Goal: Task Accomplishment & Management: Complete application form

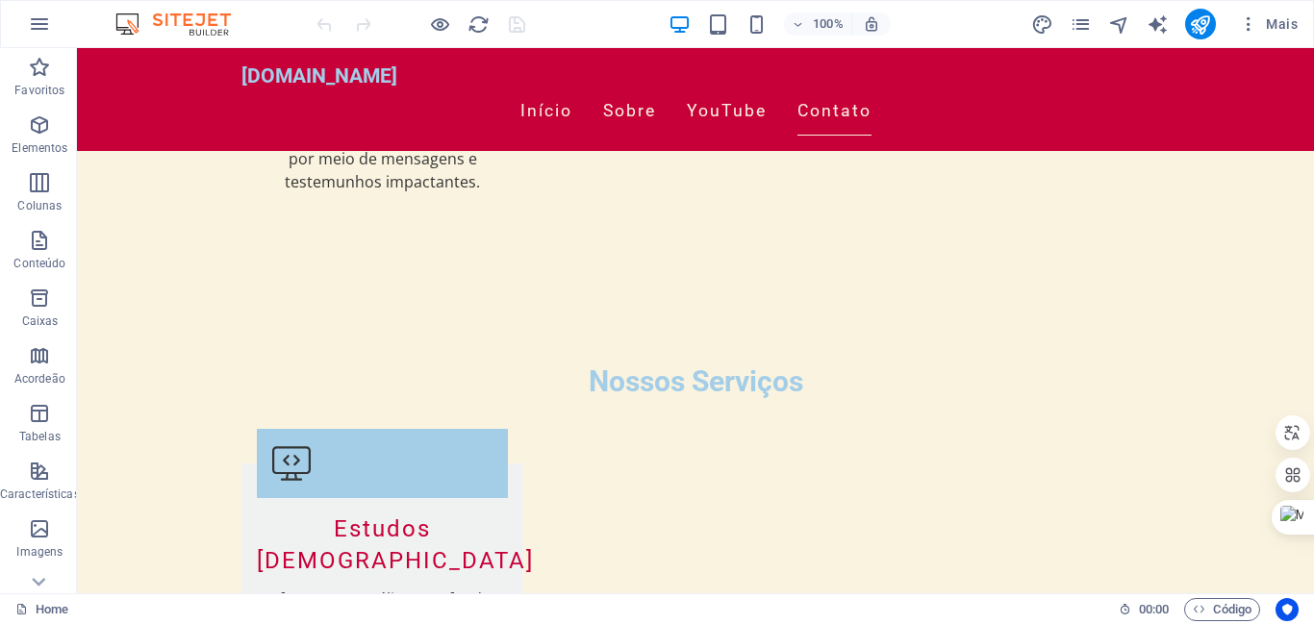
scroll to position [2549, 0]
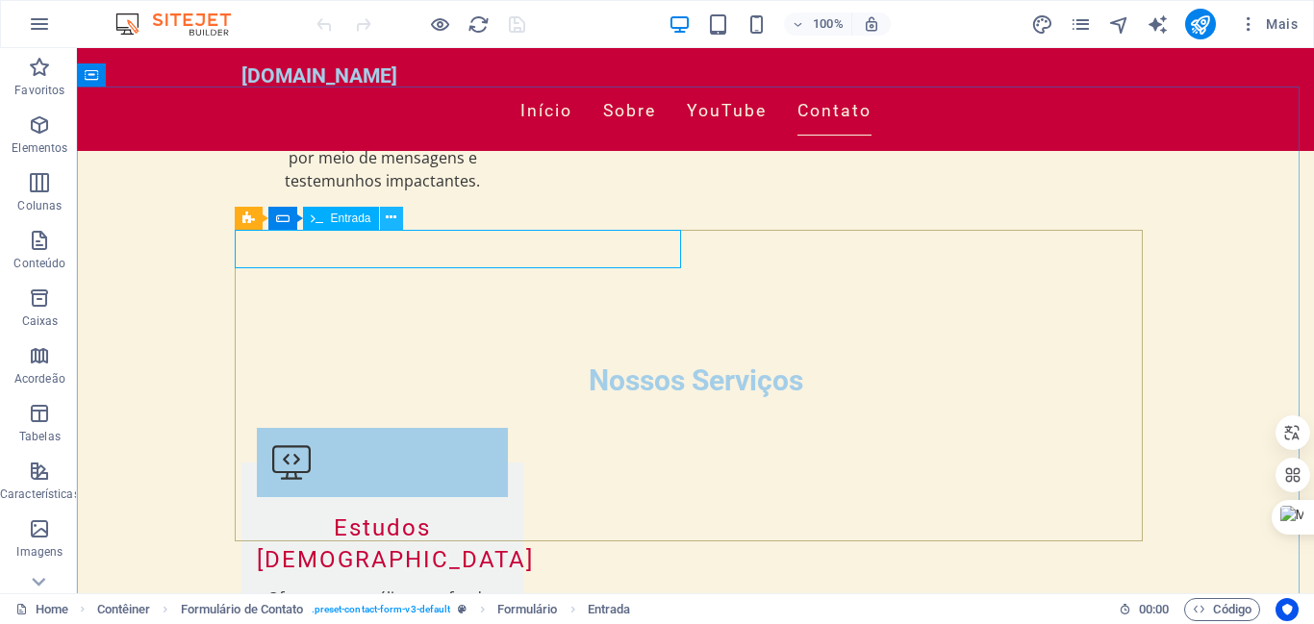
click at [392, 216] on icon at bounding box center [391, 218] width 11 height 20
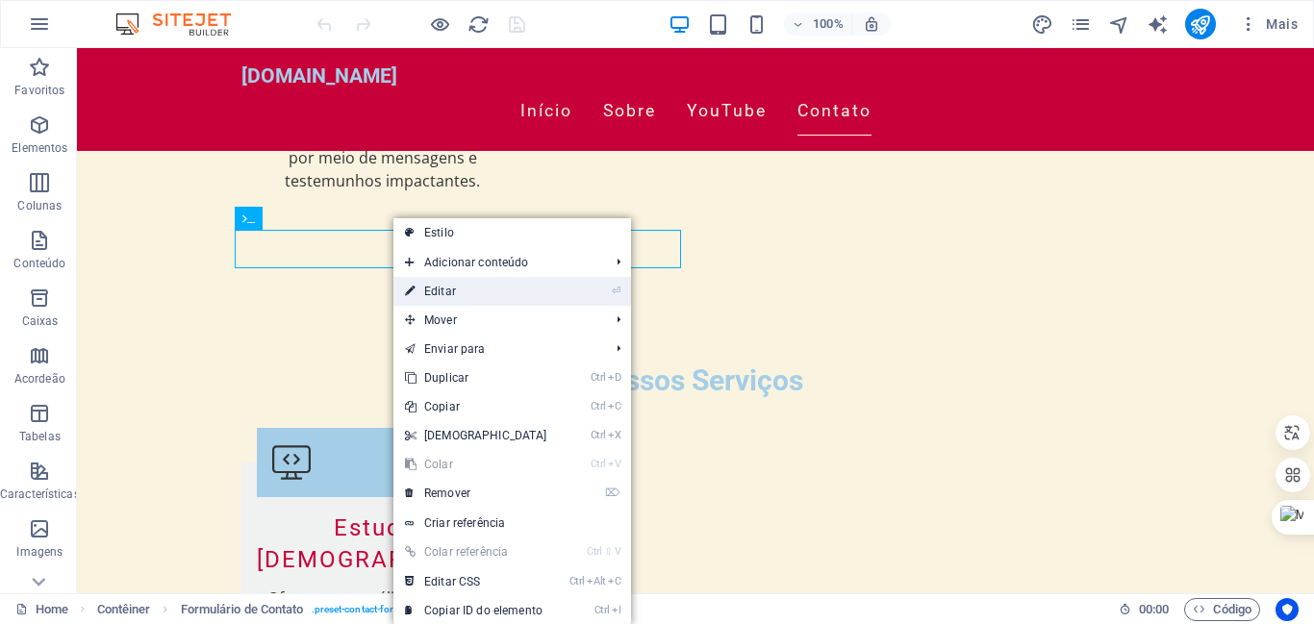
click at [439, 291] on link "⏎ Editar" at bounding box center [475, 291] width 165 height 29
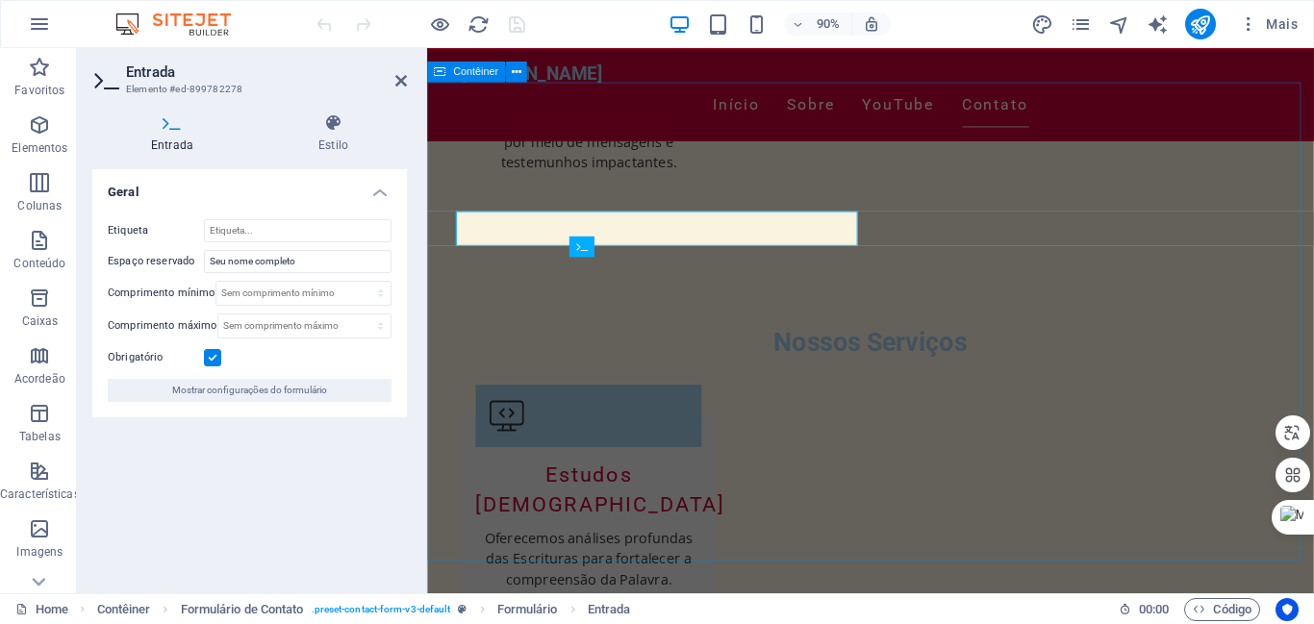
scroll to position [2499, 0]
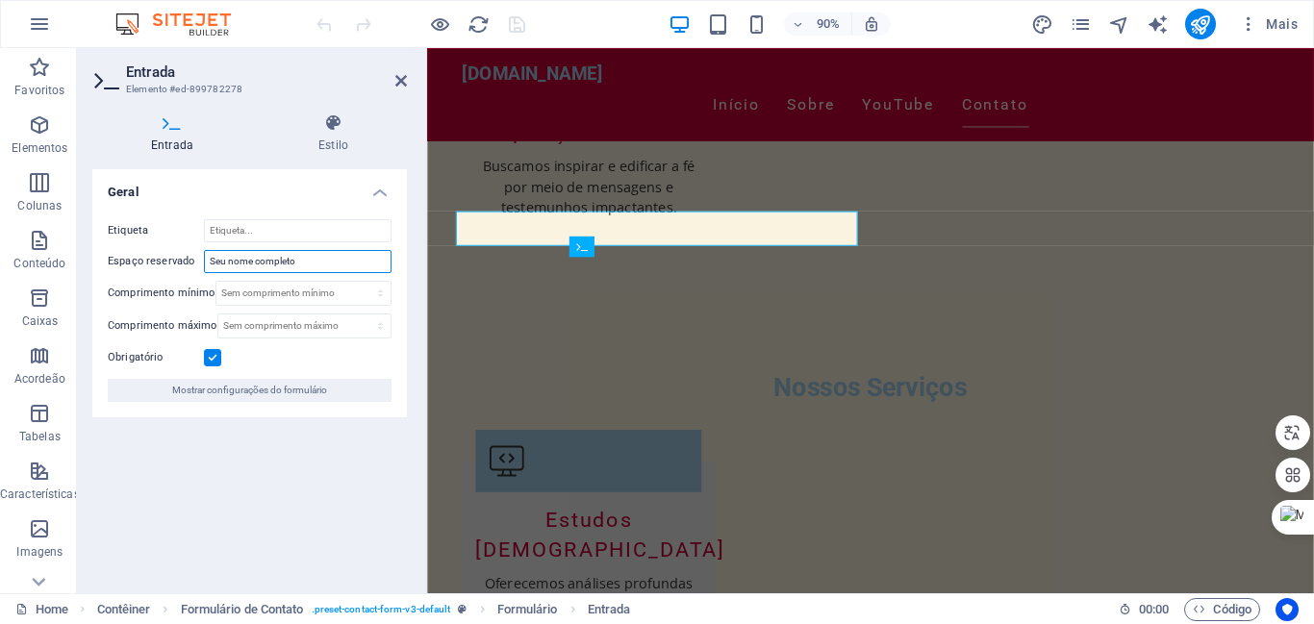
click at [309, 261] on input "Seu nome completo" at bounding box center [298, 261] width 188 height 23
type input "S"
type input "Cargo"
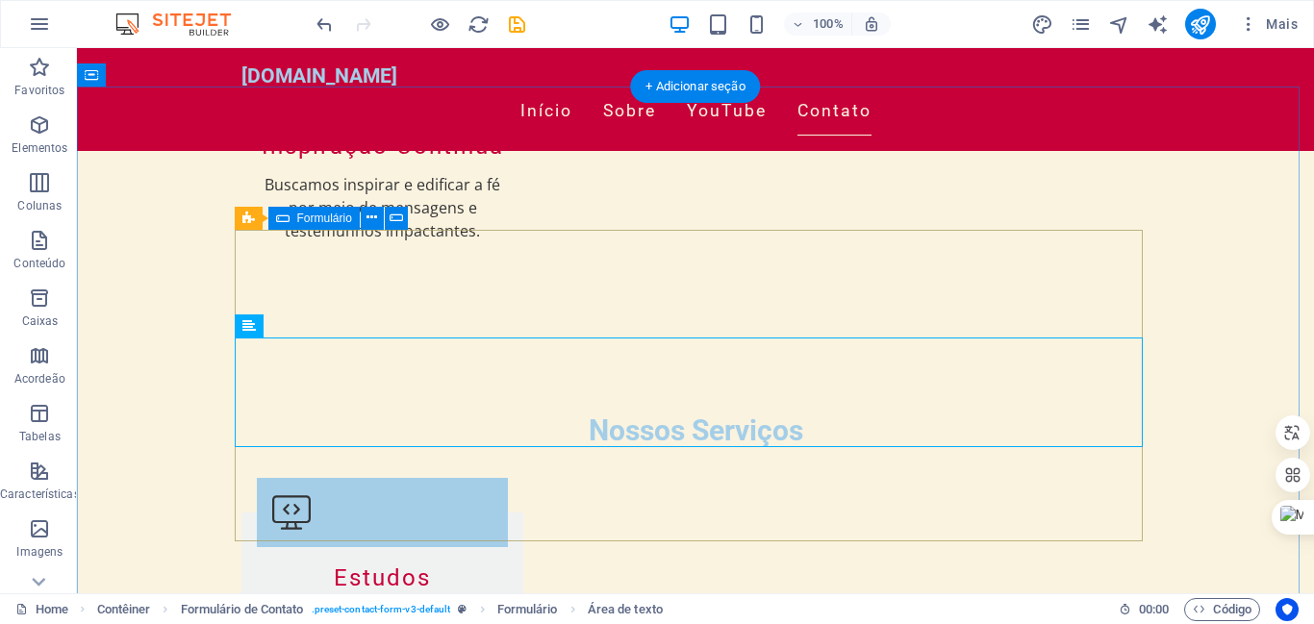
scroll to position [2549, 0]
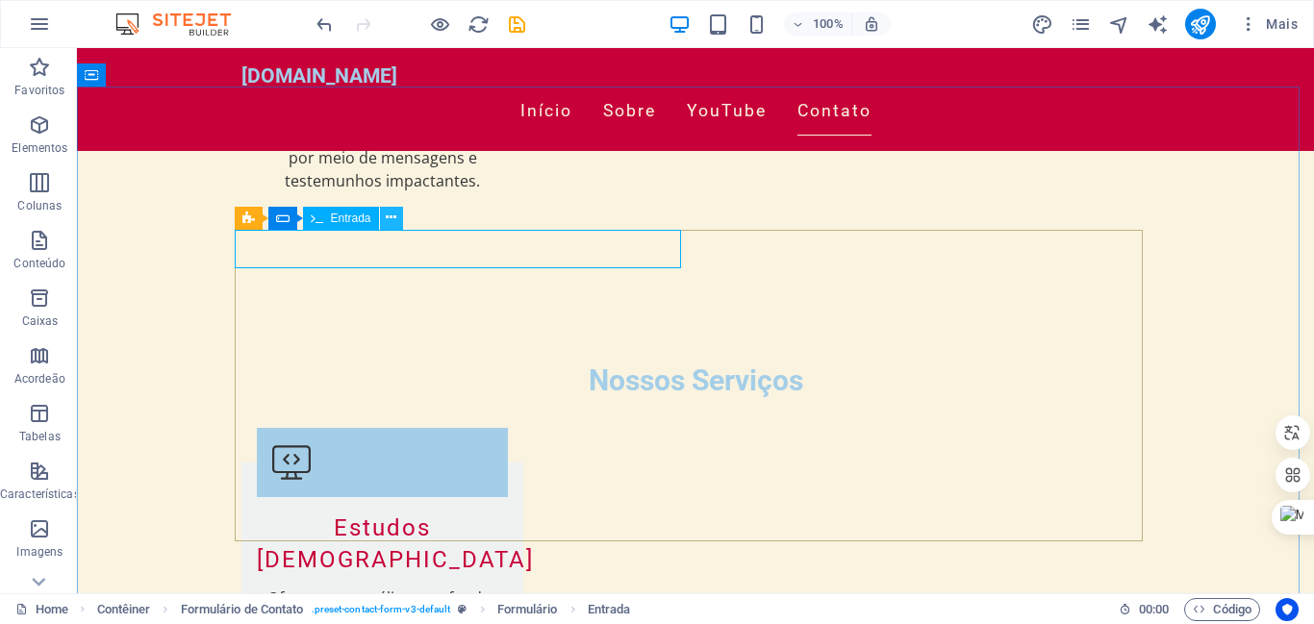
click at [392, 216] on icon at bounding box center [391, 218] width 11 height 20
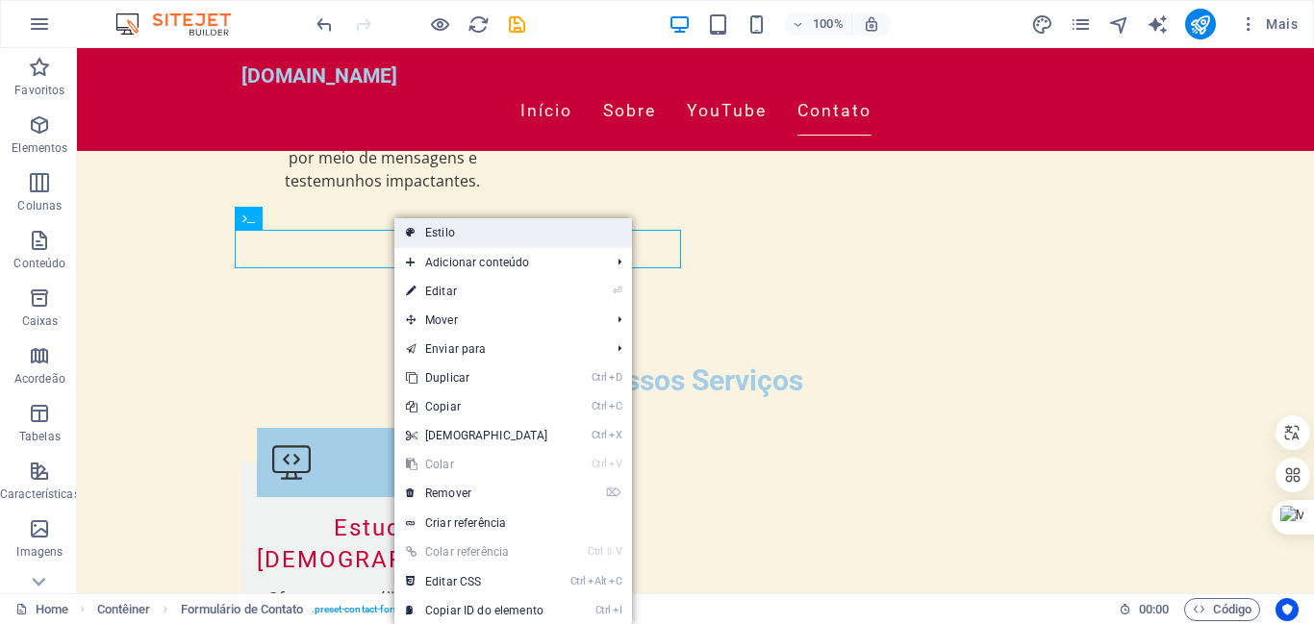
click at [428, 226] on link "Estilo" at bounding box center [513, 232] width 238 height 29
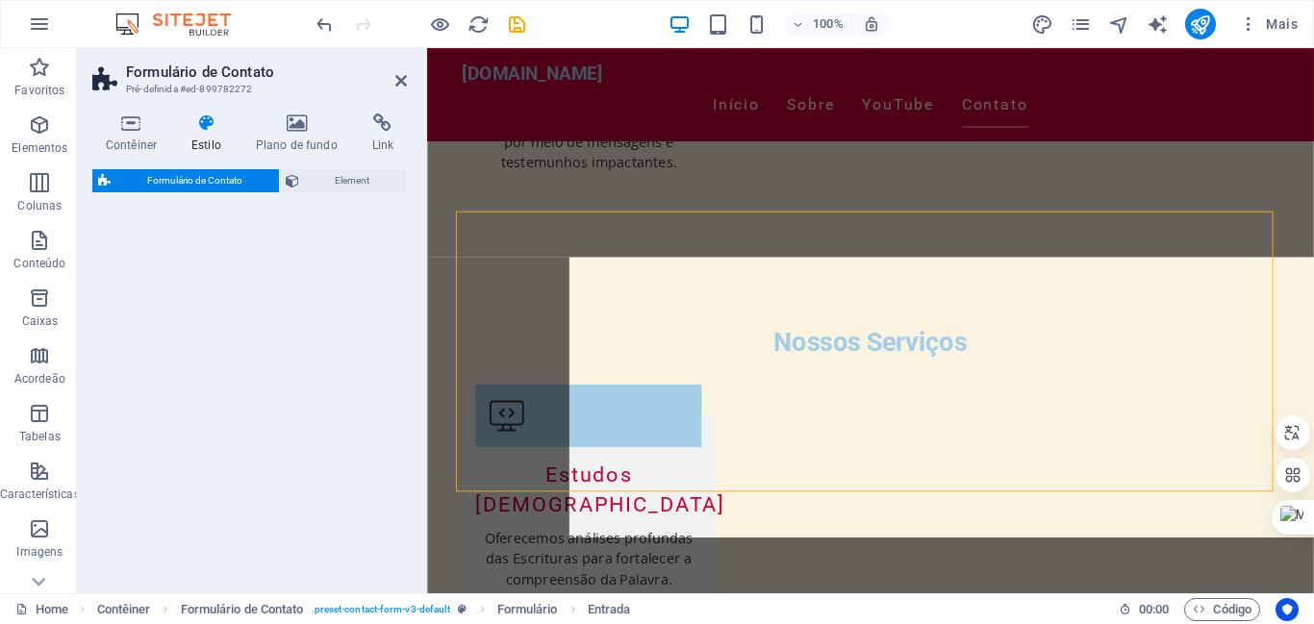
select select "rem"
select select "preset-contact-form-v3-default"
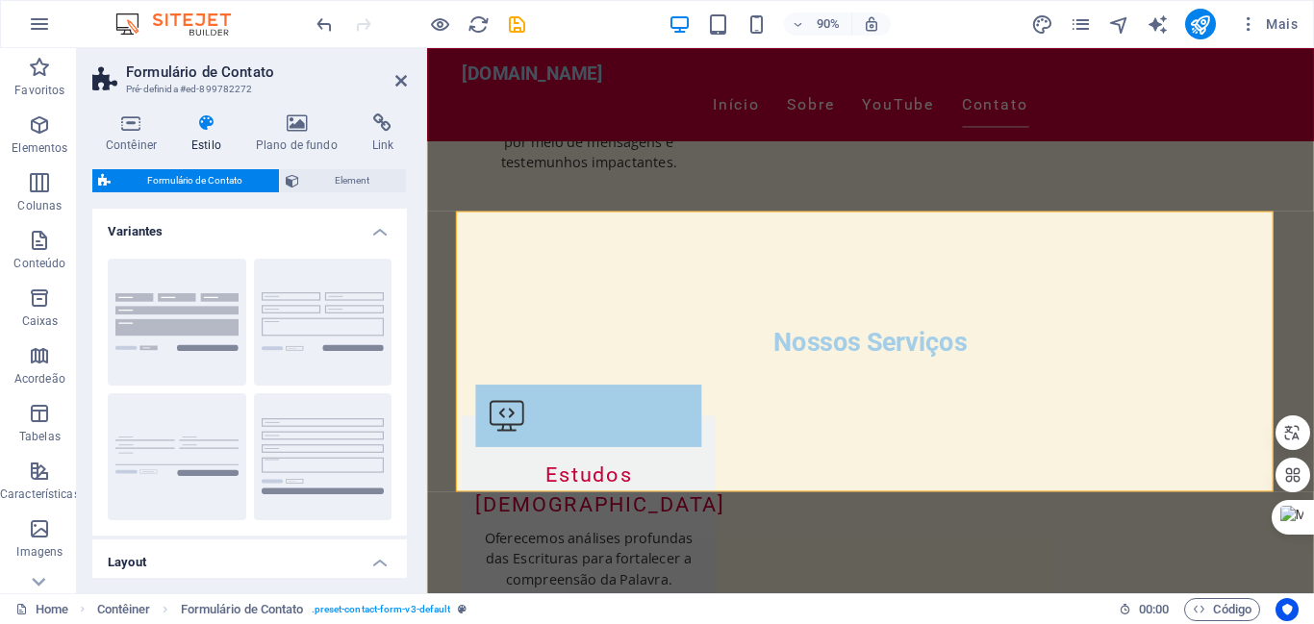
scroll to position [2499, 0]
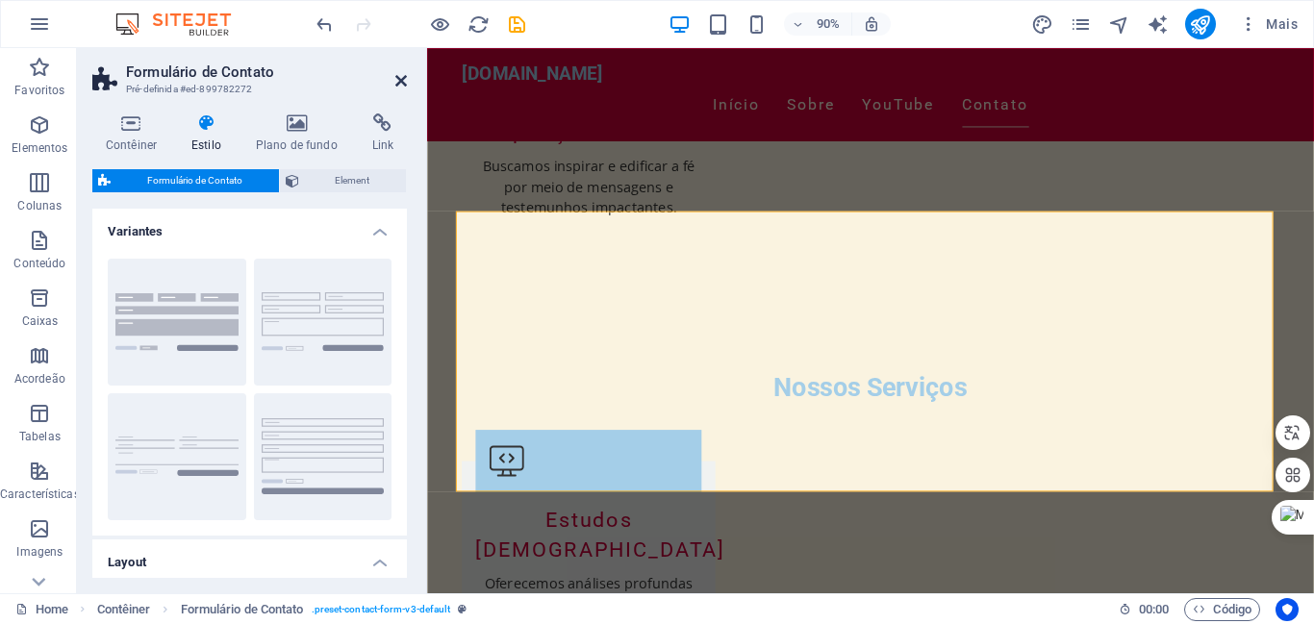
click at [401, 74] on icon at bounding box center [401, 80] width 12 height 15
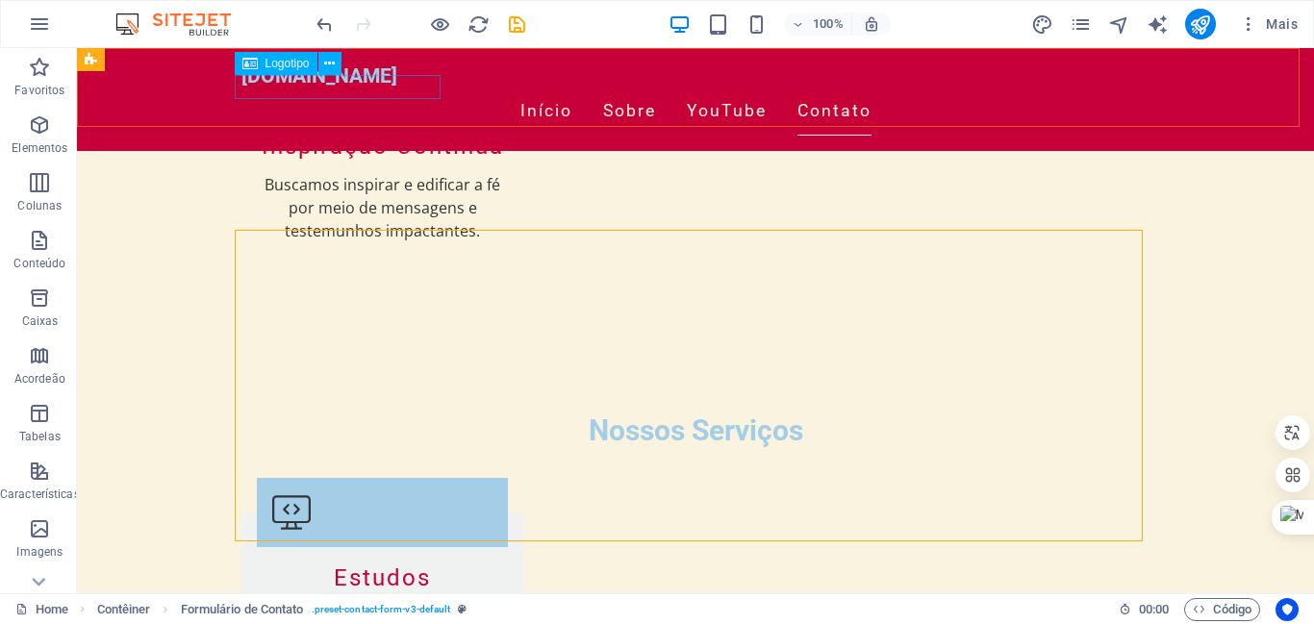
scroll to position [2549, 0]
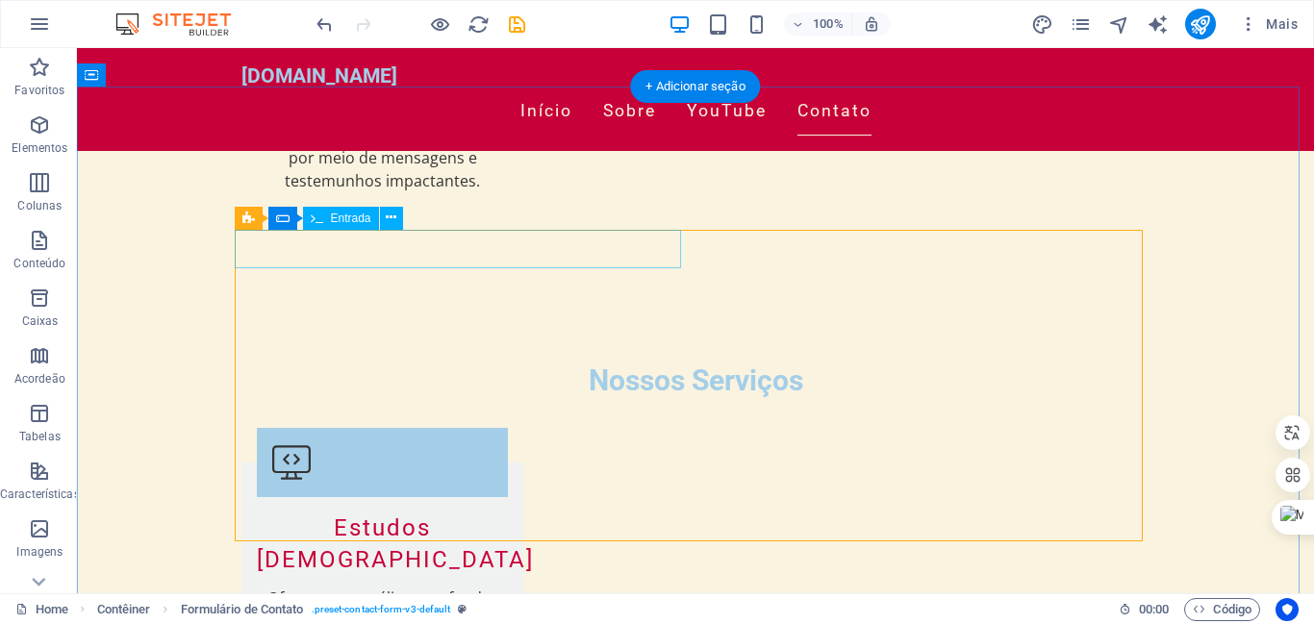
click at [392, 217] on icon at bounding box center [391, 218] width 11 height 20
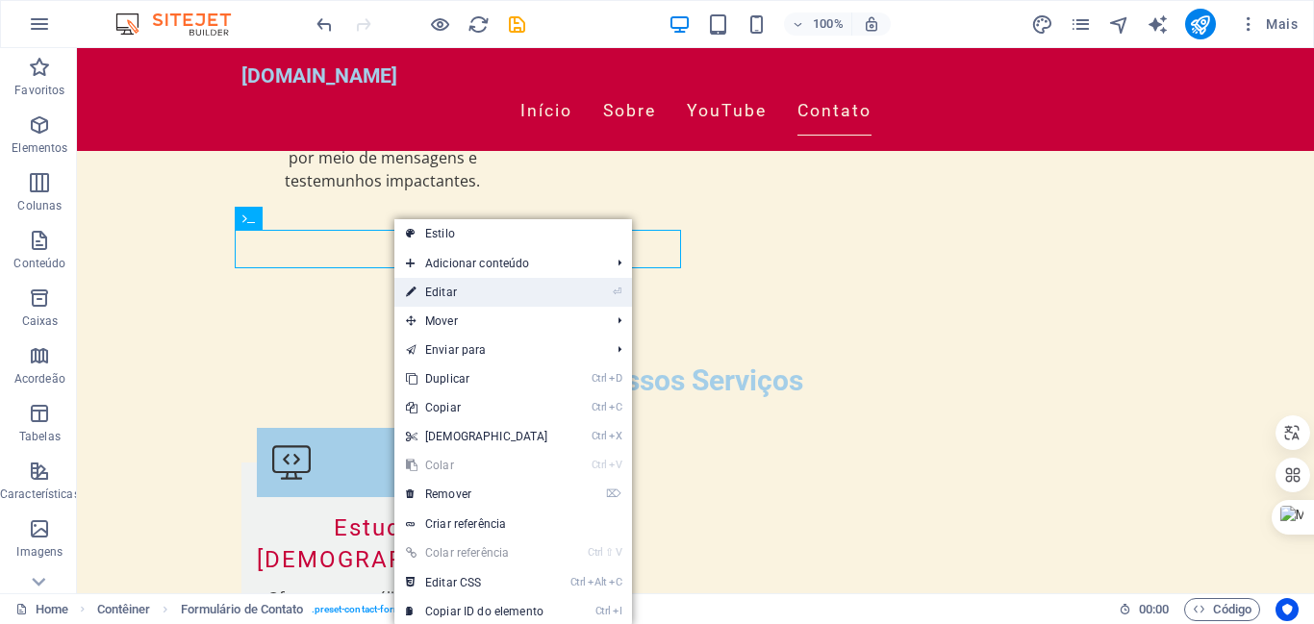
click at [440, 287] on link "⏎ Editar" at bounding box center [476, 292] width 165 height 29
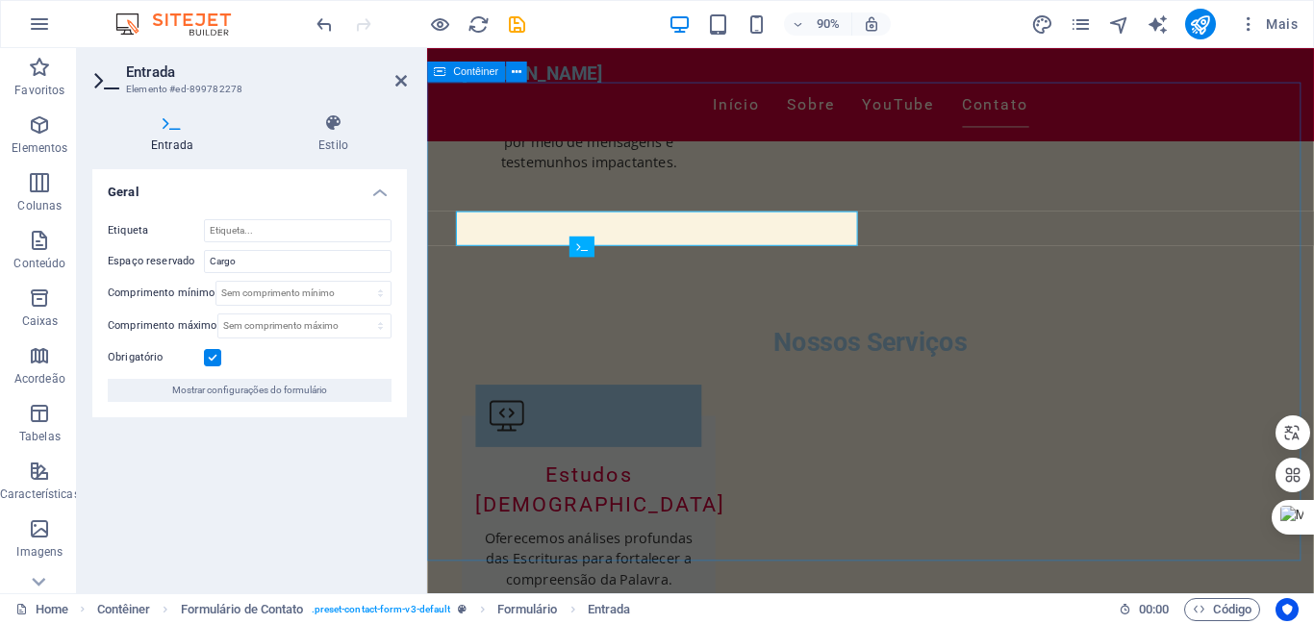
scroll to position [2499, 0]
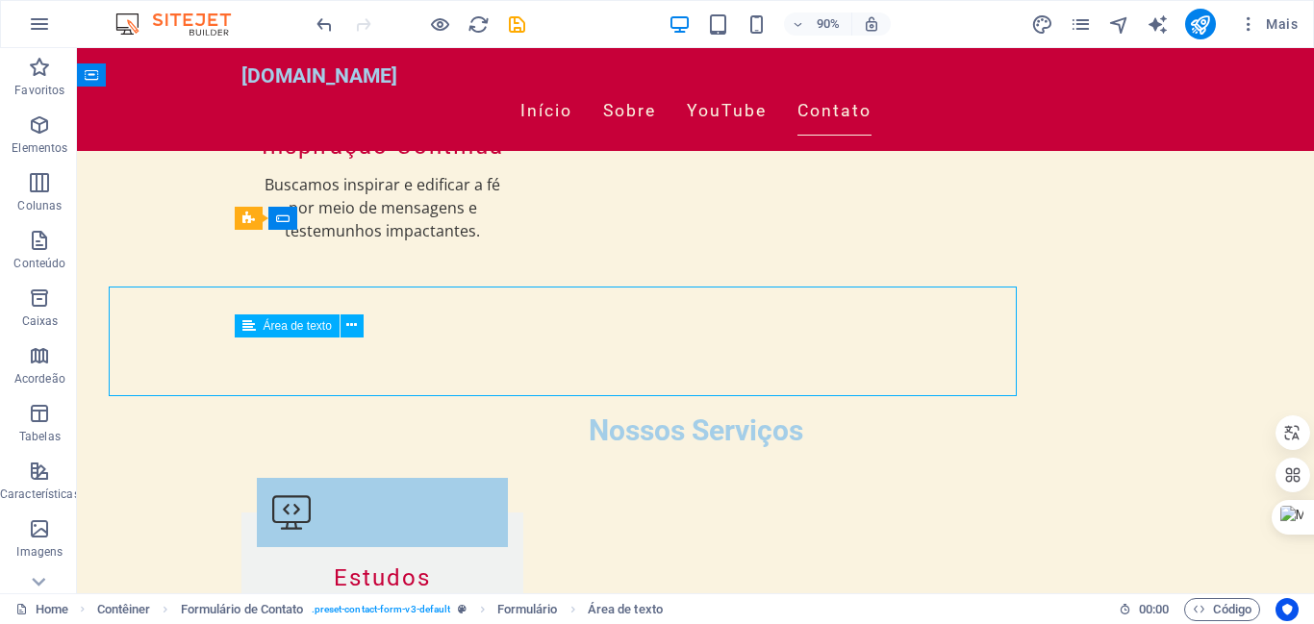
scroll to position [2549, 0]
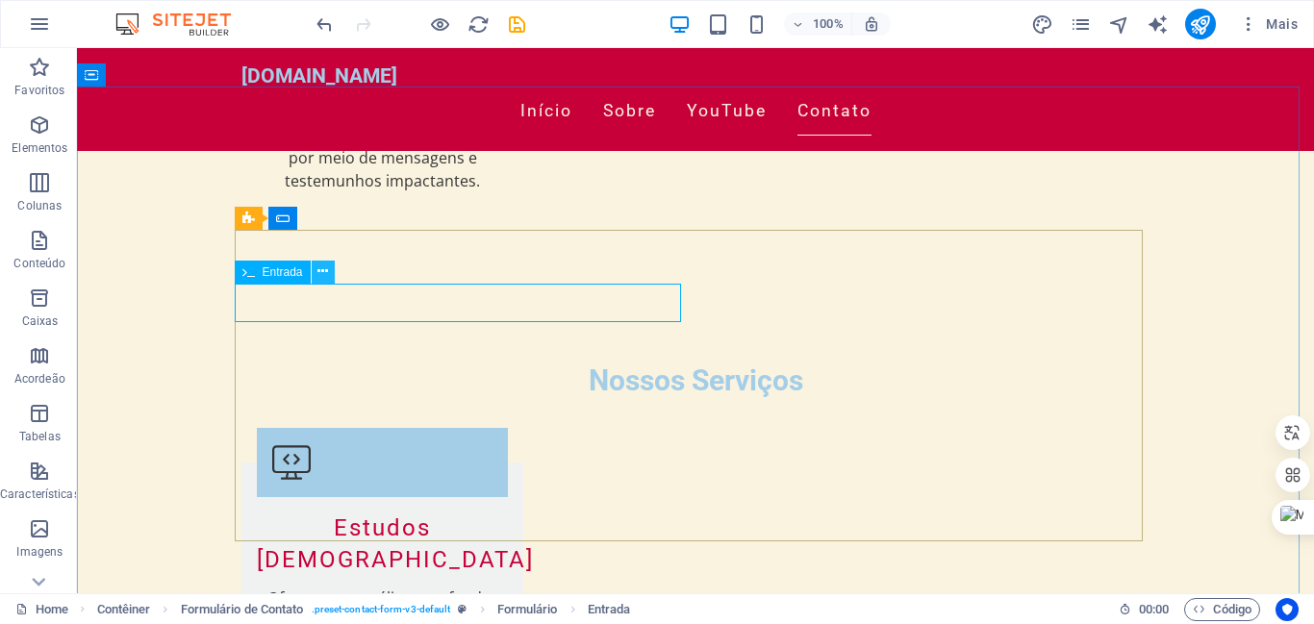
click at [322, 273] on icon at bounding box center [322, 272] width 11 height 20
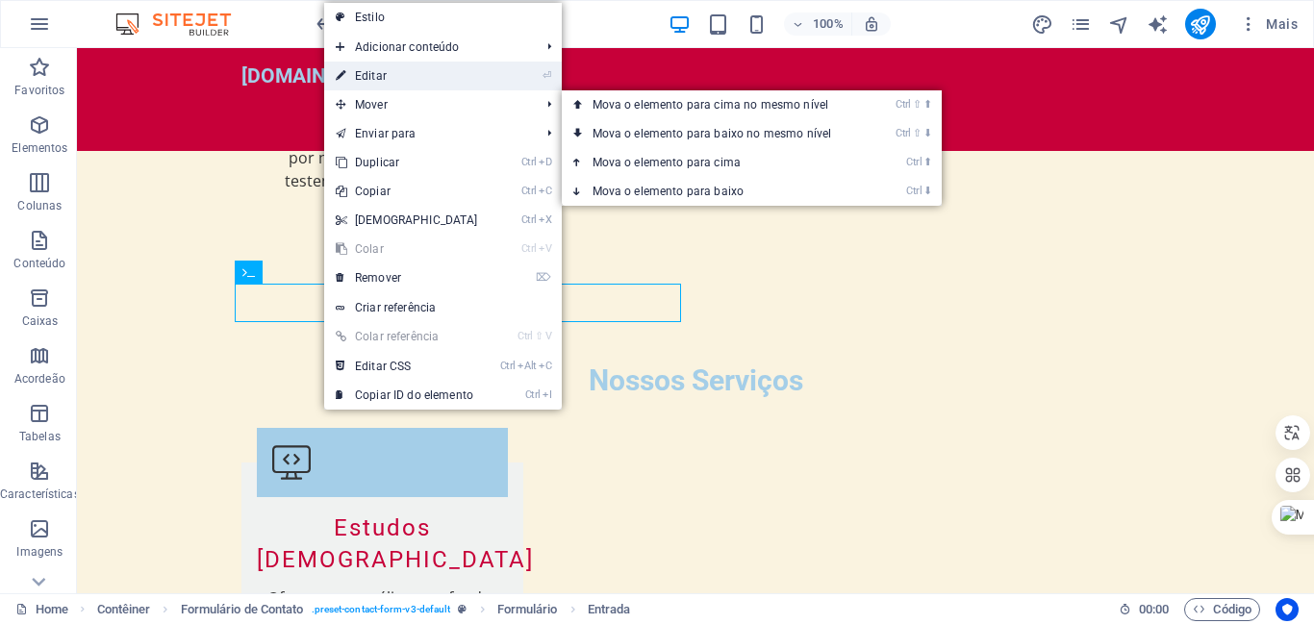
click at [364, 69] on link "⏎ Editar" at bounding box center [406, 76] width 165 height 29
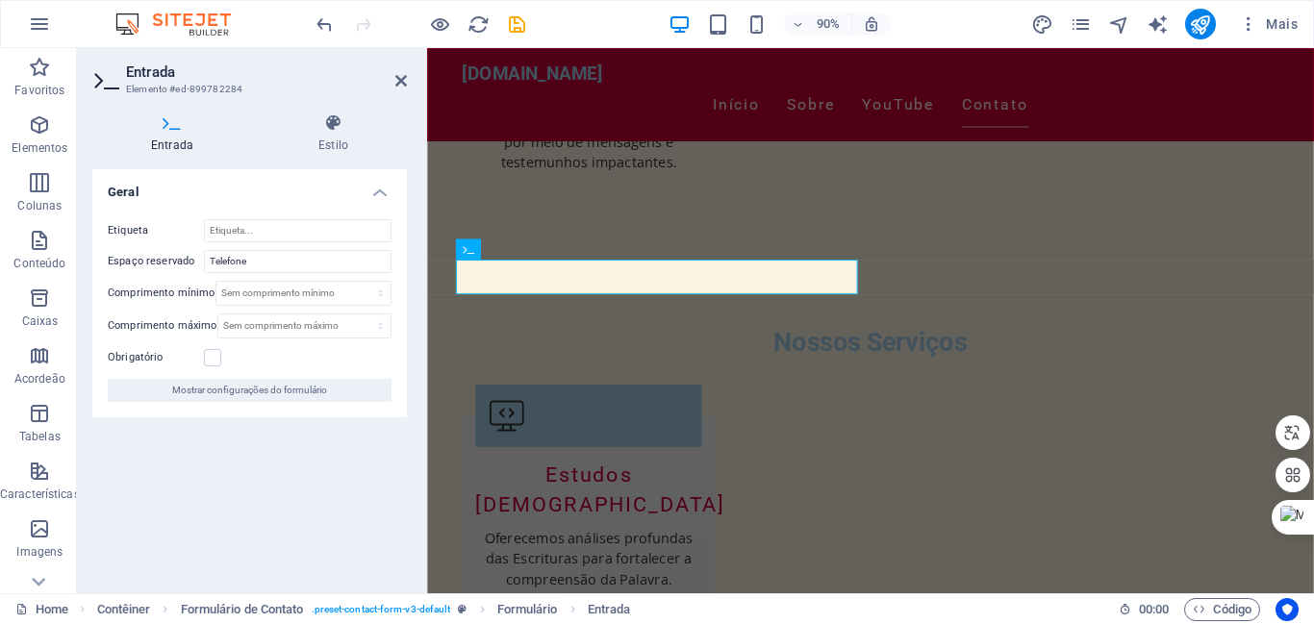
scroll to position [2499, 0]
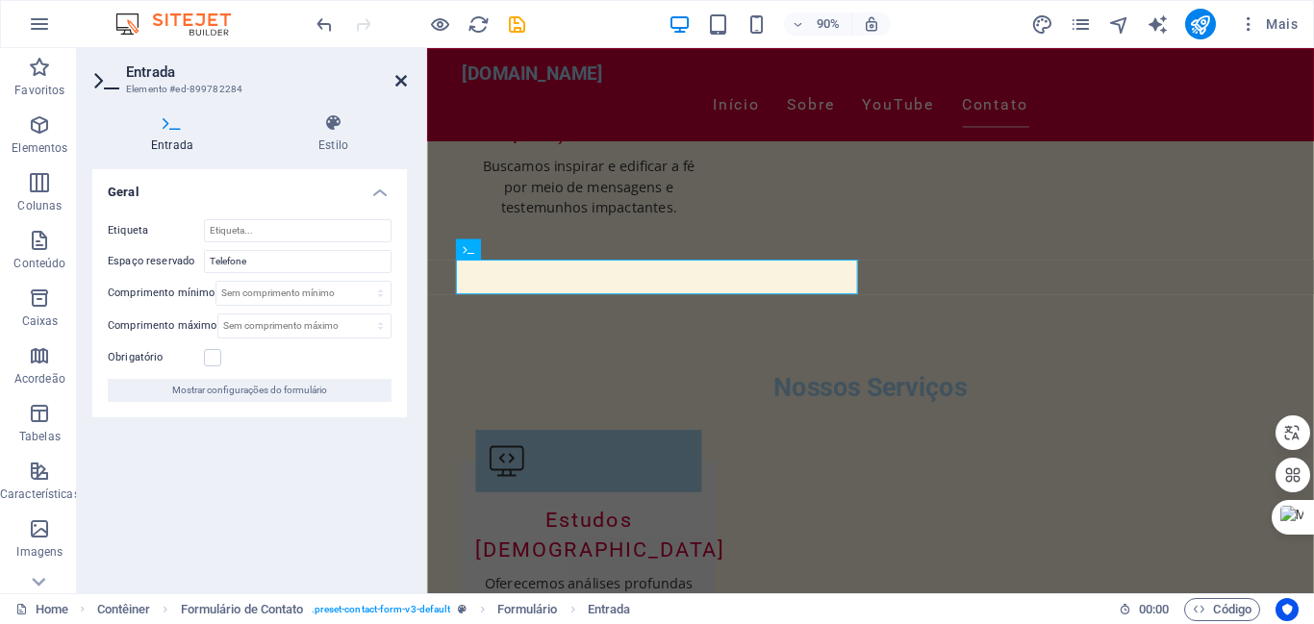
click at [396, 74] on icon at bounding box center [401, 80] width 12 height 15
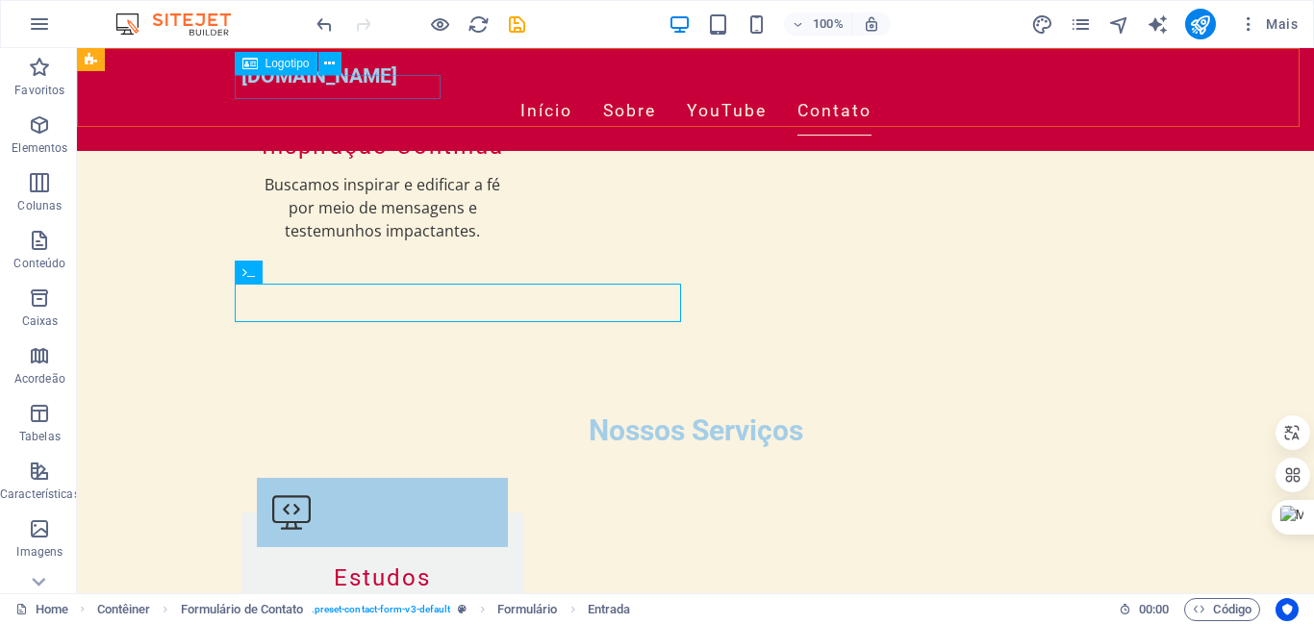
scroll to position [2549, 0]
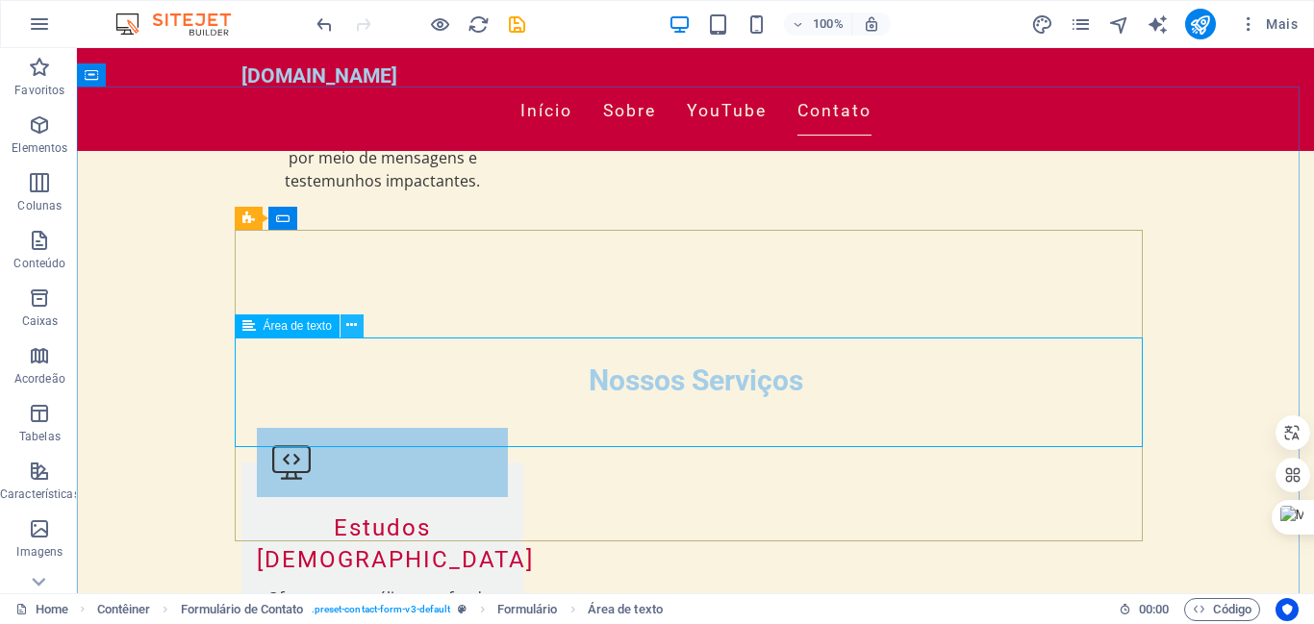
click at [353, 324] on icon at bounding box center [351, 326] width 11 height 20
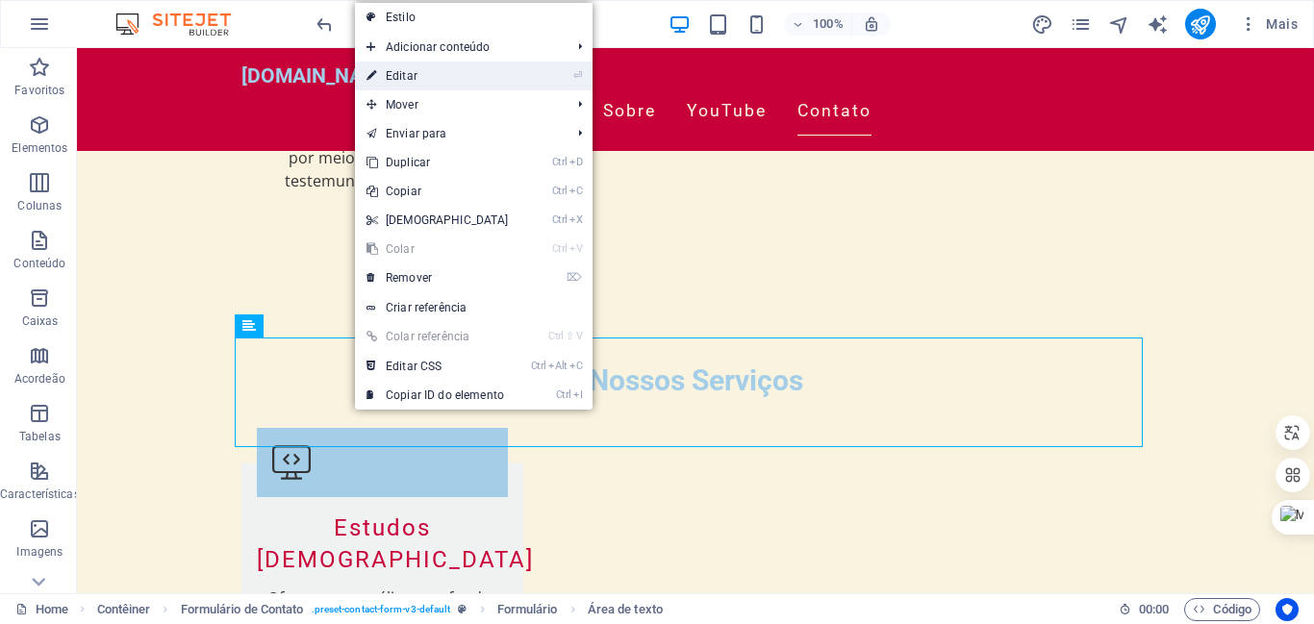
click at [392, 68] on link "⏎ Editar" at bounding box center [437, 76] width 165 height 29
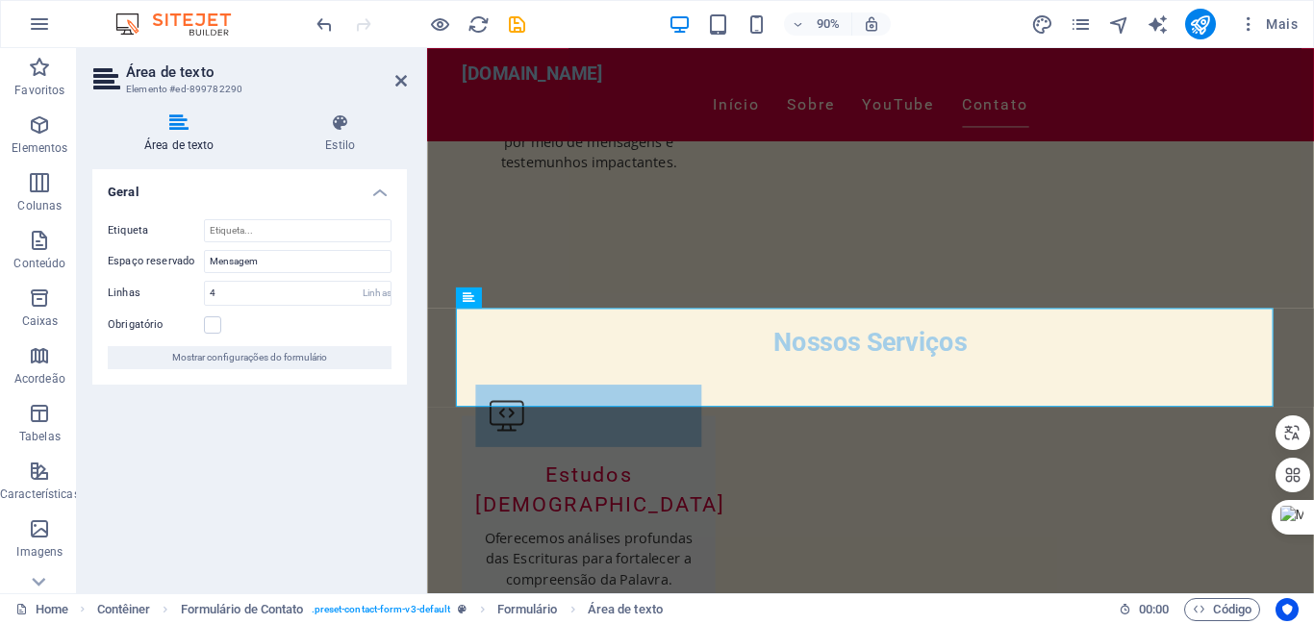
scroll to position [2499, 0]
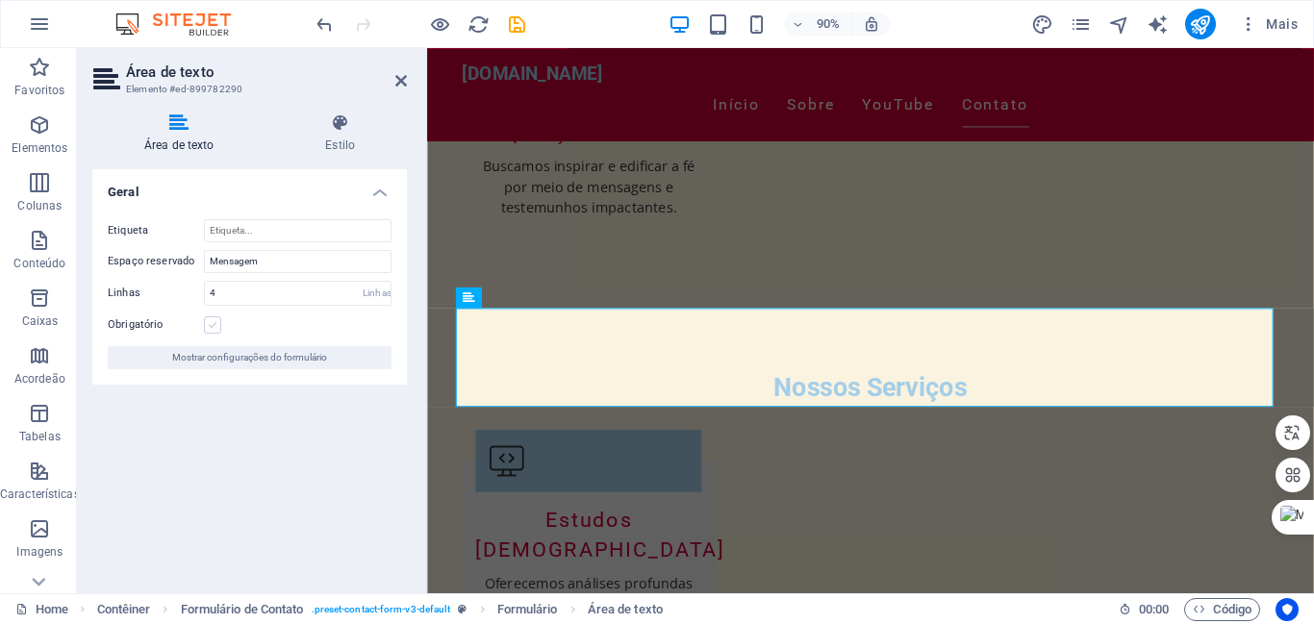
click at [214, 322] on label at bounding box center [212, 324] width 17 height 17
click at [0, 0] on input "Obrigatório" at bounding box center [0, 0] width 0 height 0
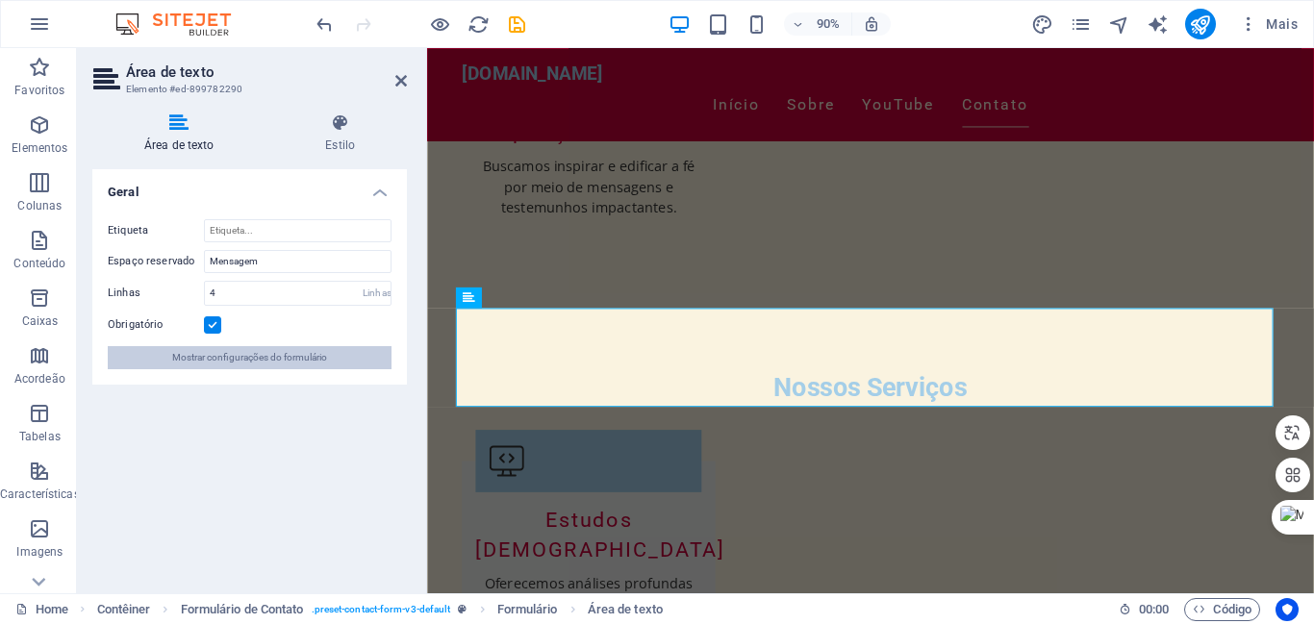
click at [289, 354] on span "Mostrar configurações do formulário" at bounding box center [249, 357] width 155 height 23
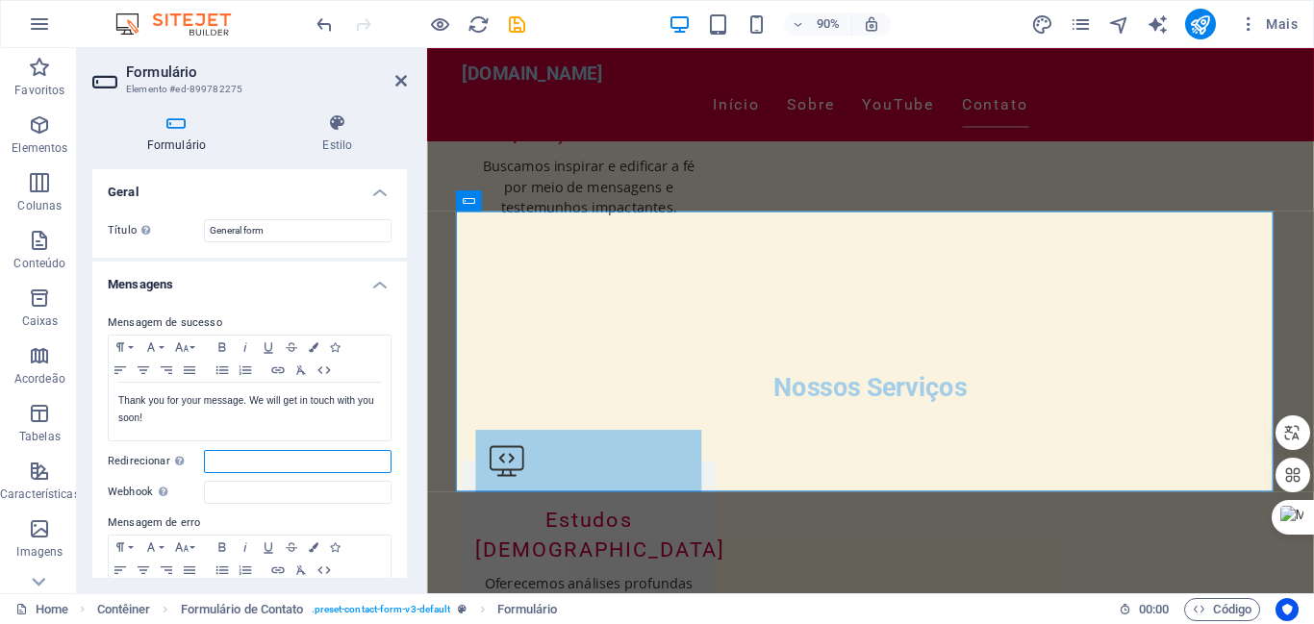
click at [216, 460] on input "Redirecionar Defina um alvo de redirecionamento após o envio bem-sucedido do fo…" at bounding box center [298, 461] width 188 height 23
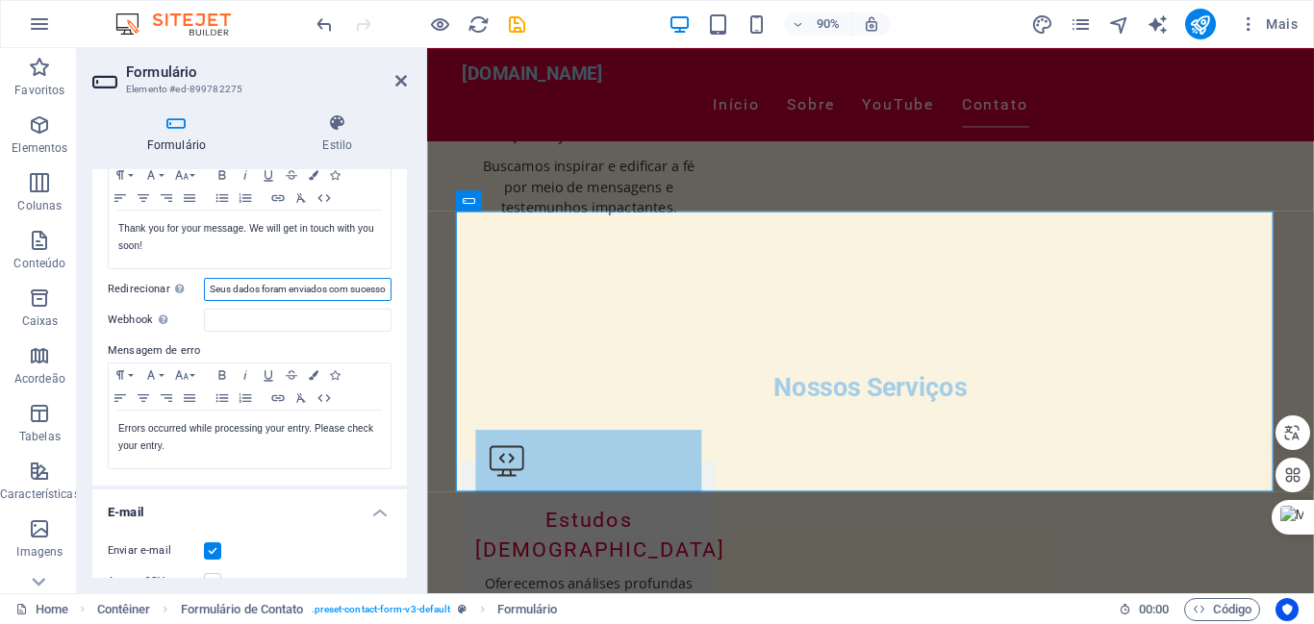
scroll to position [177, 0]
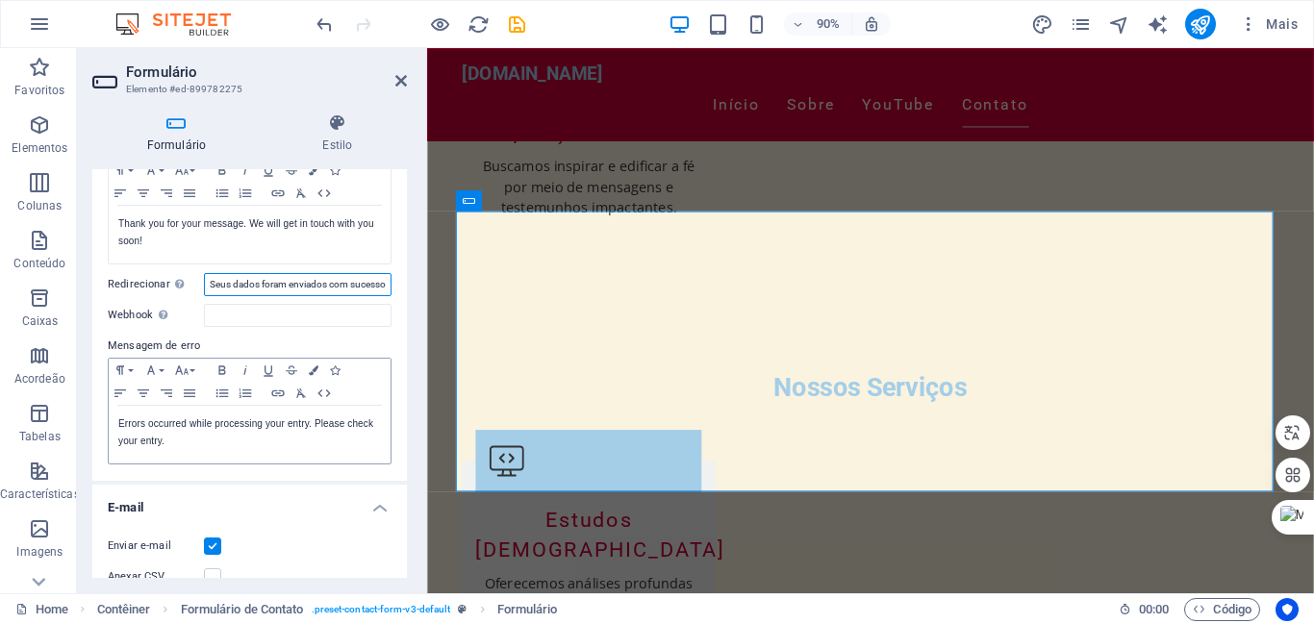
type input "Seus dados foram enviados com sucesso"
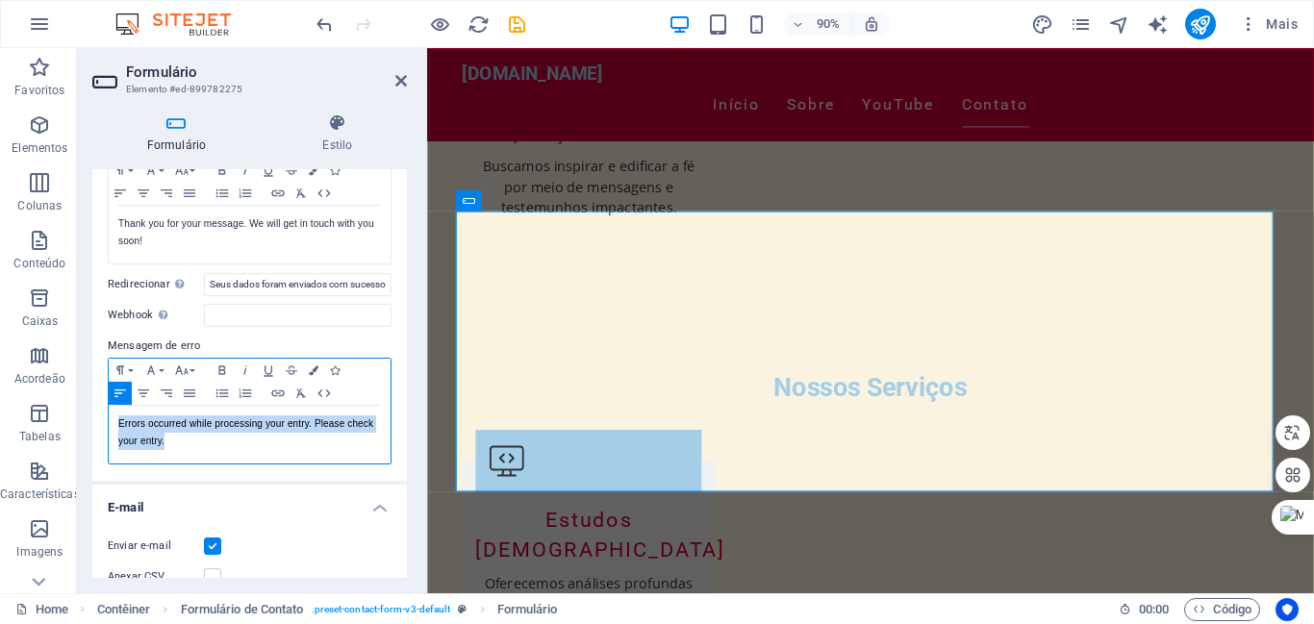
drag, startPoint x: 117, startPoint y: 424, endPoint x: 193, endPoint y: 433, distance: 76.5
click at [191, 443] on p "Errors occurred while processing your entry. Please check your entry." at bounding box center [249, 433] width 263 height 35
copy p "Errors occurred while processing your entry. Please check your entry."
click at [217, 418] on p "​" at bounding box center [249, 424] width 263 height 17
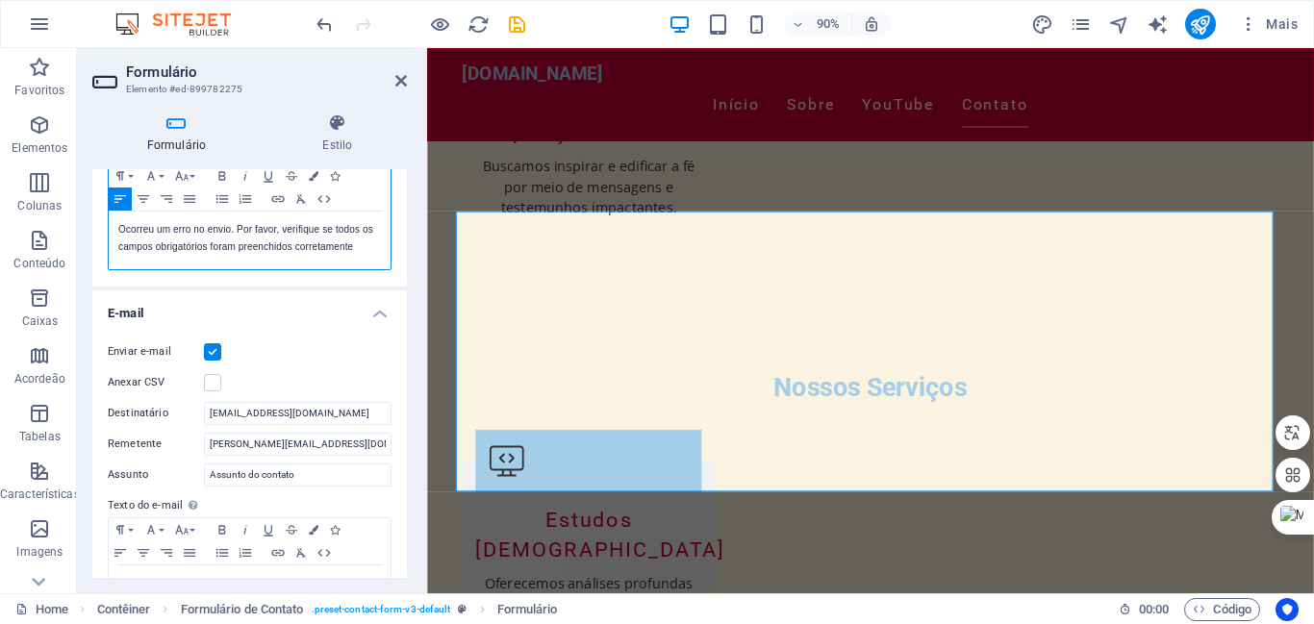
scroll to position [395, 0]
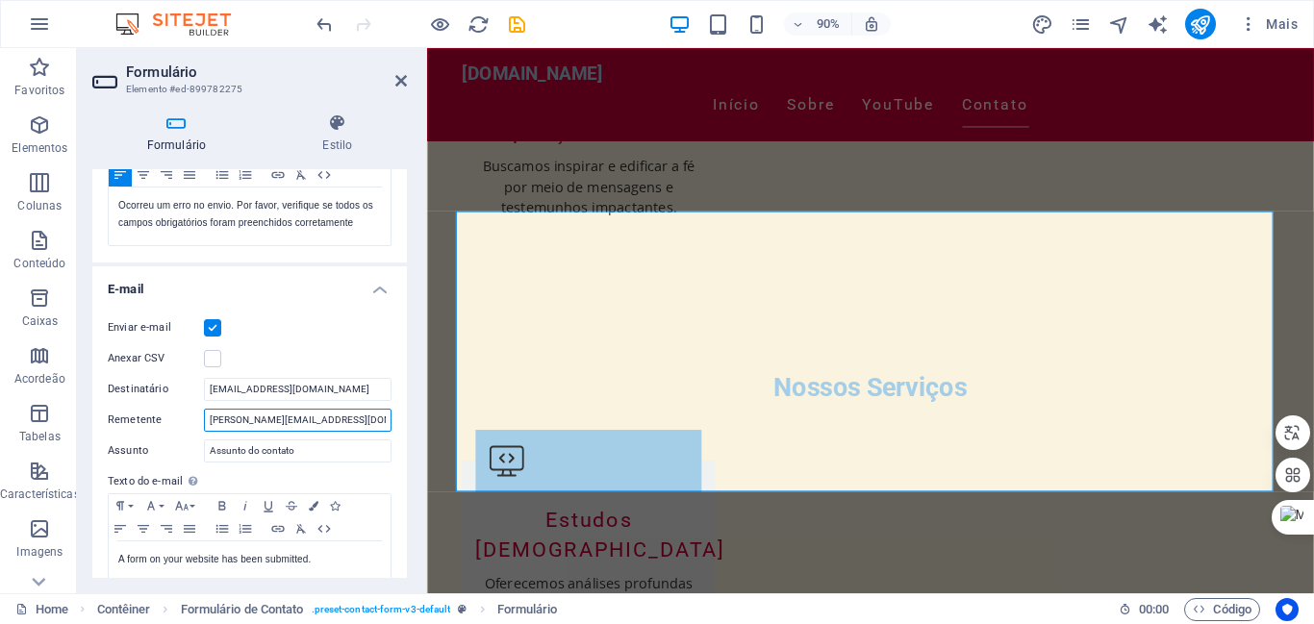
click at [370, 423] on input "joaomarq@josoamarquespr.com.br" at bounding box center [298, 420] width 188 height 23
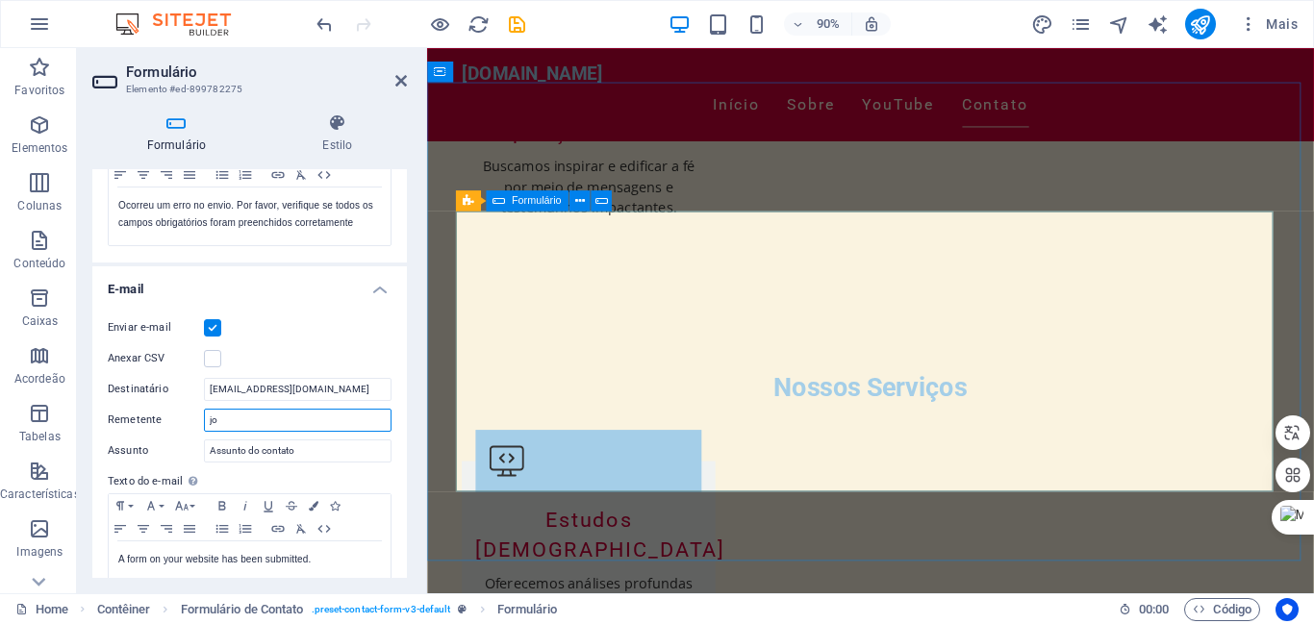
type input "j"
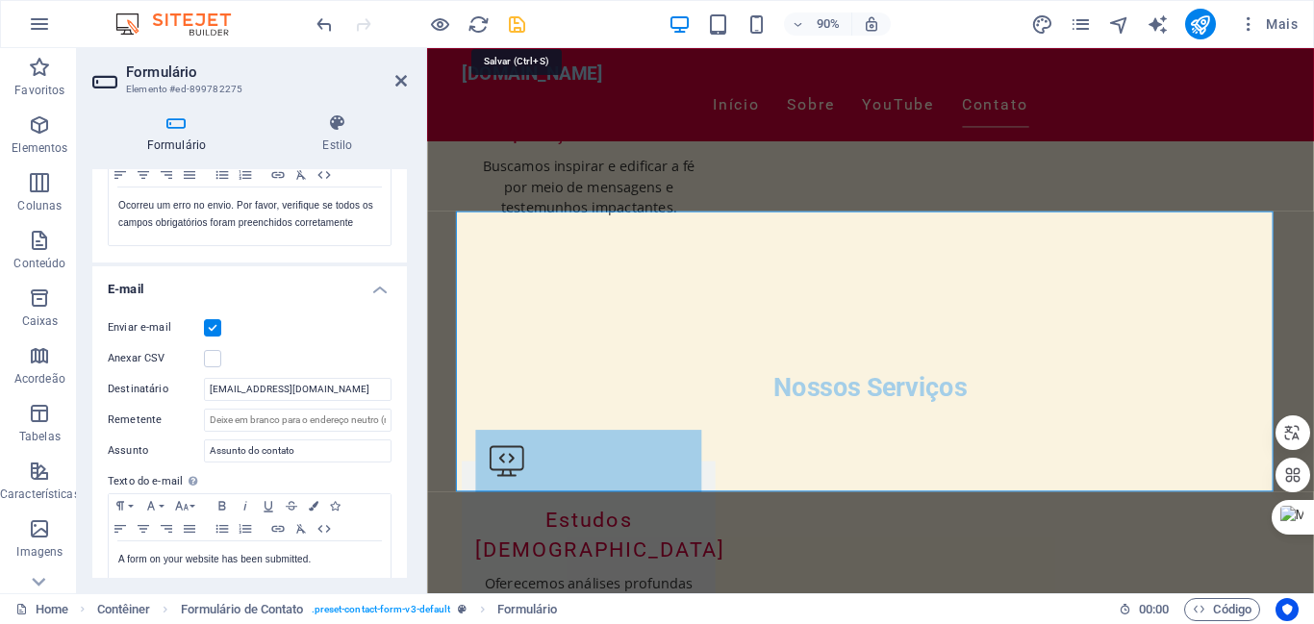
click at [518, 28] on icon "save" at bounding box center [517, 24] width 22 height 22
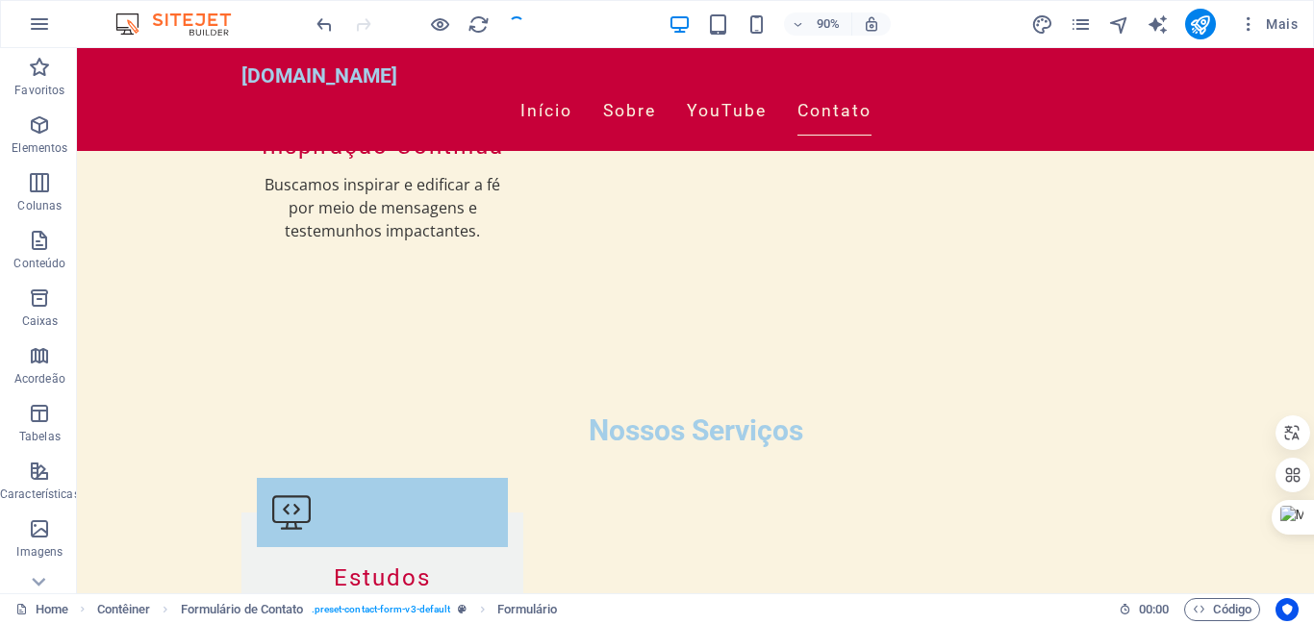
scroll to position [2549, 0]
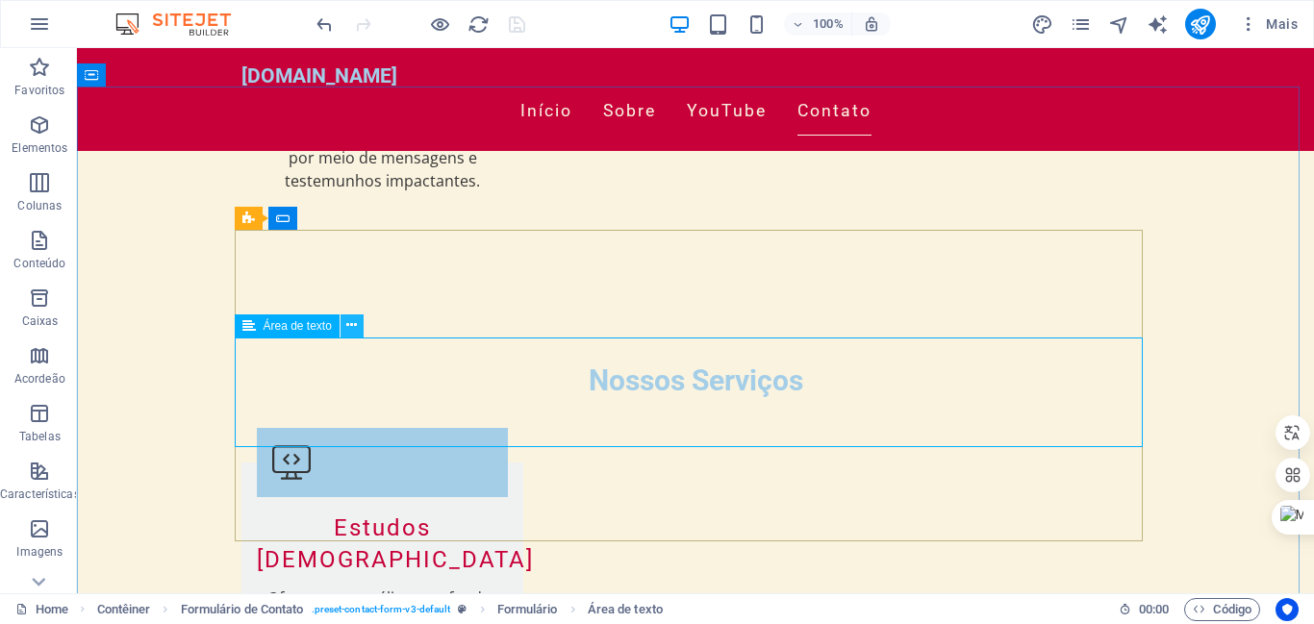
click at [357, 326] on icon at bounding box center [351, 326] width 11 height 20
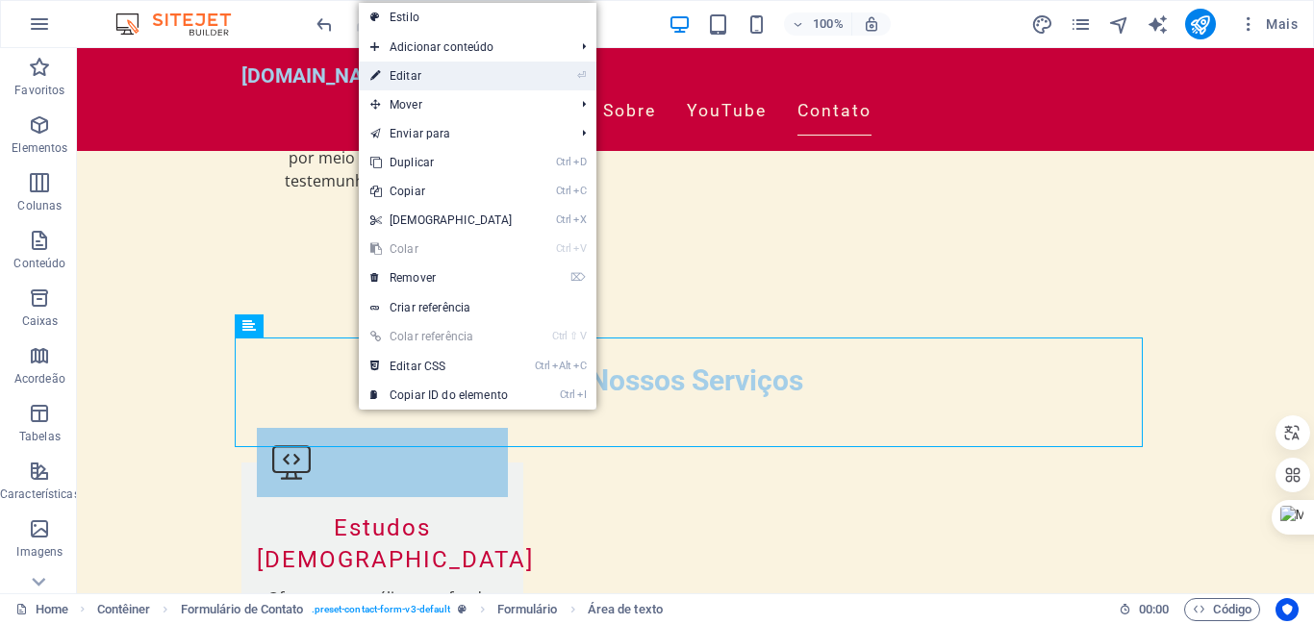
click at [406, 74] on link "⏎ Editar" at bounding box center [441, 76] width 165 height 29
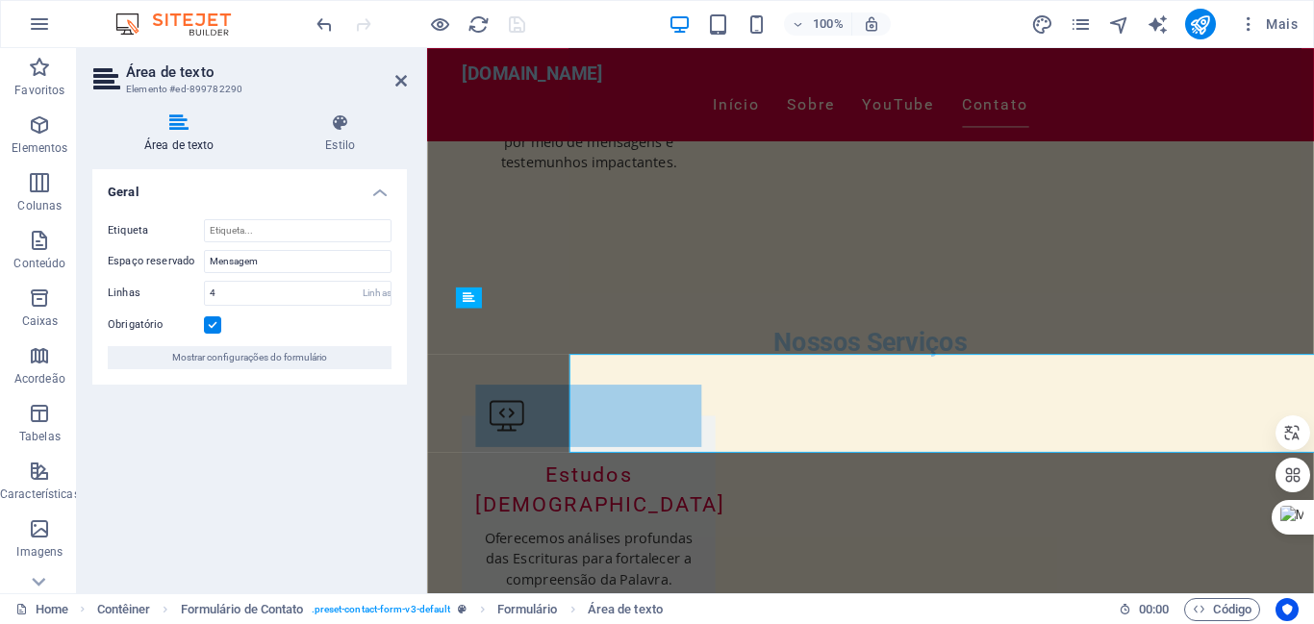
scroll to position [2499, 0]
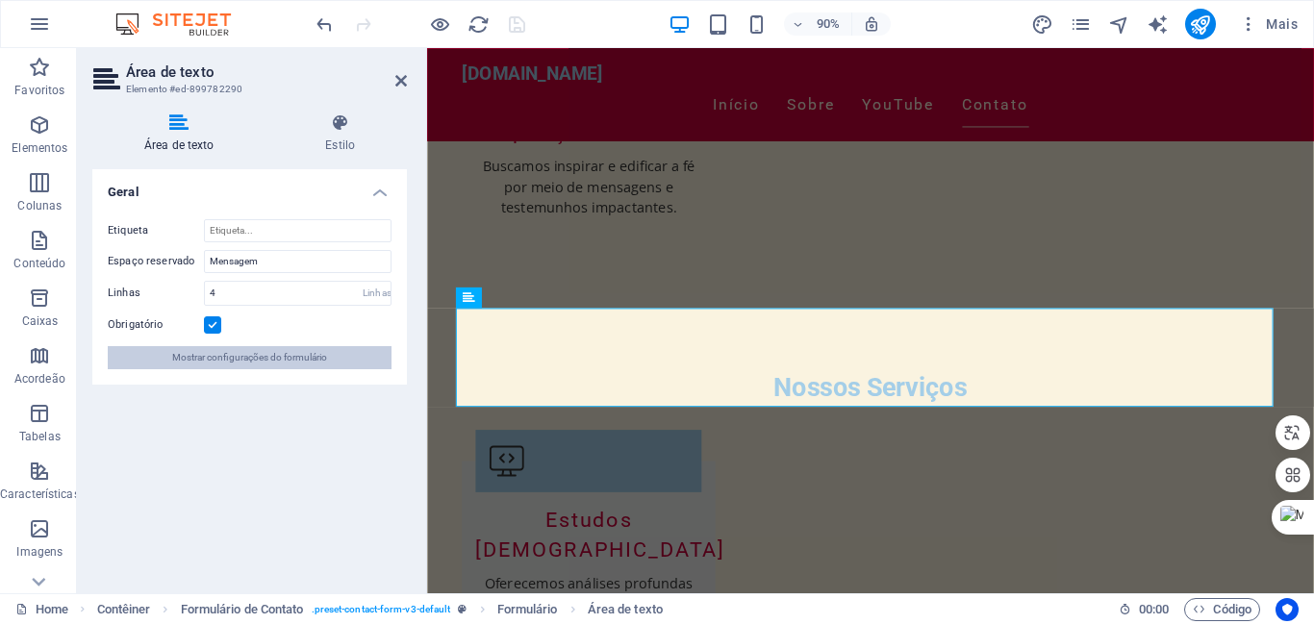
click at [287, 356] on span "Mostrar configurações do formulário" at bounding box center [249, 357] width 155 height 23
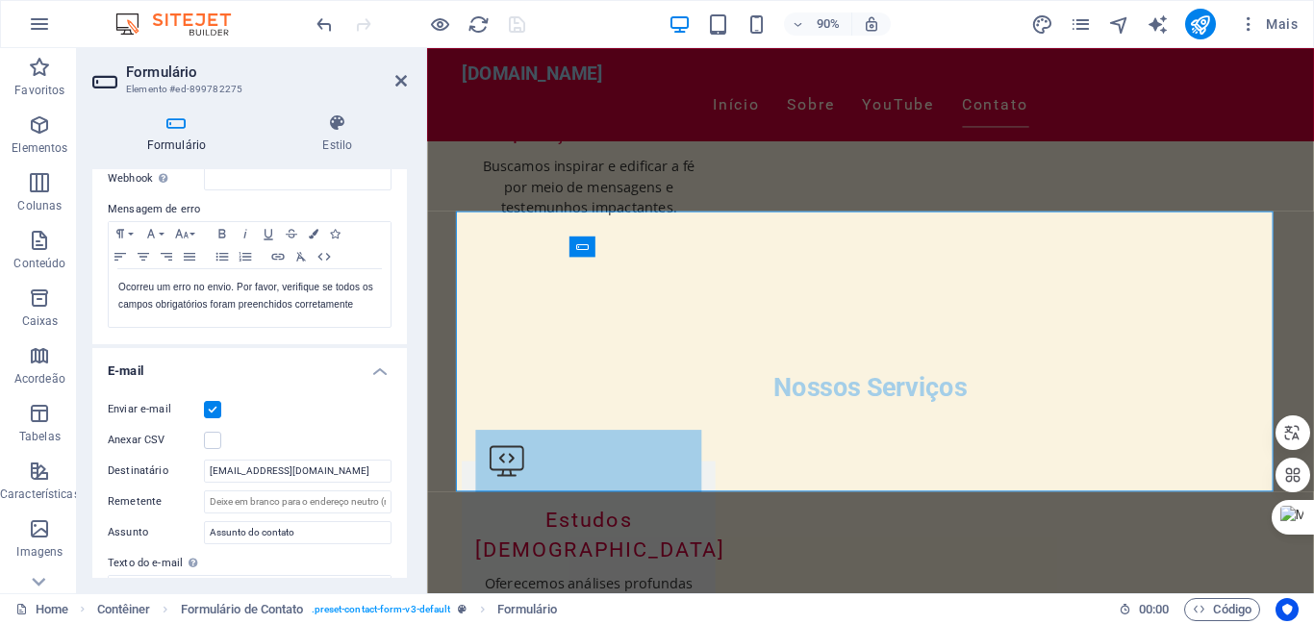
scroll to position [311, 0]
drag, startPoint x: 357, startPoint y: 471, endPoint x: 166, endPoint y: 453, distance: 191.3
click at [166, 453] on div "Enviar e-mail Anexar CSV Destinatário contato@joaomarquespr.com.br Remetente As…" at bounding box center [249, 550] width 315 height 329
click at [288, 389] on div "Enviar e-mail Anexar CSV Destinatário contato@joaomarquespr.com.br Remetente As…" at bounding box center [249, 550] width 315 height 329
drag, startPoint x: 266, startPoint y: 473, endPoint x: 214, endPoint y: 507, distance: 62.7
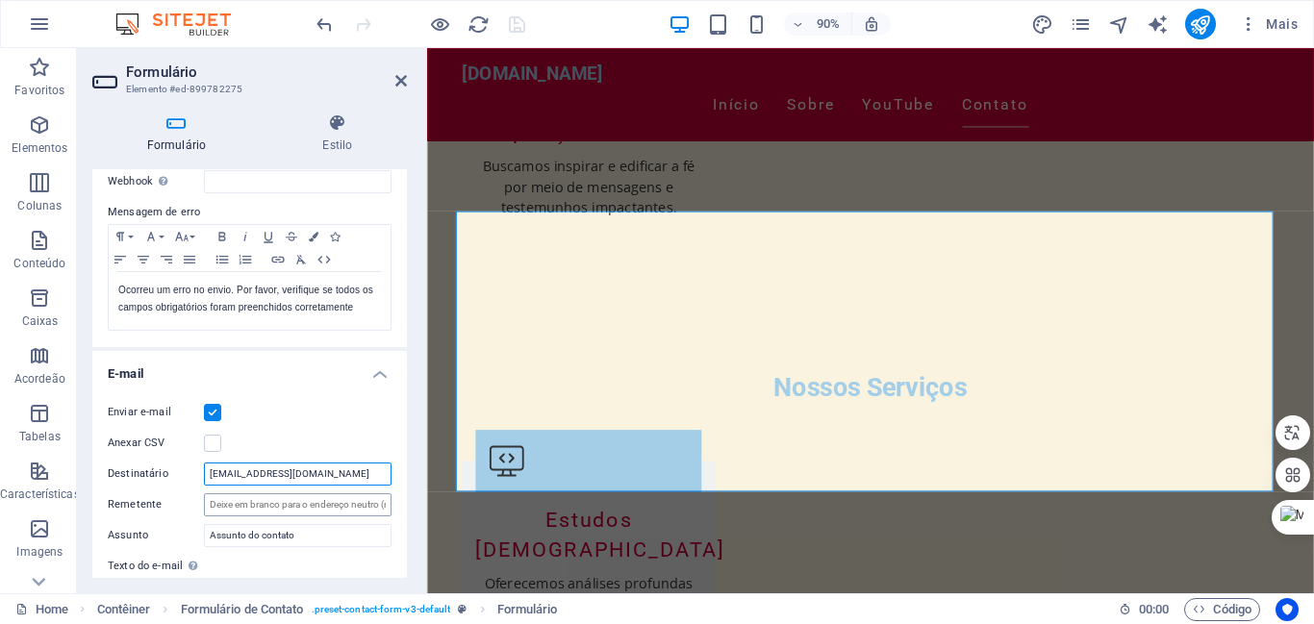
click at [214, 507] on div "Enviar e-mail Anexar CSV Destinatário contato@joaomarquespr.com.br Remetente As…" at bounding box center [249, 550] width 315 height 329
click at [286, 513] on input "Remetente" at bounding box center [298, 504] width 188 height 23
type input "contato@joaomarquesor.com.br"
click at [515, 18] on icon "save" at bounding box center [517, 24] width 22 height 22
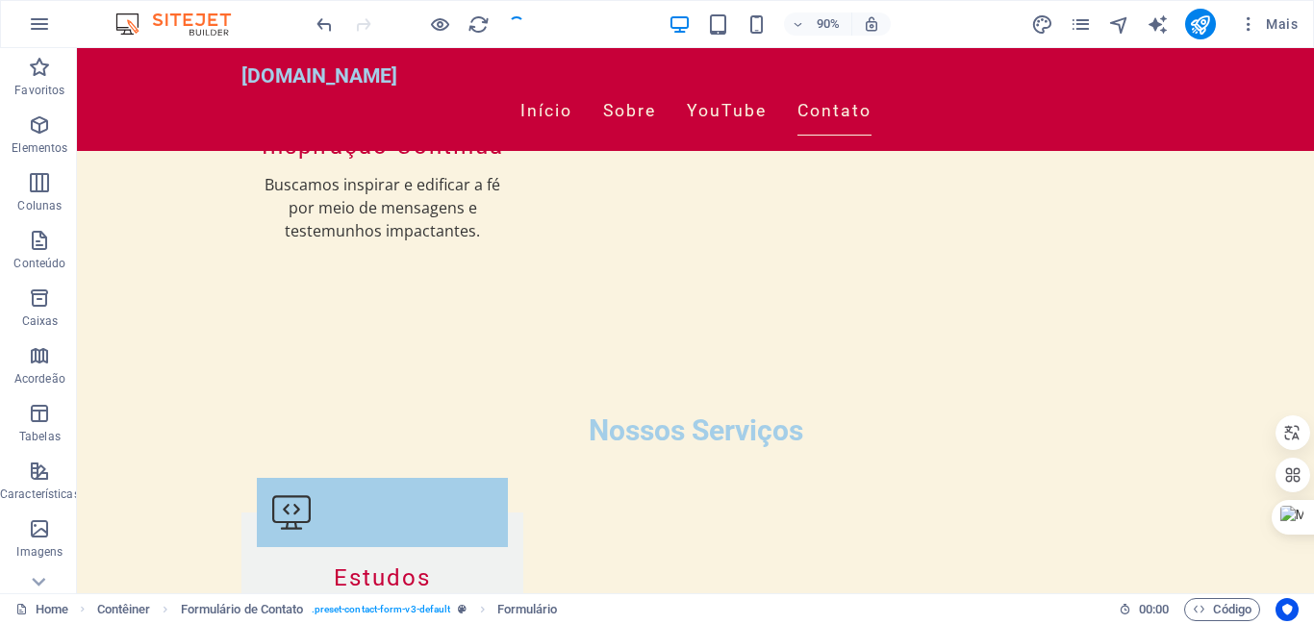
scroll to position [2549, 0]
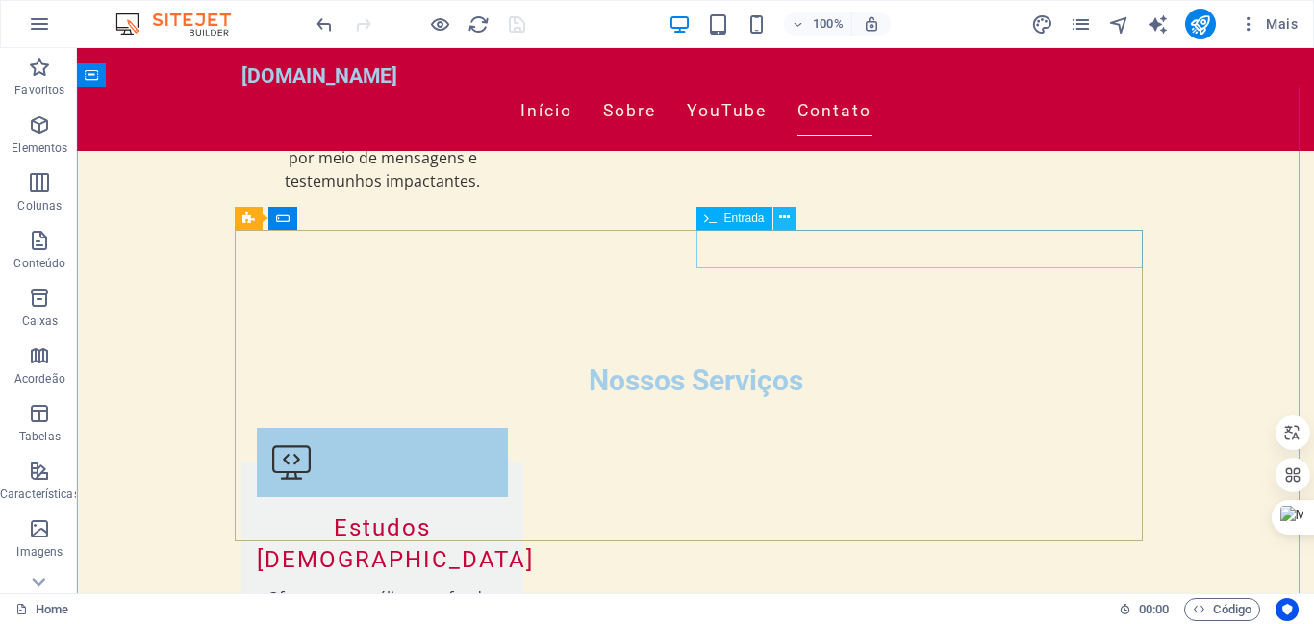
click at [793, 215] on button at bounding box center [784, 218] width 23 height 23
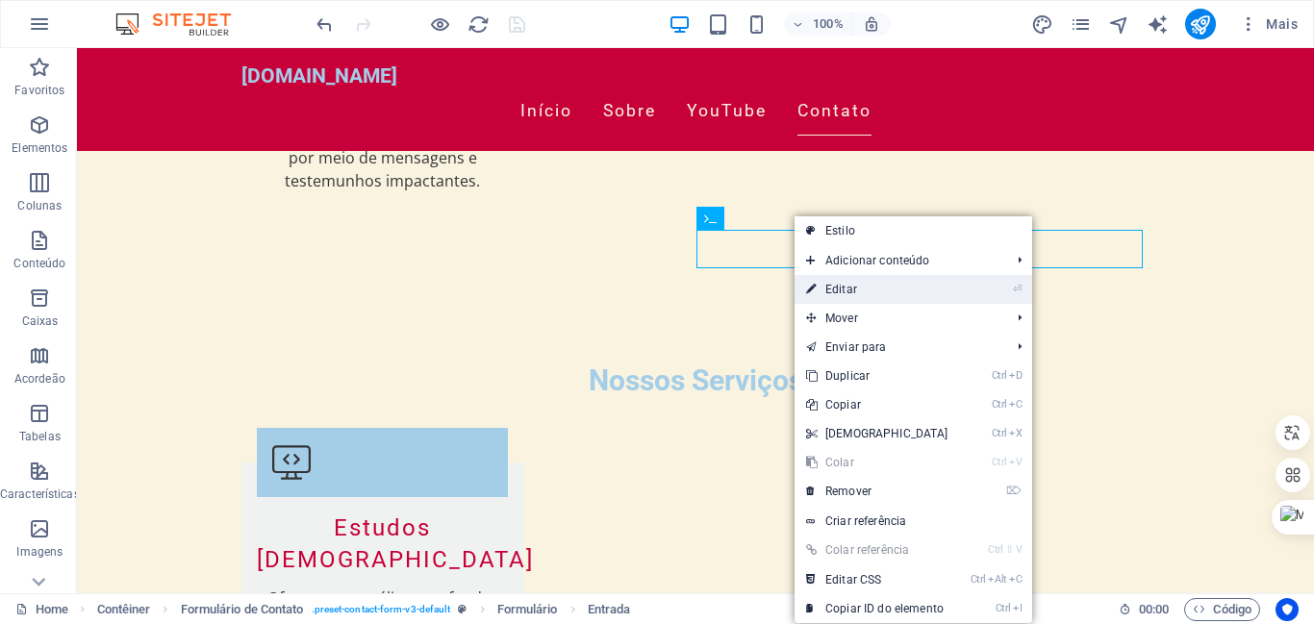
click at [835, 288] on link "⏎ Editar" at bounding box center [877, 289] width 165 height 29
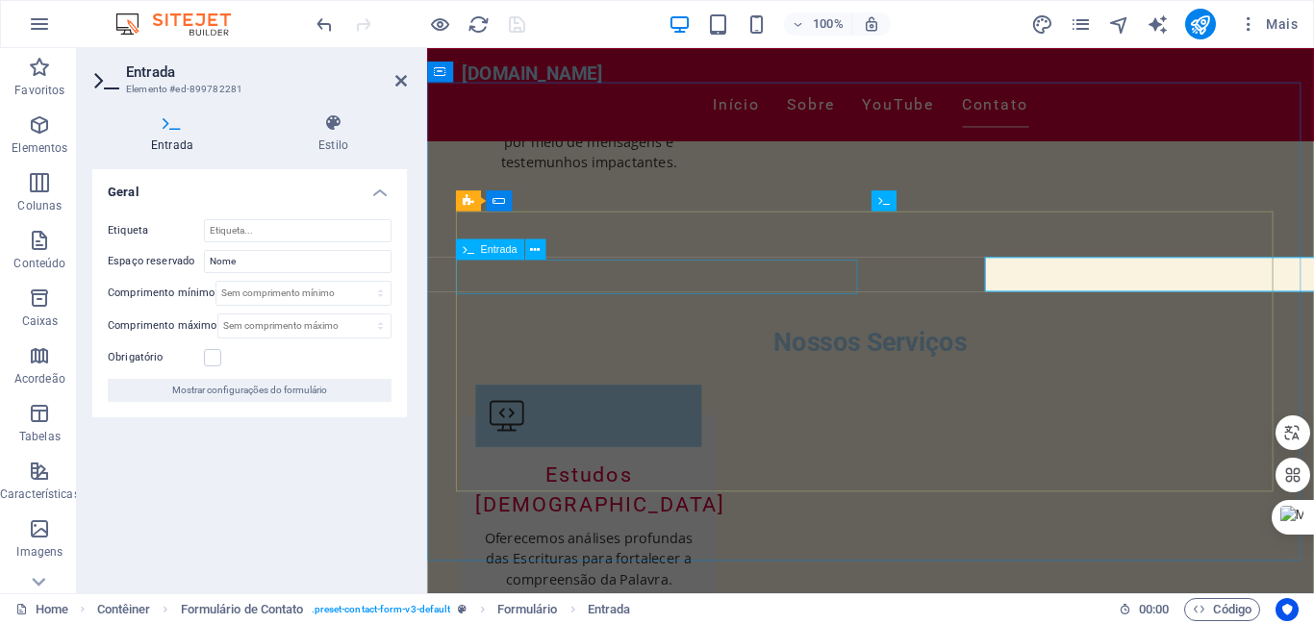
scroll to position [2499, 0]
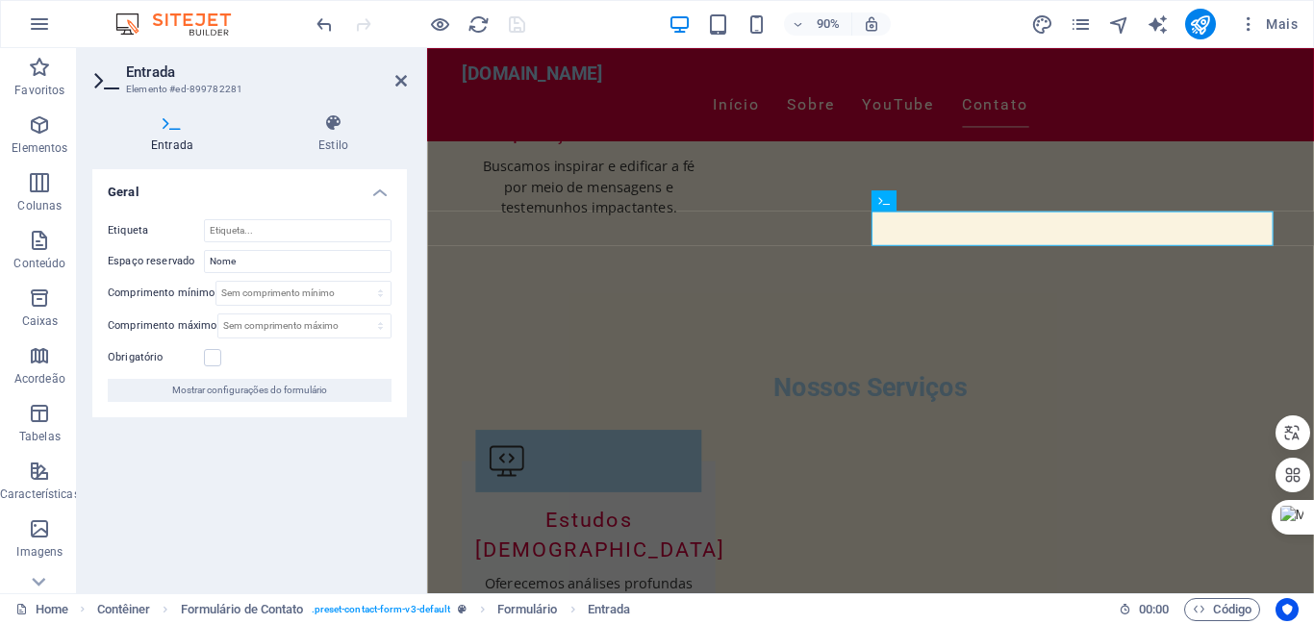
drag, startPoint x: 106, startPoint y: 292, endPoint x: 134, endPoint y: 296, distance: 28.2
click at [134, 296] on div "Etiqueta Espaço reservado Nome Comprimento mínimo Sem comprimento mínimo sinal …" at bounding box center [249, 311] width 315 height 214
click at [134, 296] on label "Comprimento mínimo" at bounding box center [162, 293] width 108 height 11
drag, startPoint x: 336, startPoint y: 293, endPoint x: 323, endPoint y: 291, distance: 12.7
click at [242, 456] on div "Geral Etiqueta Espaço reservado Nome Comprimento mínimo Sem comprimento mínimo …" at bounding box center [249, 373] width 315 height 409
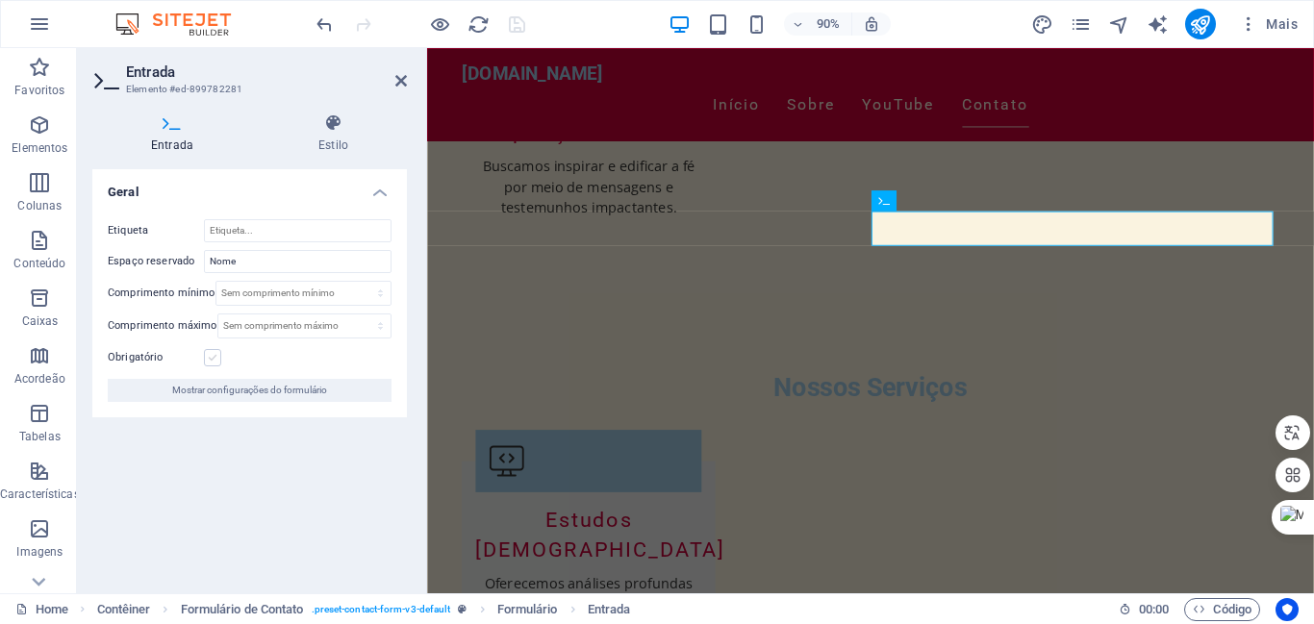
click at [215, 357] on label at bounding box center [212, 357] width 17 height 17
click at [0, 0] on input "Obrigatório" at bounding box center [0, 0] width 0 height 0
click at [266, 385] on span "Mostrar configurações do formulário" at bounding box center [249, 390] width 155 height 23
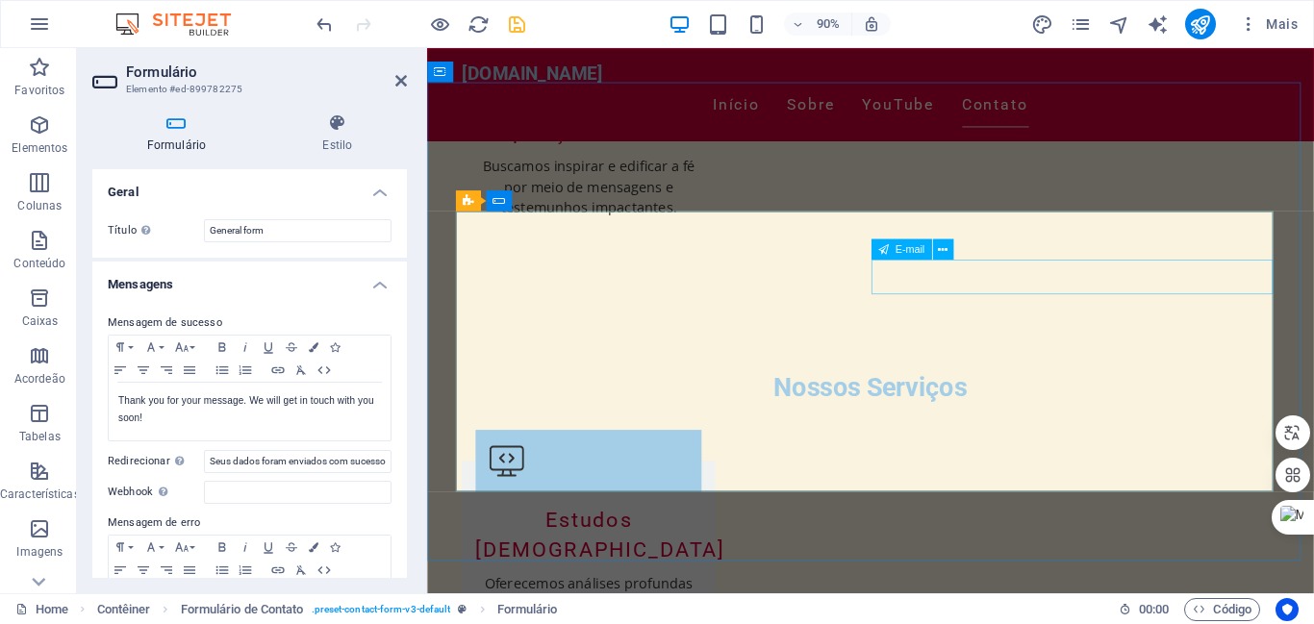
click at [400, 78] on icon at bounding box center [401, 80] width 12 height 15
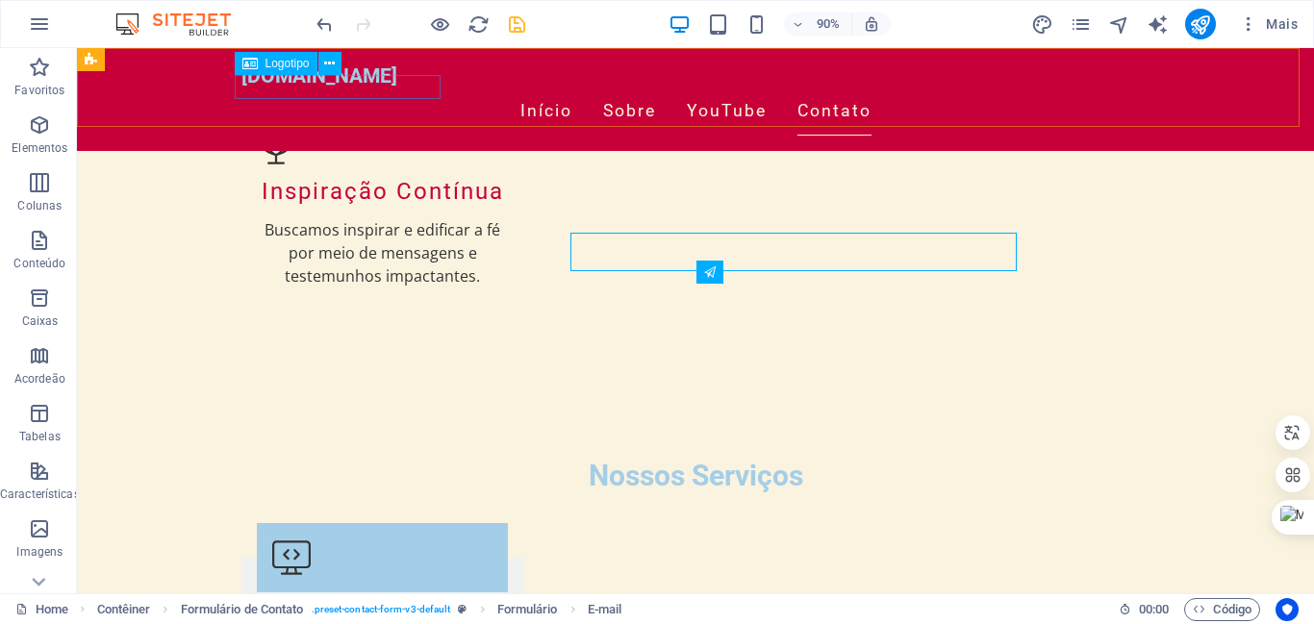
scroll to position [2549, 0]
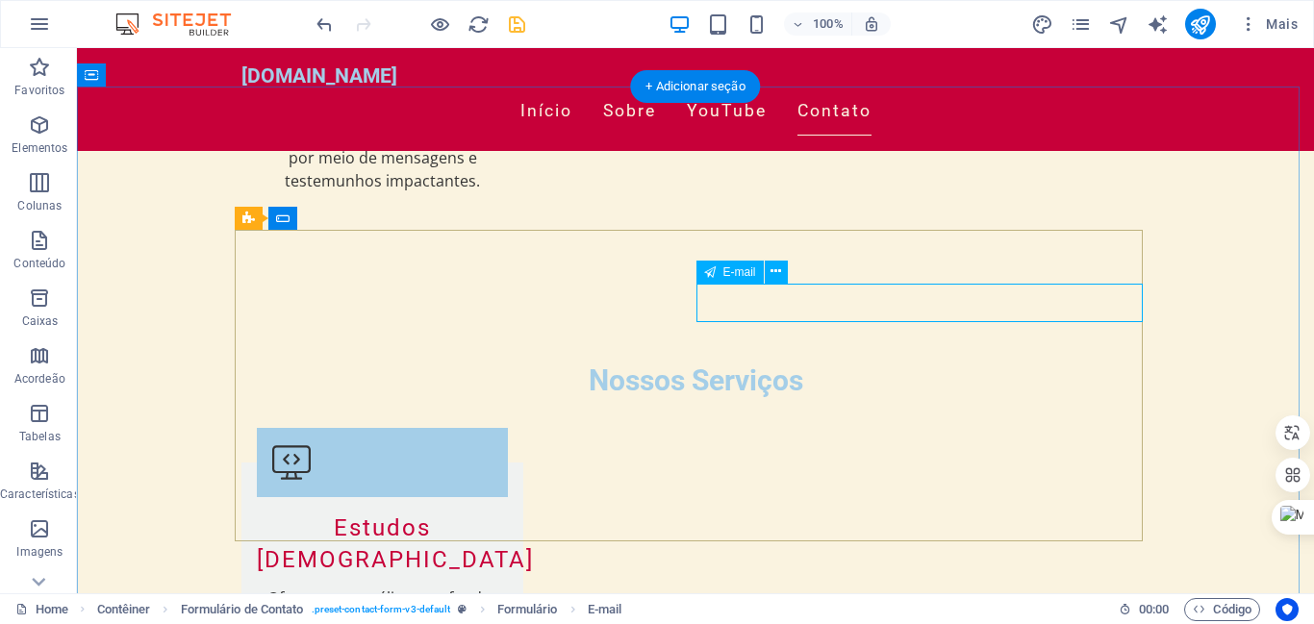
click at [778, 271] on icon at bounding box center [776, 272] width 11 height 20
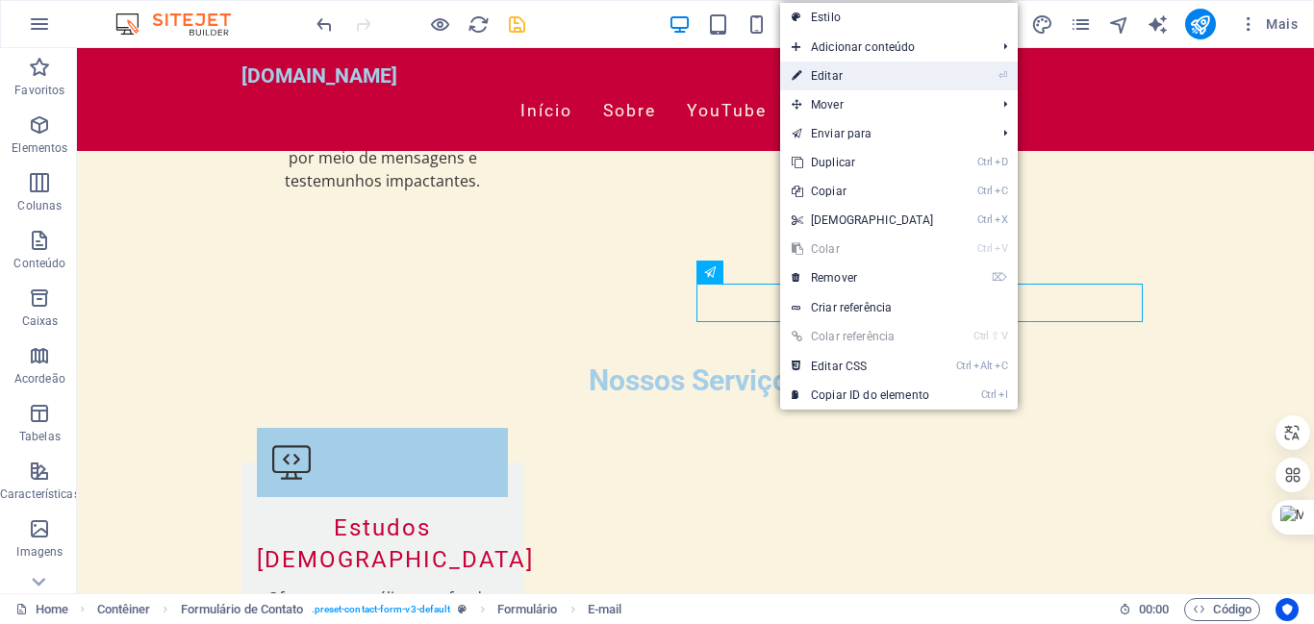
click at [827, 73] on link "⏎ Editar" at bounding box center [862, 76] width 165 height 29
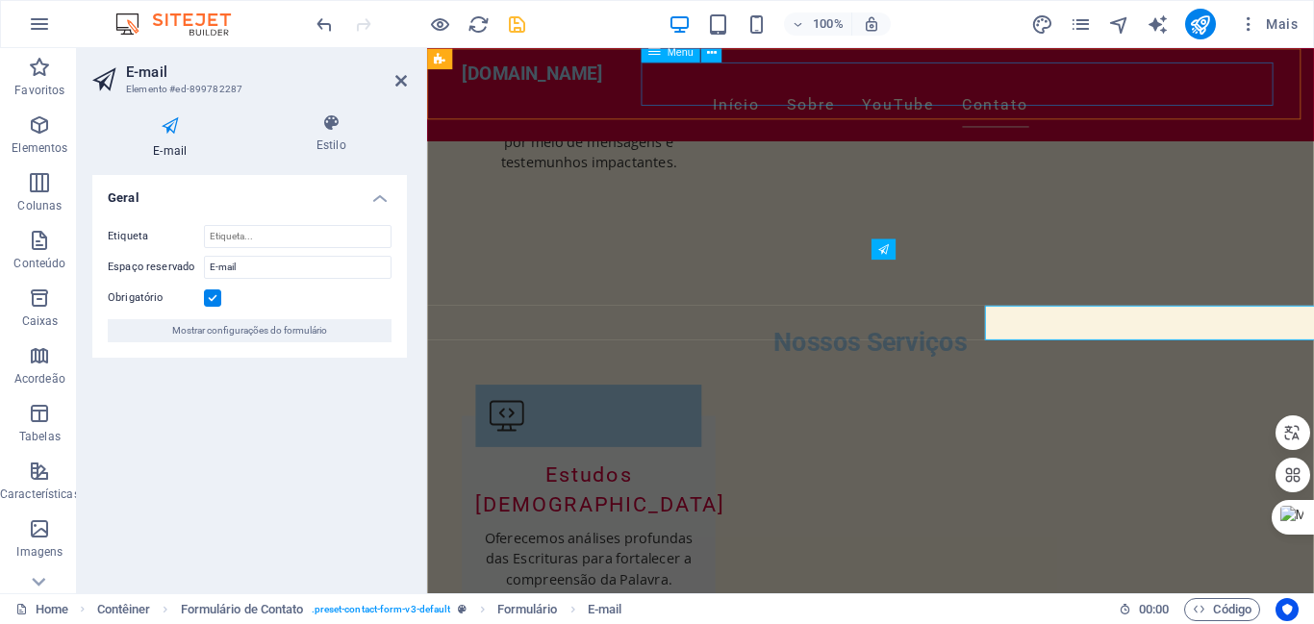
scroll to position [2499, 0]
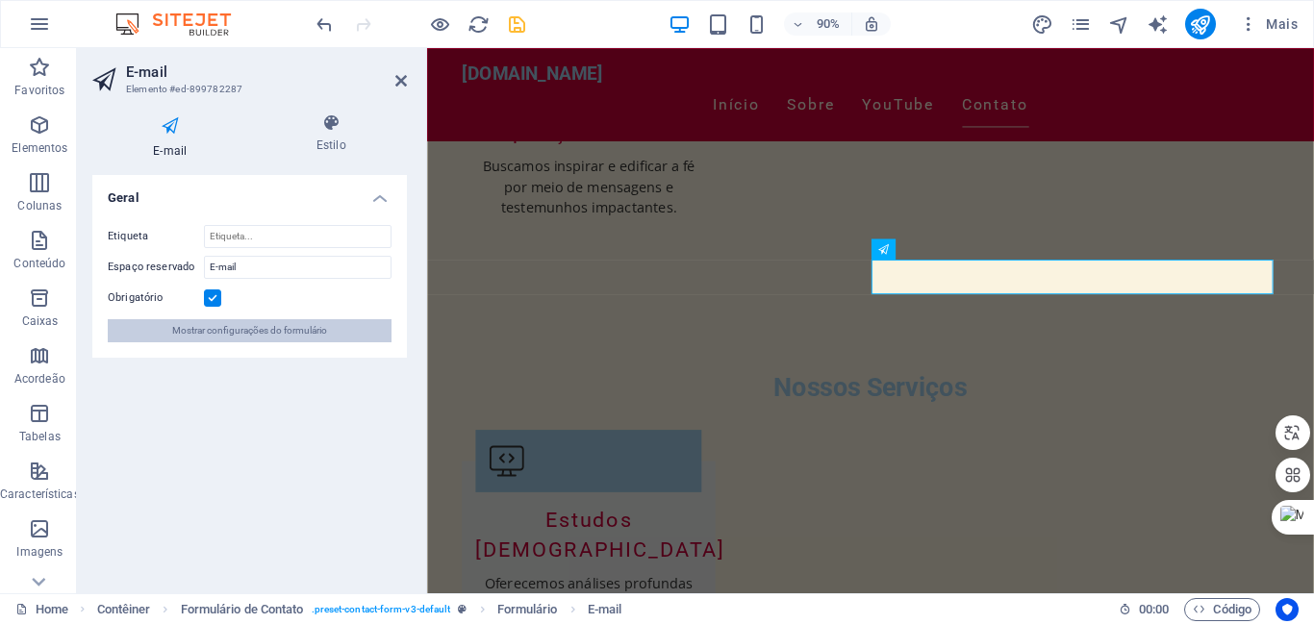
click at [344, 328] on button "Mostrar configurações do formulário" at bounding box center [250, 330] width 284 height 23
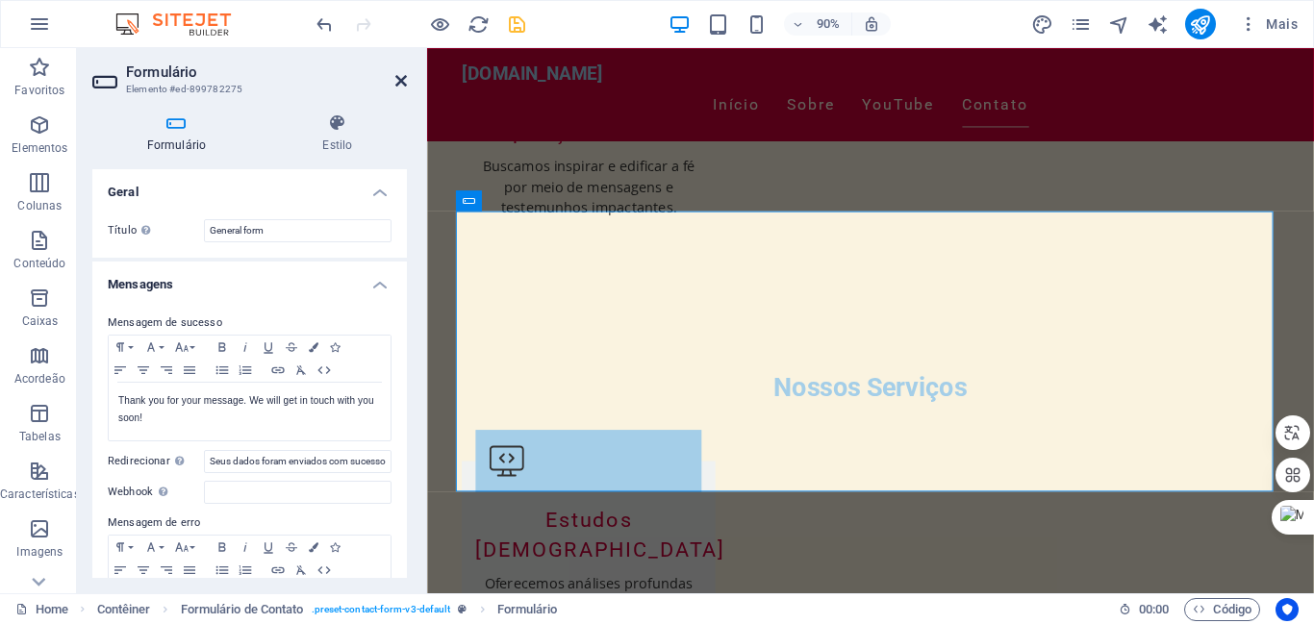
click at [400, 79] on icon at bounding box center [401, 80] width 12 height 15
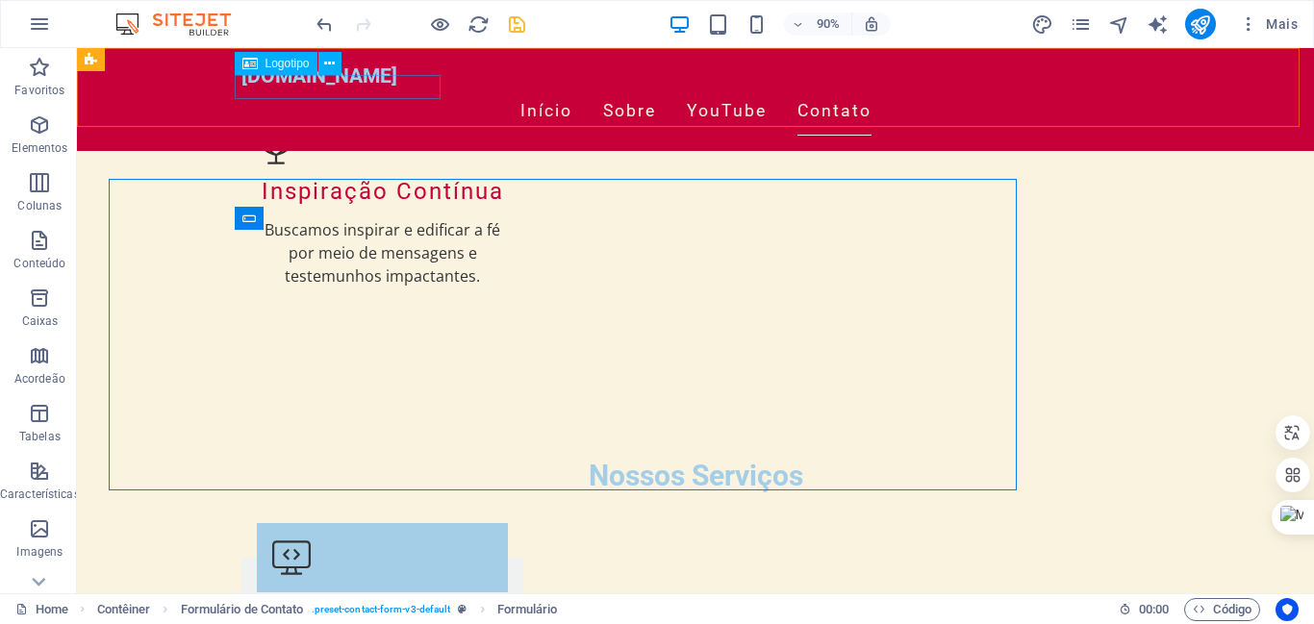
scroll to position [2549, 0]
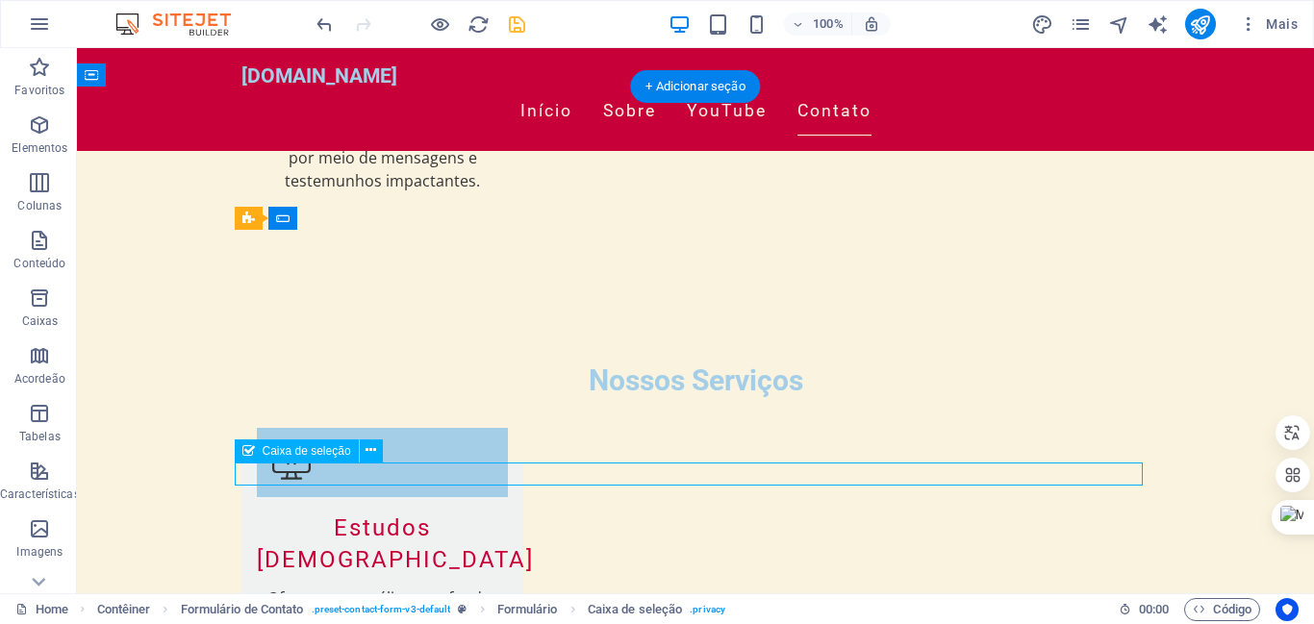
click at [372, 448] on icon at bounding box center [371, 451] width 11 height 20
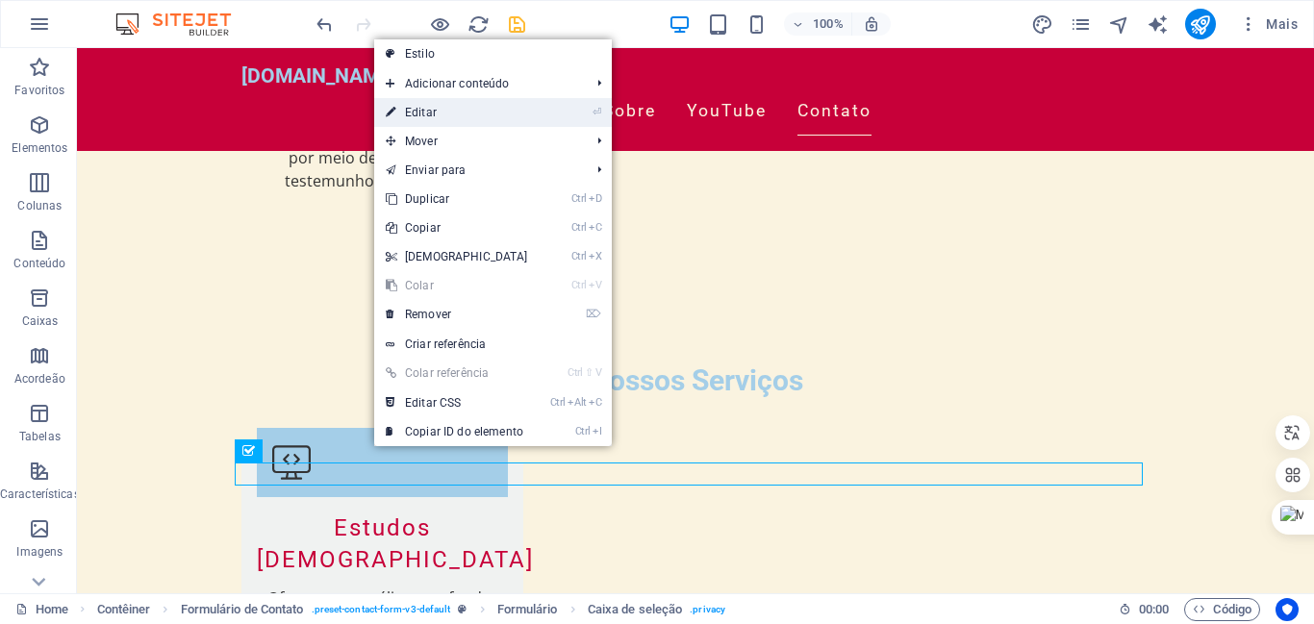
click at [413, 102] on link "⏎ Editar" at bounding box center [456, 112] width 165 height 29
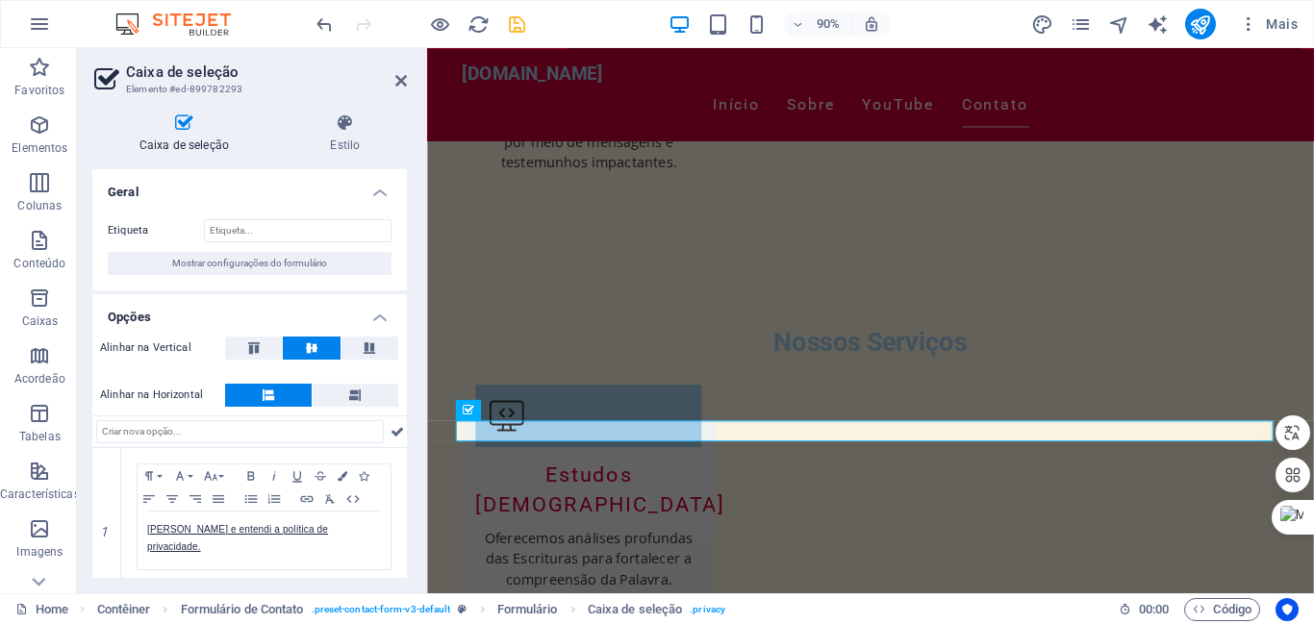
scroll to position [2499, 0]
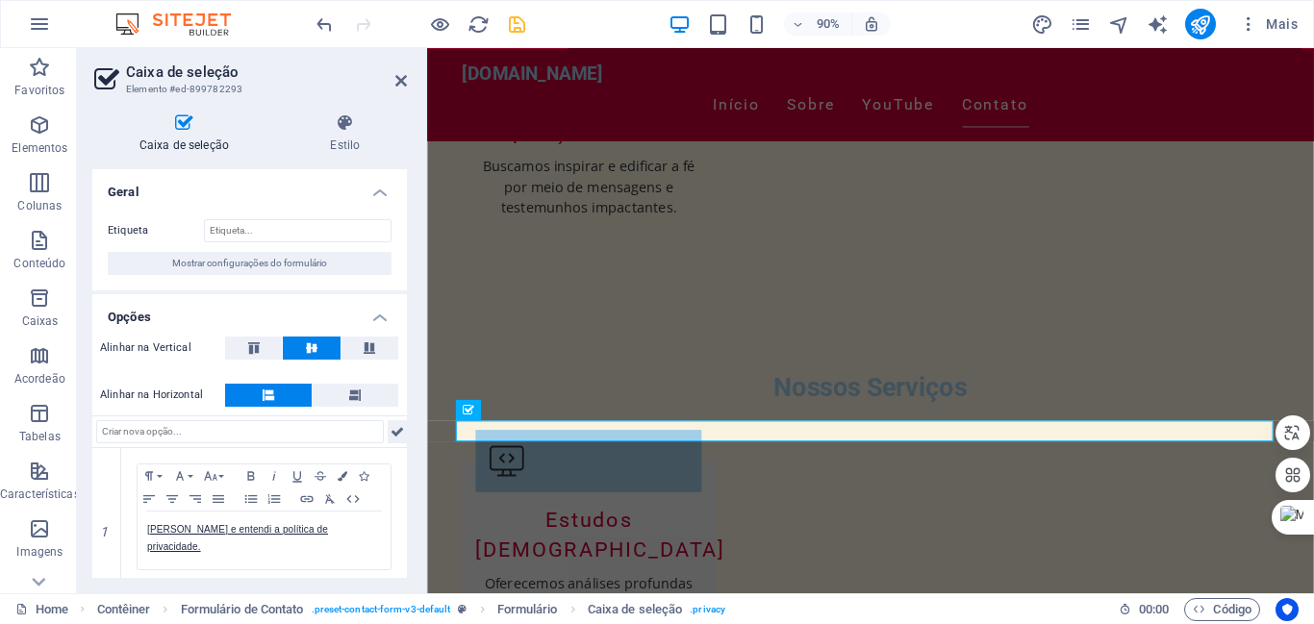
click at [391, 429] on icon at bounding box center [397, 431] width 13 height 23
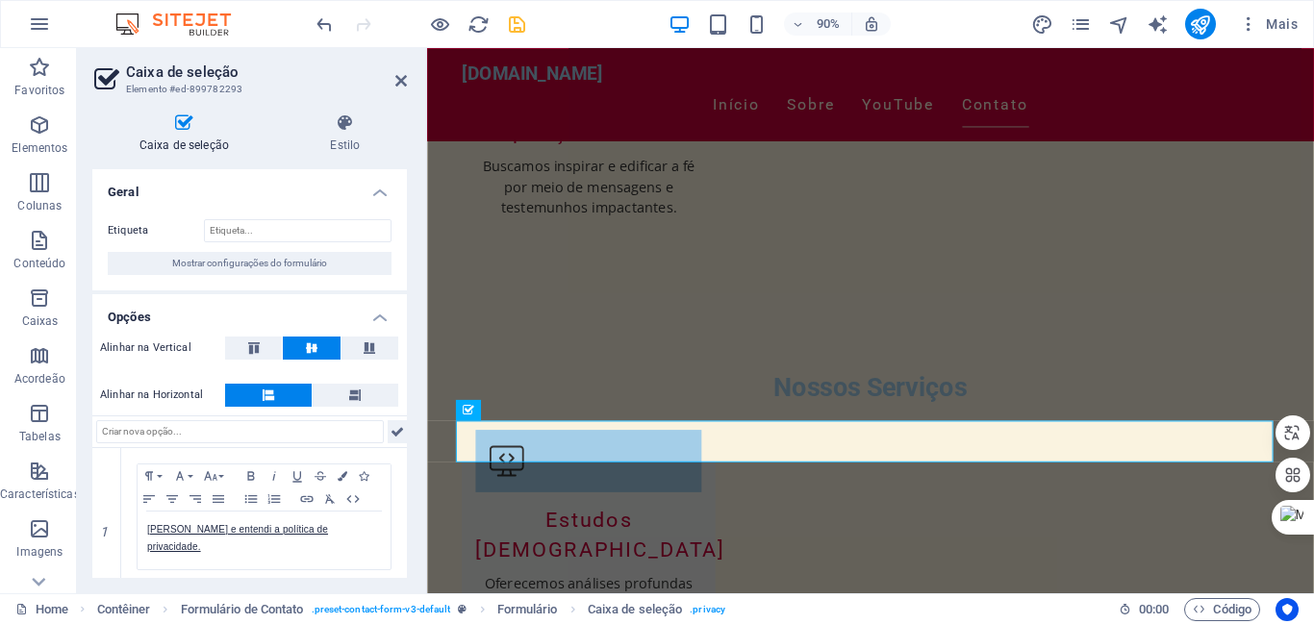
click at [391, 429] on icon at bounding box center [397, 431] width 13 height 23
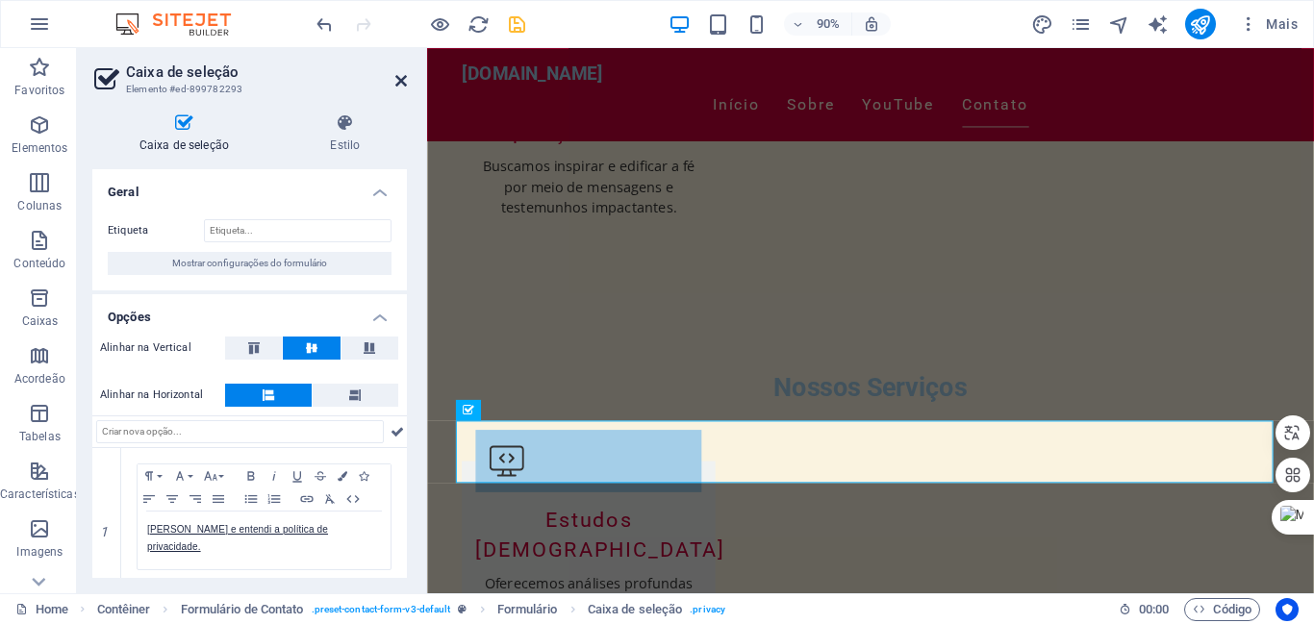
click at [401, 82] on icon at bounding box center [401, 80] width 12 height 15
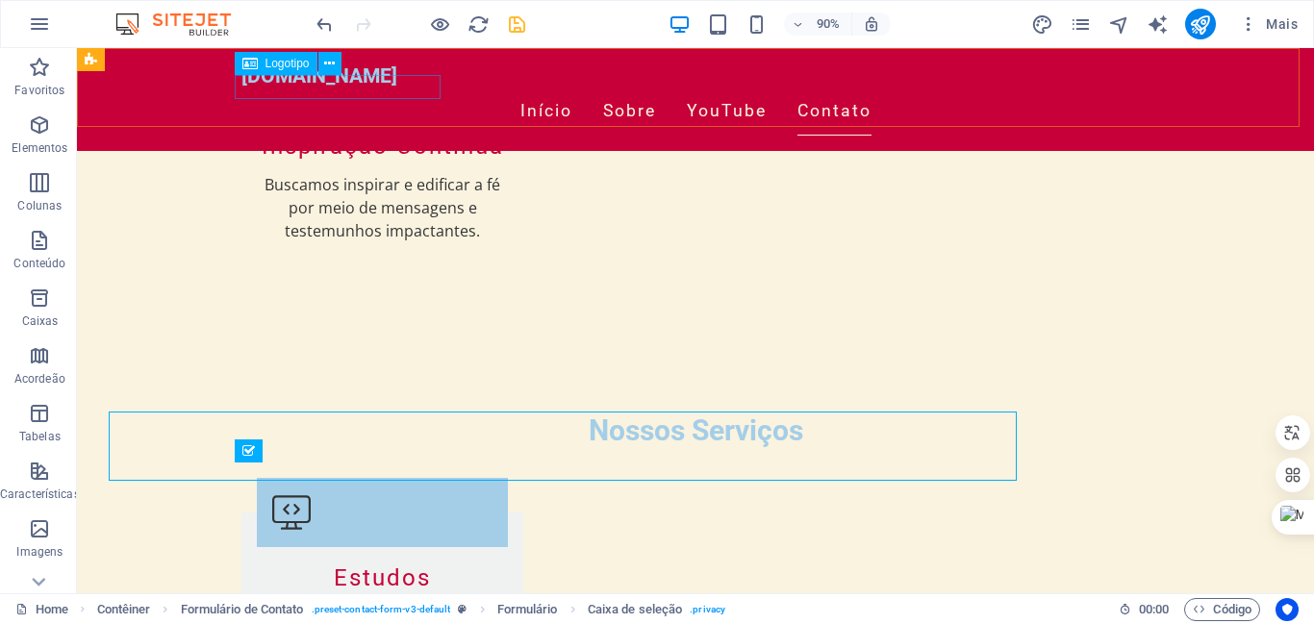
scroll to position [2549, 0]
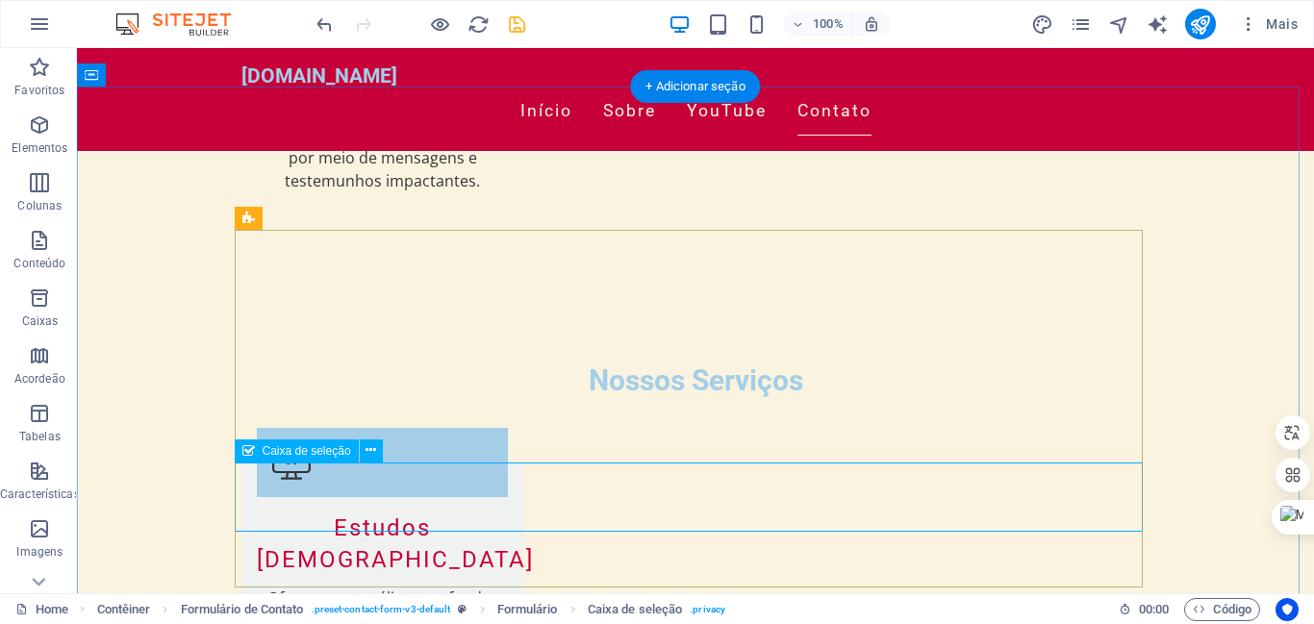
click at [280, 454] on span "Caixa de seleção" at bounding box center [307, 451] width 89 height 12
click at [372, 450] on icon at bounding box center [371, 451] width 11 height 20
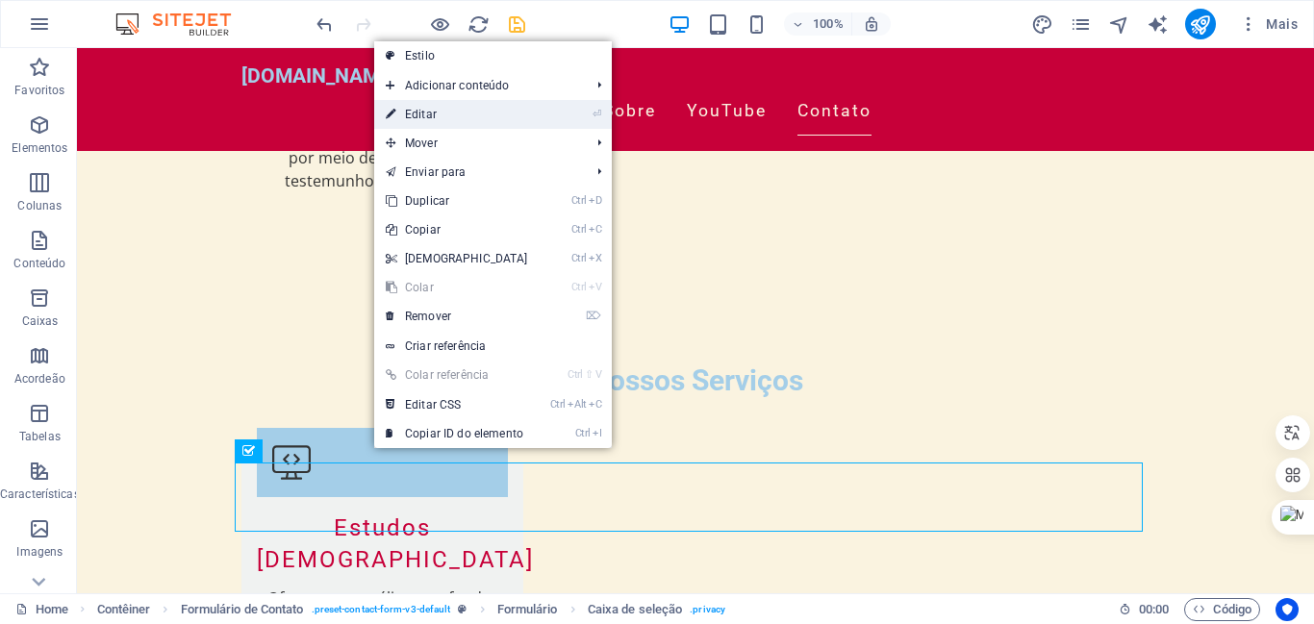
click at [417, 109] on link "⏎ Editar" at bounding box center [456, 114] width 165 height 29
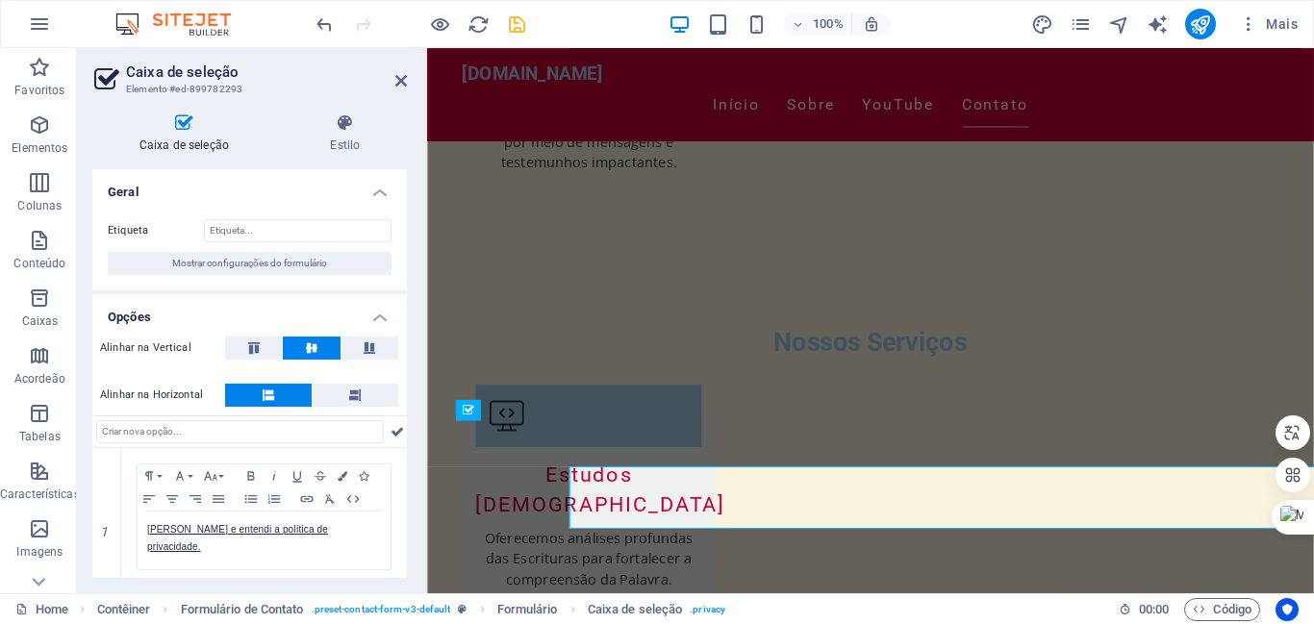
scroll to position [2499, 0]
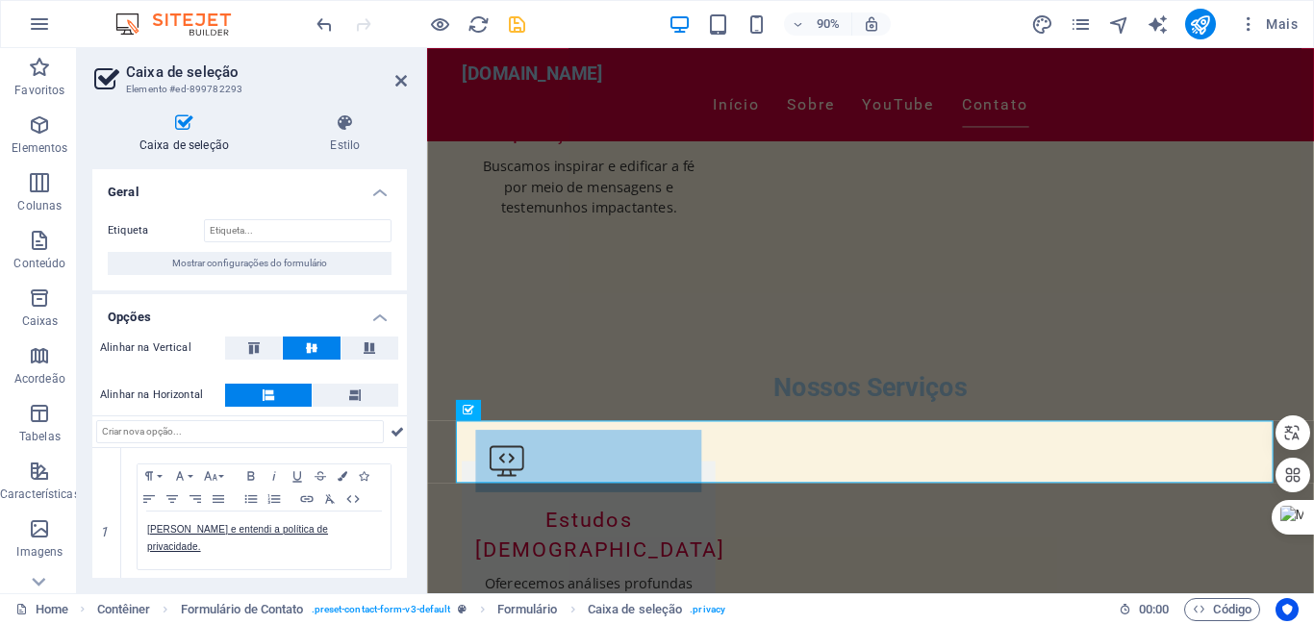
click at [139, 313] on h4 "Opções" at bounding box center [249, 311] width 315 height 35
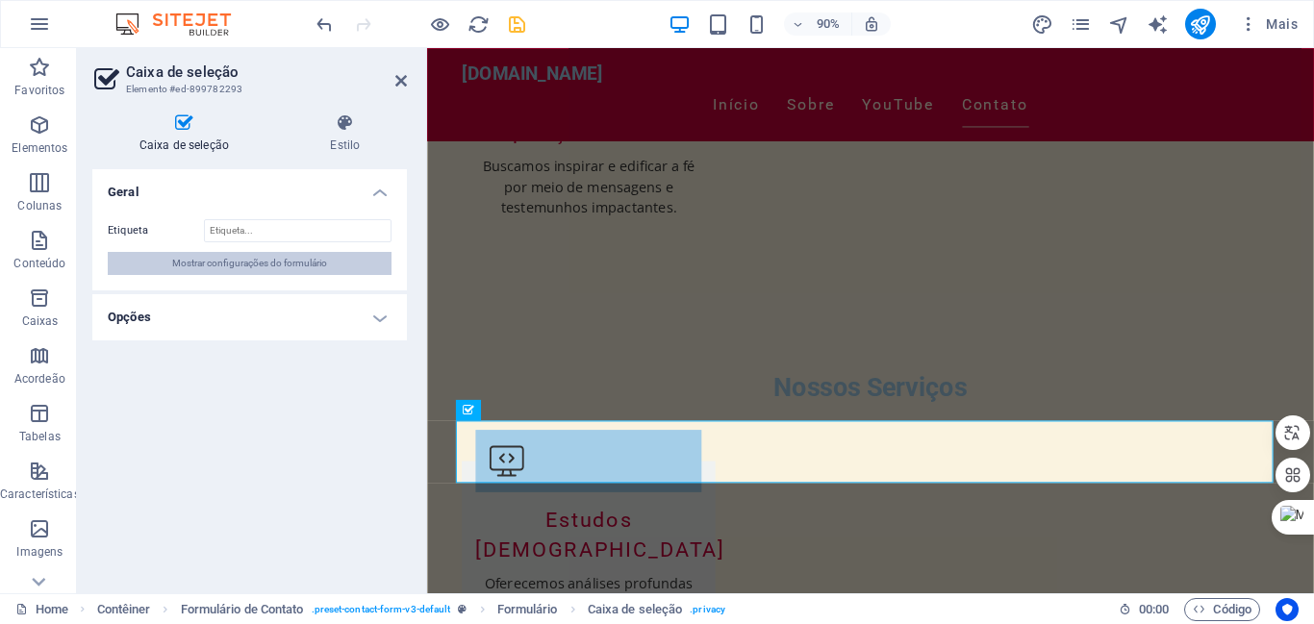
click at [219, 262] on span "Mostrar configurações do formulário" at bounding box center [249, 263] width 155 height 23
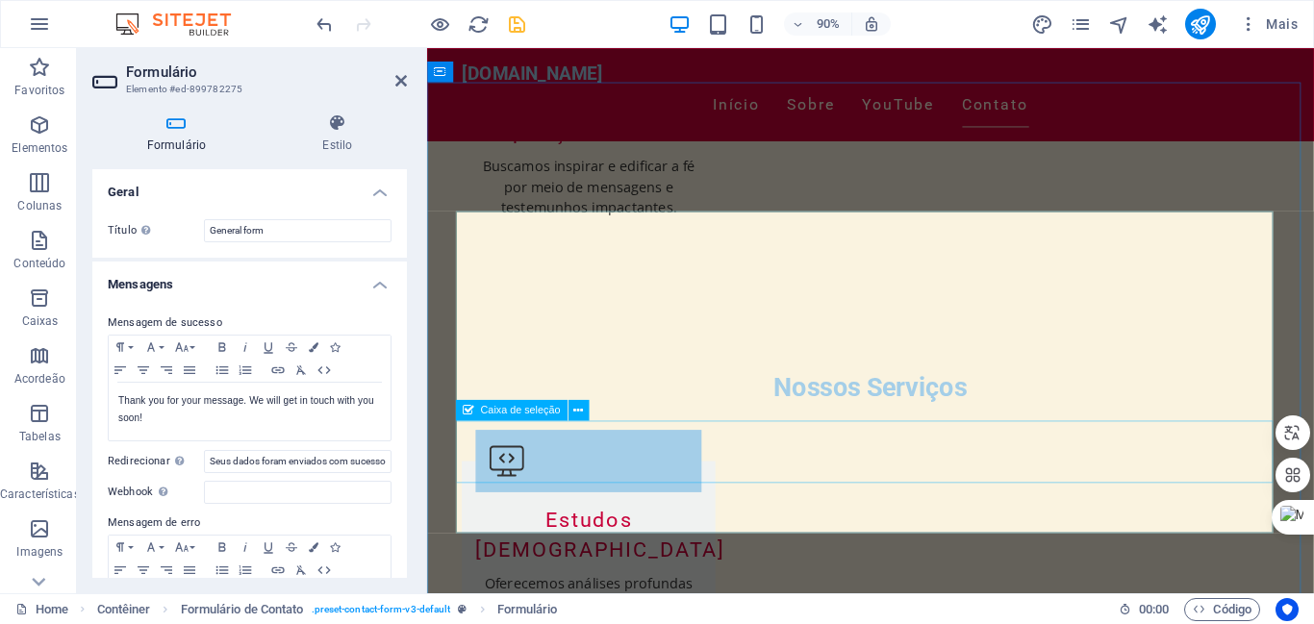
checkbox input "true"
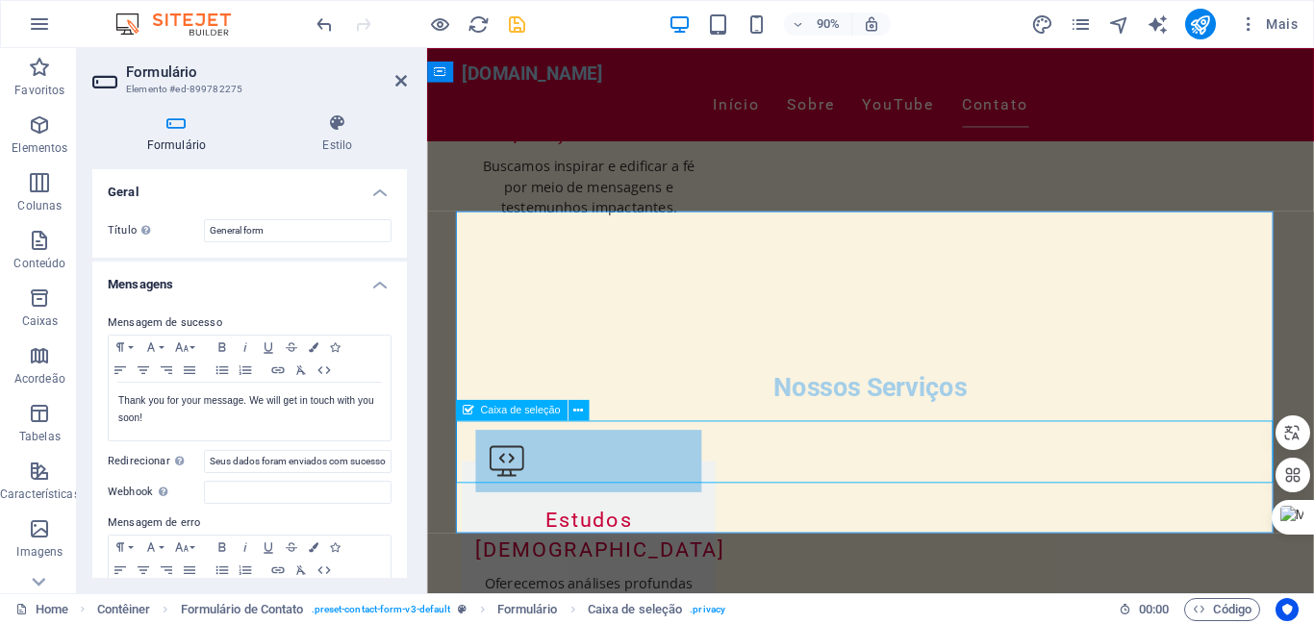
checkbox input "false"
checkbox input "true"
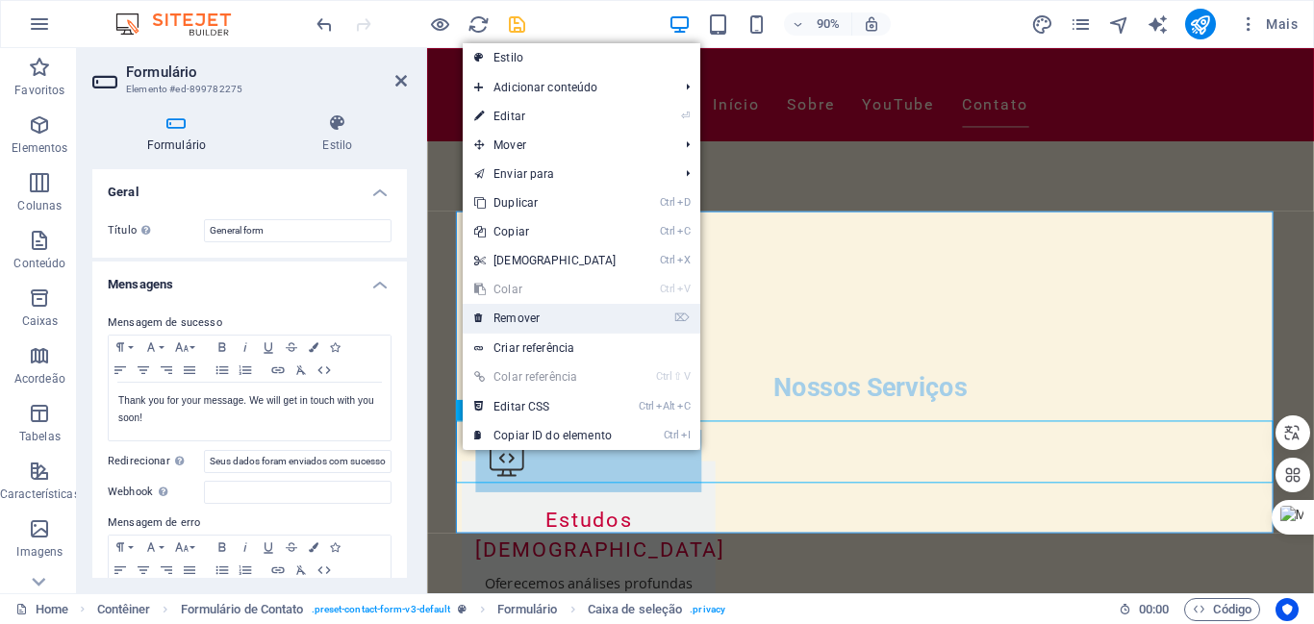
click at [532, 315] on link "⌦ Remover" at bounding box center [545, 318] width 165 height 29
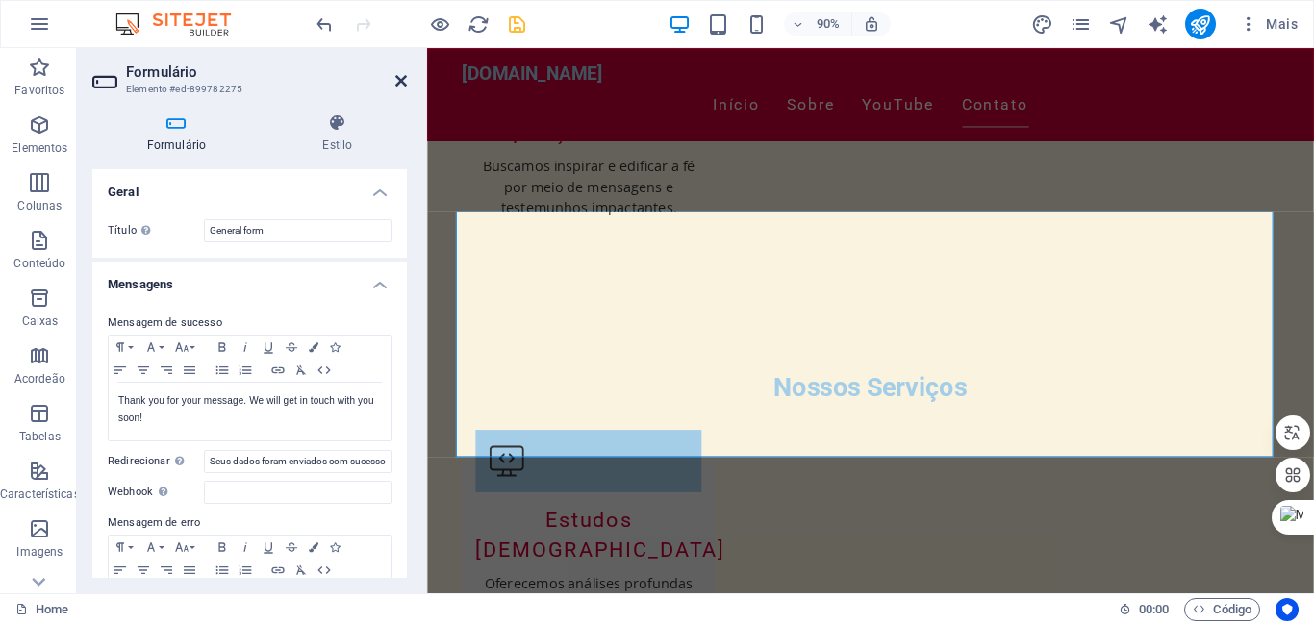
click at [395, 80] on icon at bounding box center [401, 80] width 12 height 15
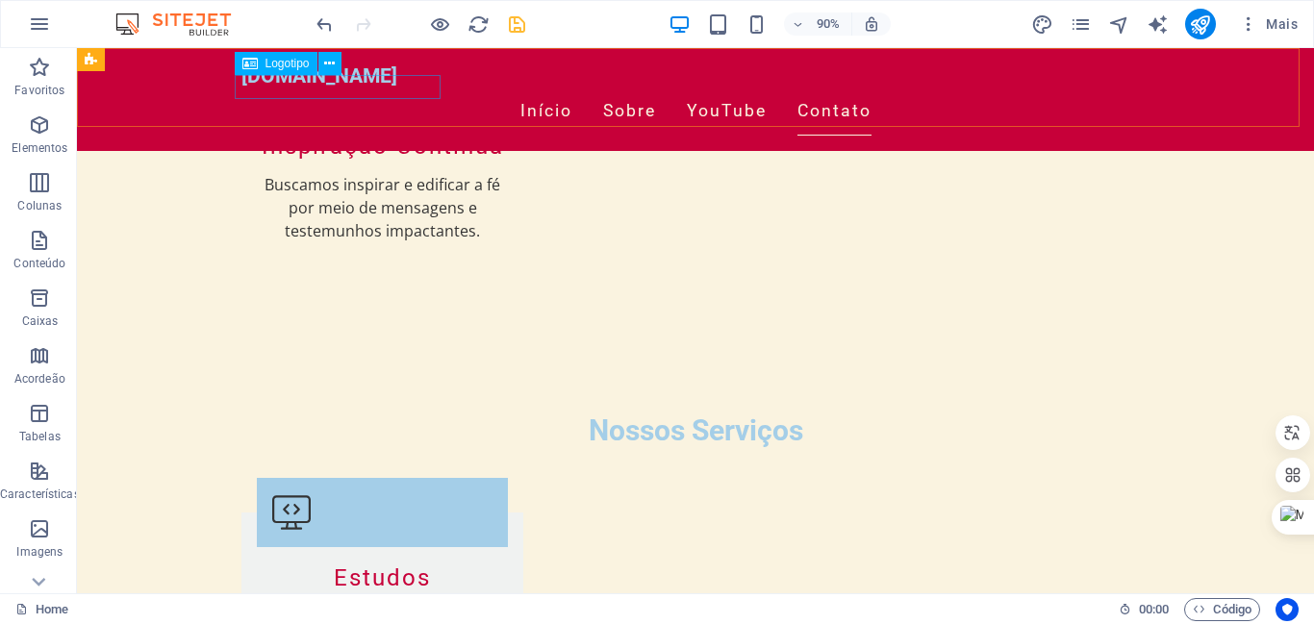
scroll to position [2549, 0]
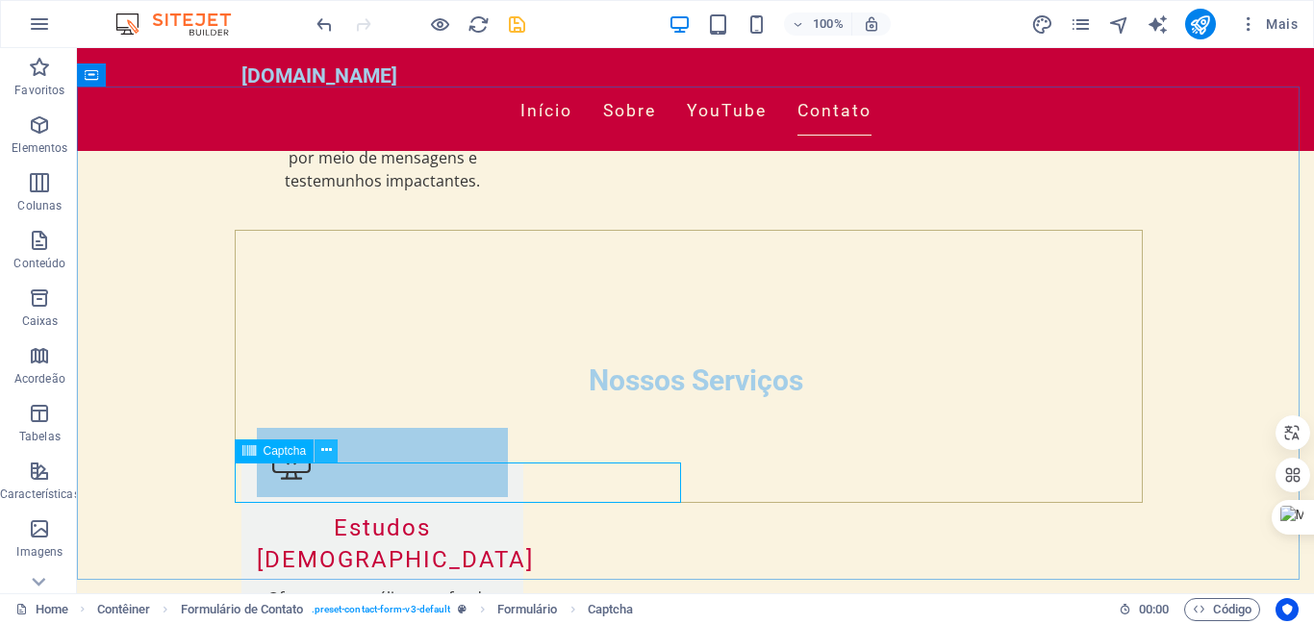
click at [323, 449] on icon at bounding box center [326, 451] width 11 height 20
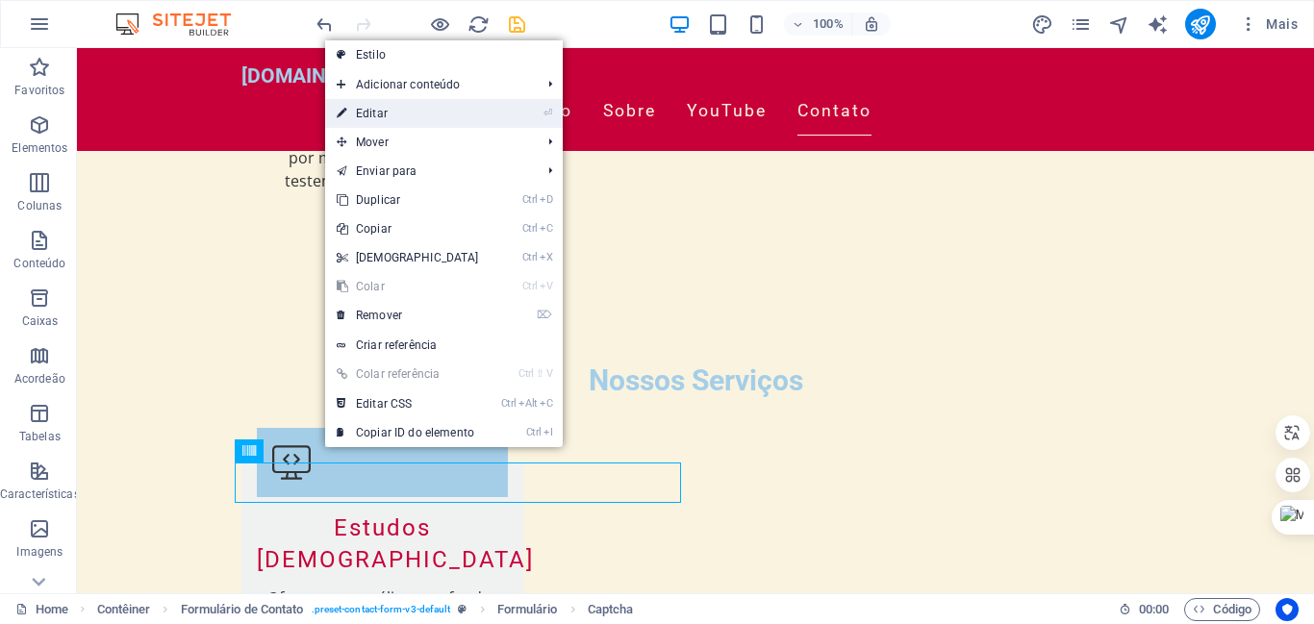
click at [377, 108] on link "⏎ Editar" at bounding box center [407, 113] width 165 height 29
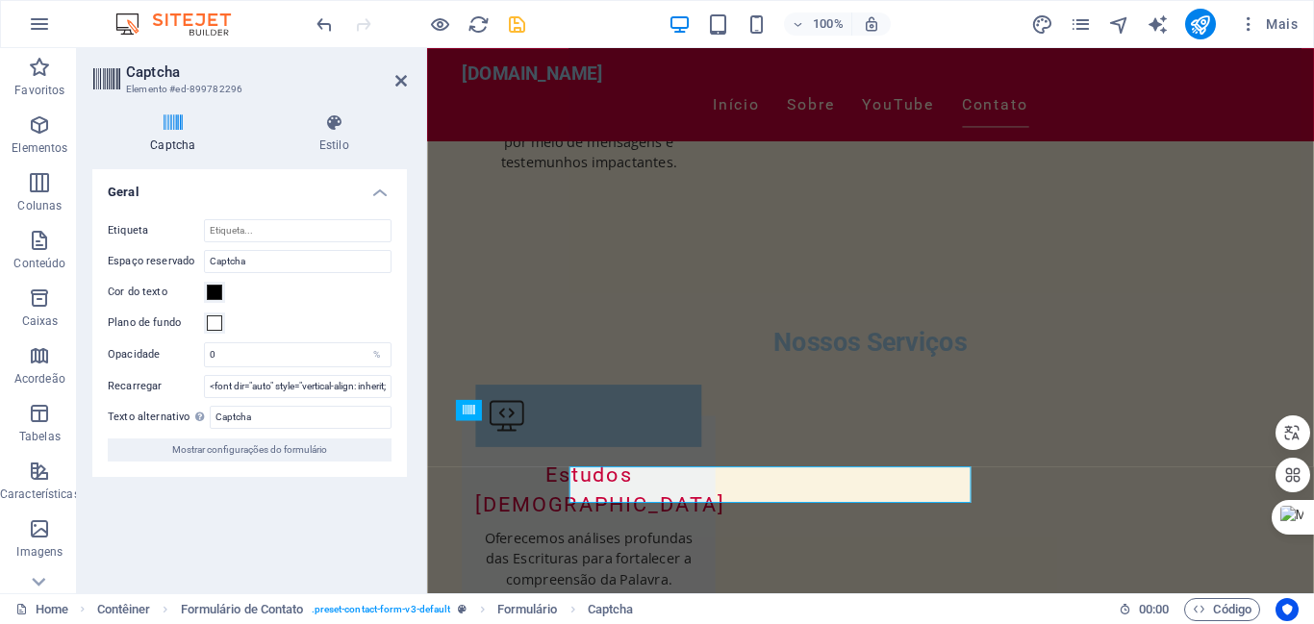
scroll to position [2499, 0]
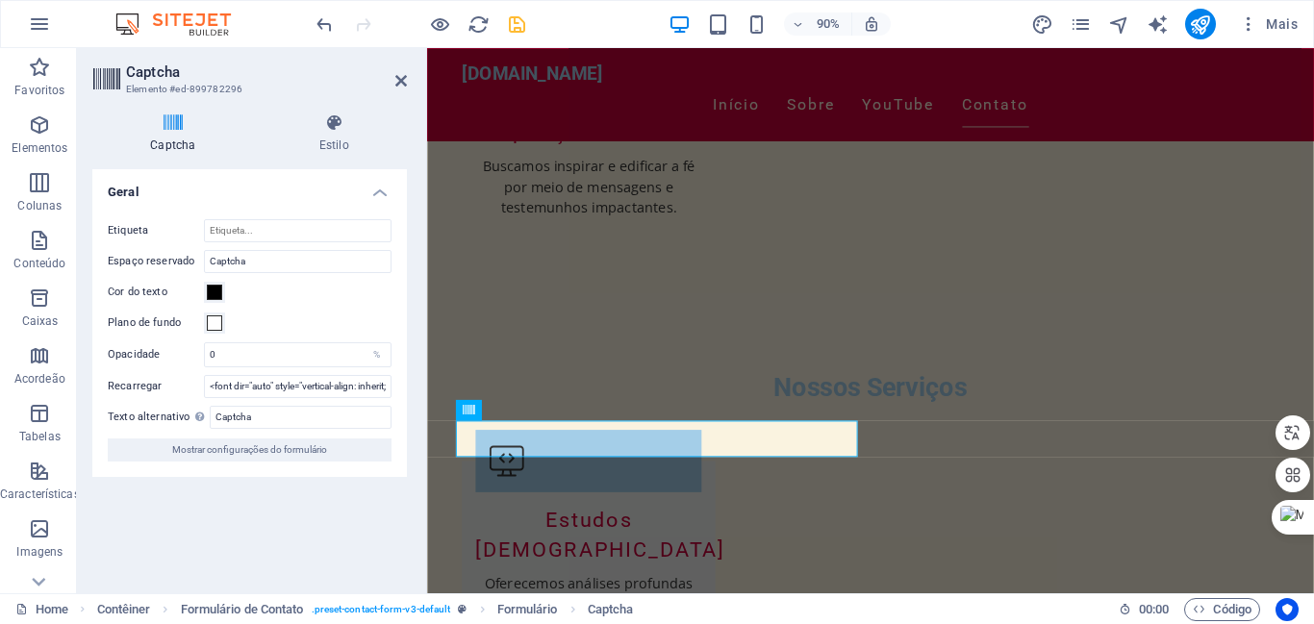
click at [137, 388] on label "Recarregar" at bounding box center [156, 386] width 96 height 23
click at [204, 388] on input "<font dir="auto" style="vertical-align: inherit;"><font dir="auto" style="verti…" at bounding box center [298, 386] width 188 height 23
click at [121, 420] on label "Texto alternativo O texto alternativo é usado por dispositivos que não podem ex…" at bounding box center [159, 417] width 102 height 23
click at [210, 420] on input "Captcha" at bounding box center [301, 417] width 182 height 23
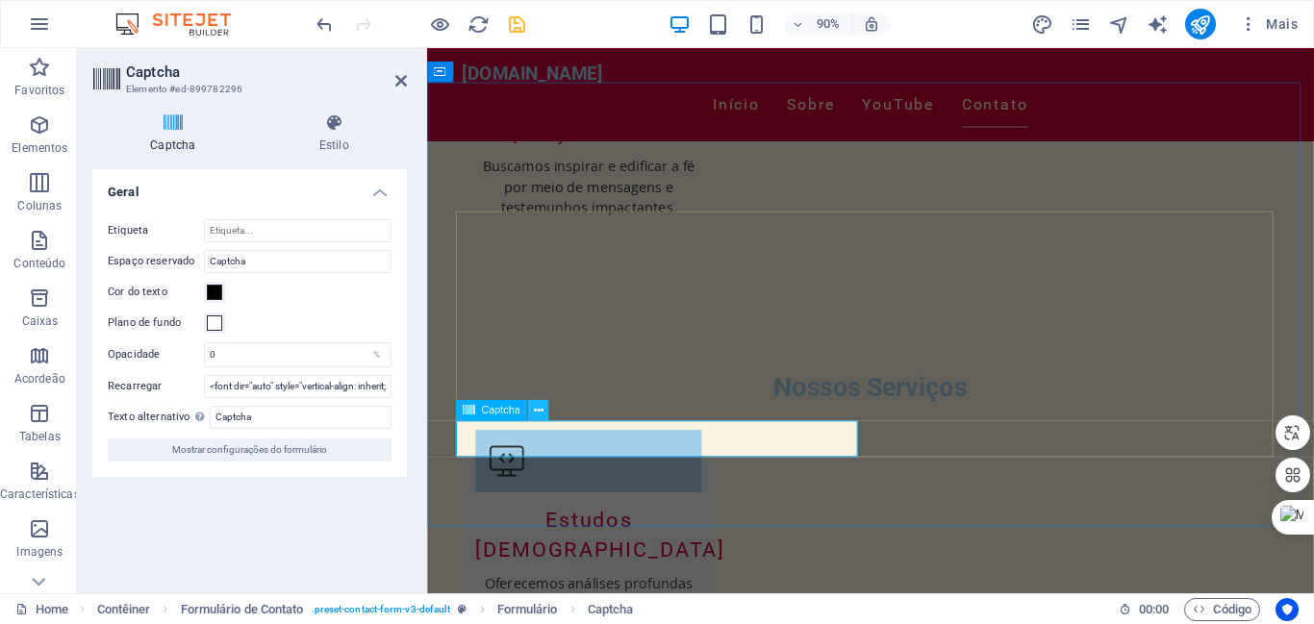
click at [540, 411] on icon at bounding box center [538, 410] width 10 height 18
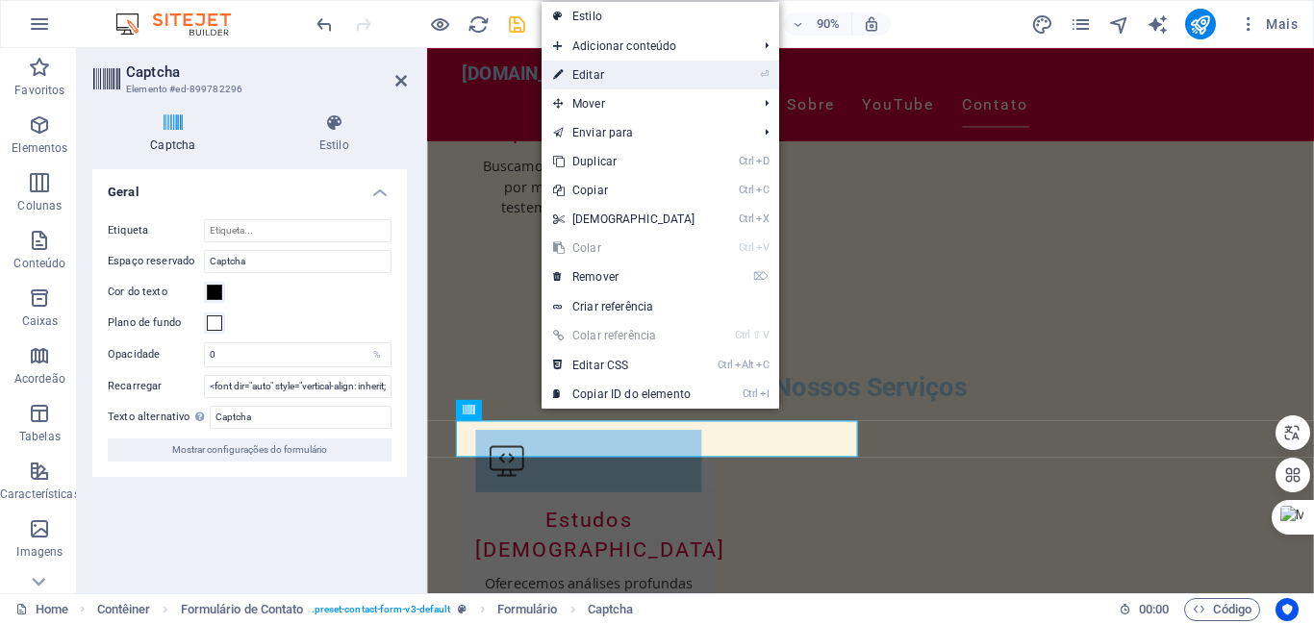
click at [593, 77] on link "⏎ Editar" at bounding box center [624, 75] width 165 height 29
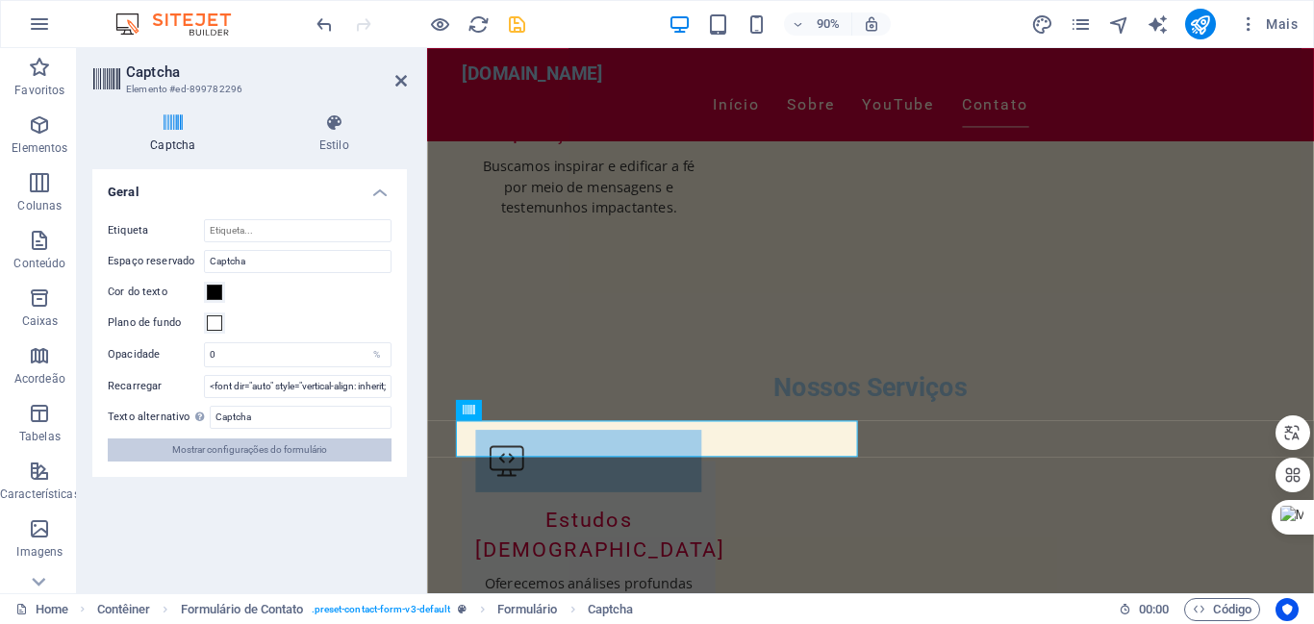
click at [315, 451] on span "Mostrar configurações do formulário" at bounding box center [249, 450] width 155 height 23
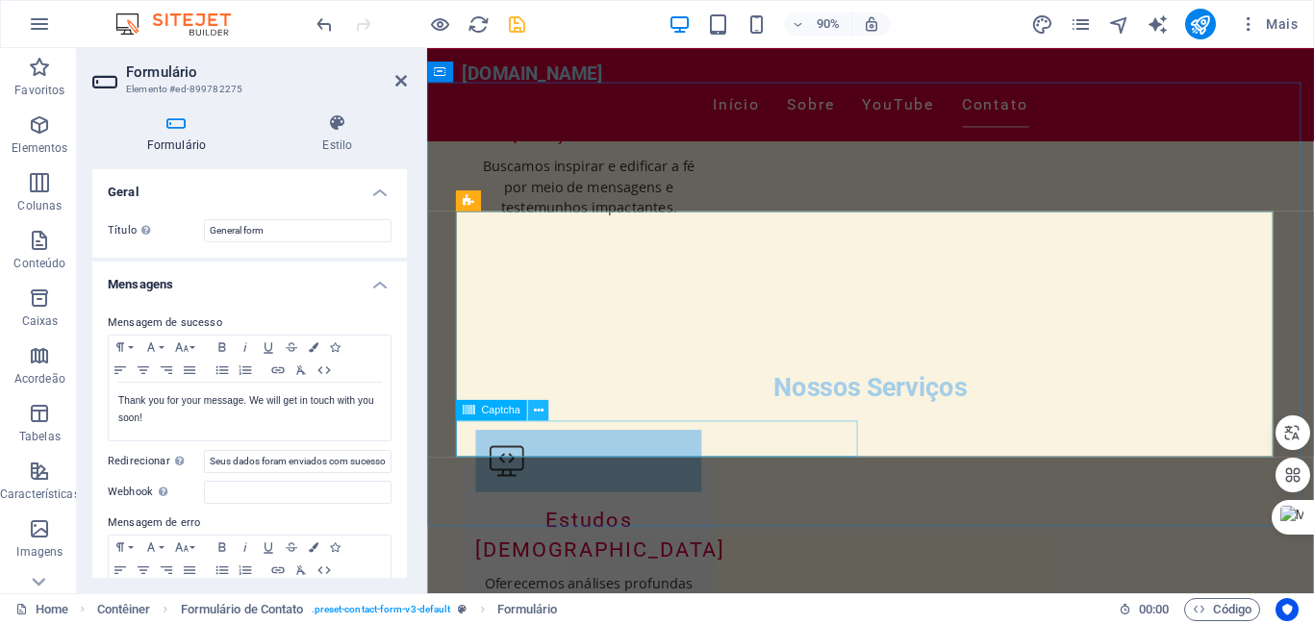
click at [540, 408] on icon at bounding box center [538, 410] width 10 height 18
click at [517, 25] on icon "save" at bounding box center [517, 24] width 22 height 22
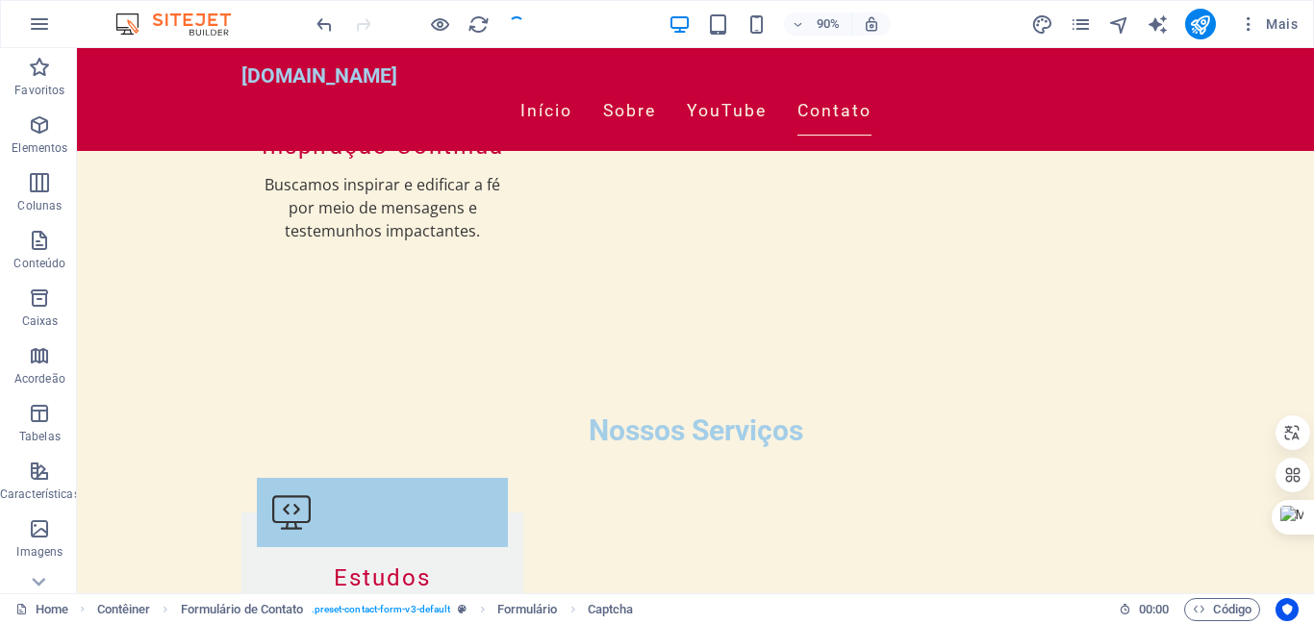
scroll to position [2549, 0]
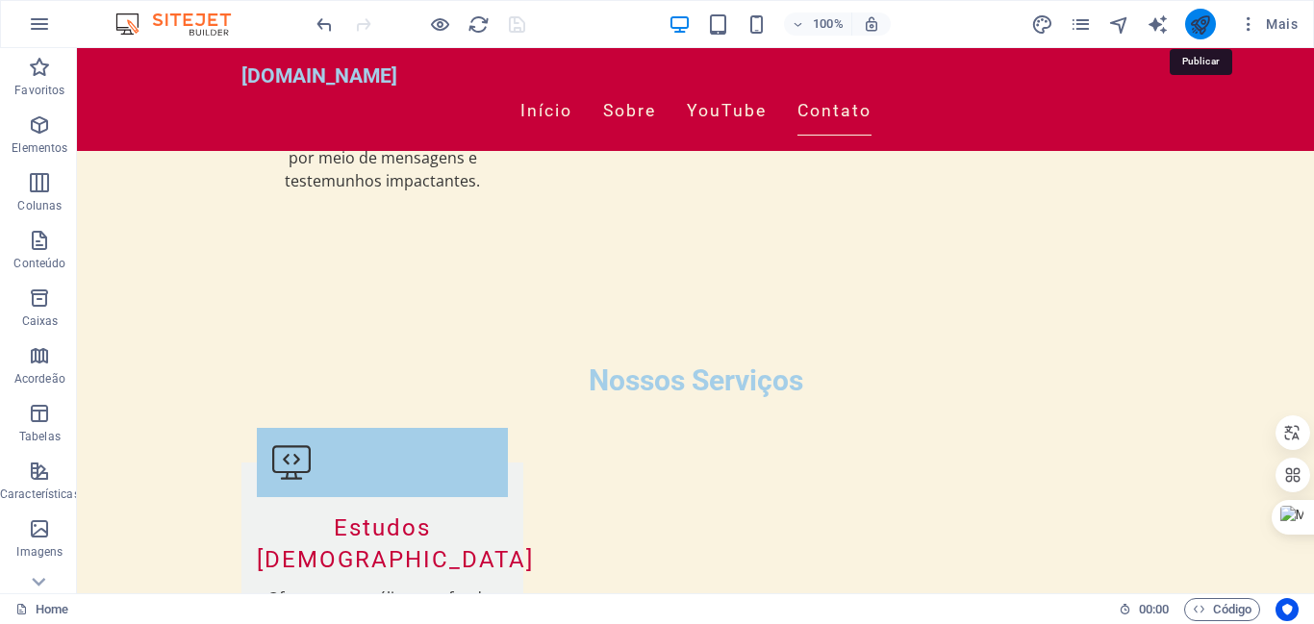
click at [1202, 25] on icon "publish" at bounding box center [1200, 24] width 22 height 22
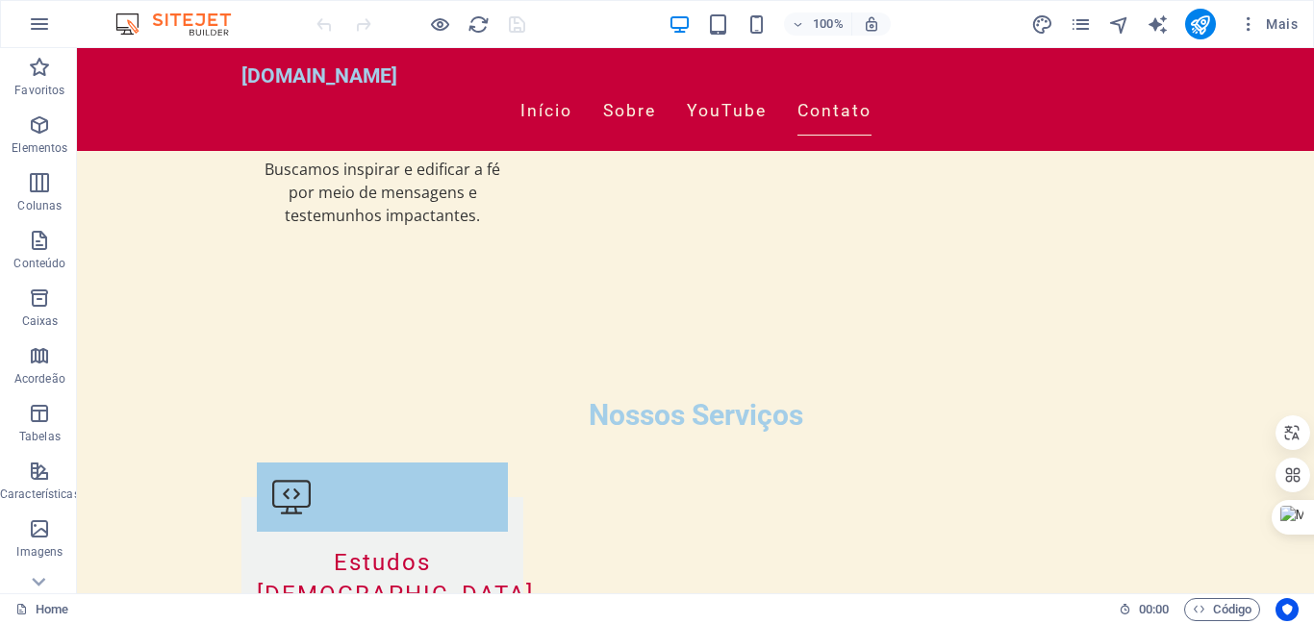
scroll to position [2469, 0]
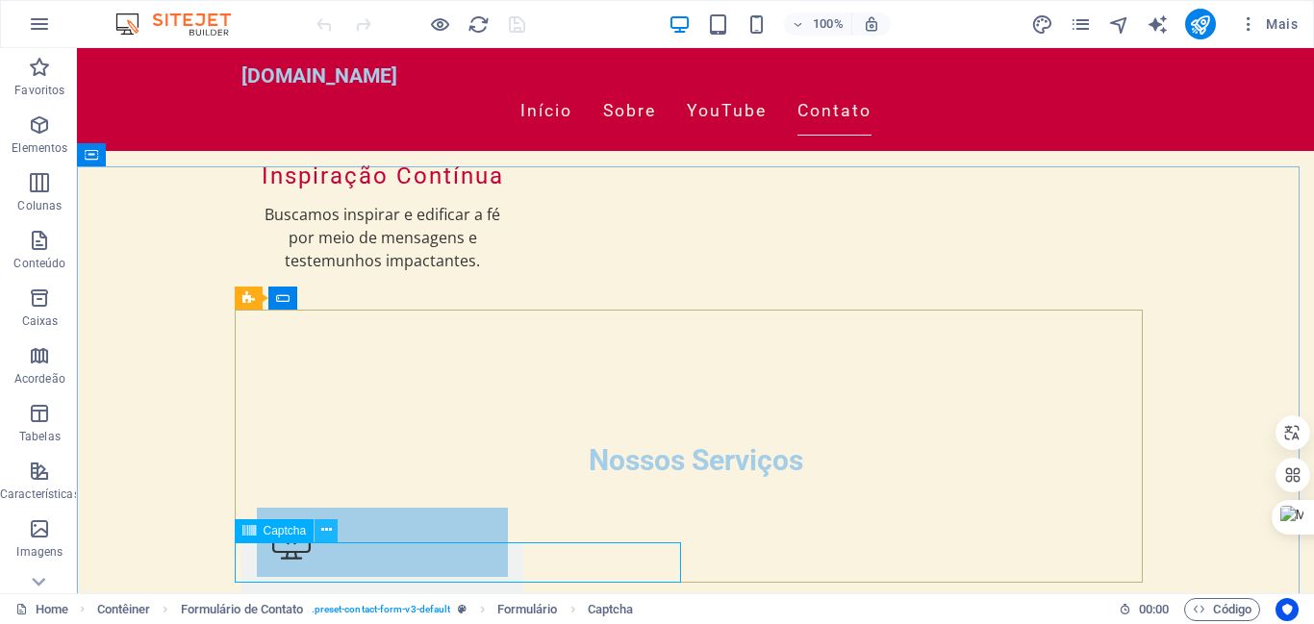
click at [325, 529] on icon at bounding box center [326, 530] width 11 height 20
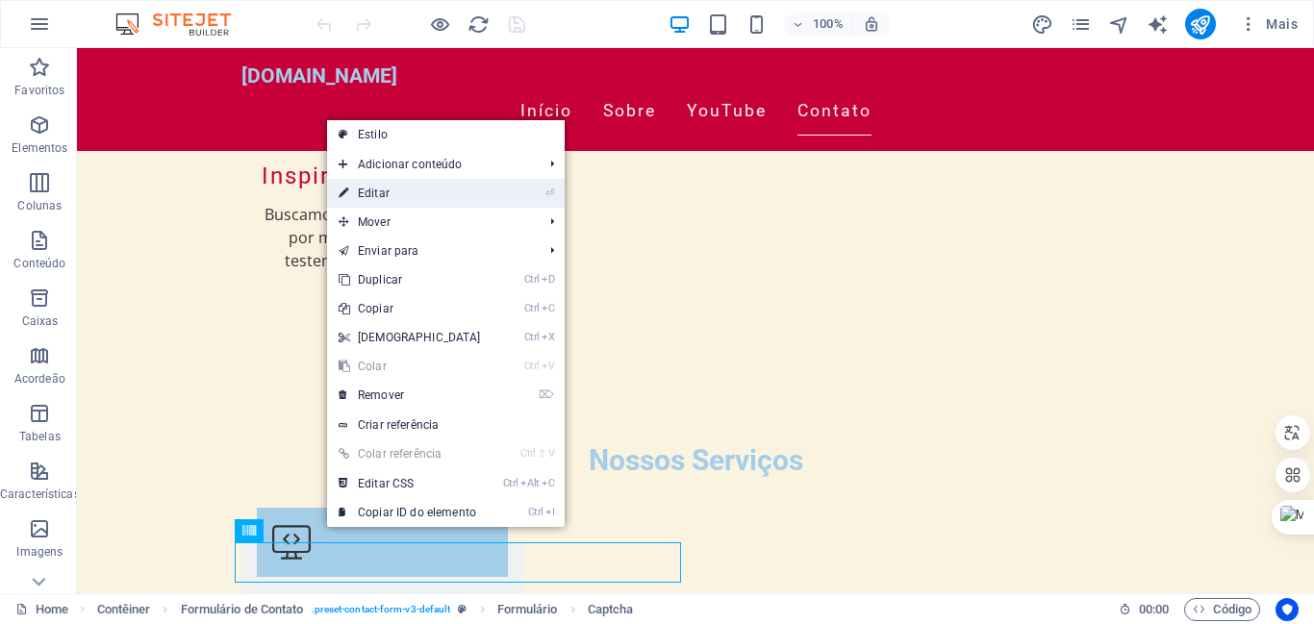
click at [373, 192] on link "⏎ Editar" at bounding box center [409, 193] width 165 height 29
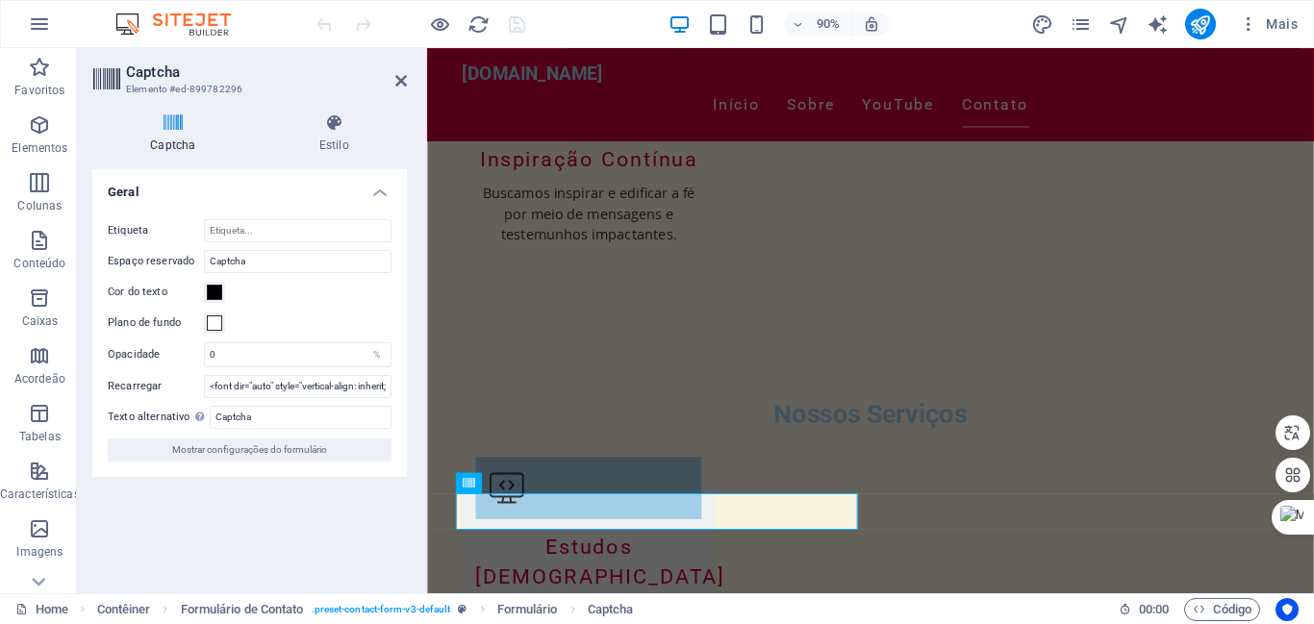
scroll to position [2418, 0]
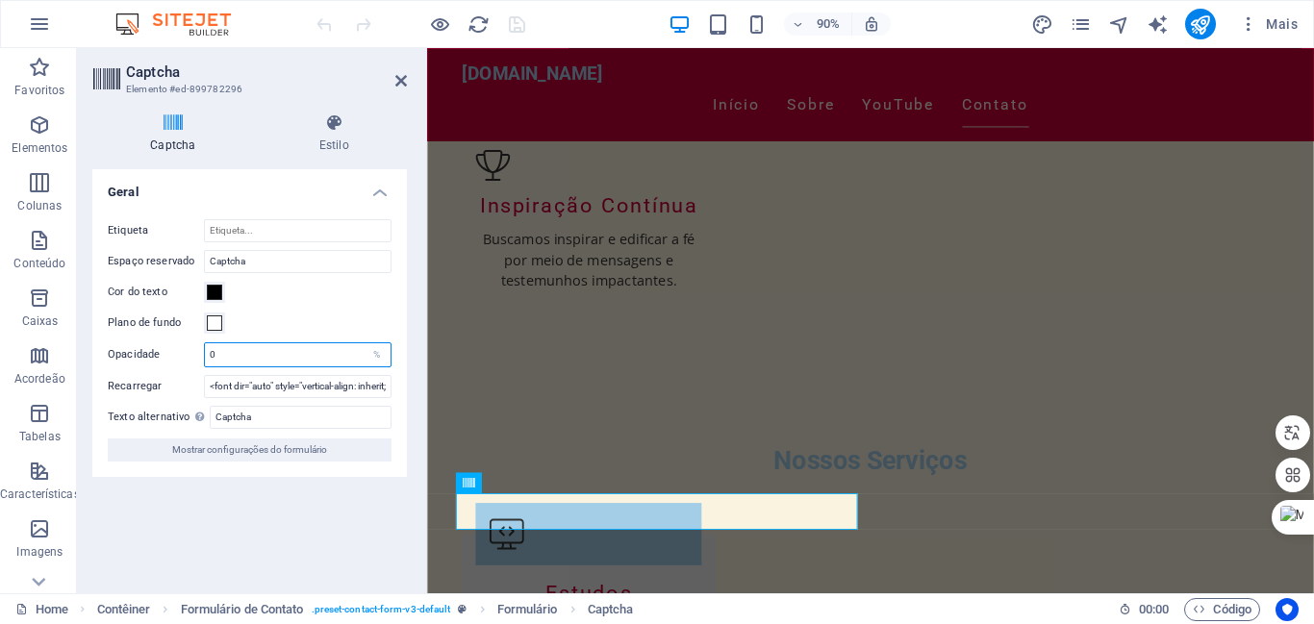
click at [241, 363] on input "0" at bounding box center [298, 354] width 186 height 23
type input "0"
drag, startPoint x: 107, startPoint y: 229, endPoint x: 130, endPoint y: 412, distance: 184.2
click at [130, 412] on div "Etiqueta Espaço reservado Captcha Cor do texto Plano de fundo Opacidade % Recar…" at bounding box center [249, 340] width 315 height 273
click at [37, 20] on icon "button" at bounding box center [39, 24] width 23 height 23
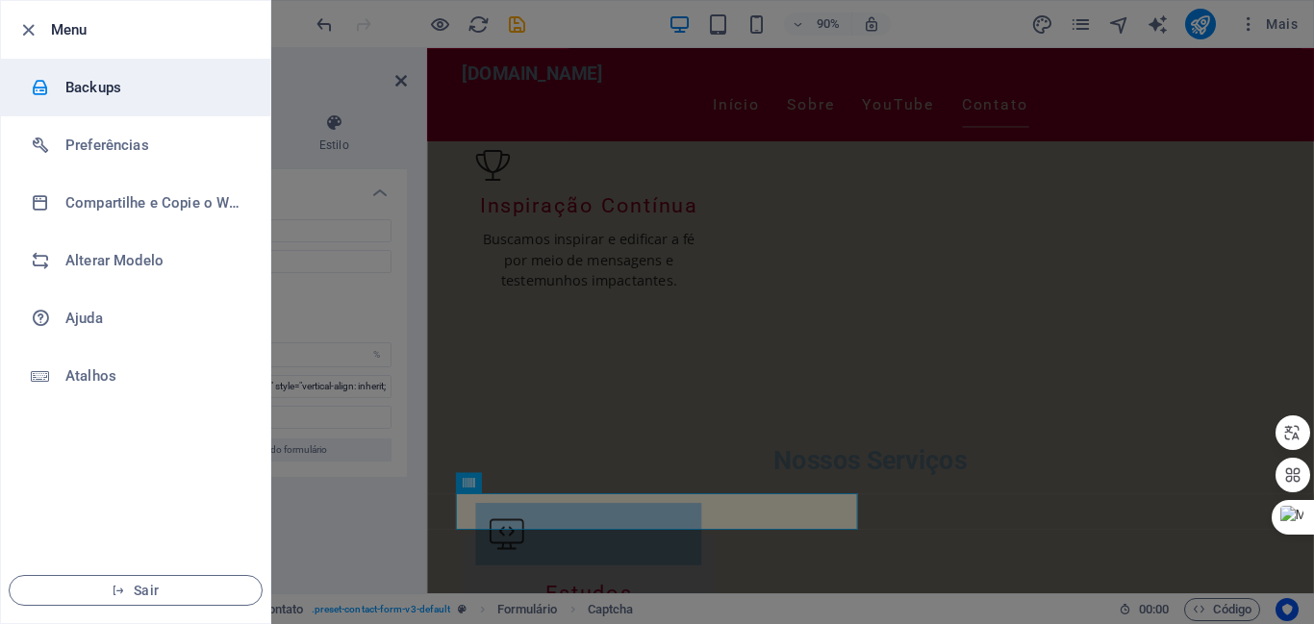
click at [93, 84] on h6 "Backups" at bounding box center [154, 87] width 178 height 23
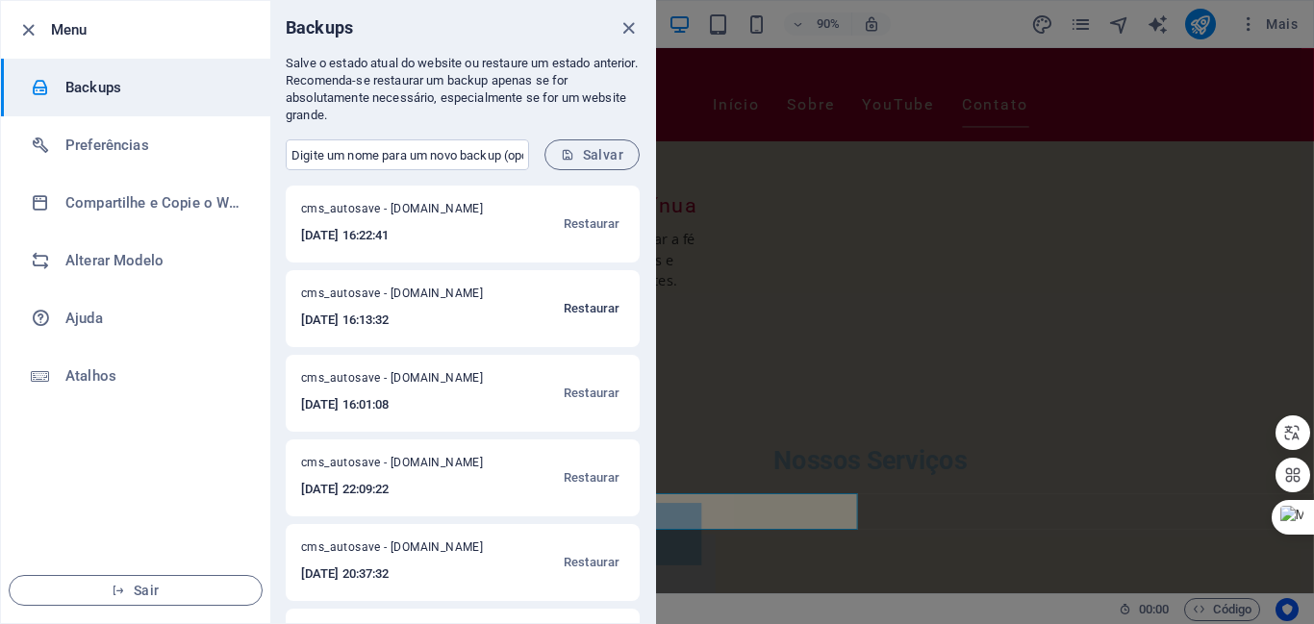
click at [606, 308] on span "Restaurar" at bounding box center [592, 308] width 56 height 23
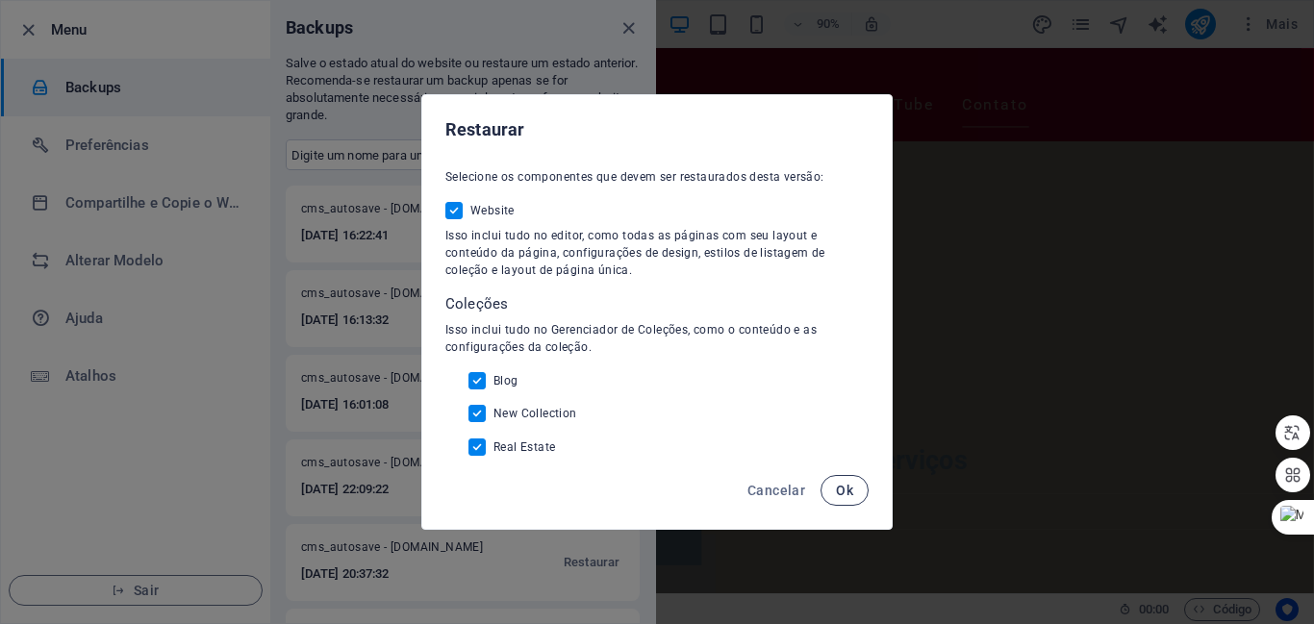
click at [846, 493] on span "Ok" at bounding box center [844, 490] width 17 height 15
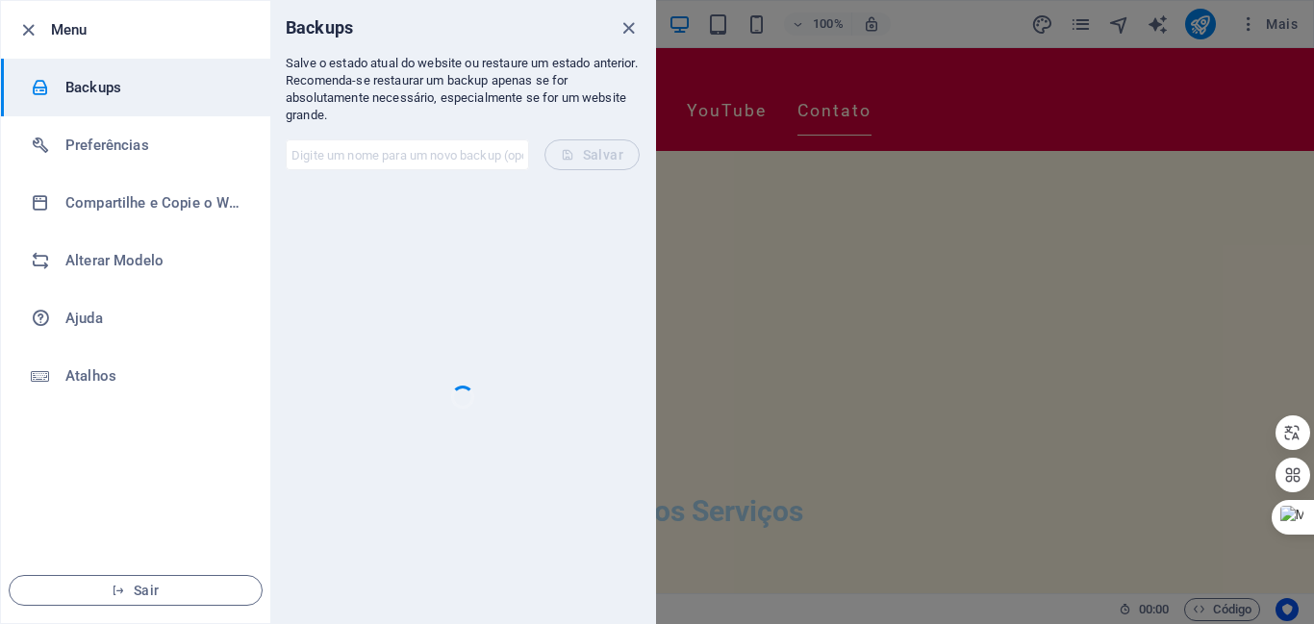
scroll to position [2469, 0]
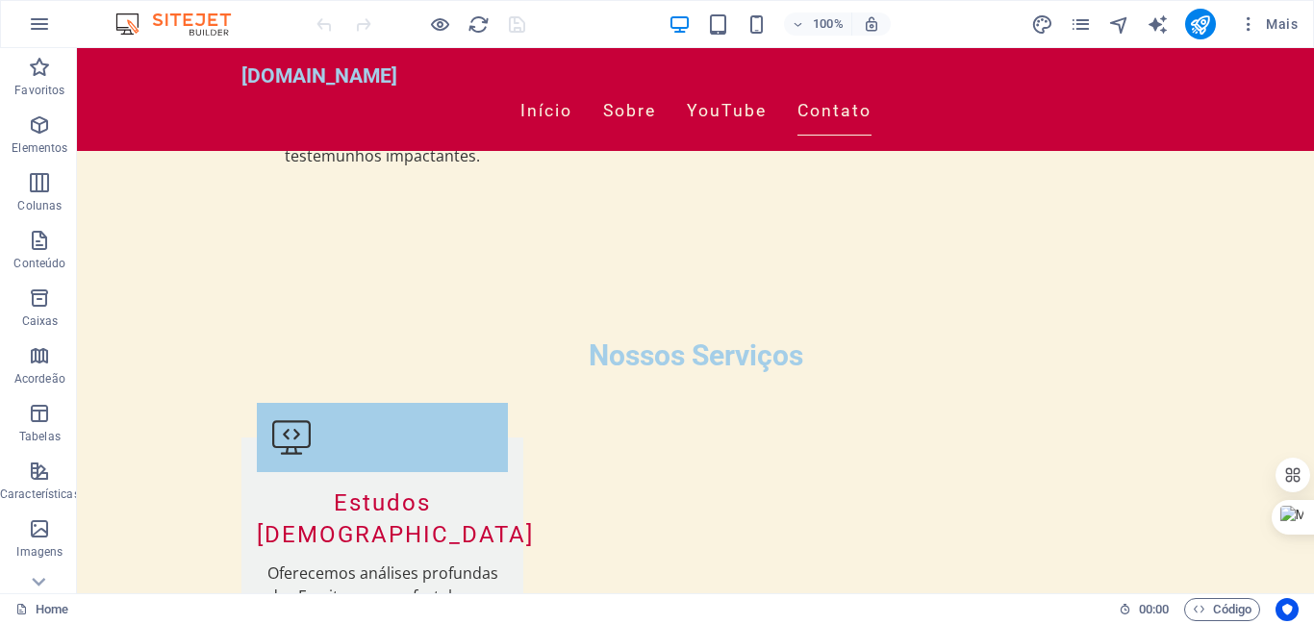
scroll to position [2510, 0]
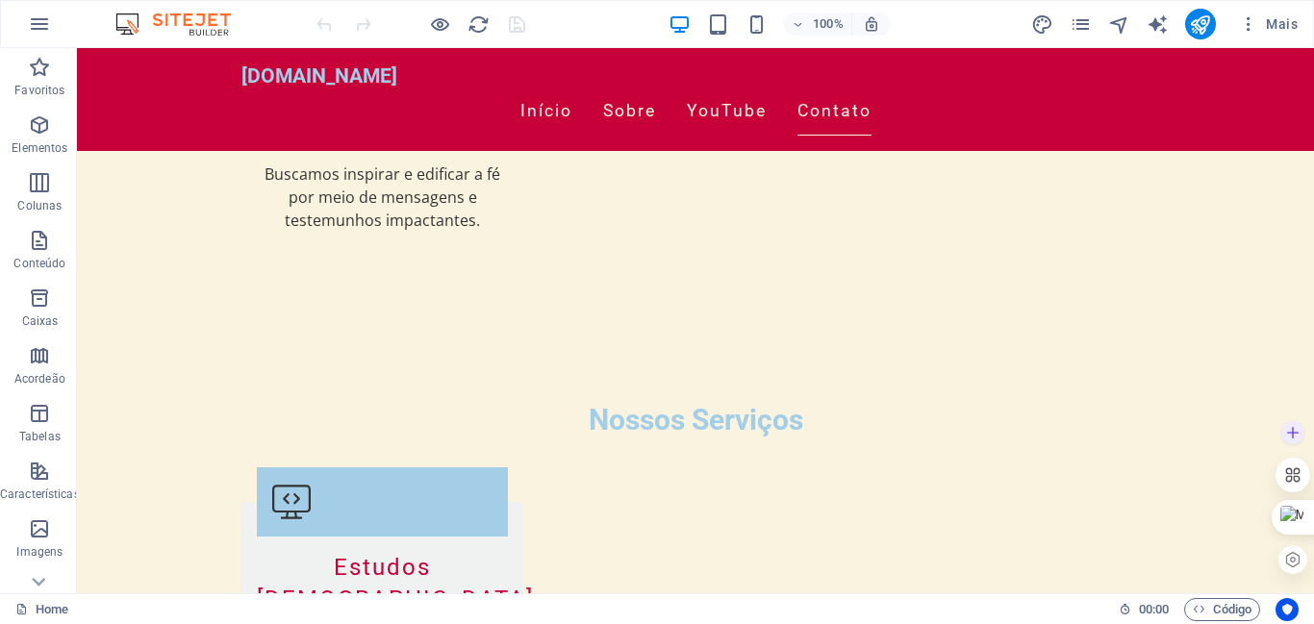
click at [1309, 477] on div at bounding box center [1293, 475] width 35 height 35
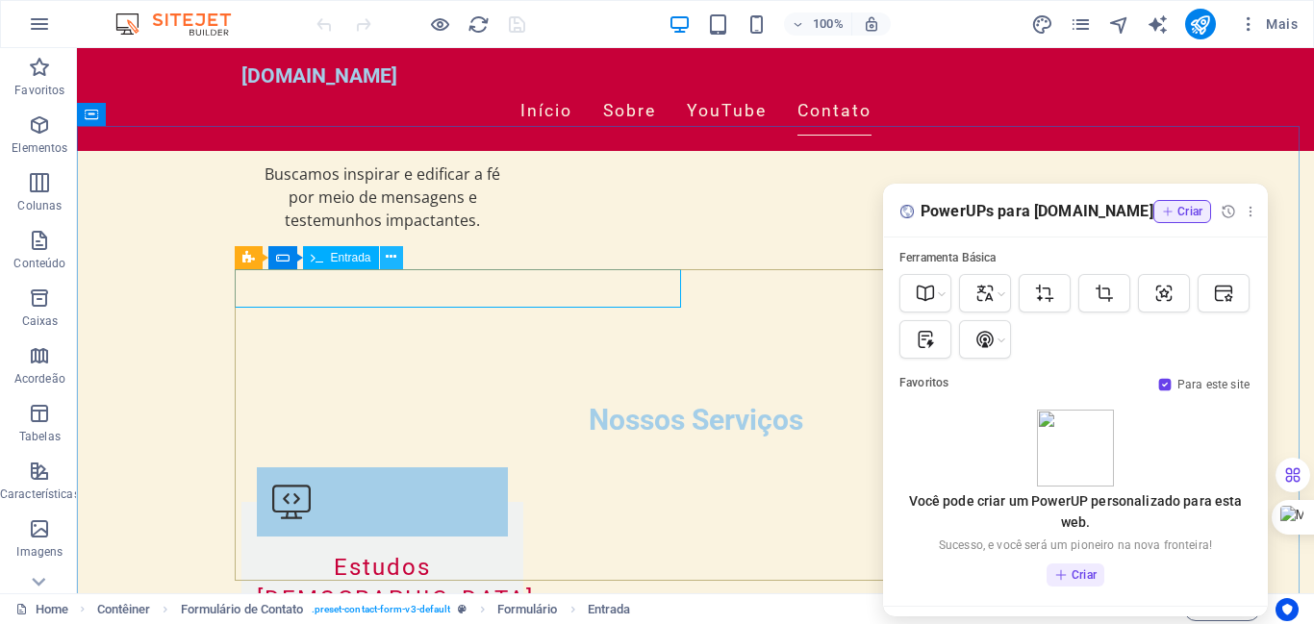
click at [394, 255] on icon at bounding box center [391, 257] width 11 height 20
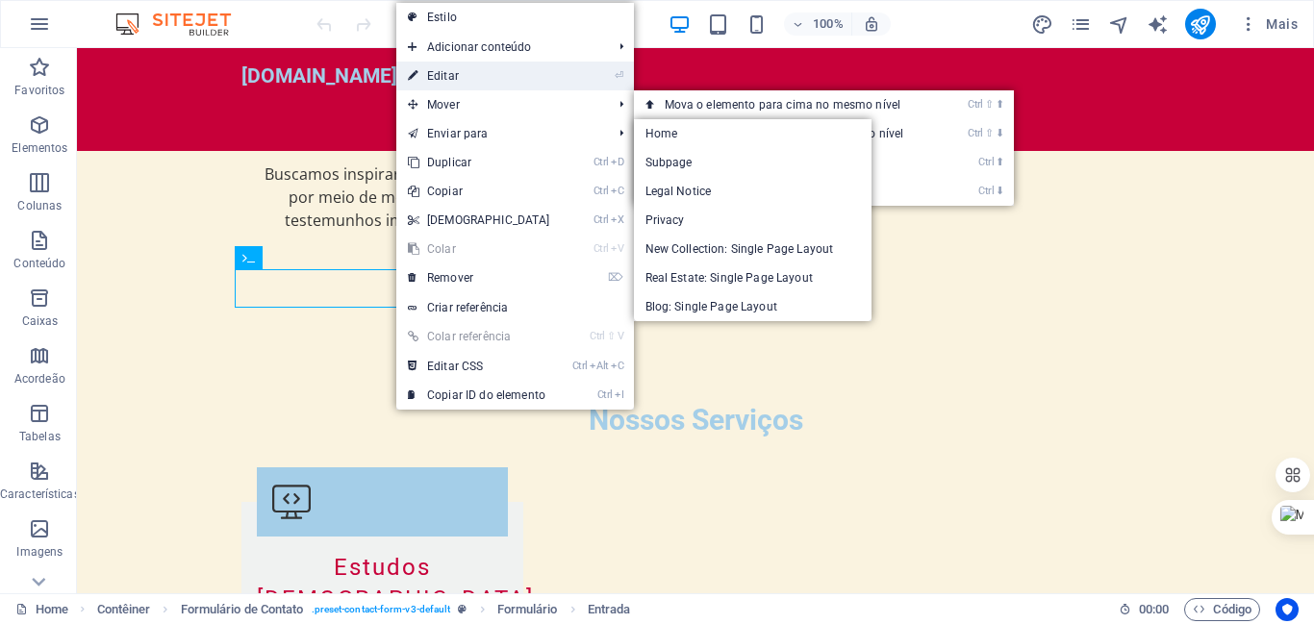
click at [436, 73] on link "⏎ Editar" at bounding box center [478, 76] width 165 height 29
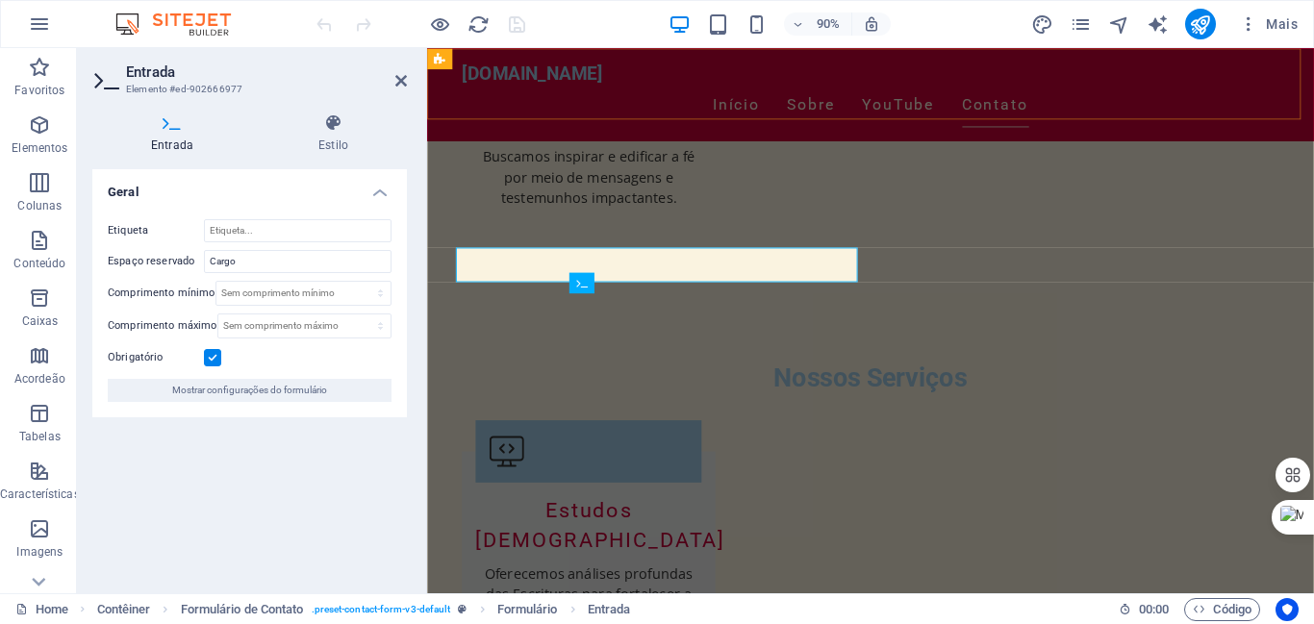
scroll to position [2459, 0]
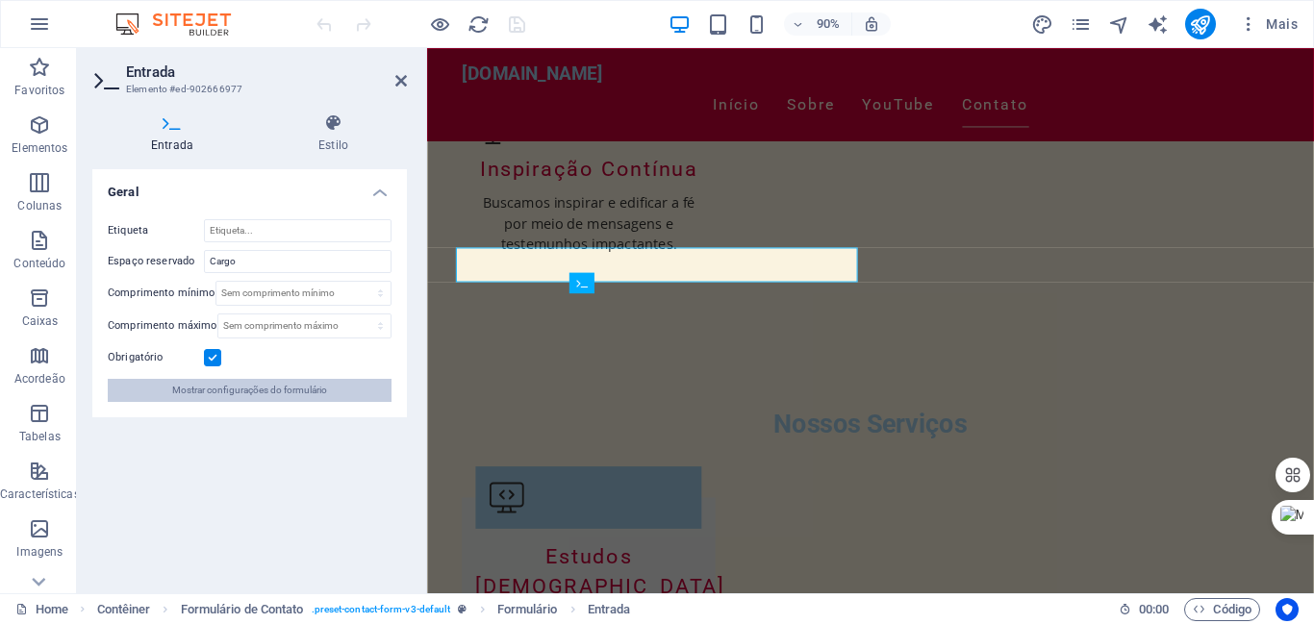
click at [291, 389] on span "Mostrar configurações do formulário" at bounding box center [249, 390] width 155 height 23
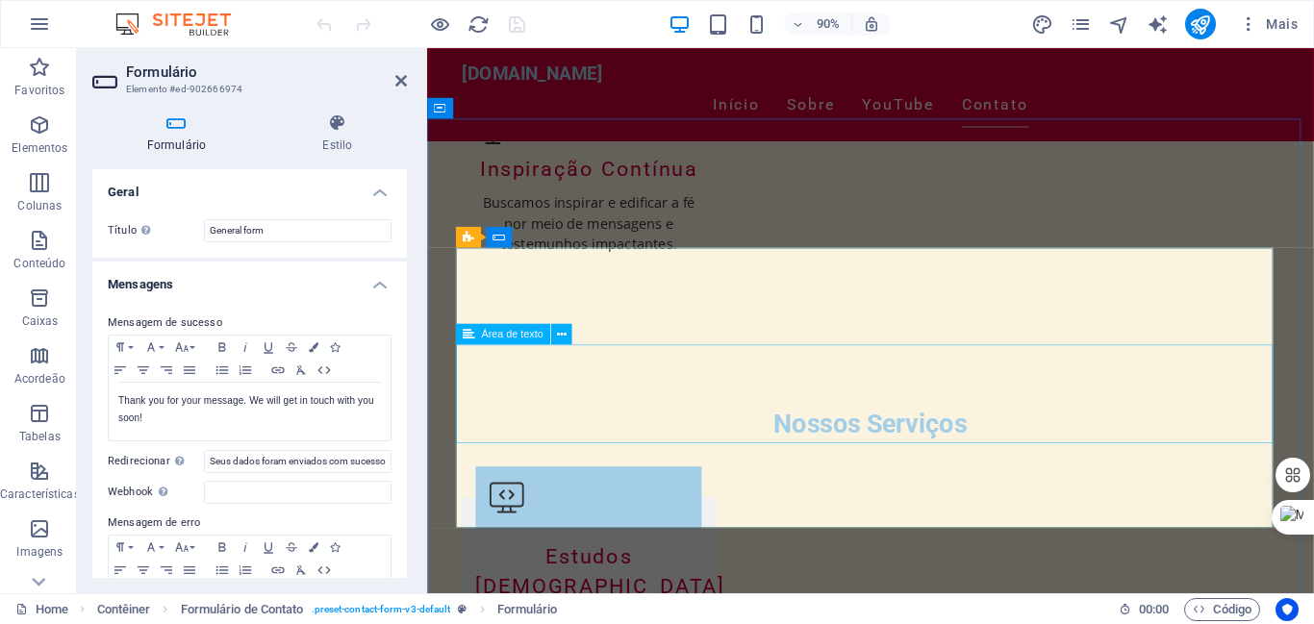
click at [398, 75] on icon at bounding box center [401, 80] width 12 height 15
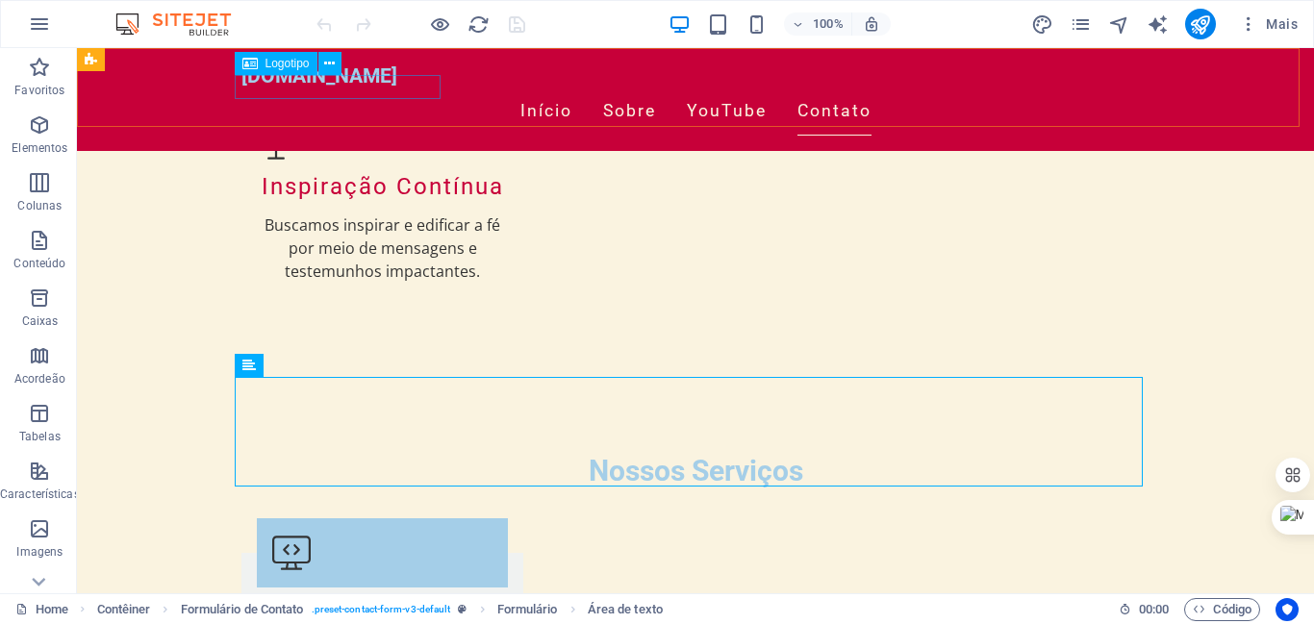
scroll to position [2510, 0]
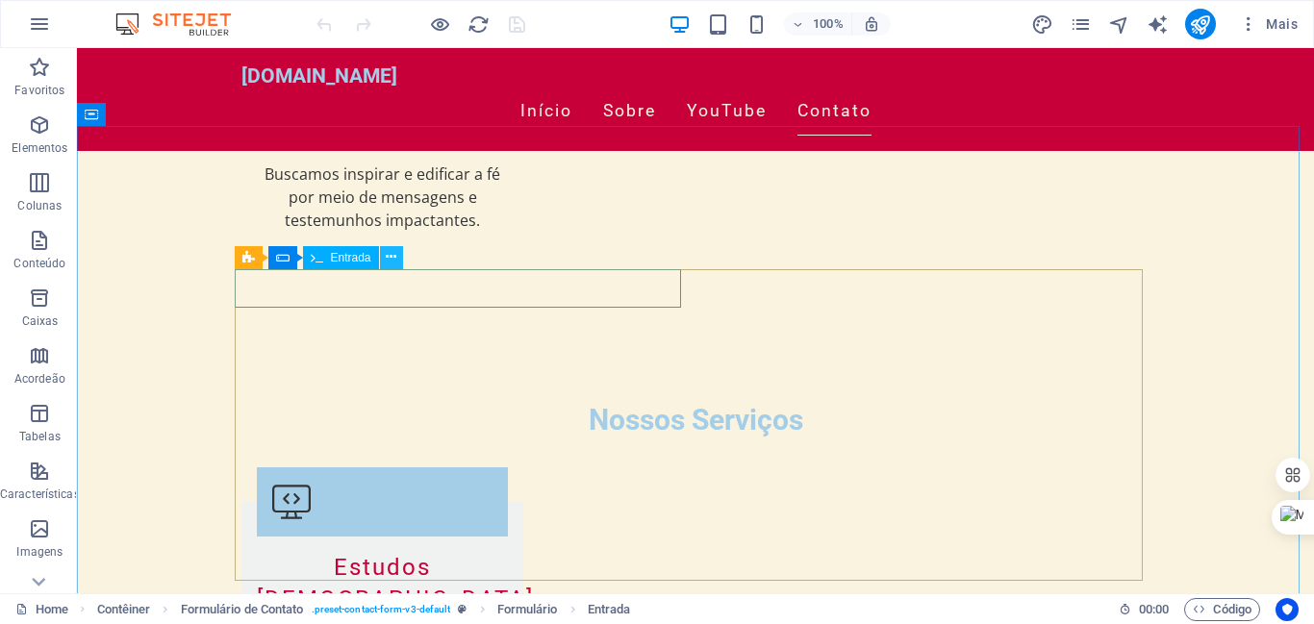
click at [392, 257] on icon at bounding box center [391, 257] width 11 height 20
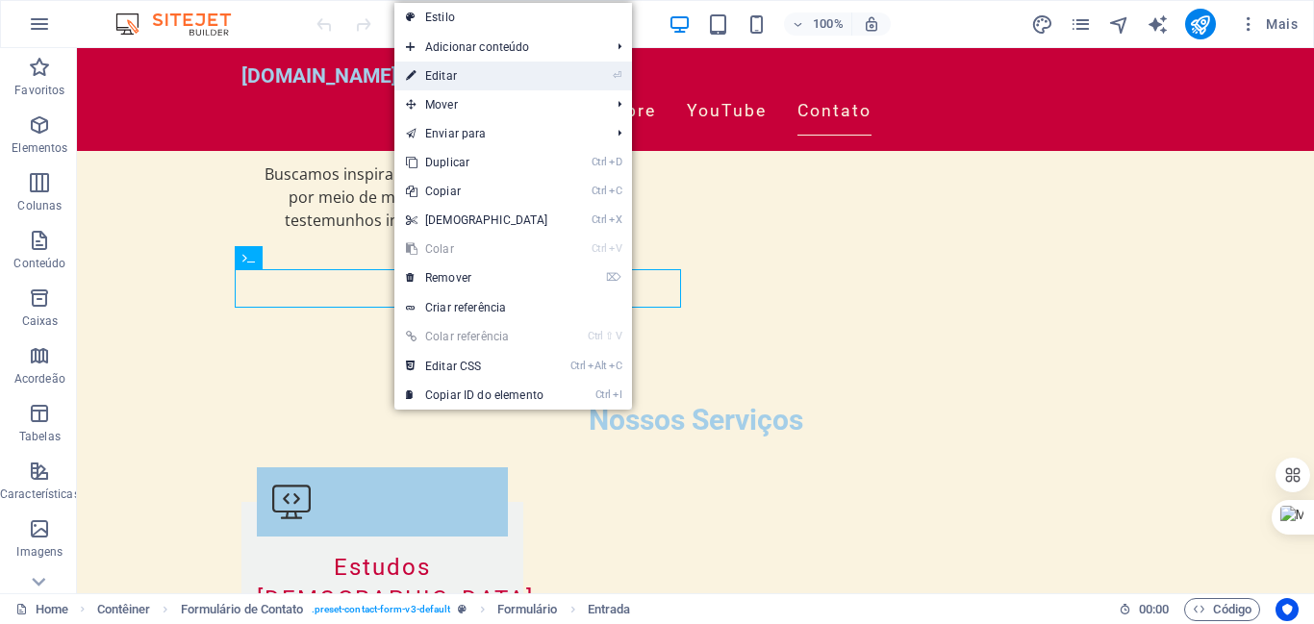
click at [440, 67] on link "⏎ Editar" at bounding box center [476, 76] width 165 height 29
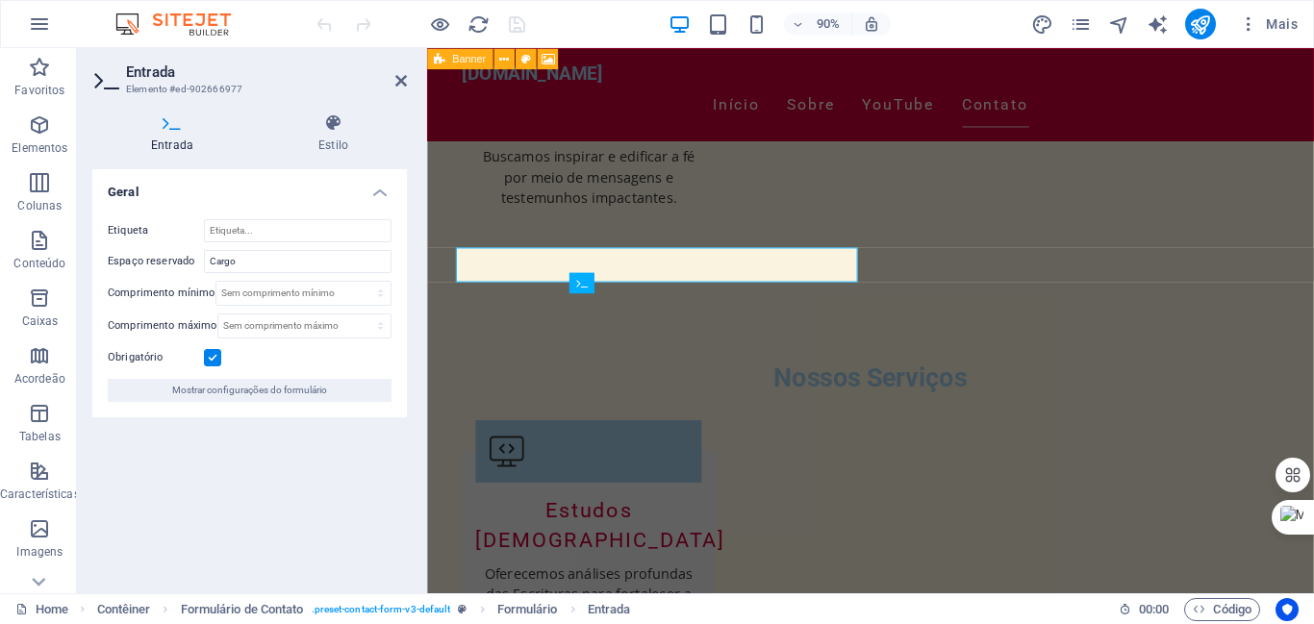
scroll to position [2459, 0]
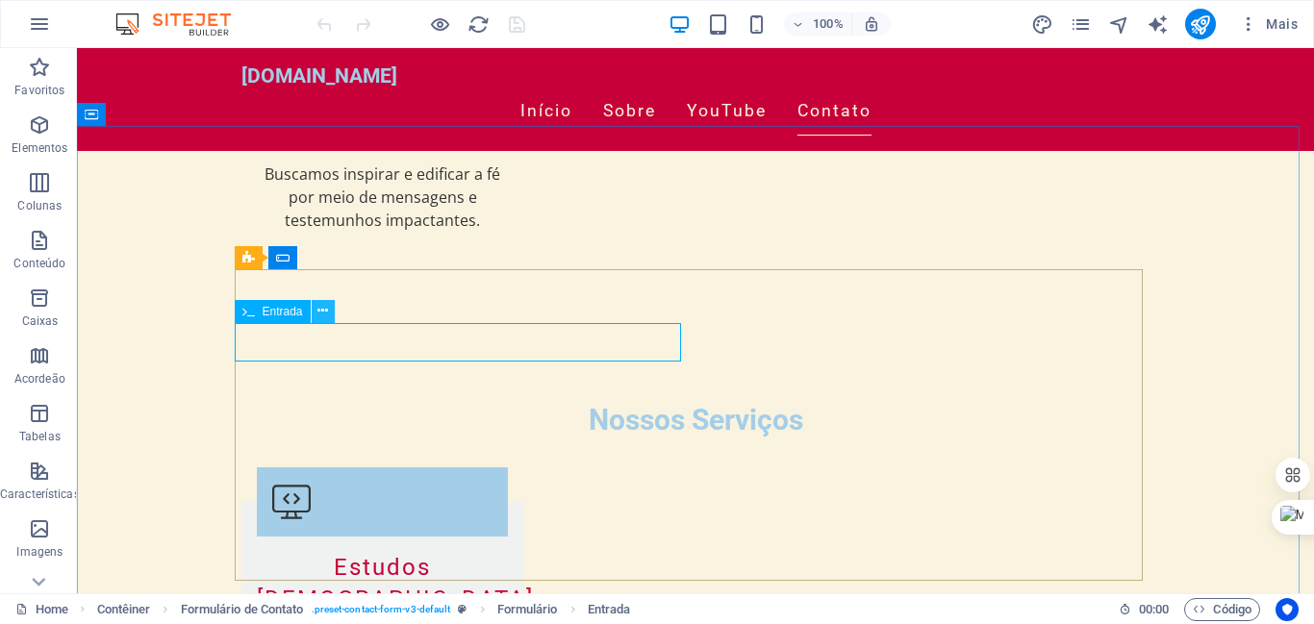
click at [323, 301] on icon at bounding box center [322, 311] width 11 height 20
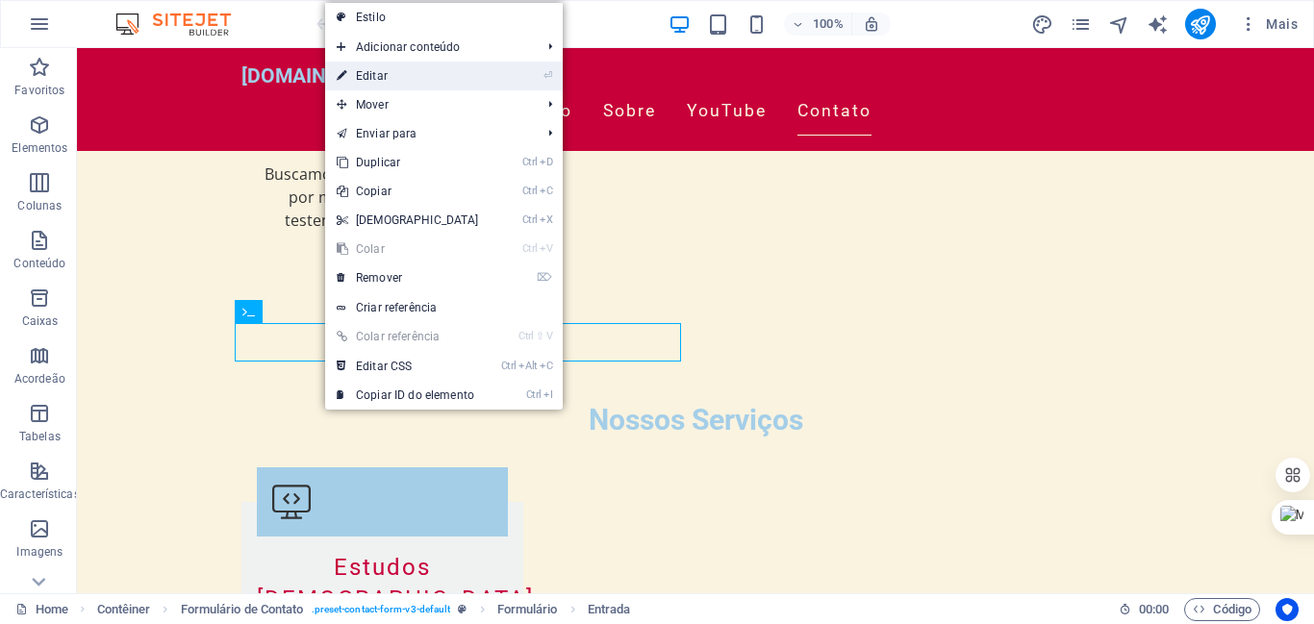
click at [363, 76] on link "⏎ Editar" at bounding box center [407, 76] width 165 height 29
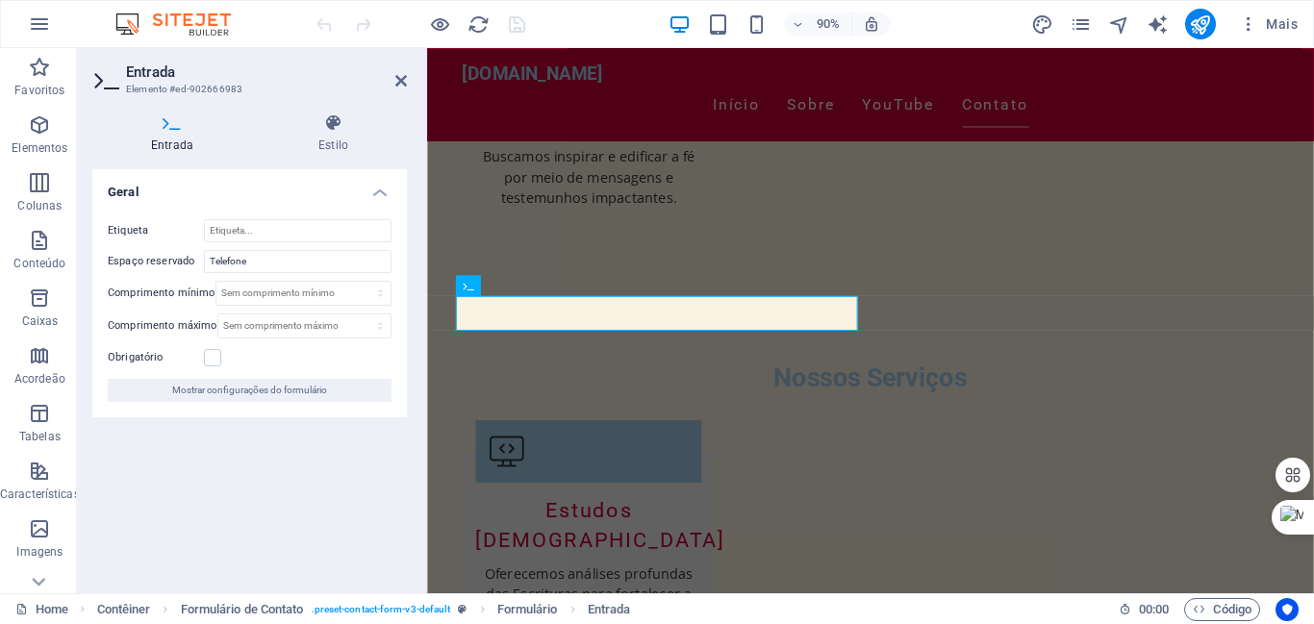
scroll to position [2459, 0]
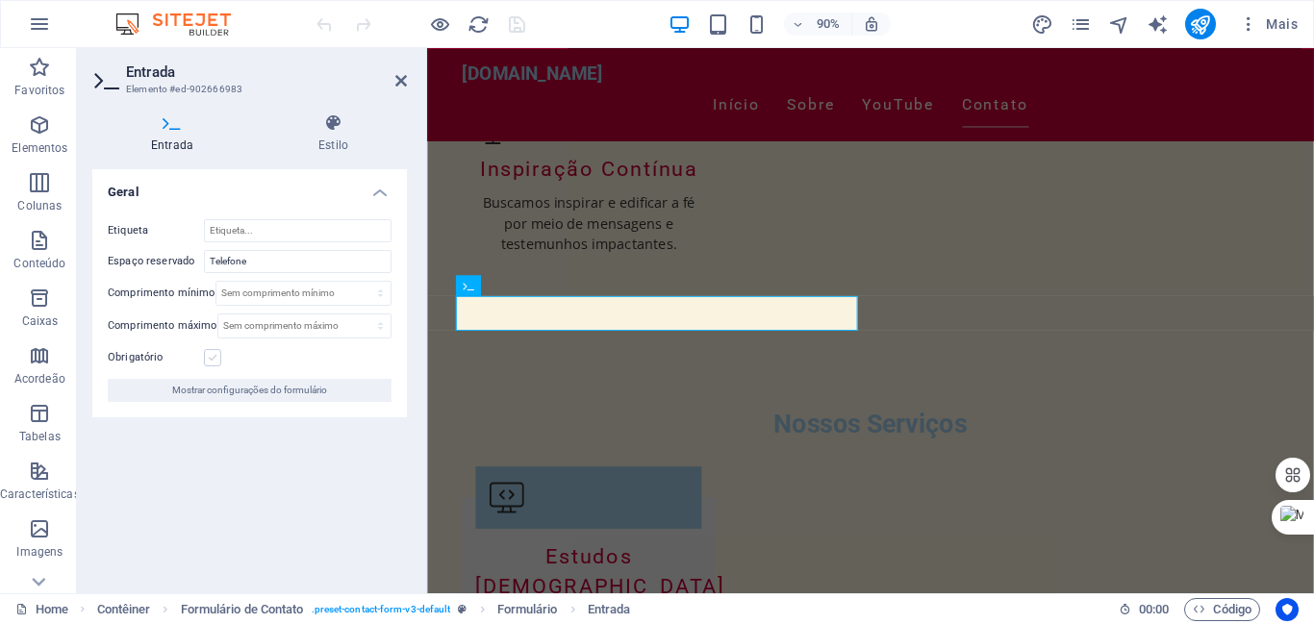
click at [215, 358] on label at bounding box center [212, 357] width 17 height 17
click at [0, 0] on input "Obrigatório" at bounding box center [0, 0] width 0 height 0
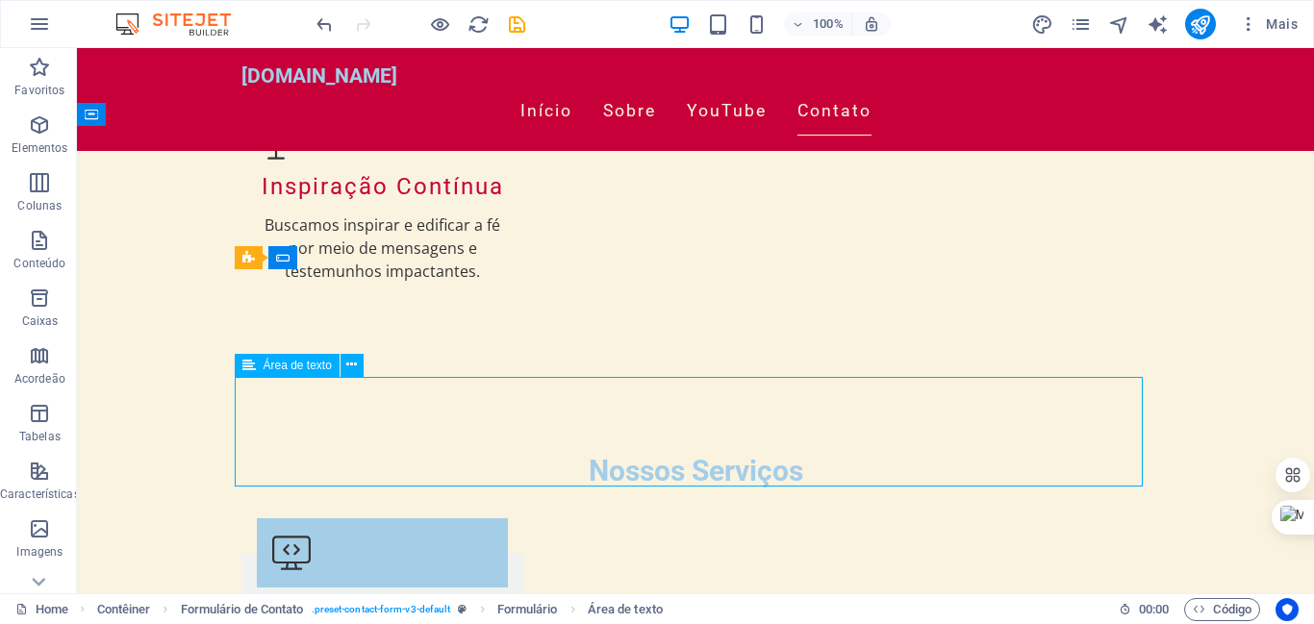
scroll to position [2510, 0]
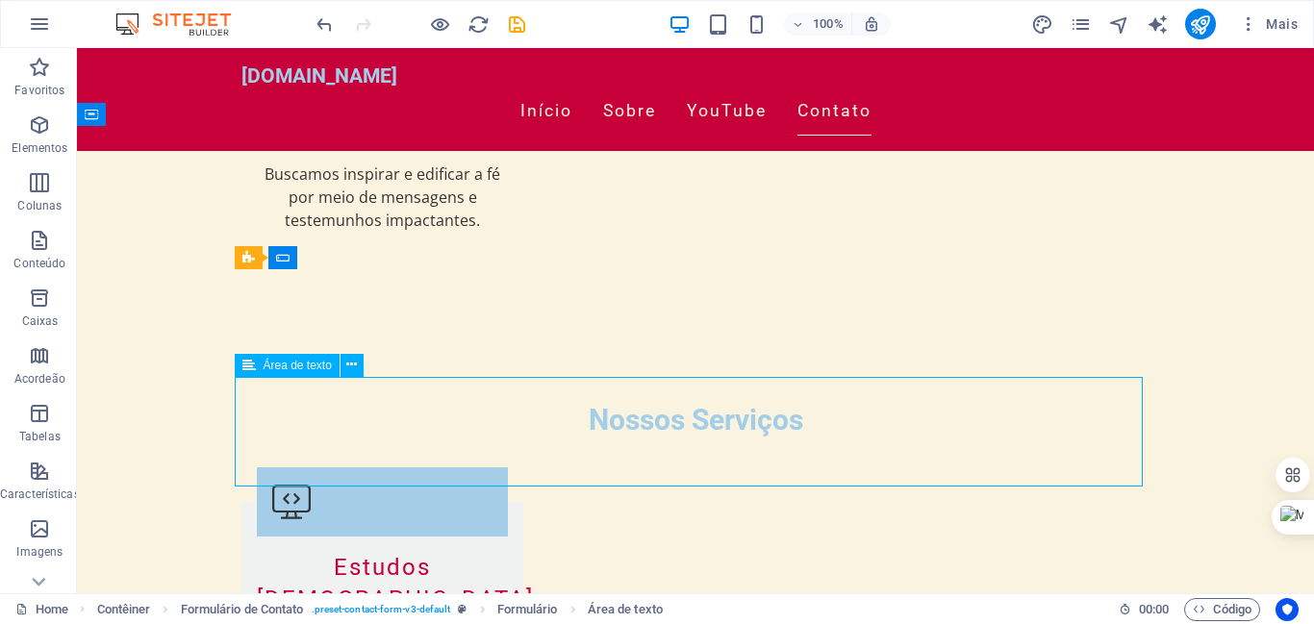
click at [358, 365] on button at bounding box center [352, 365] width 23 height 23
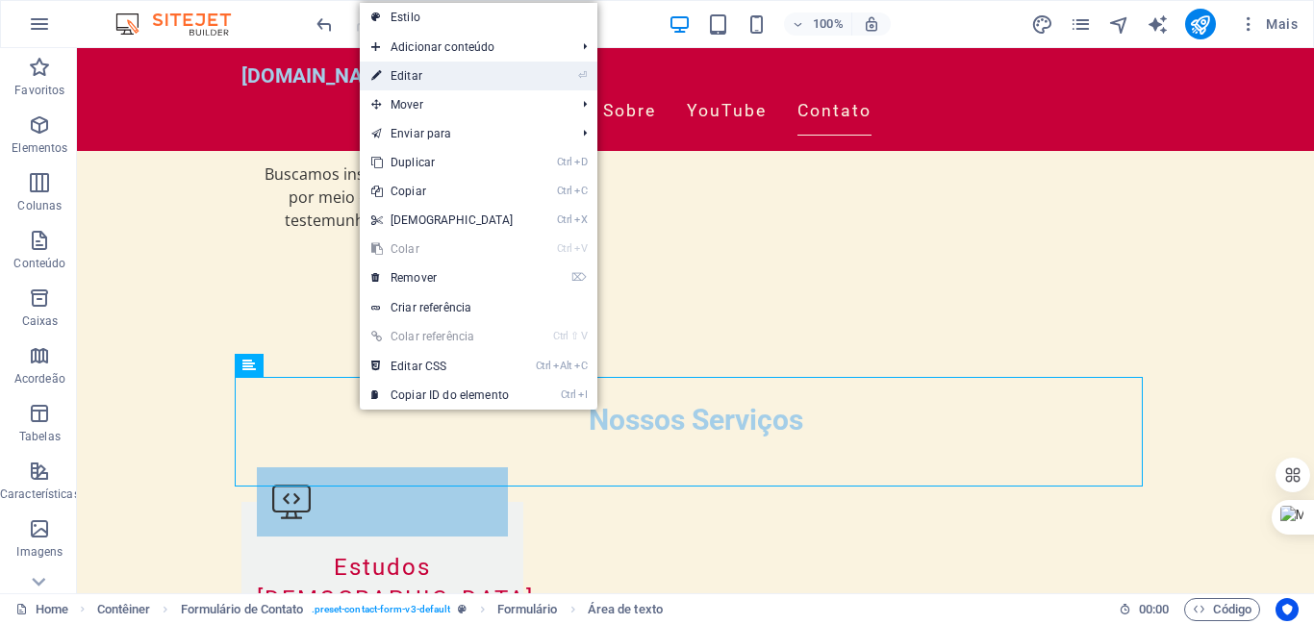
click at [406, 70] on link "⏎ Editar" at bounding box center [442, 76] width 165 height 29
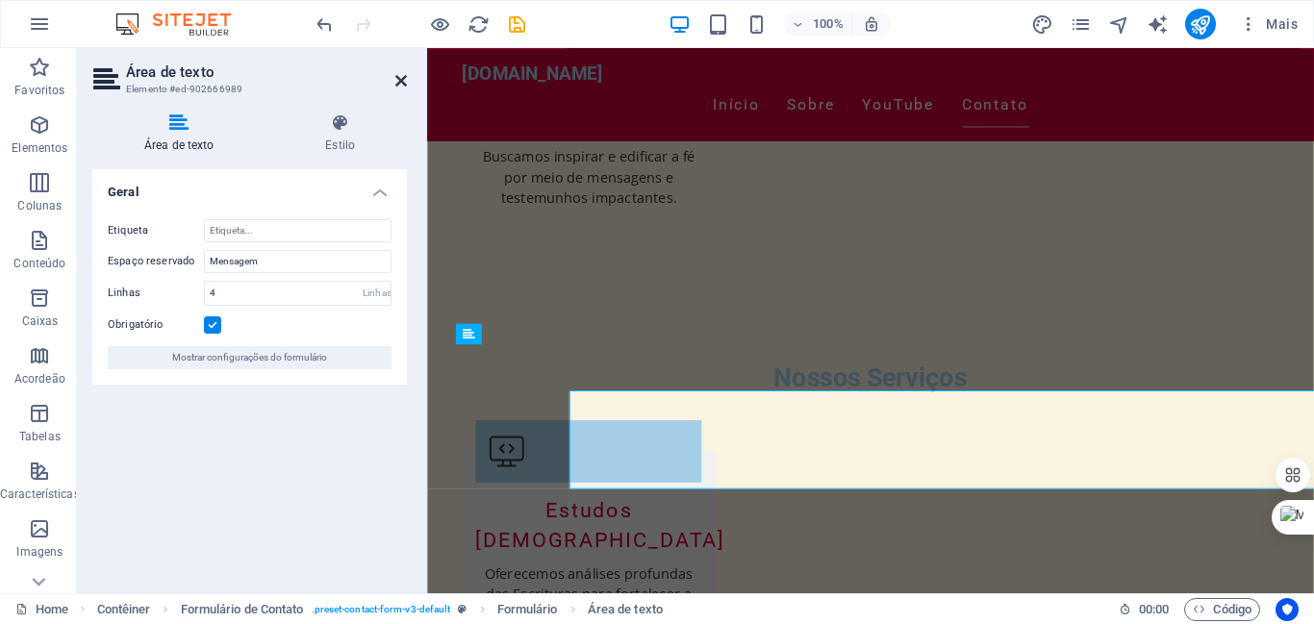
scroll to position [2459, 0]
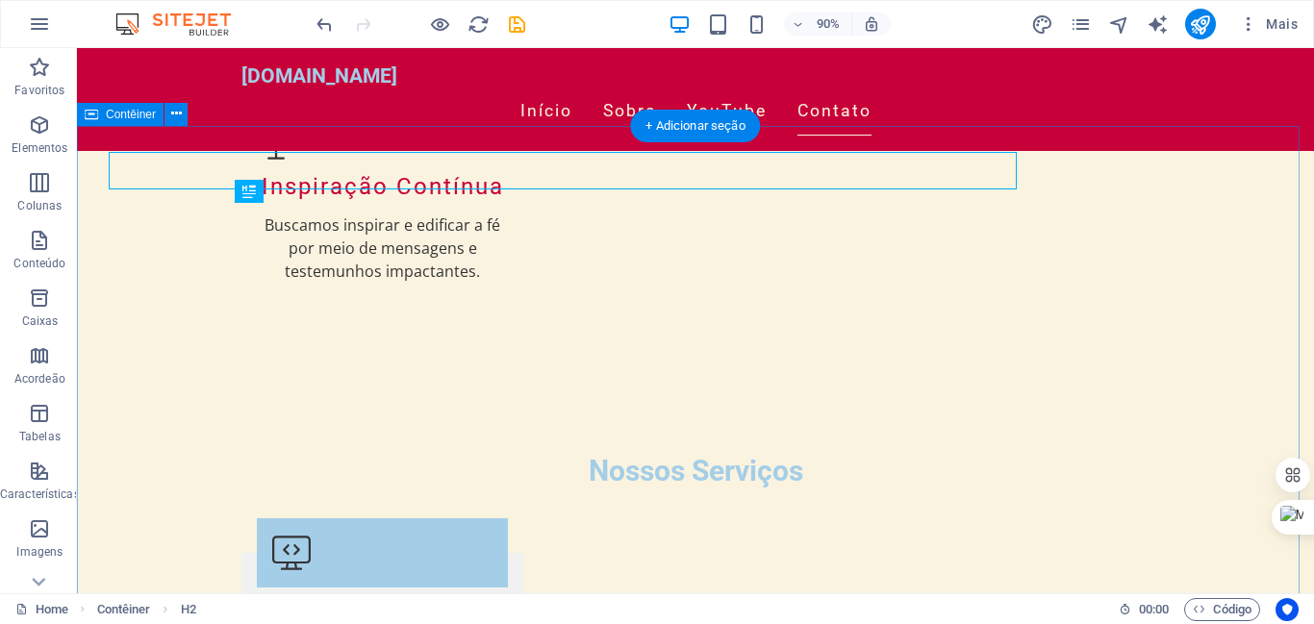
scroll to position [2510, 0]
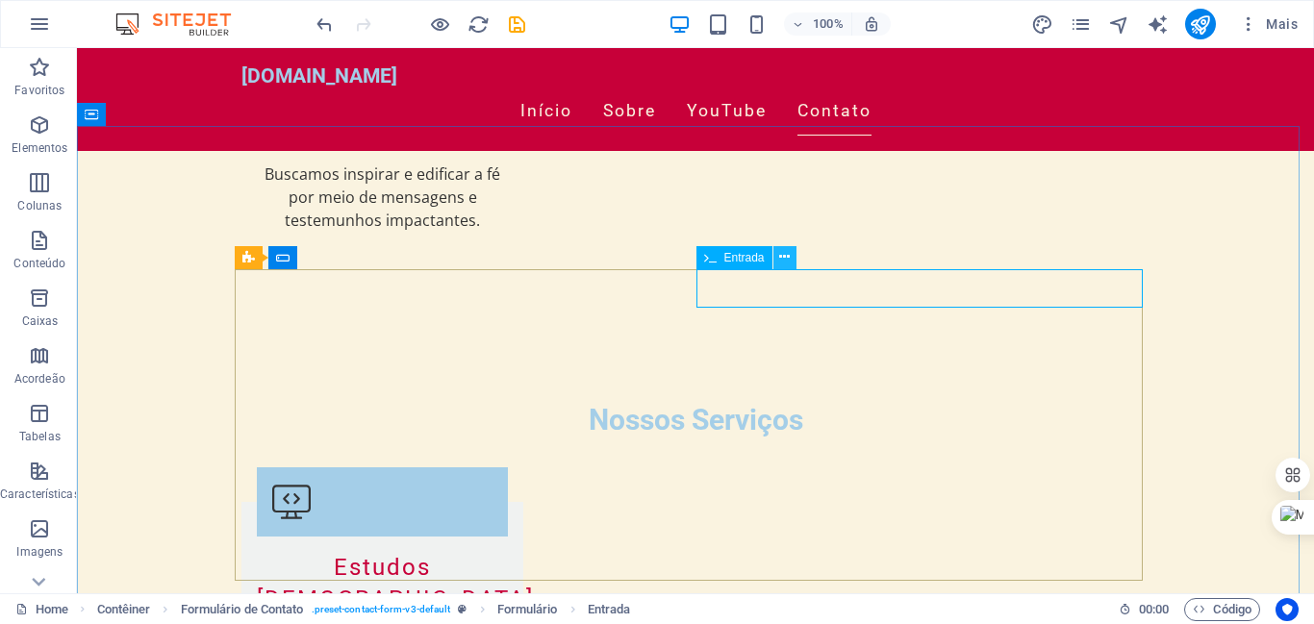
click at [787, 251] on icon at bounding box center [784, 257] width 11 height 20
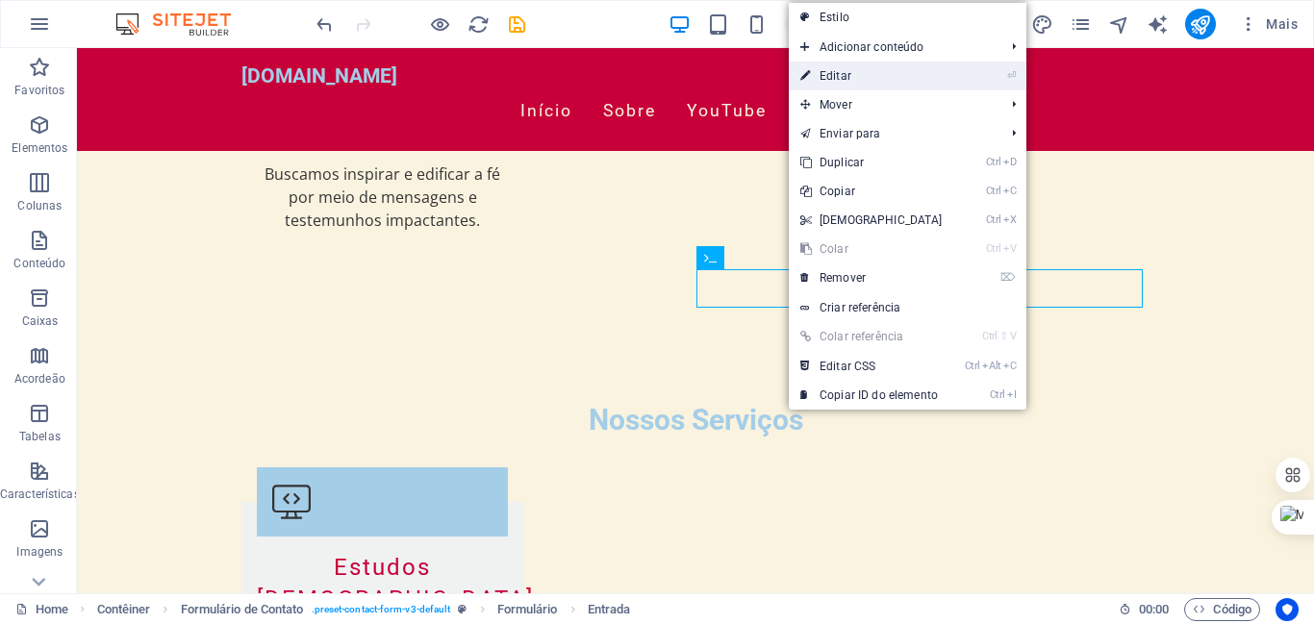
click at [822, 77] on link "⏎ Editar" at bounding box center [871, 76] width 165 height 29
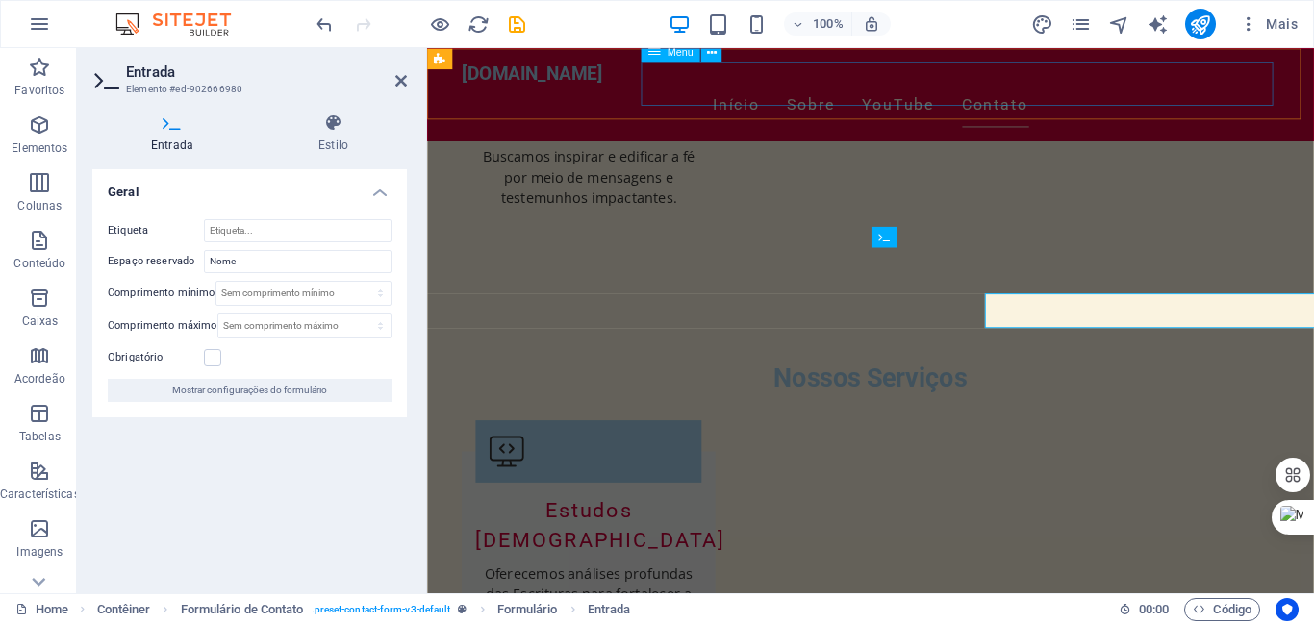
scroll to position [2459, 0]
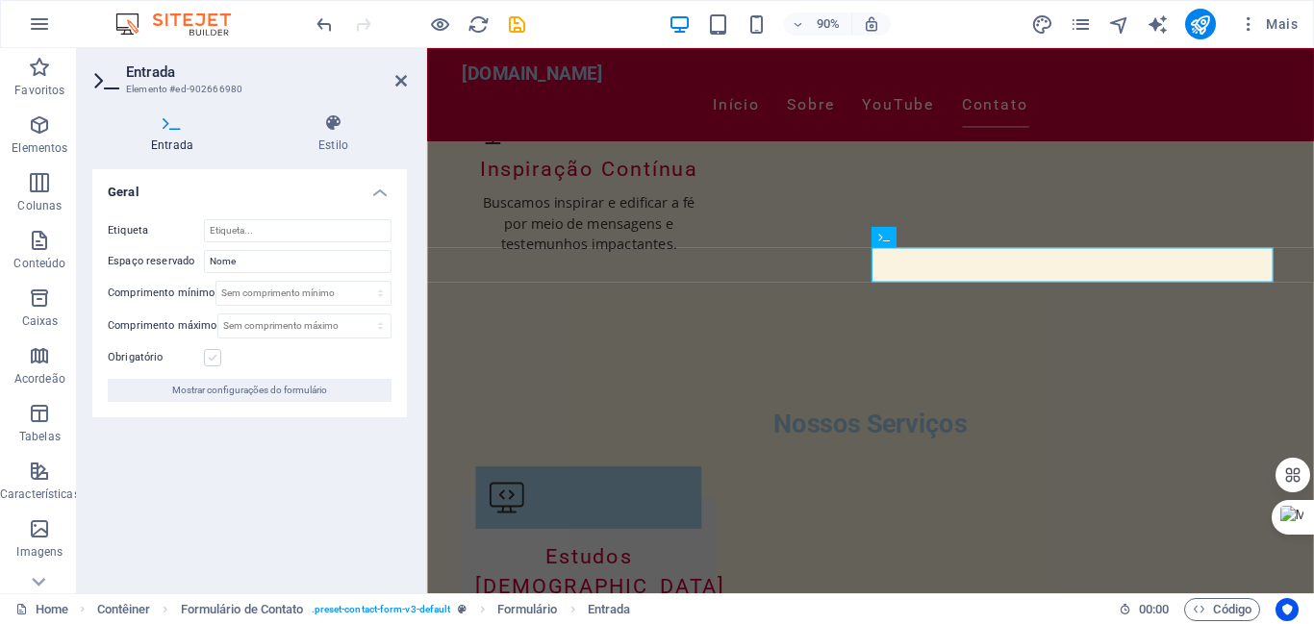
click at [212, 355] on label at bounding box center [212, 357] width 17 height 17
click at [0, 0] on input "Obrigatório" at bounding box center [0, 0] width 0 height 0
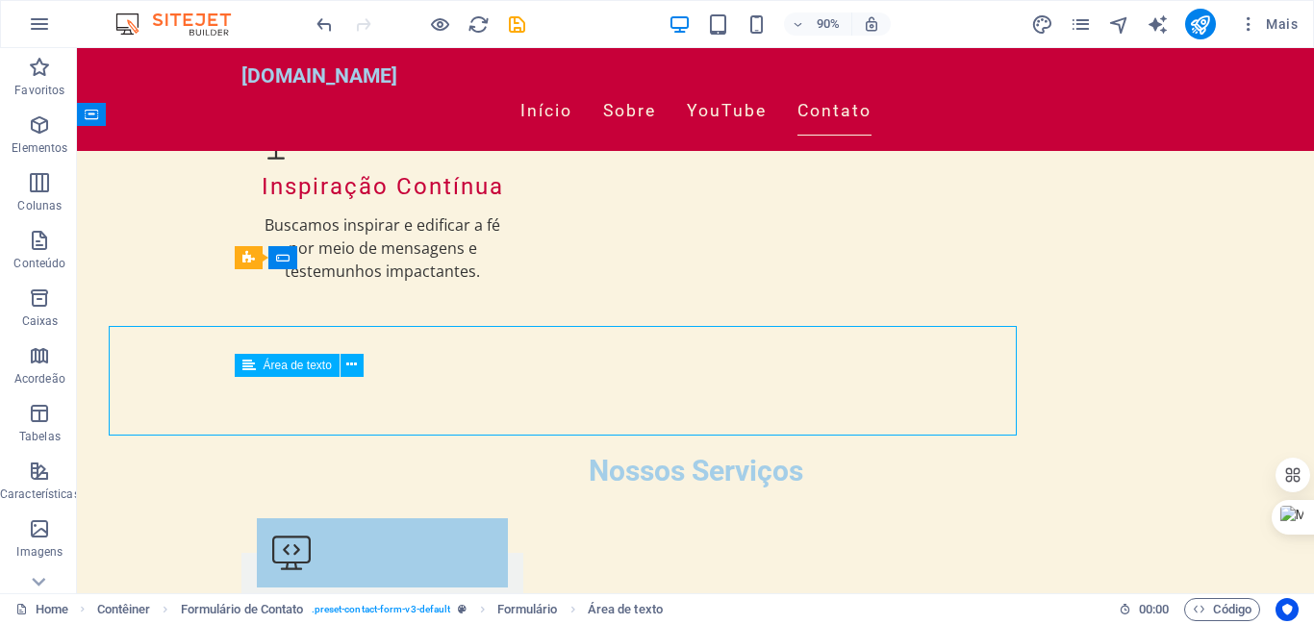
scroll to position [2510, 0]
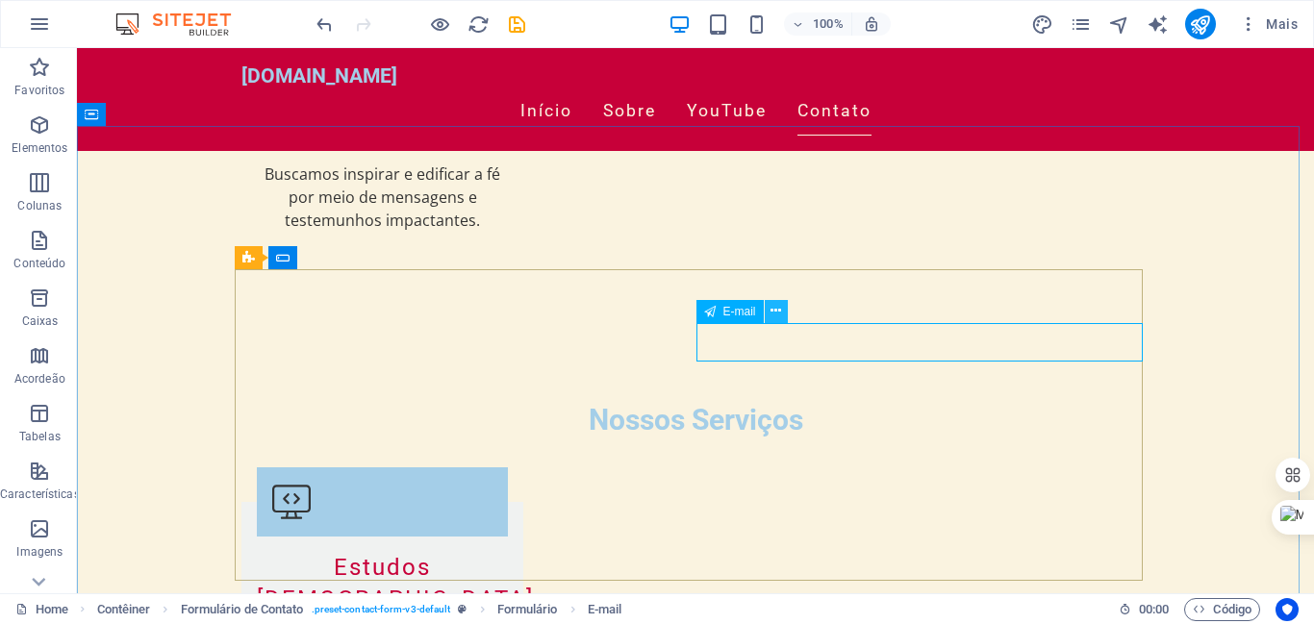
click at [775, 307] on icon at bounding box center [776, 311] width 11 height 20
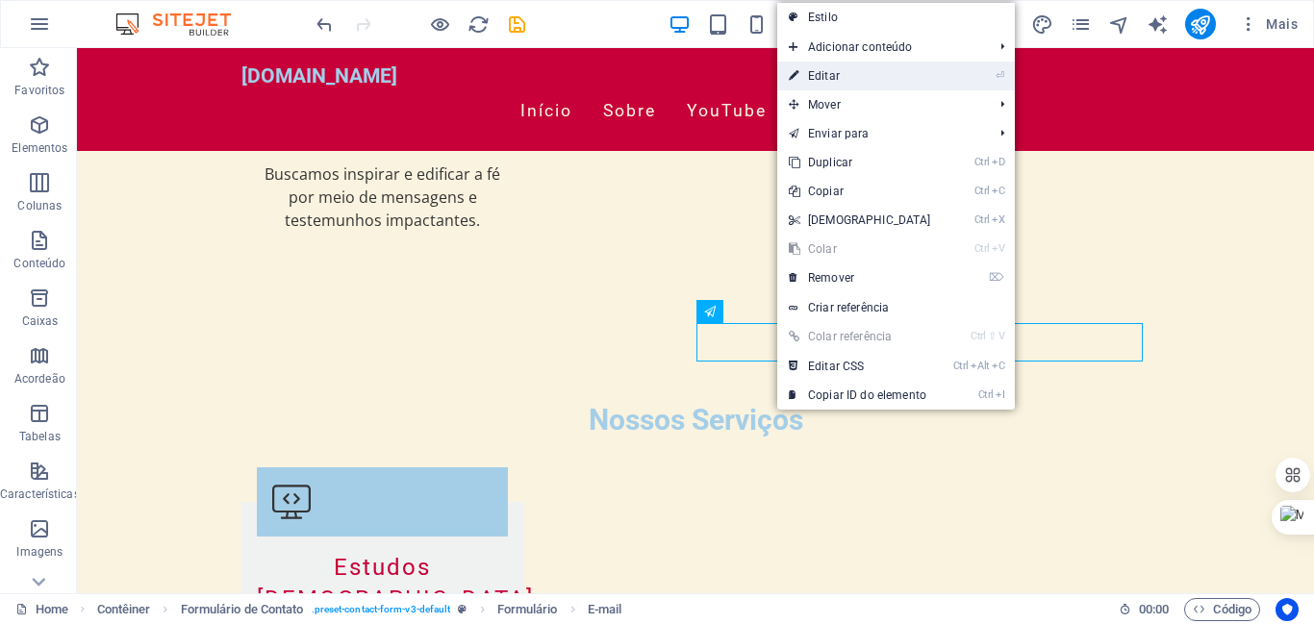
click at [814, 76] on link "⏎ Editar" at bounding box center [859, 76] width 165 height 29
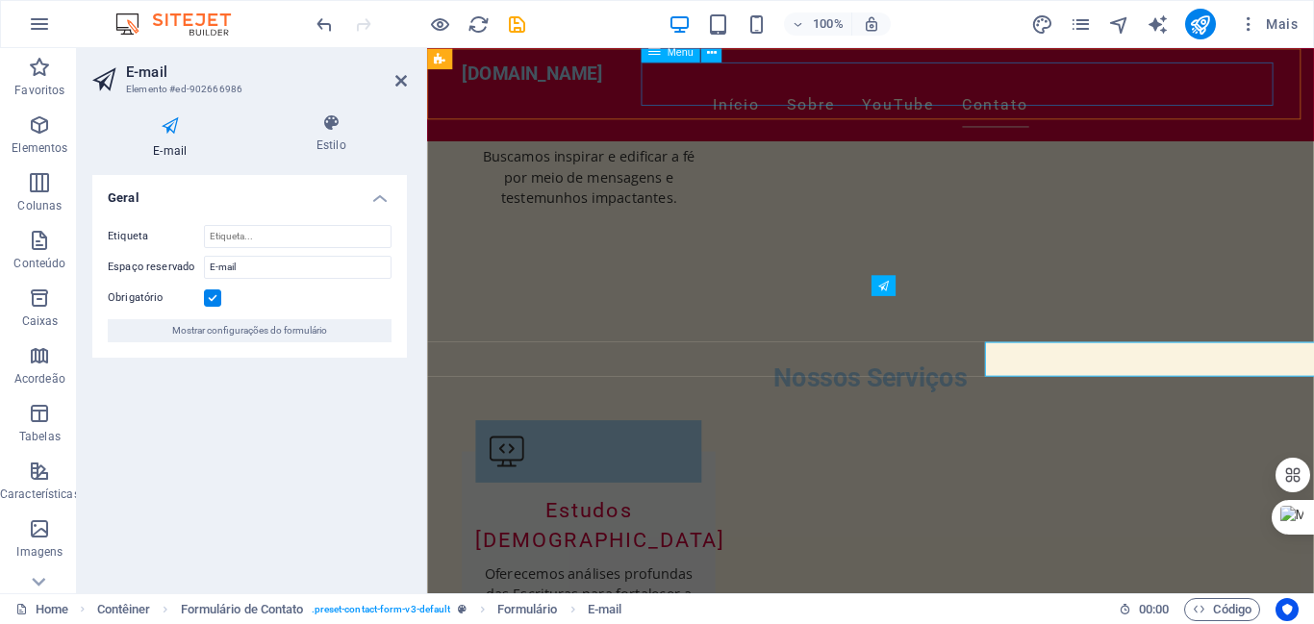
scroll to position [2459, 0]
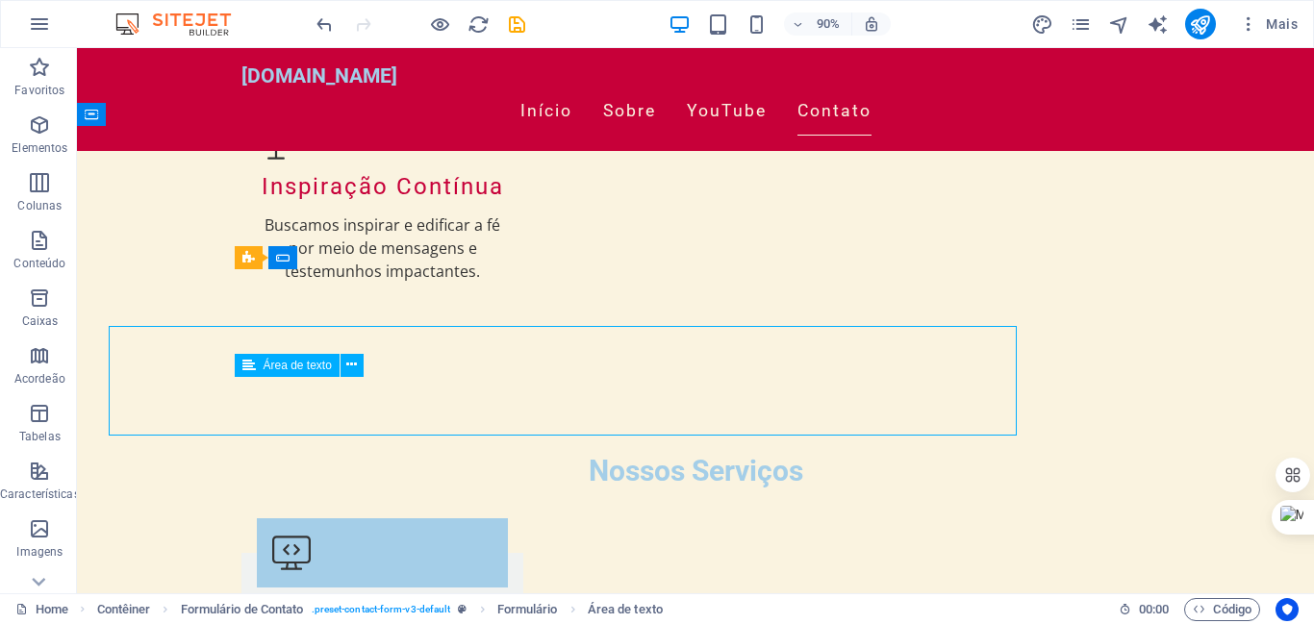
scroll to position [2510, 0]
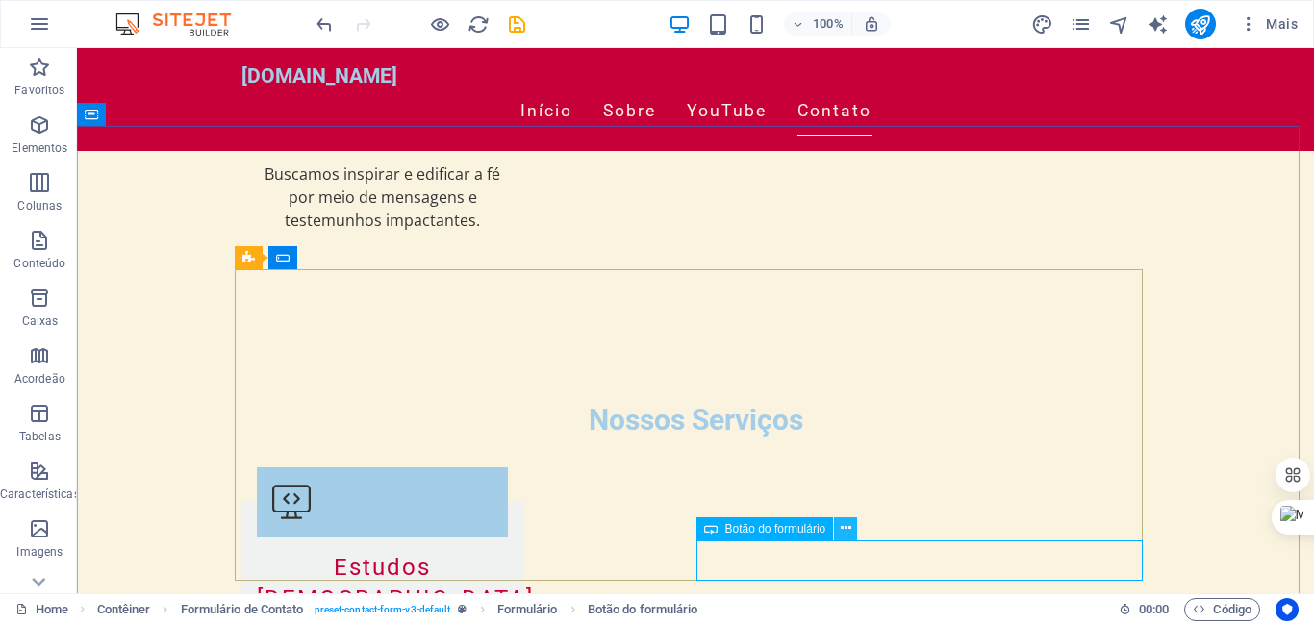
click at [847, 526] on icon at bounding box center [846, 528] width 11 height 20
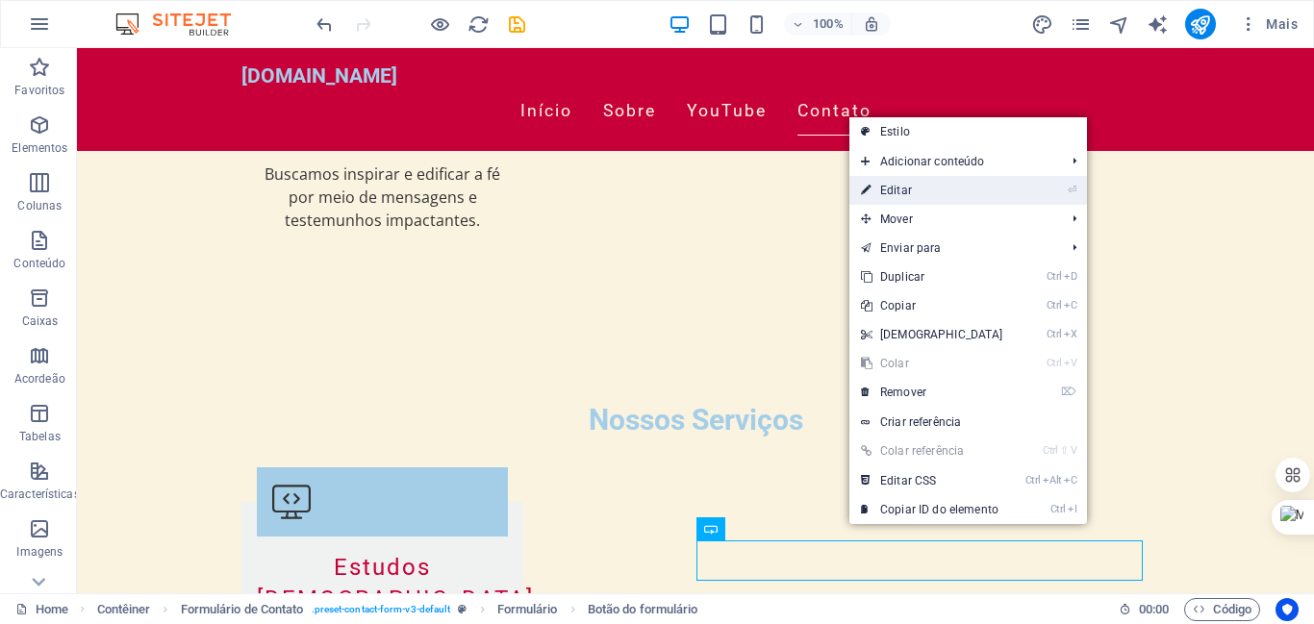
click at [886, 186] on link "⏎ Editar" at bounding box center [931, 190] width 165 height 29
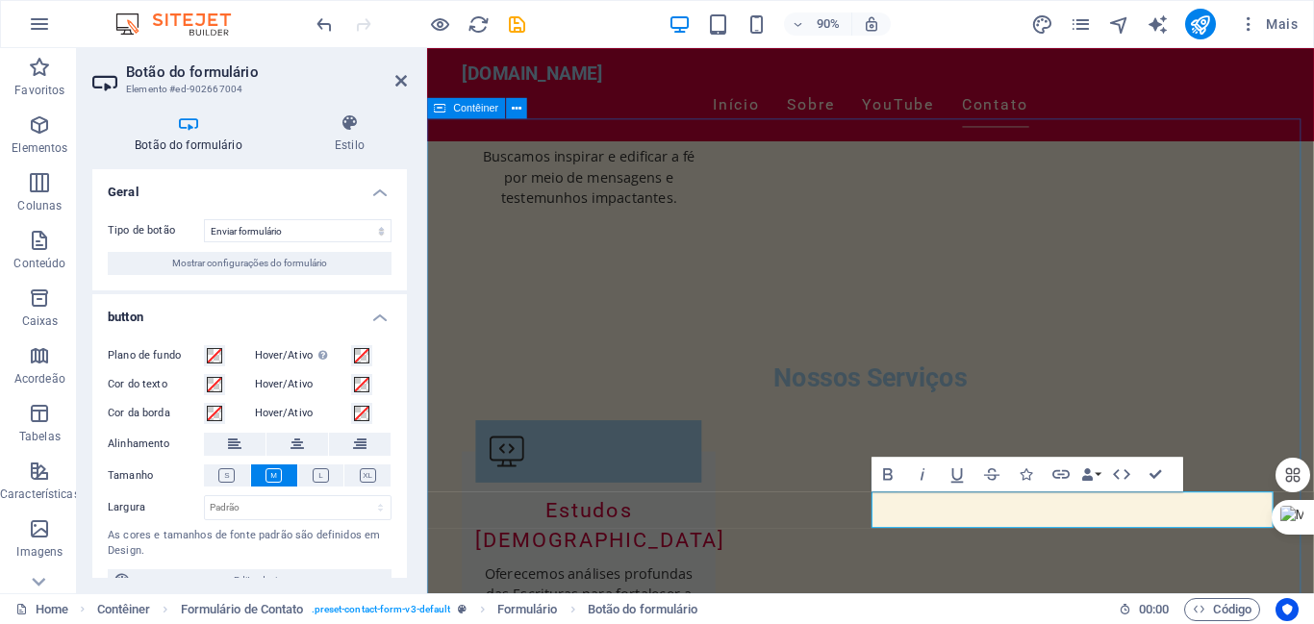
scroll to position [2459, 0]
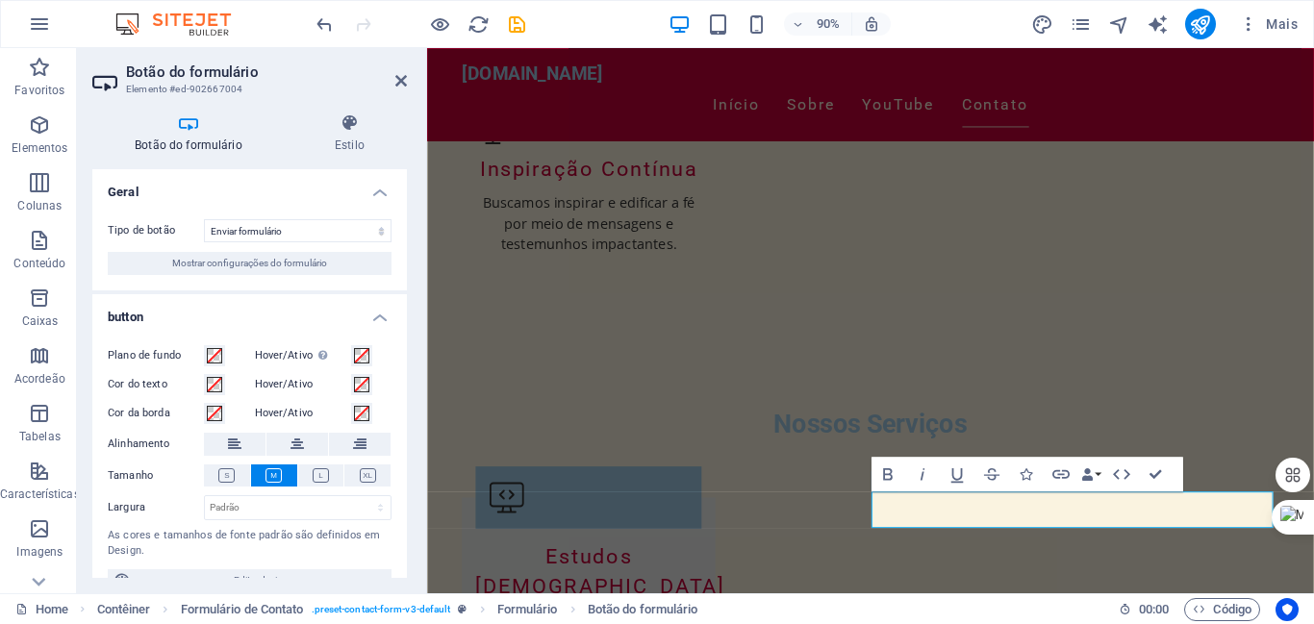
drag, startPoint x: 402, startPoint y: 451, endPoint x: 398, endPoint y: 496, distance: 45.4
click at [398, 496] on div "Plano de fundo Hover/Ativo Mude para o modo de visualização para testar o estad…" at bounding box center [249, 468] width 315 height 279
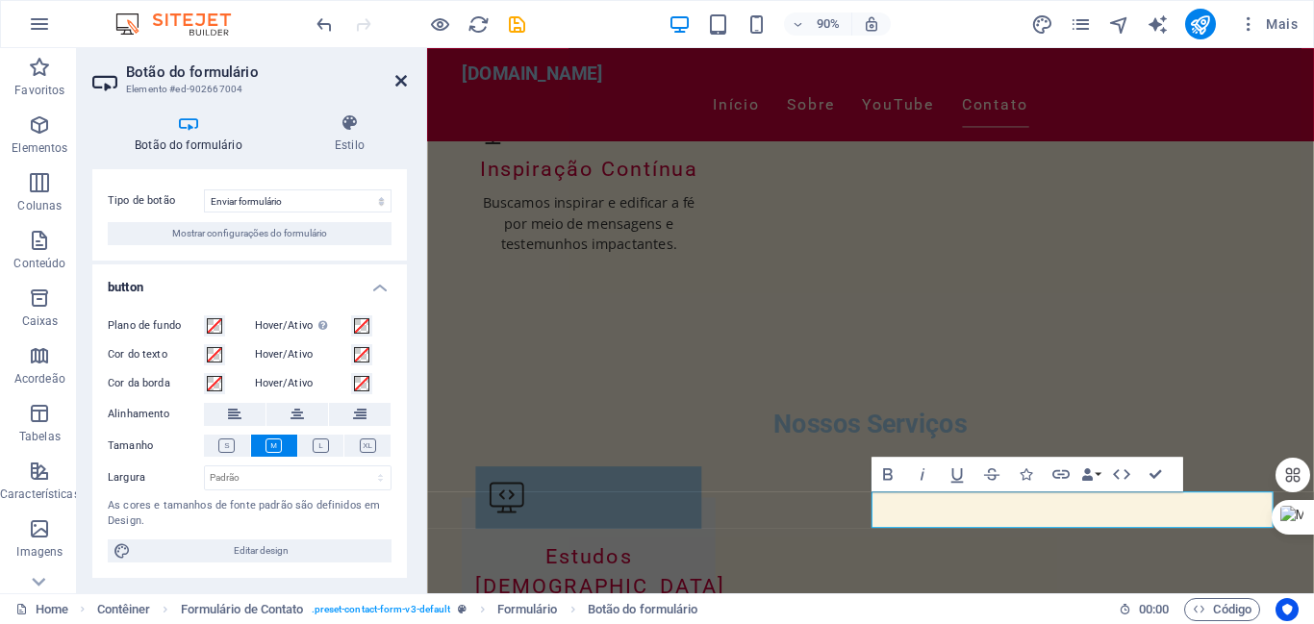
click at [405, 82] on icon at bounding box center [401, 80] width 12 height 15
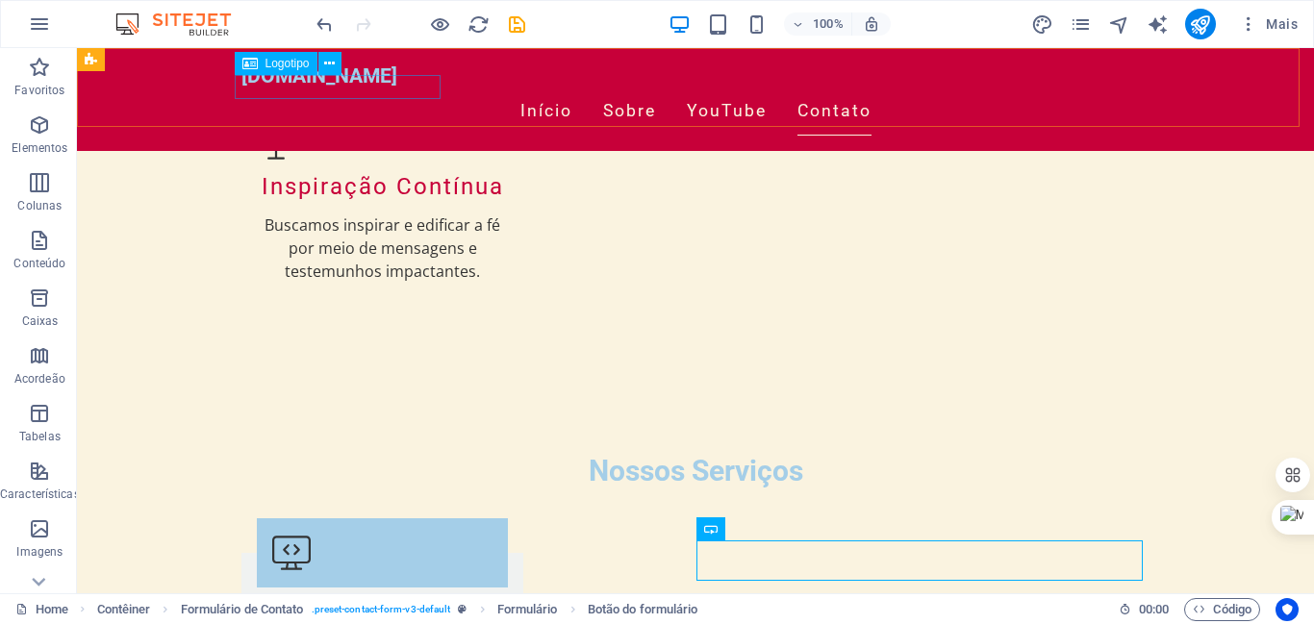
scroll to position [2510, 0]
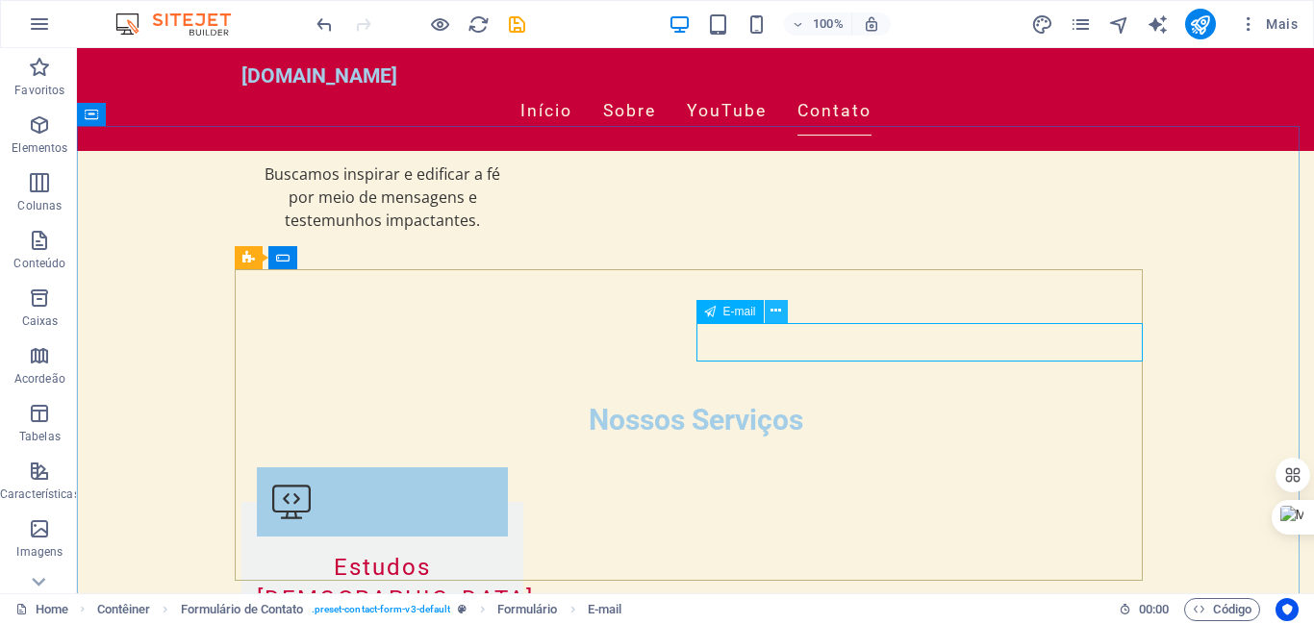
click at [780, 309] on icon at bounding box center [776, 311] width 11 height 20
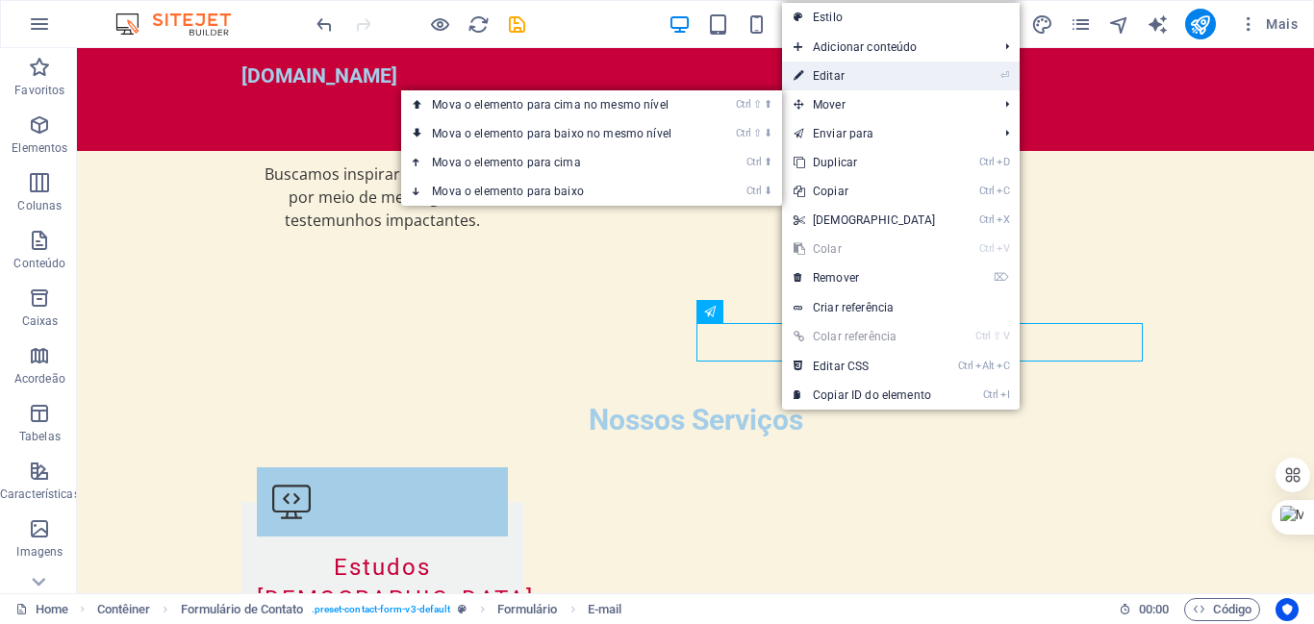
click at [825, 69] on link "⏎ Editar" at bounding box center [864, 76] width 165 height 29
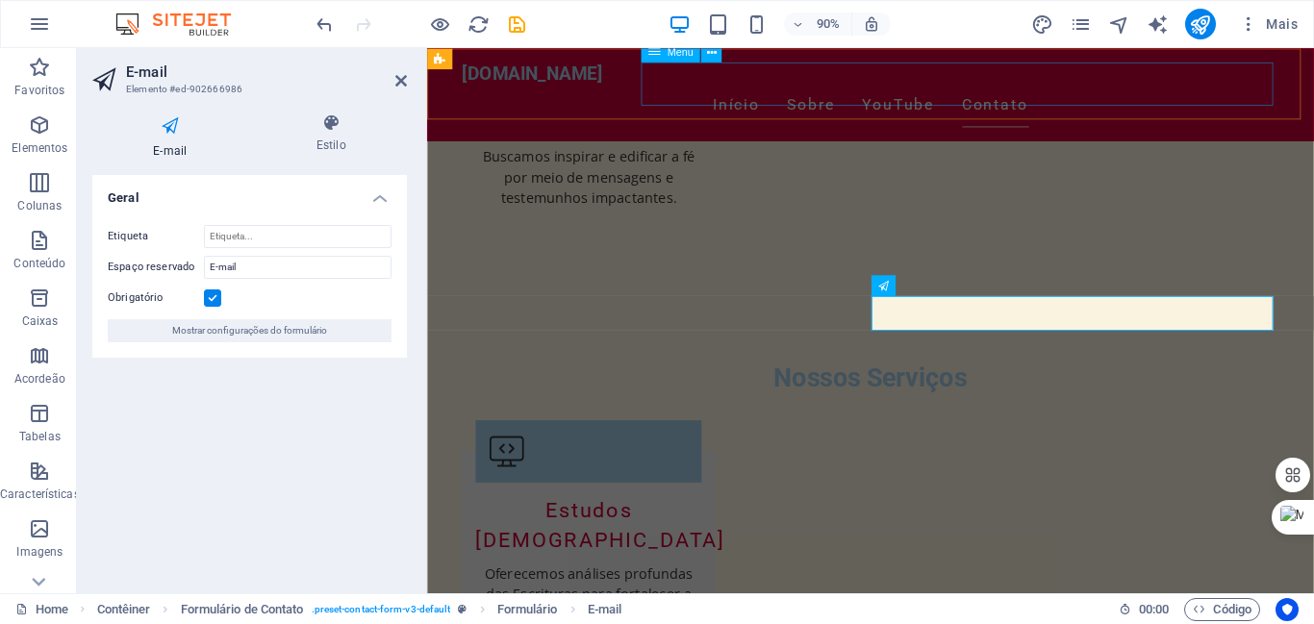
scroll to position [2459, 0]
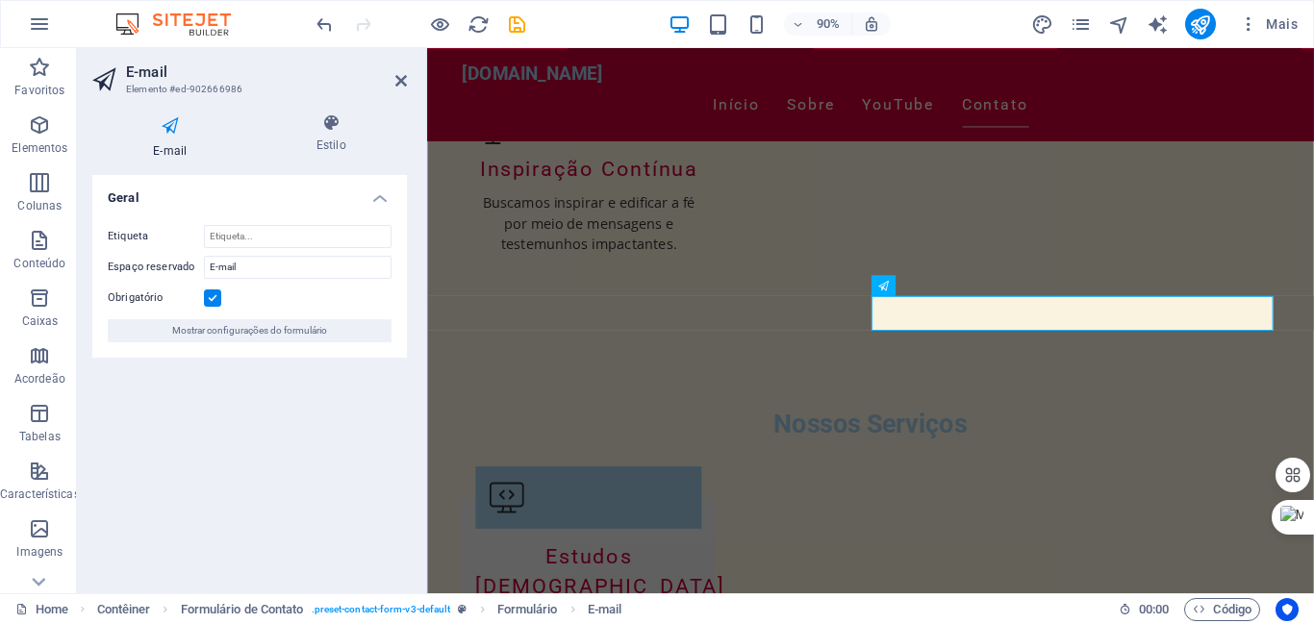
drag, startPoint x: 106, startPoint y: 267, endPoint x: 124, endPoint y: 269, distance: 18.4
click at [124, 269] on div "Etiqueta Espaço reservado E-mail Obrigatório Mostrar configurações do formulário" at bounding box center [249, 284] width 315 height 148
click at [301, 333] on span "Mostrar configurações do formulário" at bounding box center [249, 330] width 155 height 23
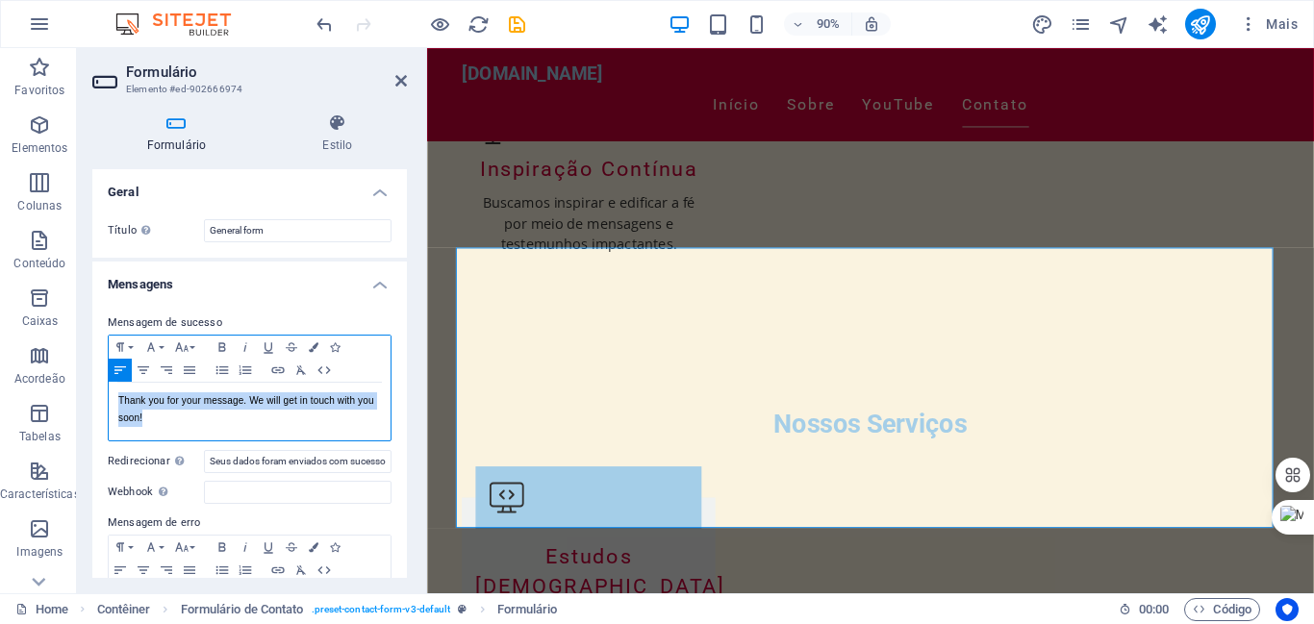
drag, startPoint x: 120, startPoint y: 403, endPoint x: 165, endPoint y: 423, distance: 49.5
click at [165, 423] on p "Thank you for your message. We will get in touch with you soon!" at bounding box center [249, 409] width 263 height 35
drag, startPoint x: 116, startPoint y: 400, endPoint x: 314, endPoint y: 399, distance: 197.2
click at [314, 399] on div "Sua mensagem foi enviada com sucesso!" at bounding box center [250, 412] width 282 height 58
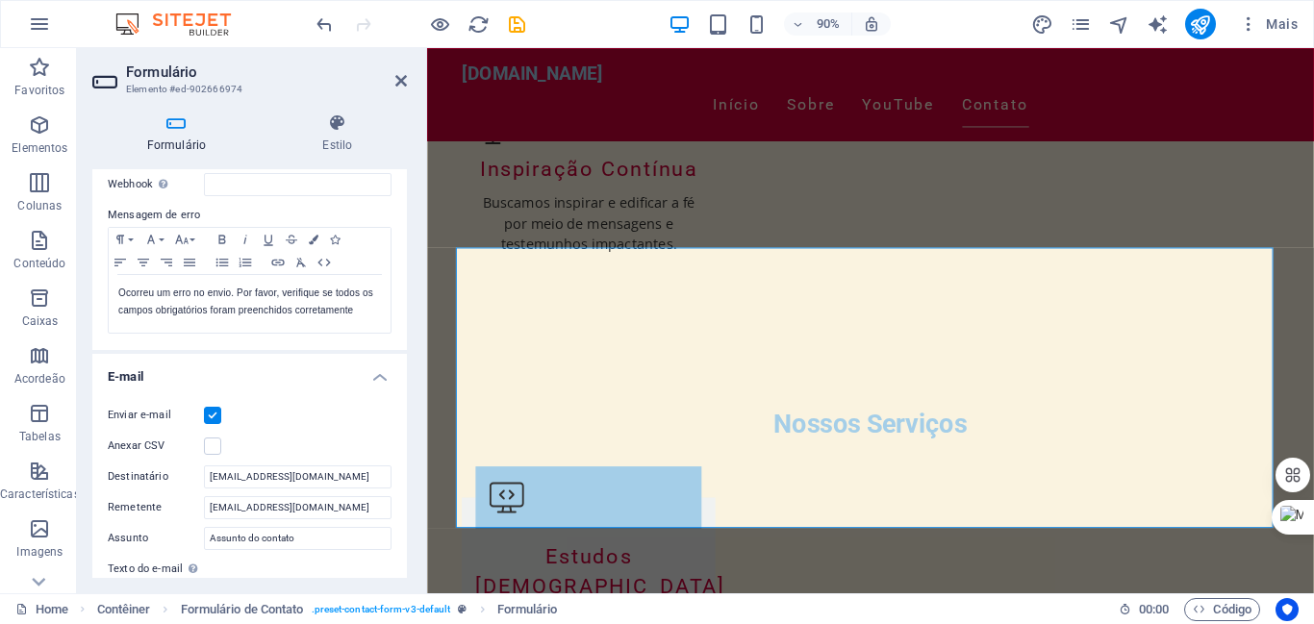
scroll to position [337, 0]
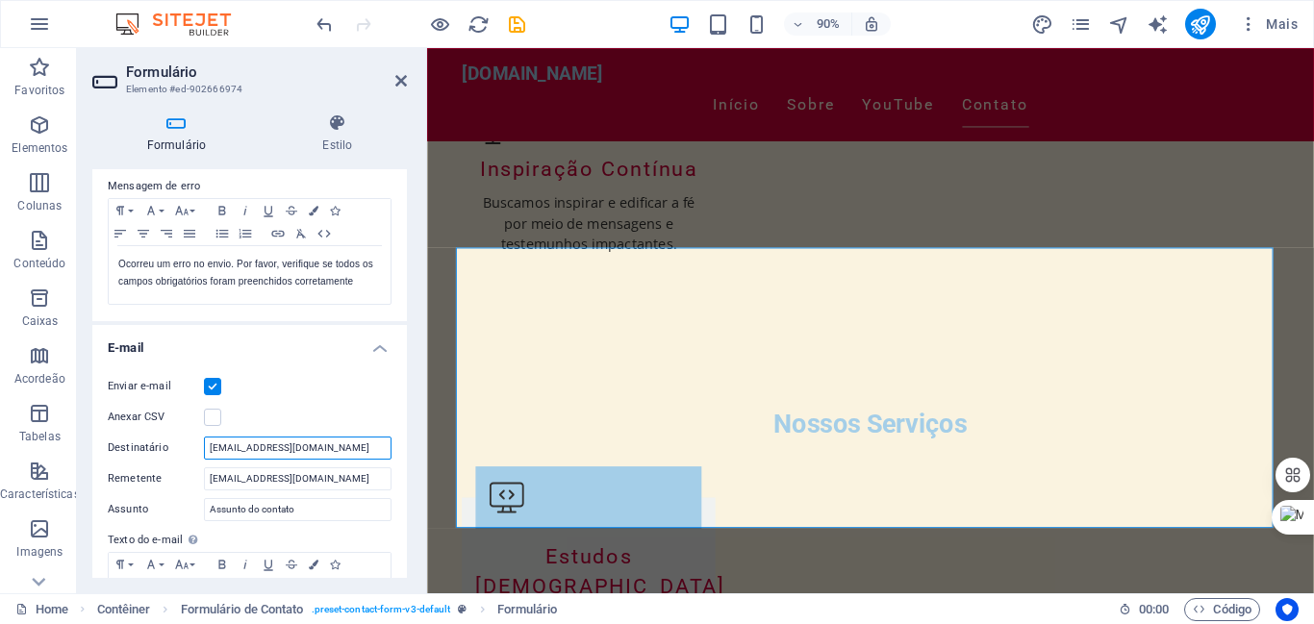
click at [356, 448] on input "[EMAIL_ADDRESS][DOMAIN_NAME]" at bounding box center [298, 448] width 188 height 23
type input "c"
click at [517, 22] on icon "save" at bounding box center [517, 24] width 22 height 22
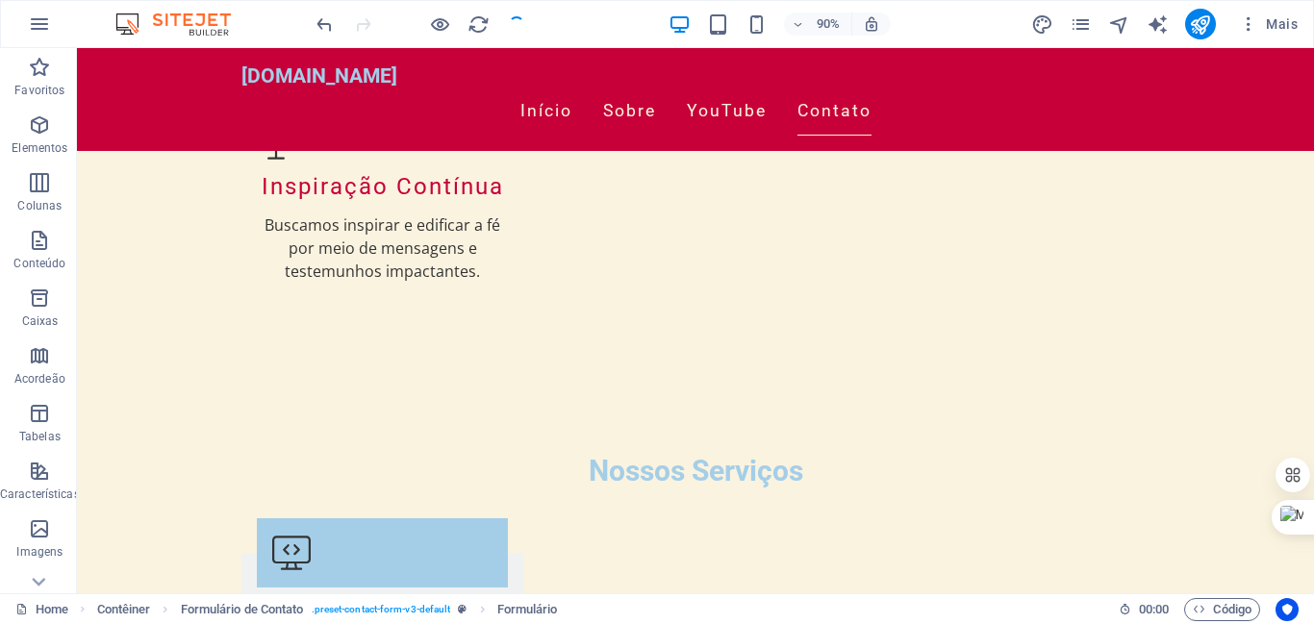
scroll to position [2510, 0]
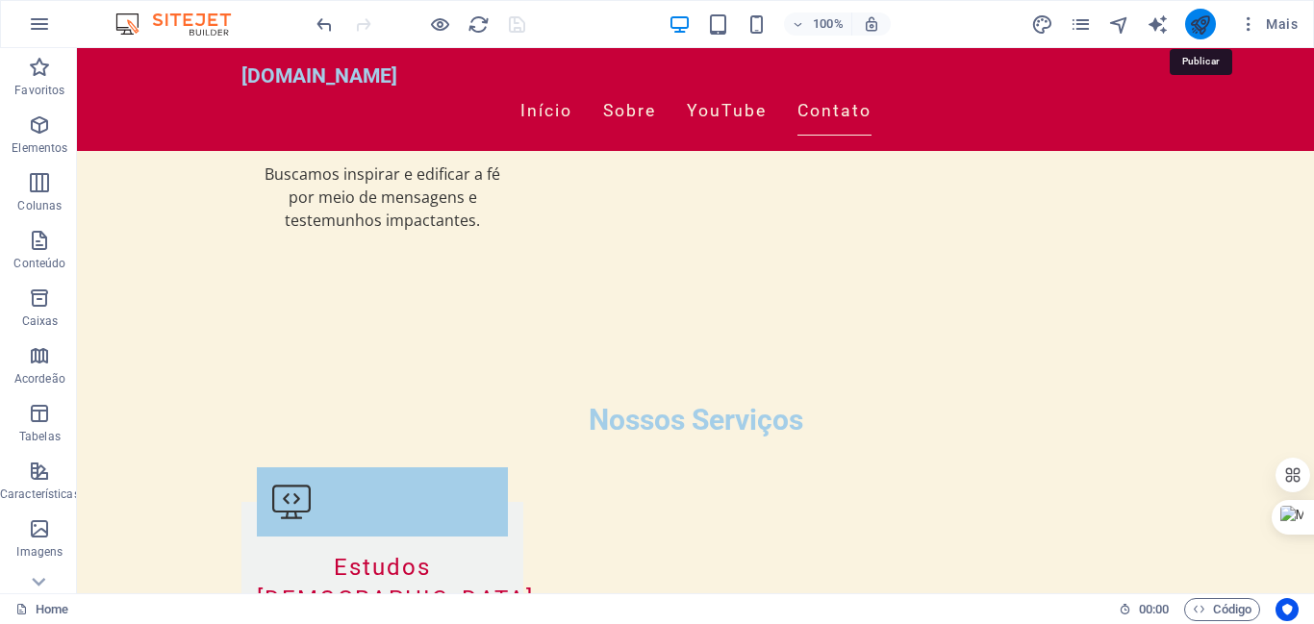
click at [1202, 29] on icon "publish" at bounding box center [1200, 24] width 22 height 22
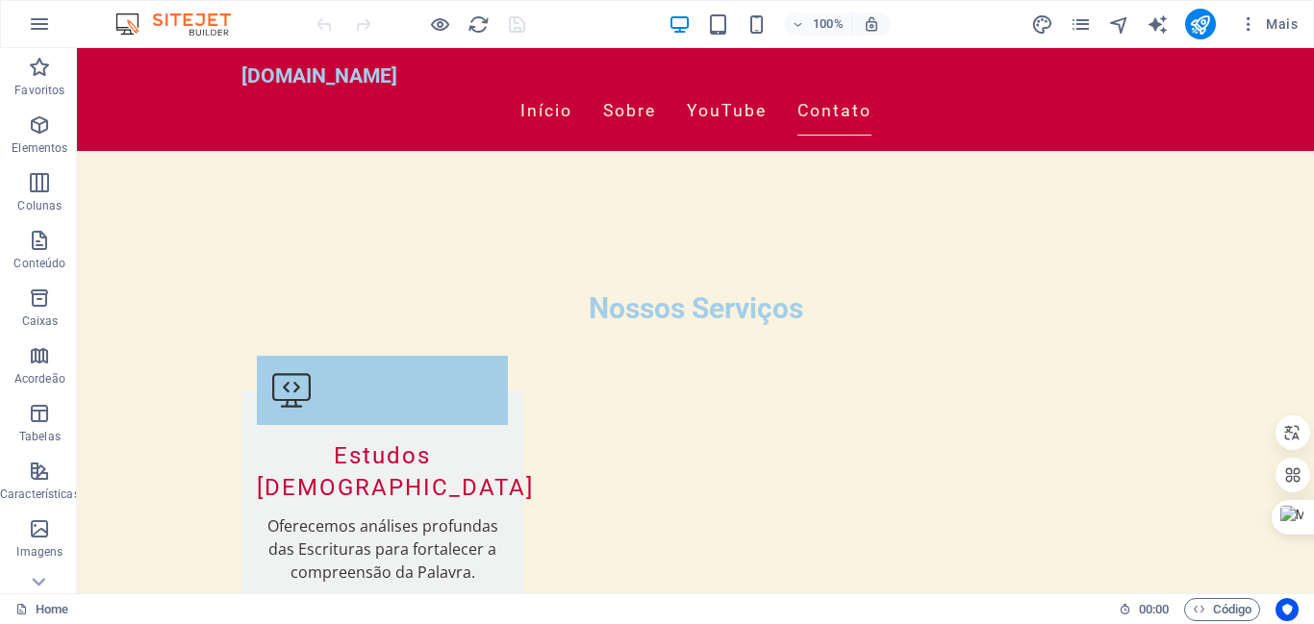
scroll to position [2418, 0]
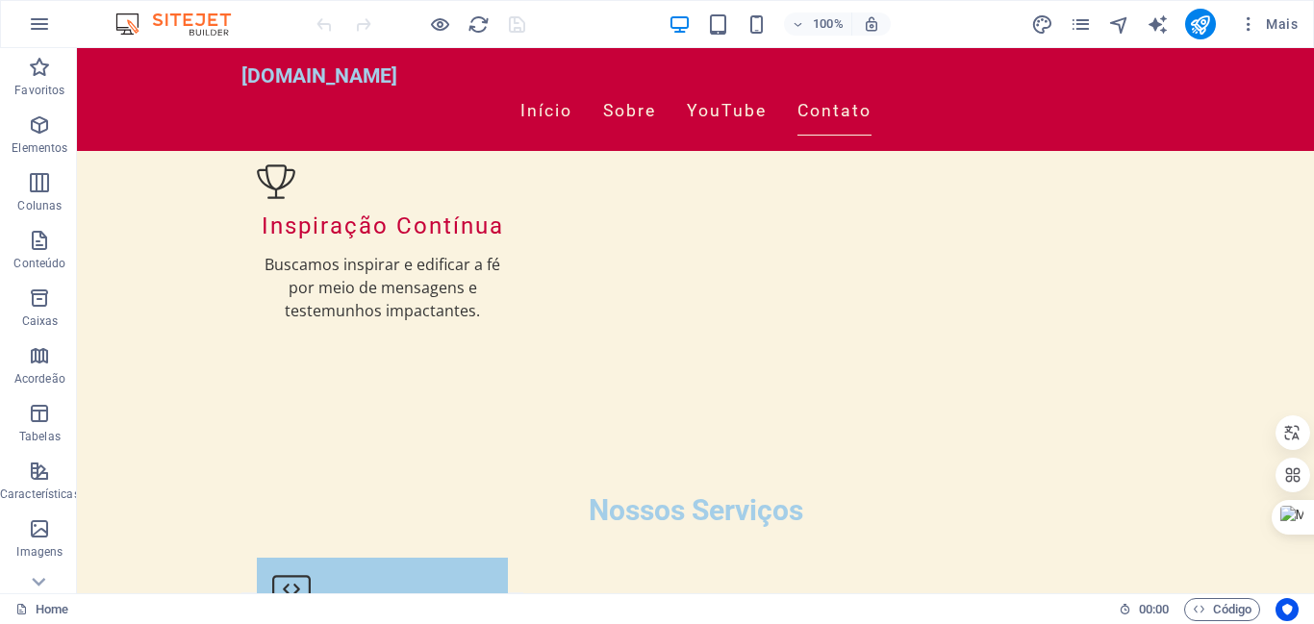
drag, startPoint x: 1304, startPoint y: 119, endPoint x: 1388, endPoint y: 524, distance: 413.5
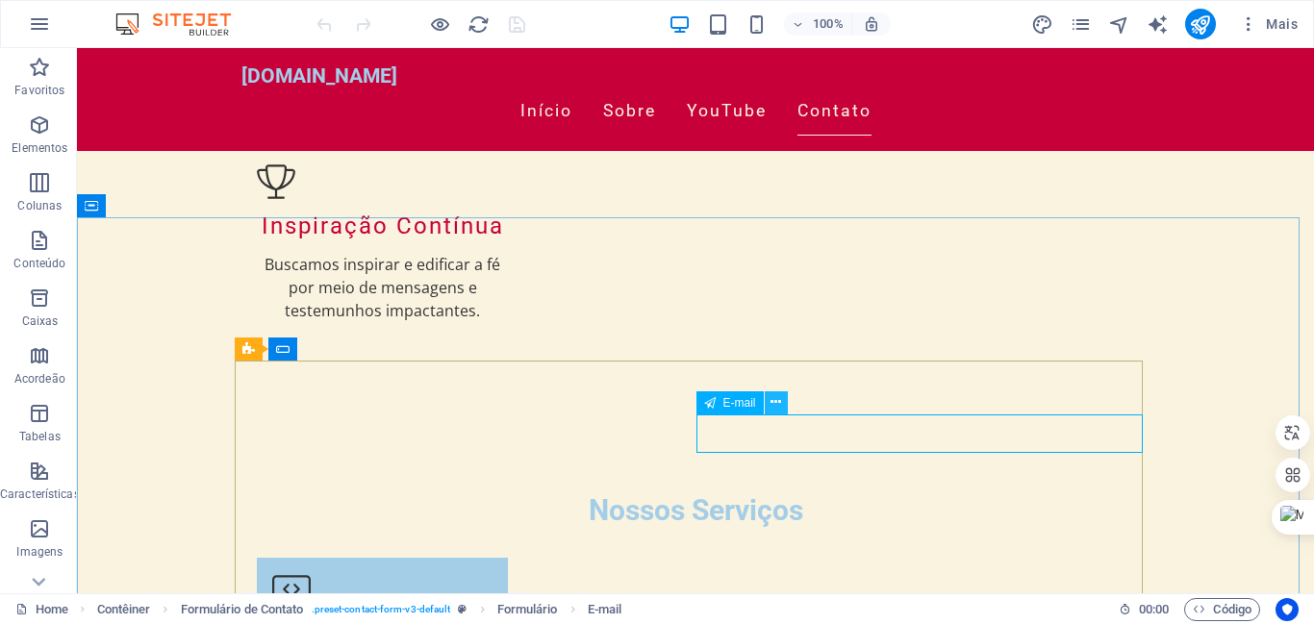
click at [779, 398] on icon at bounding box center [776, 402] width 11 height 20
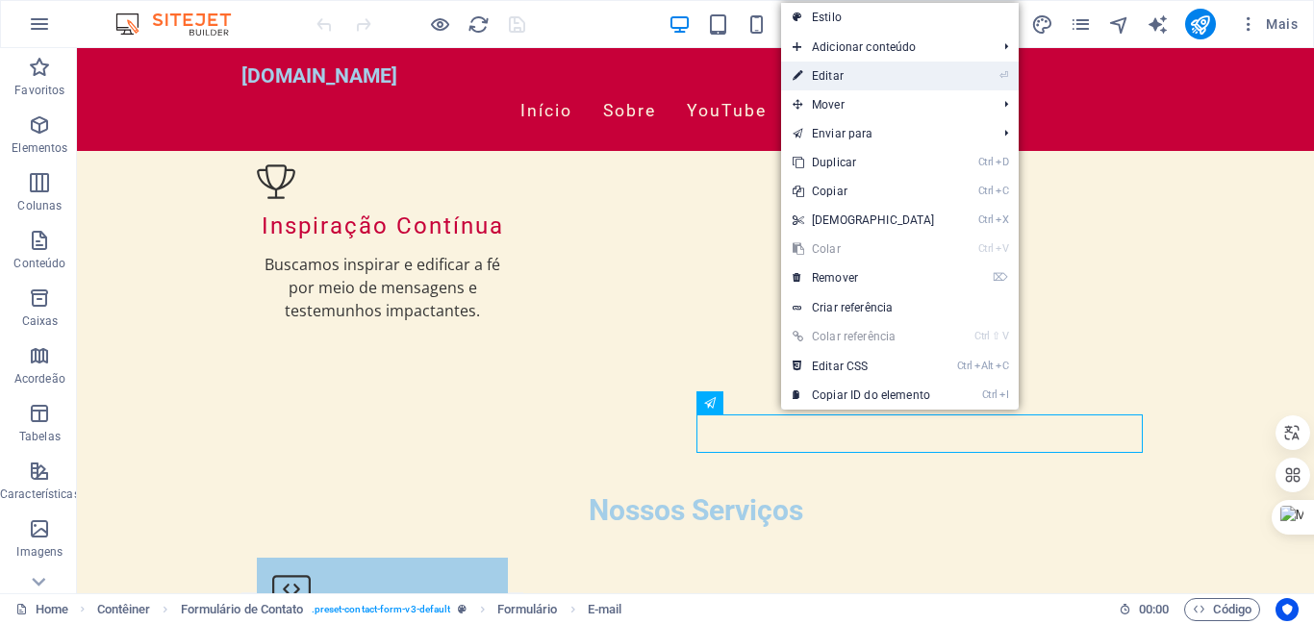
click at [832, 75] on link "⏎ Editar" at bounding box center [863, 76] width 165 height 29
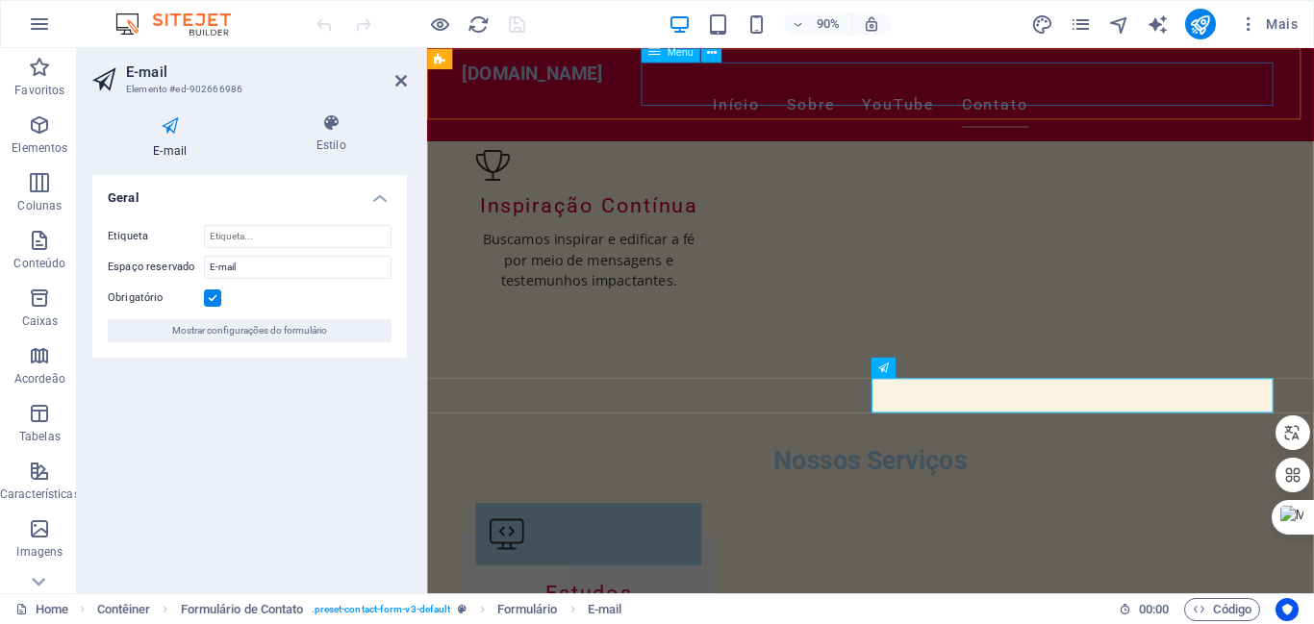
scroll to position [2367, 0]
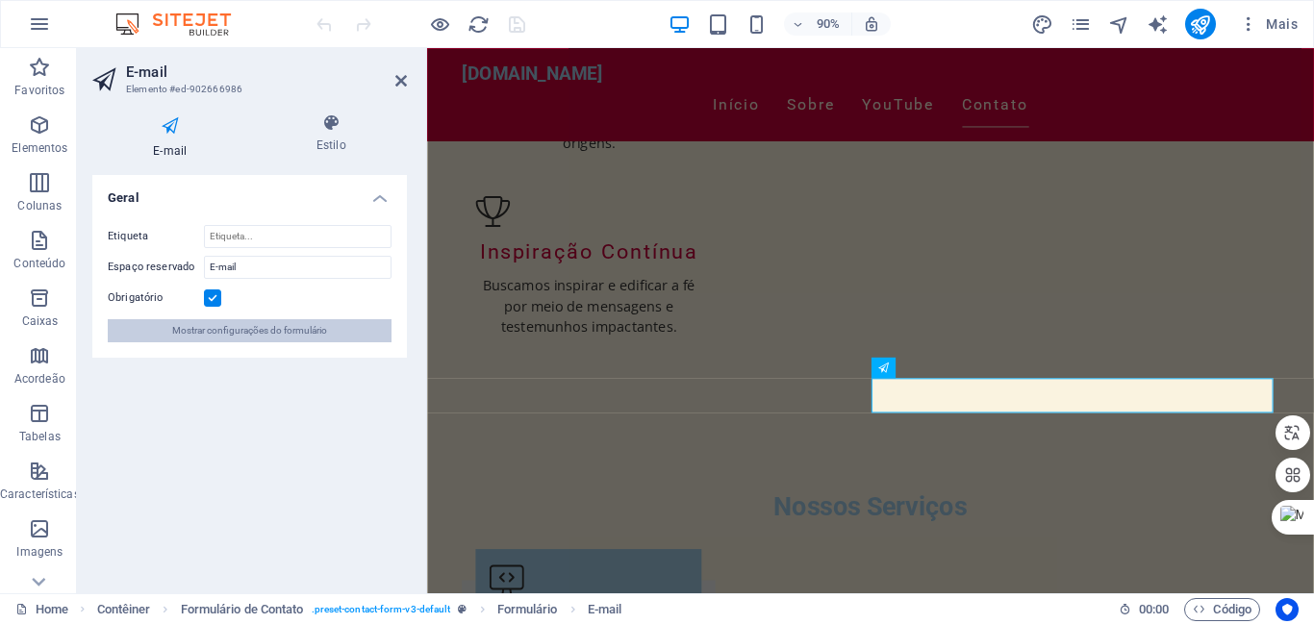
click at [261, 334] on span "Mostrar configurações do formulário" at bounding box center [249, 330] width 155 height 23
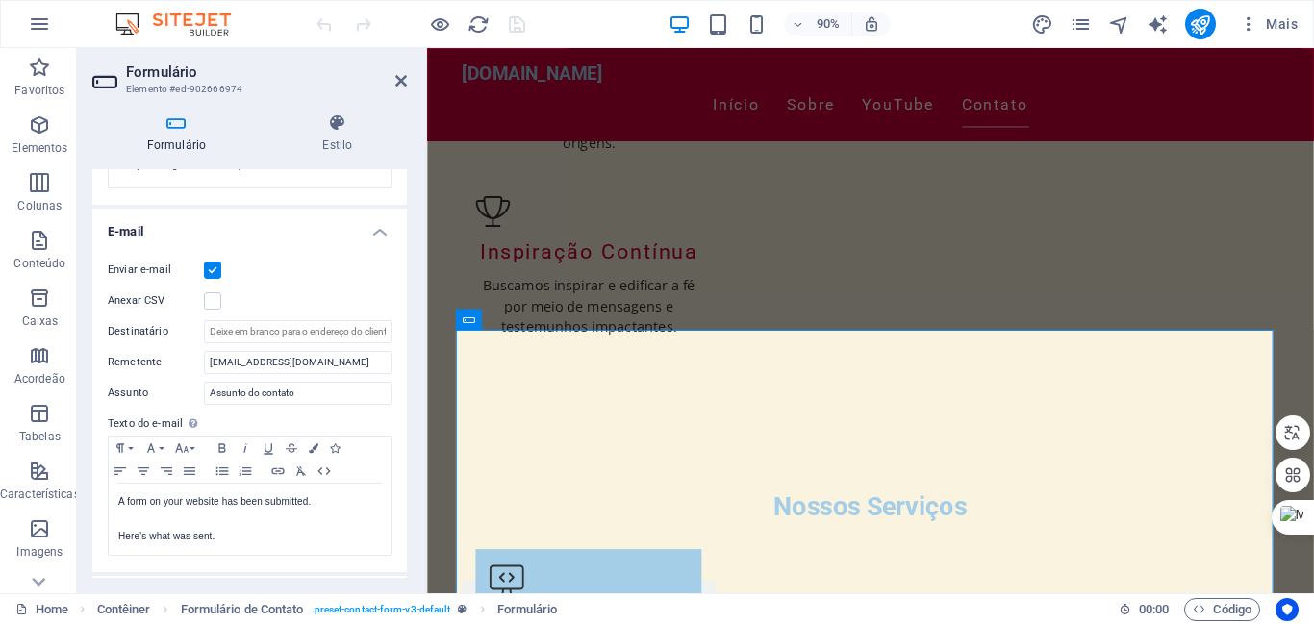
scroll to position [475, 0]
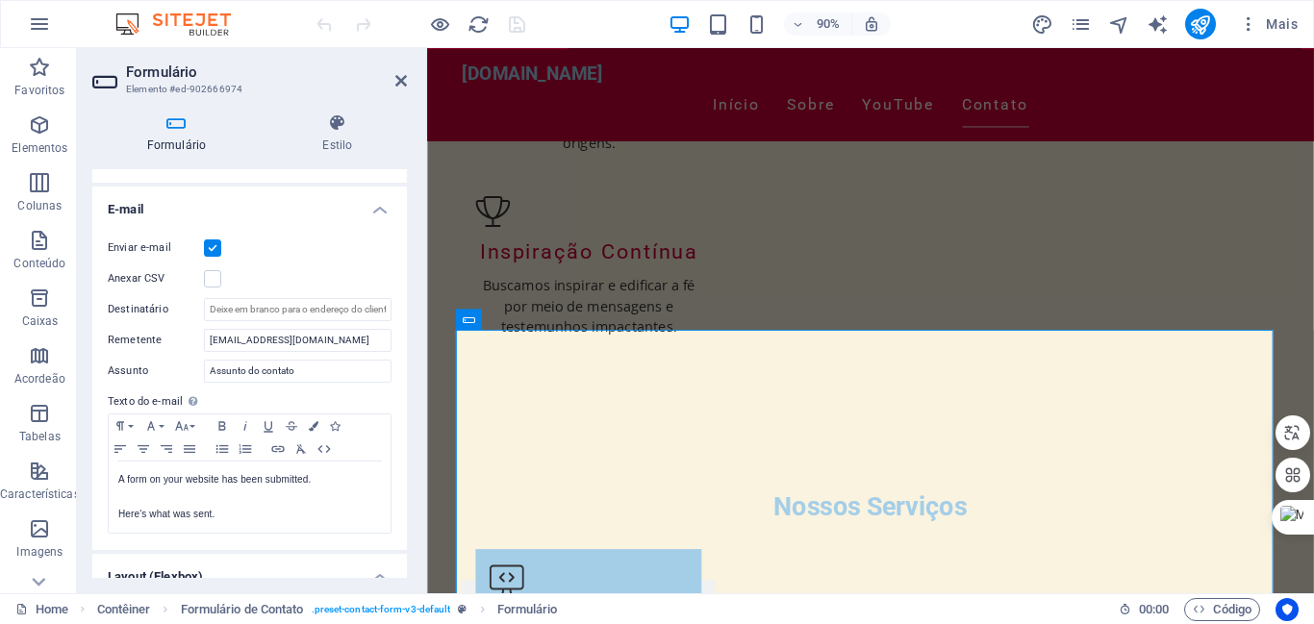
click at [420, 468] on div "Formulário Estilo Geral Título Defina um nome para o formulário. General form M…" at bounding box center [249, 345] width 345 height 495
click at [209, 341] on input "[EMAIL_ADDRESS][DOMAIN_NAME]" at bounding box center [298, 340] width 188 height 23
type input "email.contato@joaomarquesor.com.br"
drag, startPoint x: 377, startPoint y: 341, endPoint x: 178, endPoint y: 332, distance: 199.4
click at [178, 332] on div "Remetente email.contato@joaomarquesor.com.br" at bounding box center [250, 340] width 284 height 23
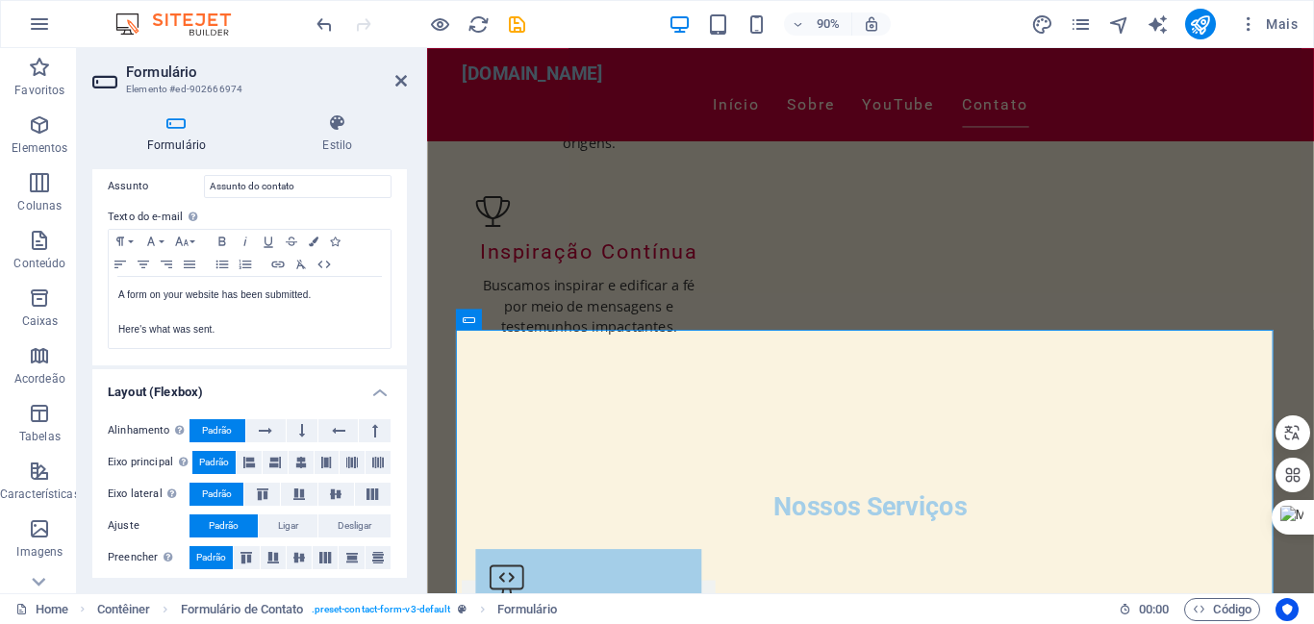
scroll to position [668, 0]
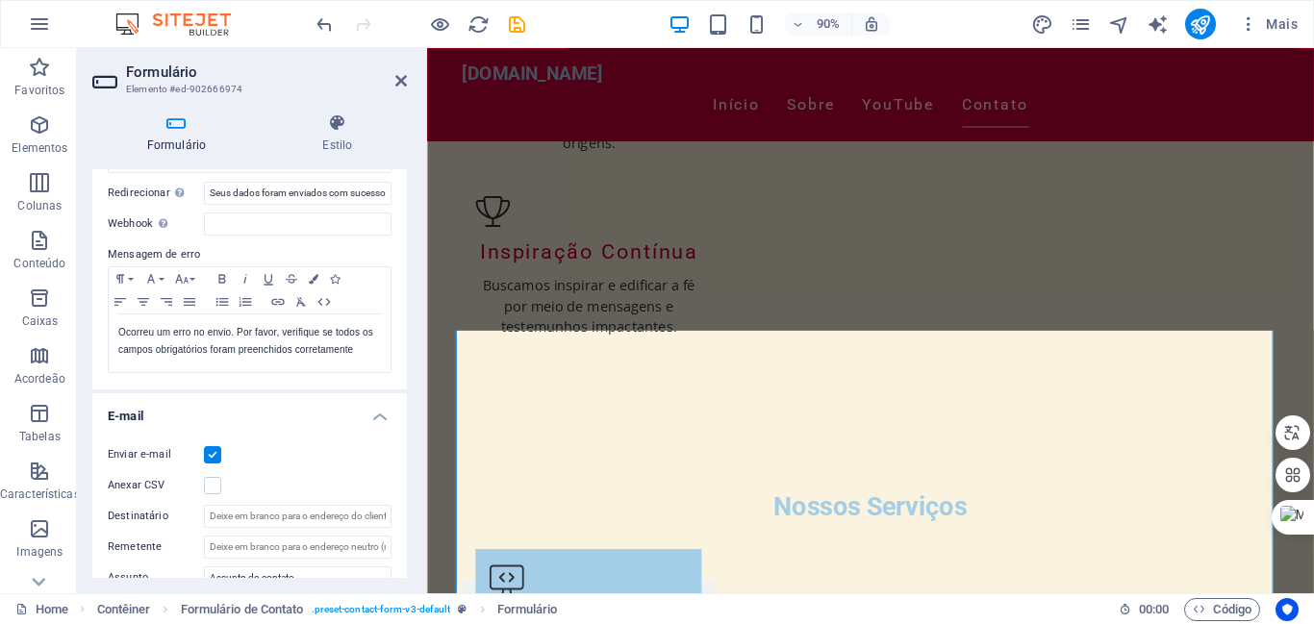
click at [170, 137] on h4 "Formulário" at bounding box center [180, 134] width 176 height 40
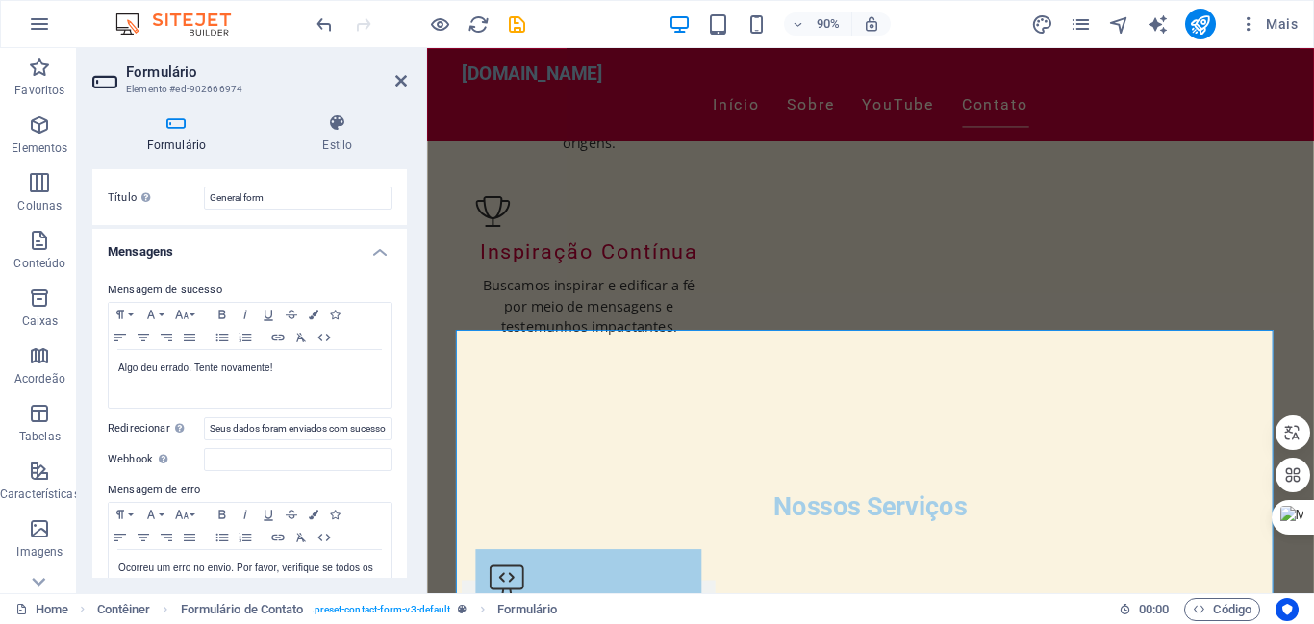
scroll to position [0, 0]
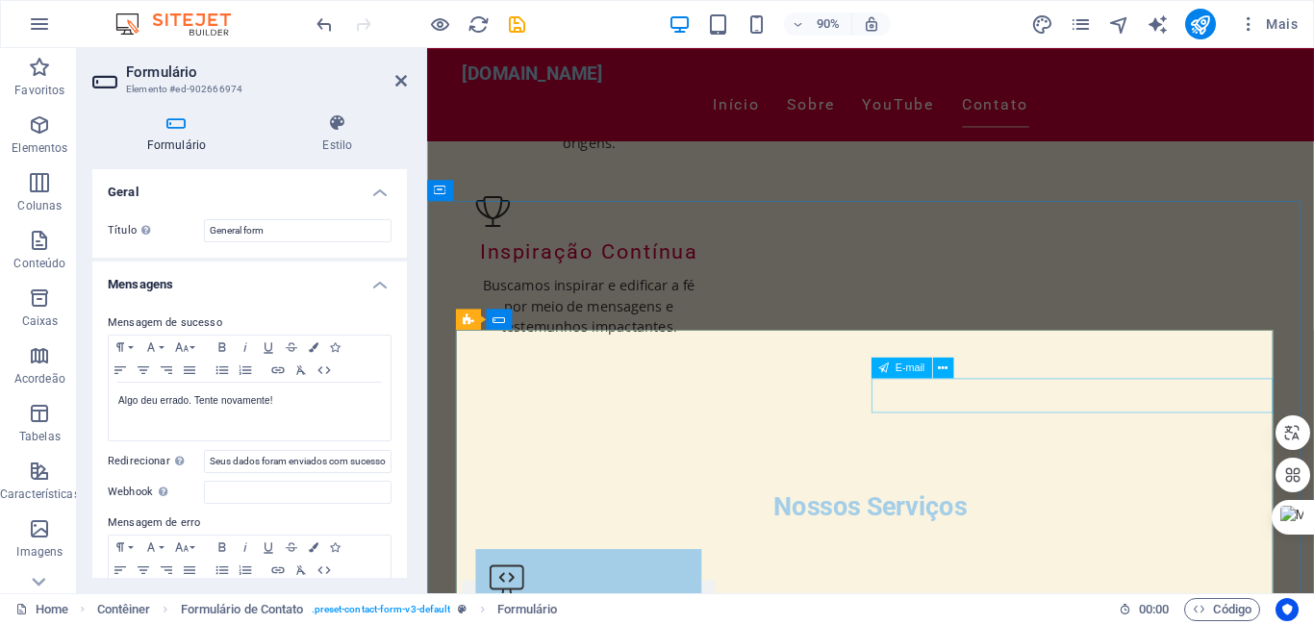
click at [403, 81] on icon at bounding box center [401, 80] width 12 height 15
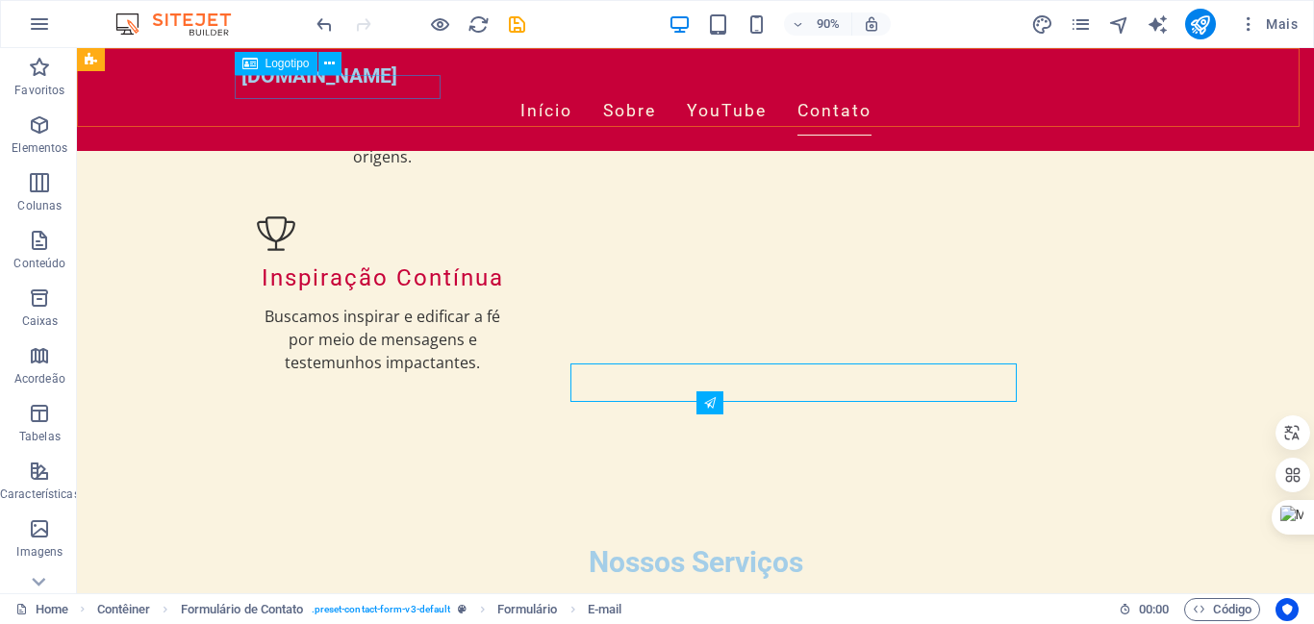
scroll to position [2418, 0]
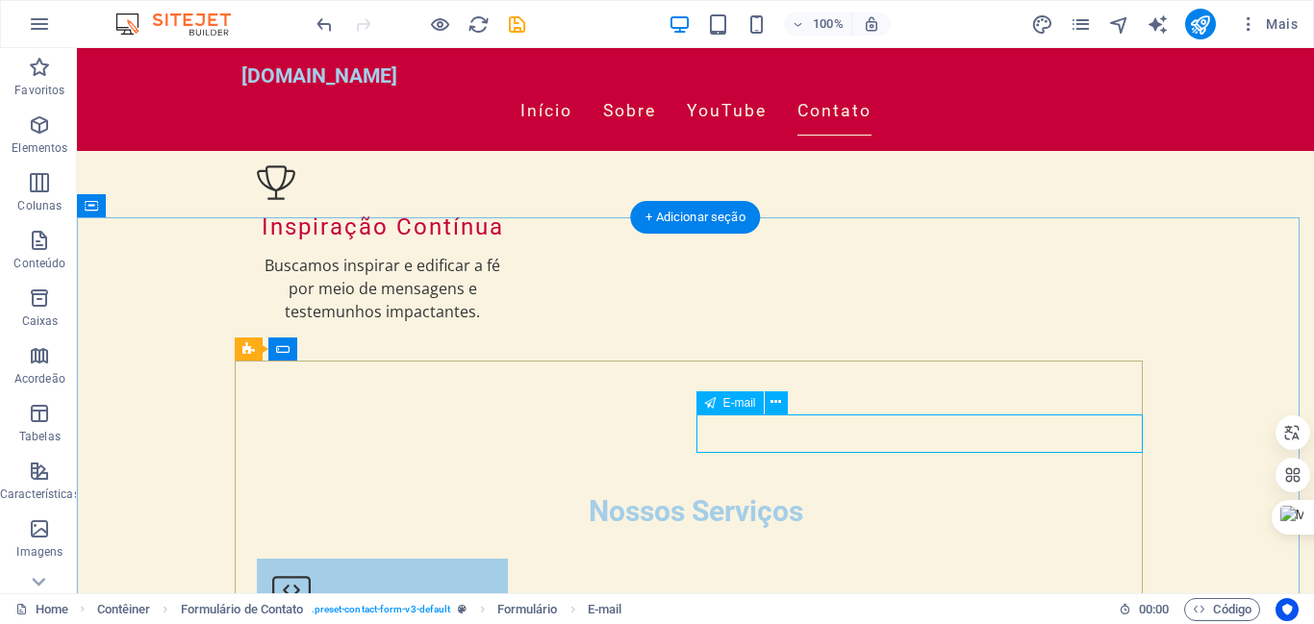
click at [773, 404] on icon at bounding box center [776, 402] width 11 height 20
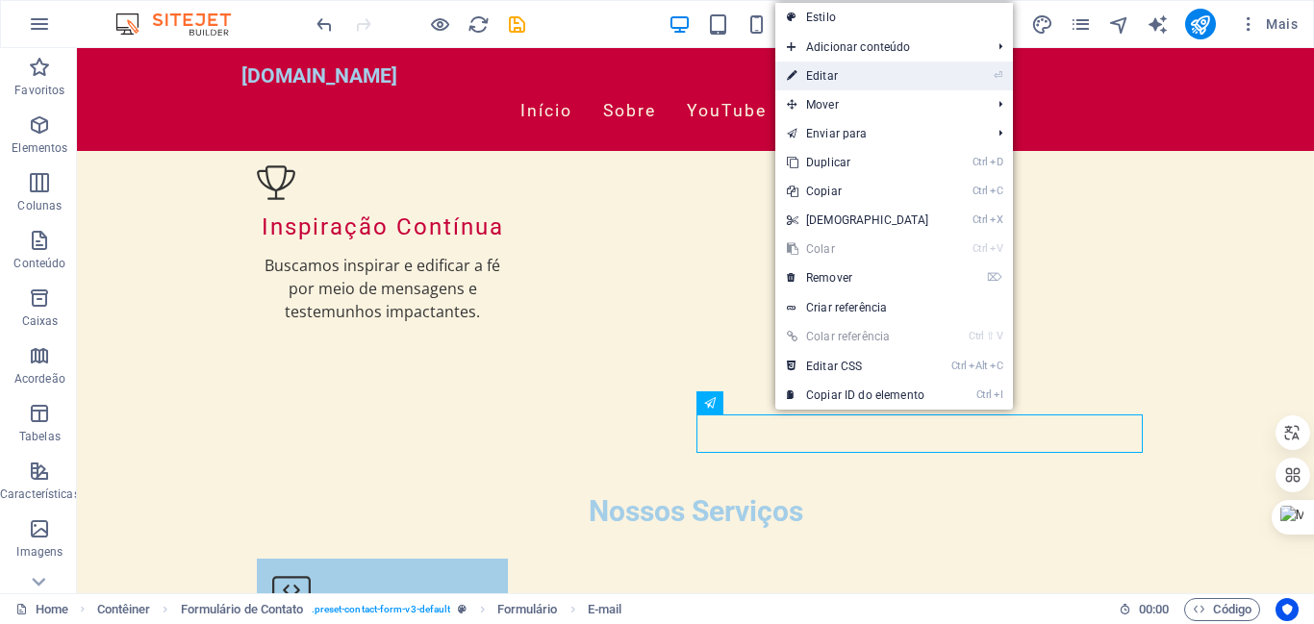
click at [814, 74] on link "⏎ Editar" at bounding box center [857, 76] width 165 height 29
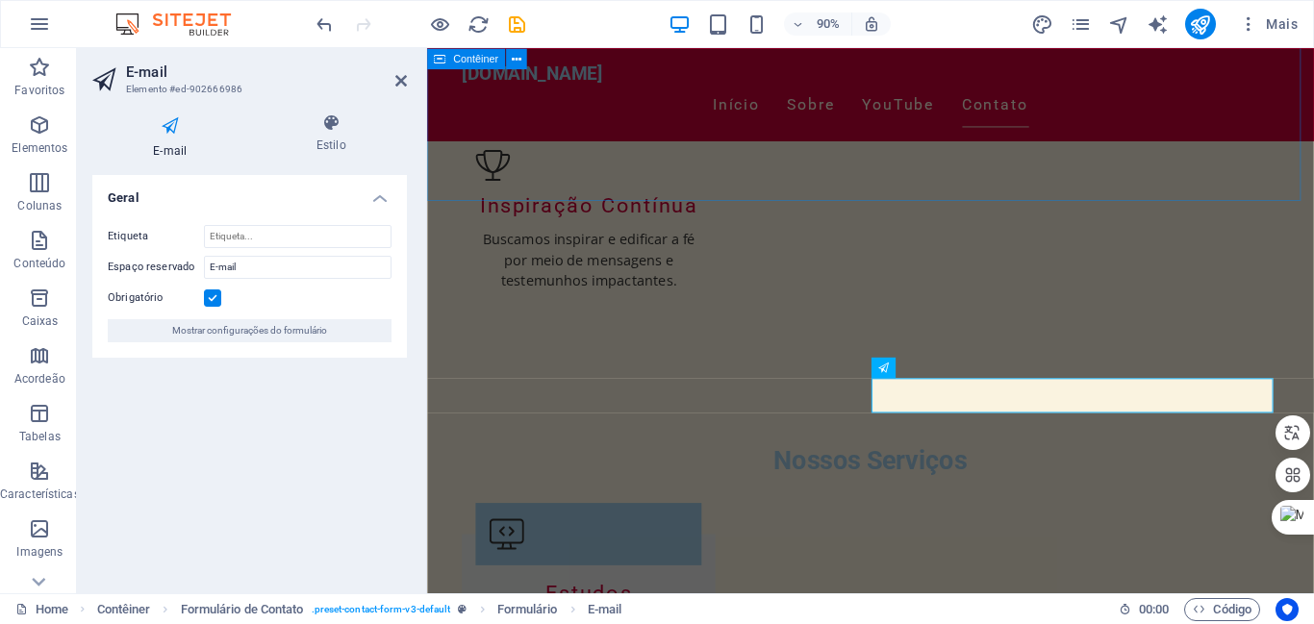
scroll to position [2367, 0]
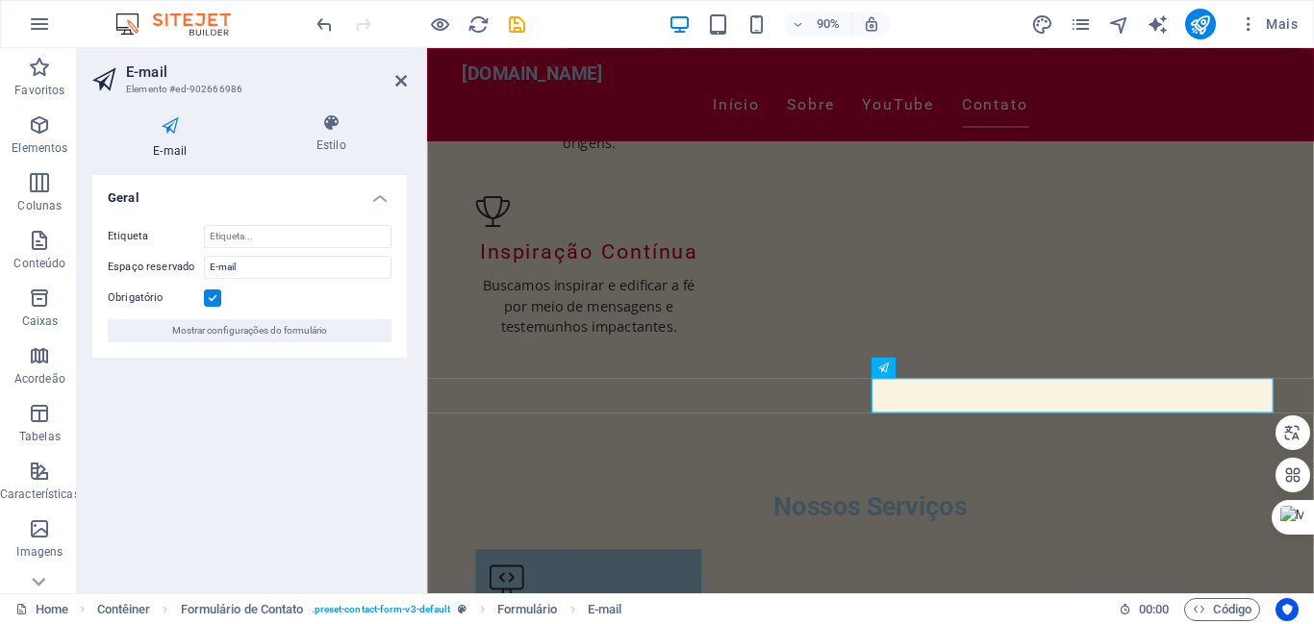
drag, startPoint x: 300, startPoint y: 325, endPoint x: 261, endPoint y: 623, distance: 300.8
click at [300, 325] on span "Mostrar configurações do formulário" at bounding box center [249, 330] width 155 height 23
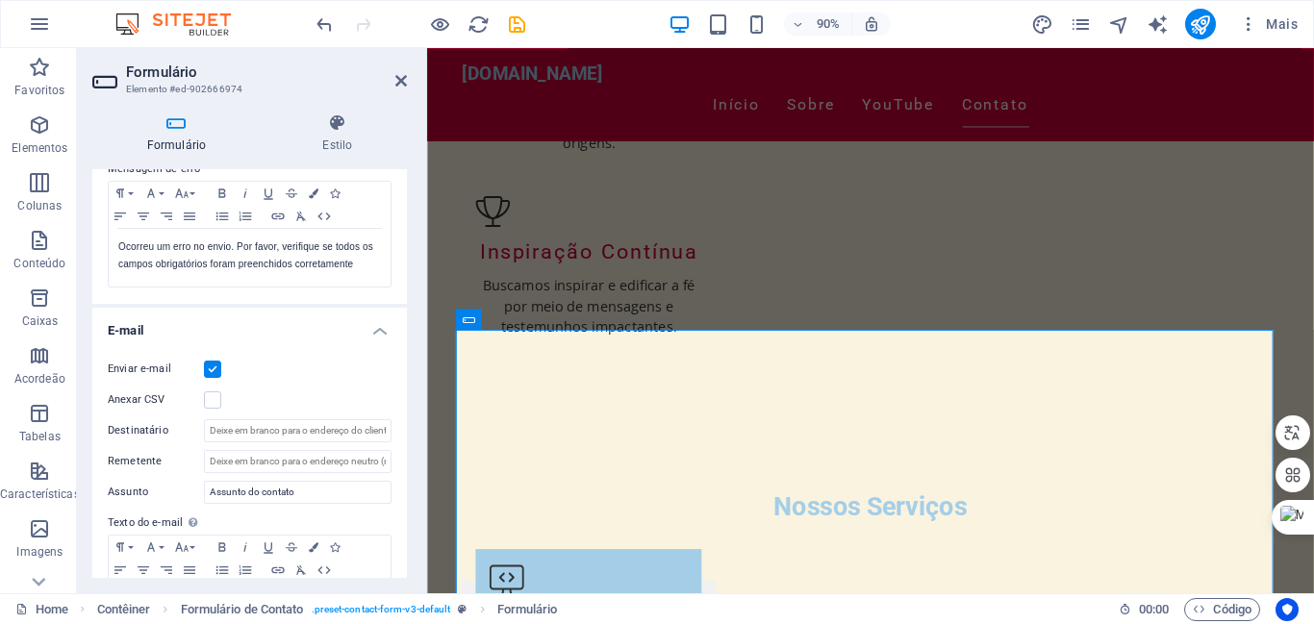
scroll to position [367, 0]
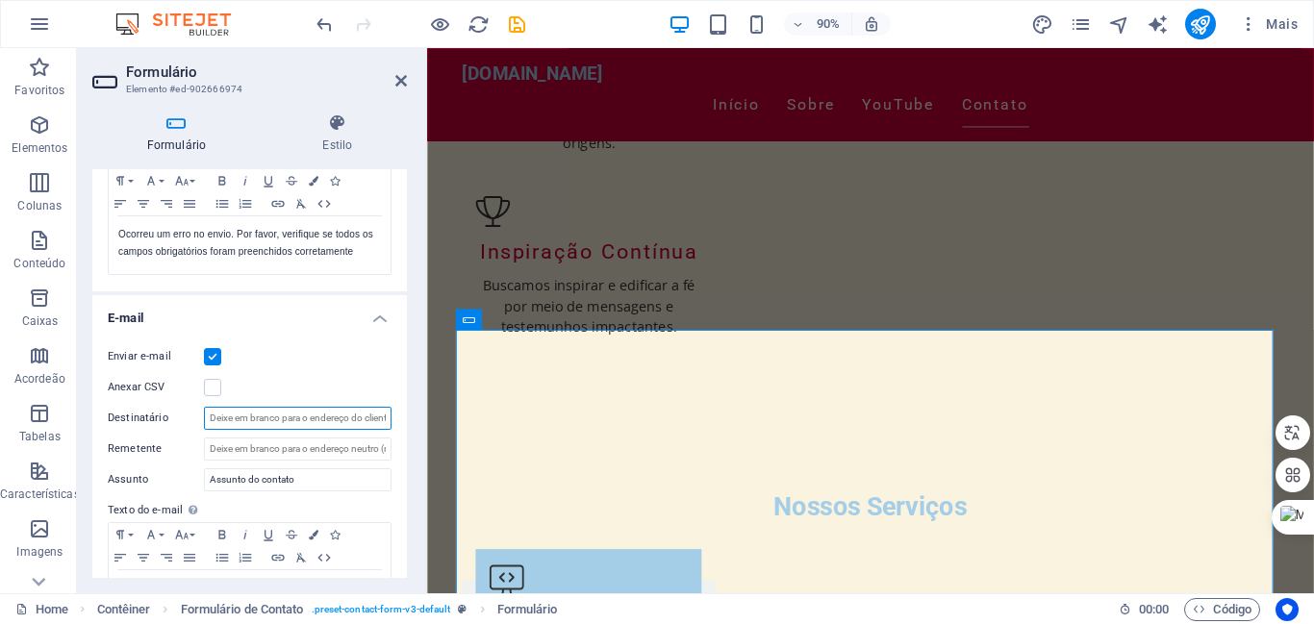
click at [381, 424] on input "Destinatário" at bounding box center [298, 418] width 188 height 23
type input "email.contato@joaomarquespr.com.br"
click at [213, 453] on input "Remetente" at bounding box center [298, 449] width 188 height 23
type input "email.joao"
drag, startPoint x: 236, startPoint y: 419, endPoint x: 245, endPoint y: 436, distance: 19.0
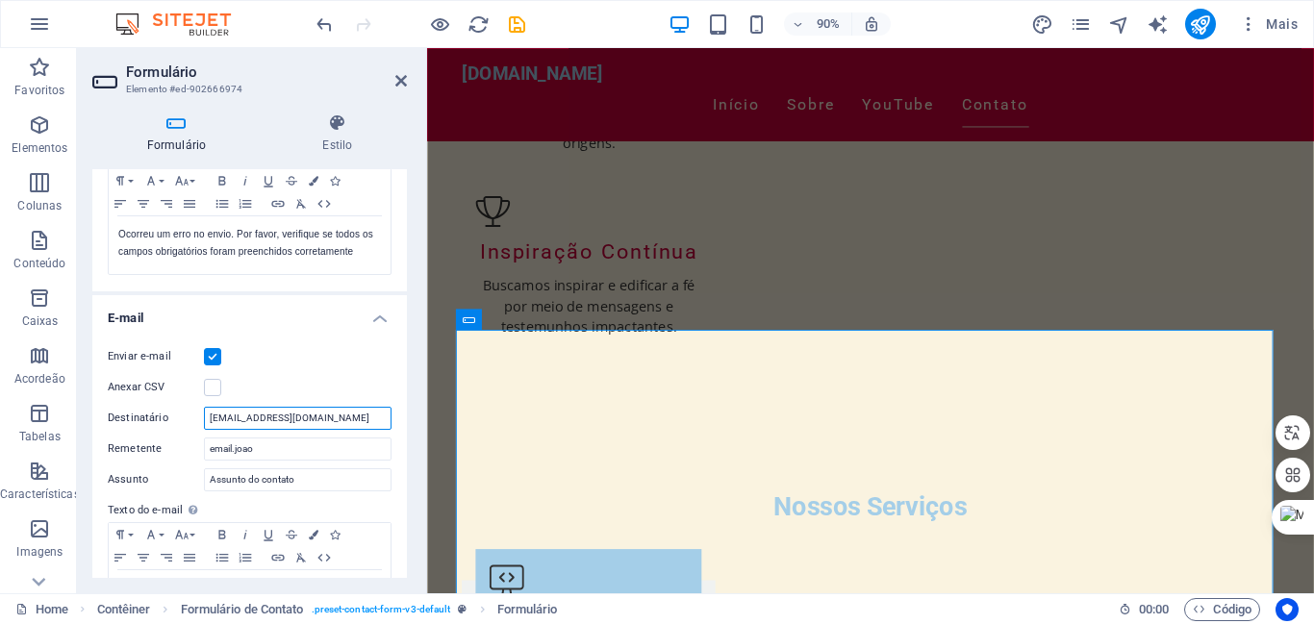
click at [237, 419] on input "email.contato@joaomarquespr.com.br" at bounding box center [298, 418] width 188 height 23
type input "[EMAIL_ADDRESS][DOMAIN_NAME]"
click at [267, 453] on input "email.joao" at bounding box center [298, 449] width 188 height 23
type input "e"
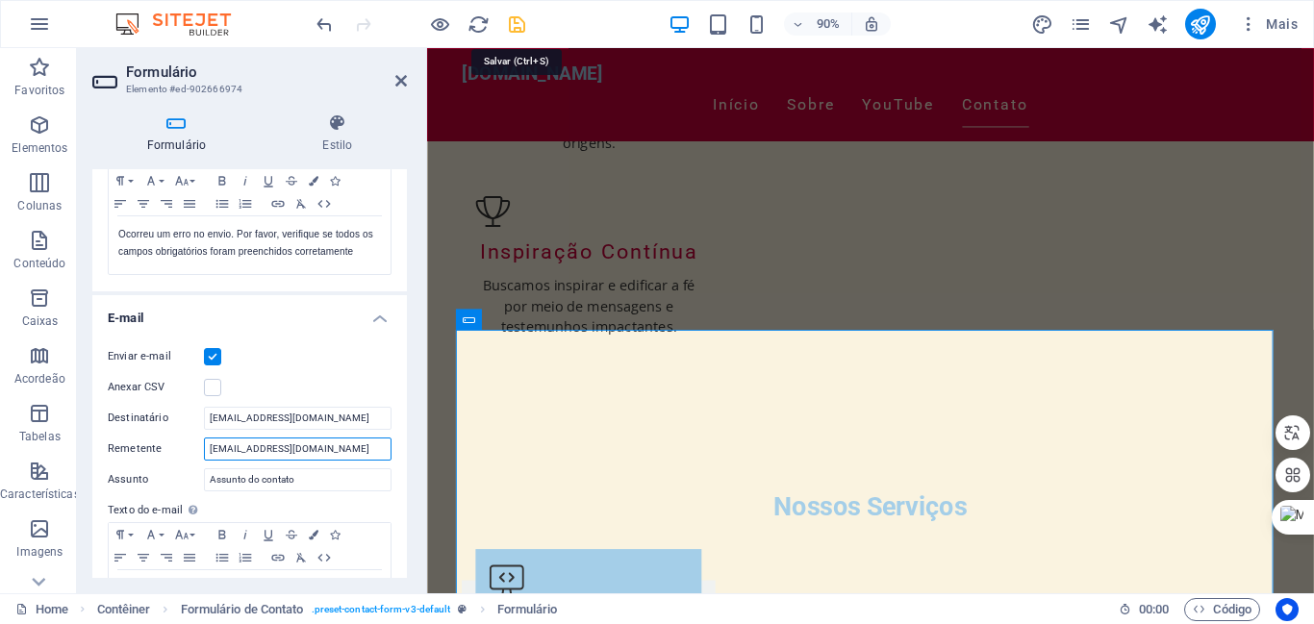
type input "[EMAIL_ADDRESS][DOMAIN_NAME]"
click at [514, 29] on icon "save" at bounding box center [517, 24] width 22 height 22
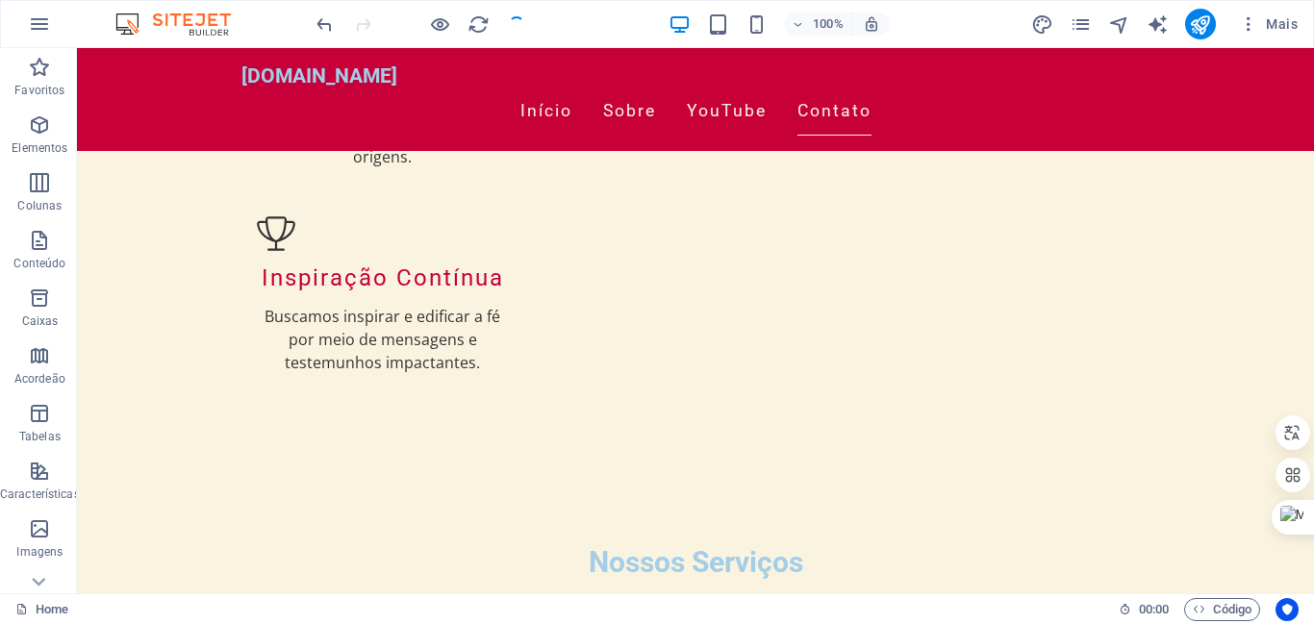
scroll to position [2418, 0]
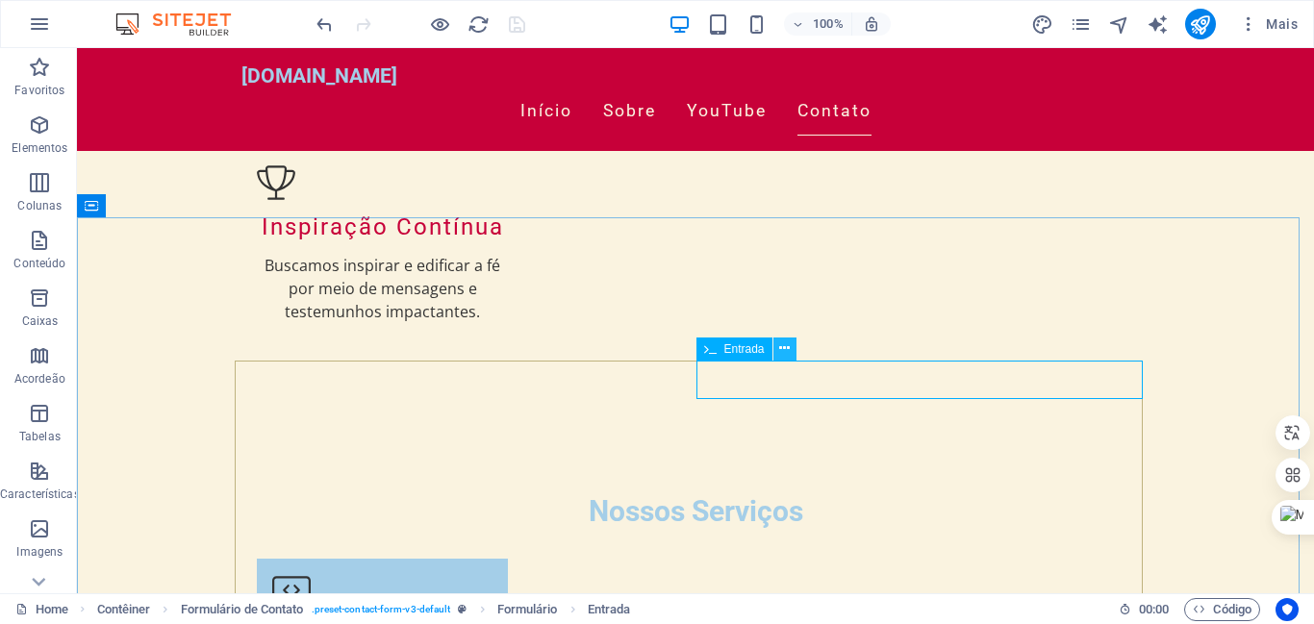
click at [784, 347] on icon at bounding box center [784, 349] width 11 height 20
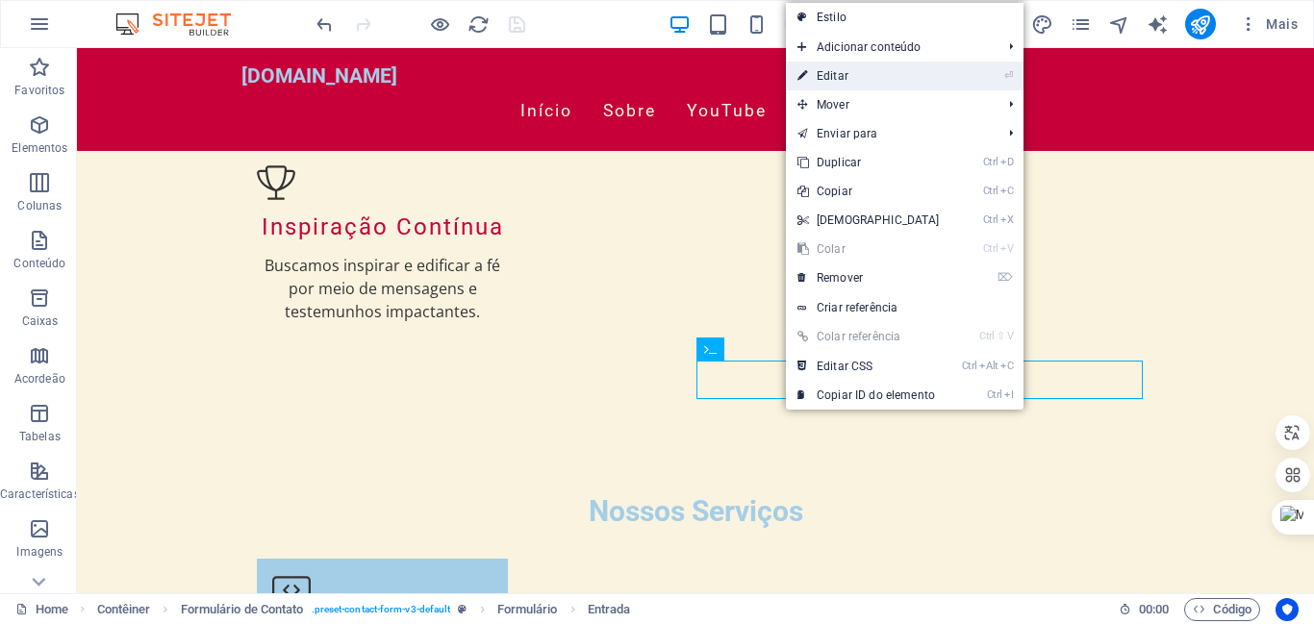
click at [829, 72] on link "⏎ Editar" at bounding box center [868, 76] width 165 height 29
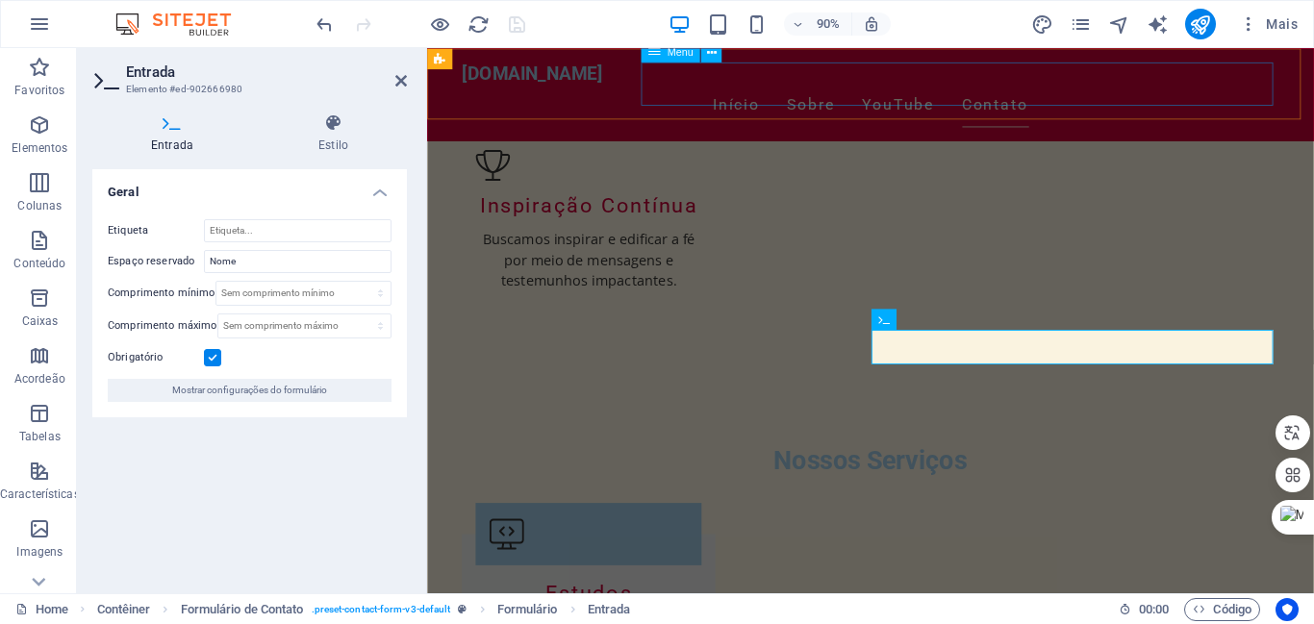
scroll to position [2367, 0]
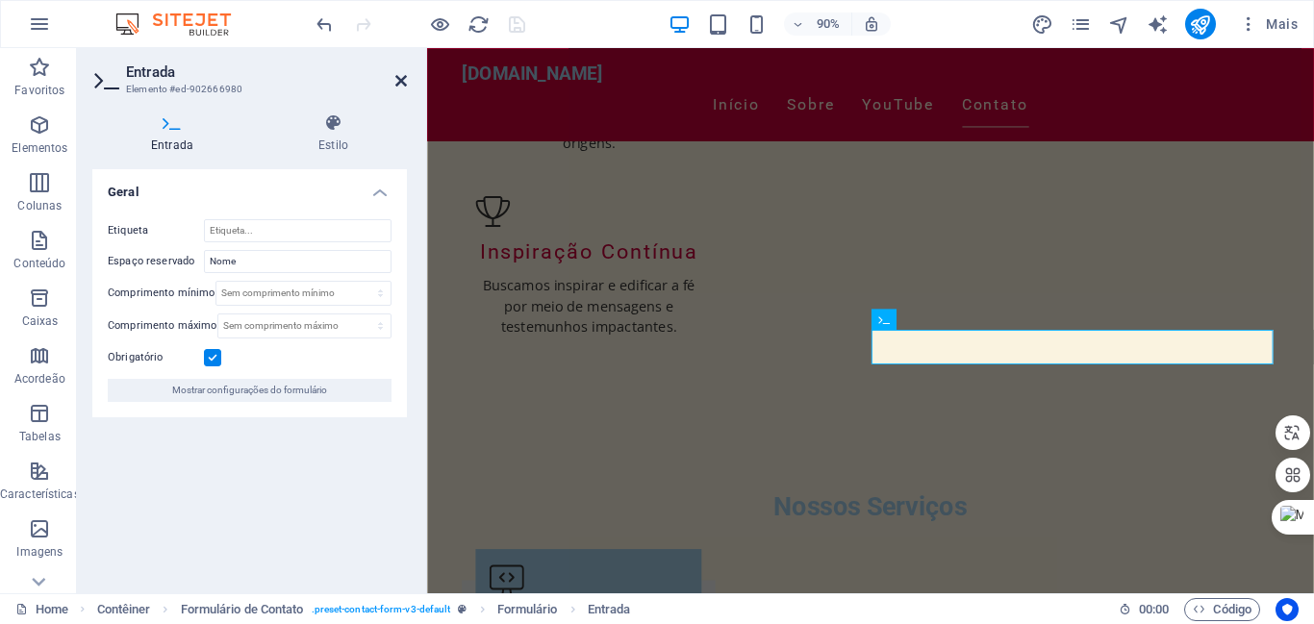
click at [396, 81] on icon at bounding box center [401, 80] width 12 height 15
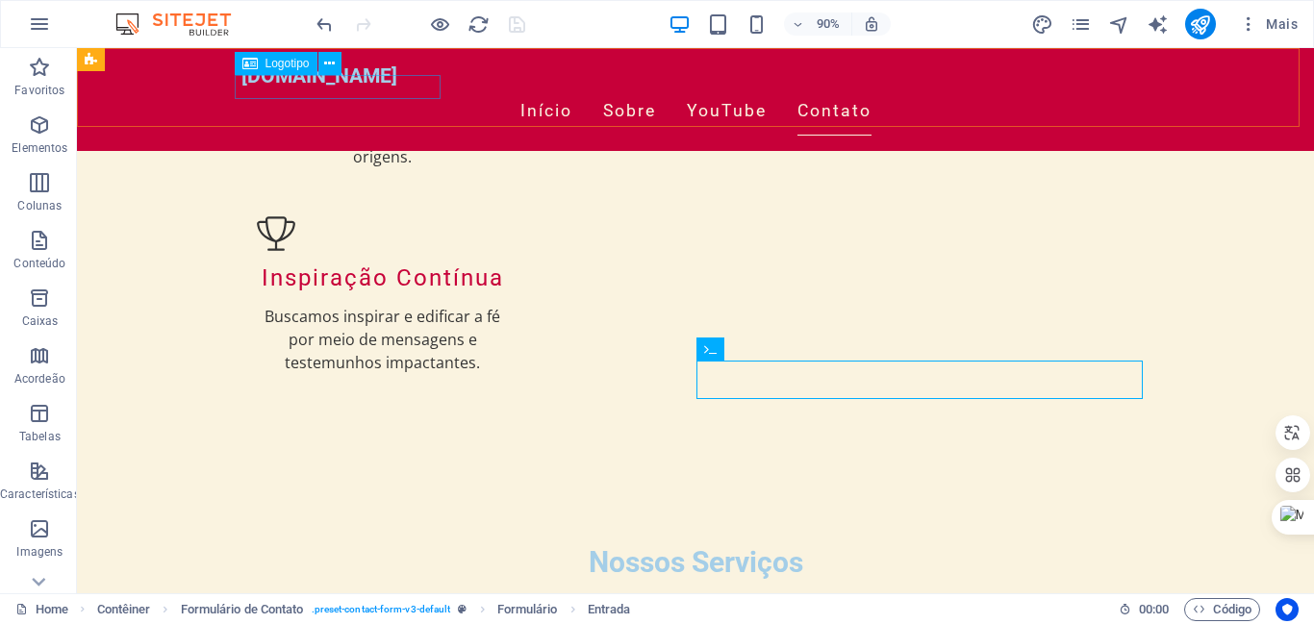
scroll to position [2418, 0]
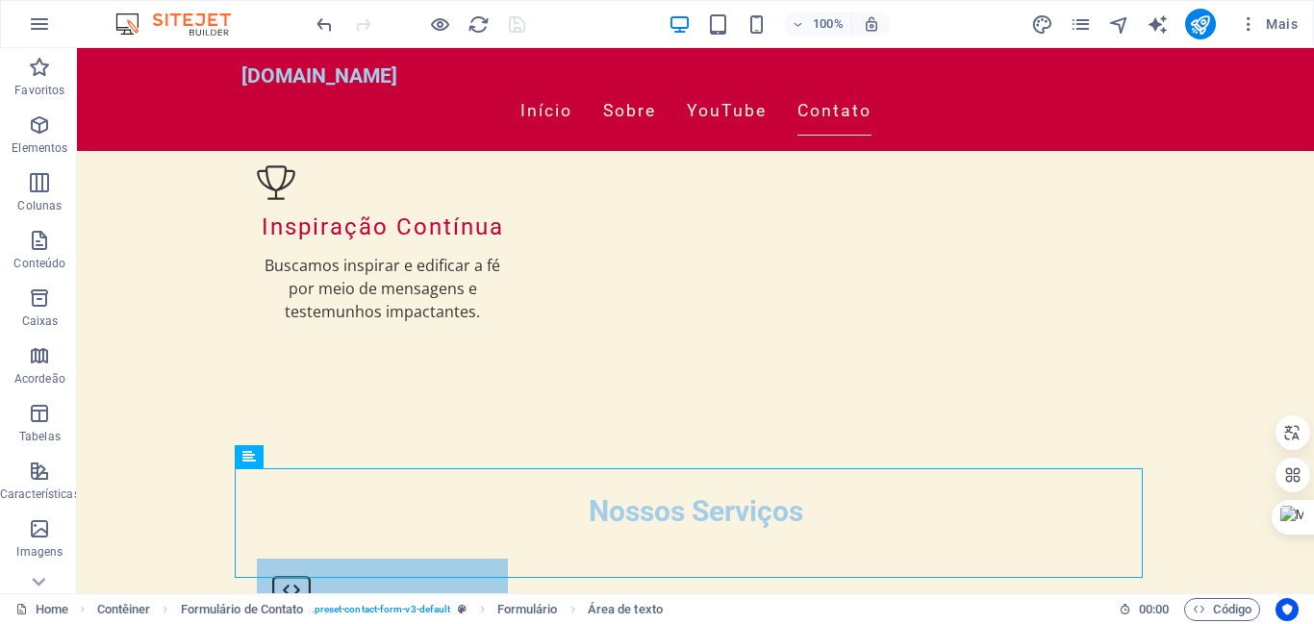
click at [513, 23] on div at bounding box center [420, 24] width 215 height 31
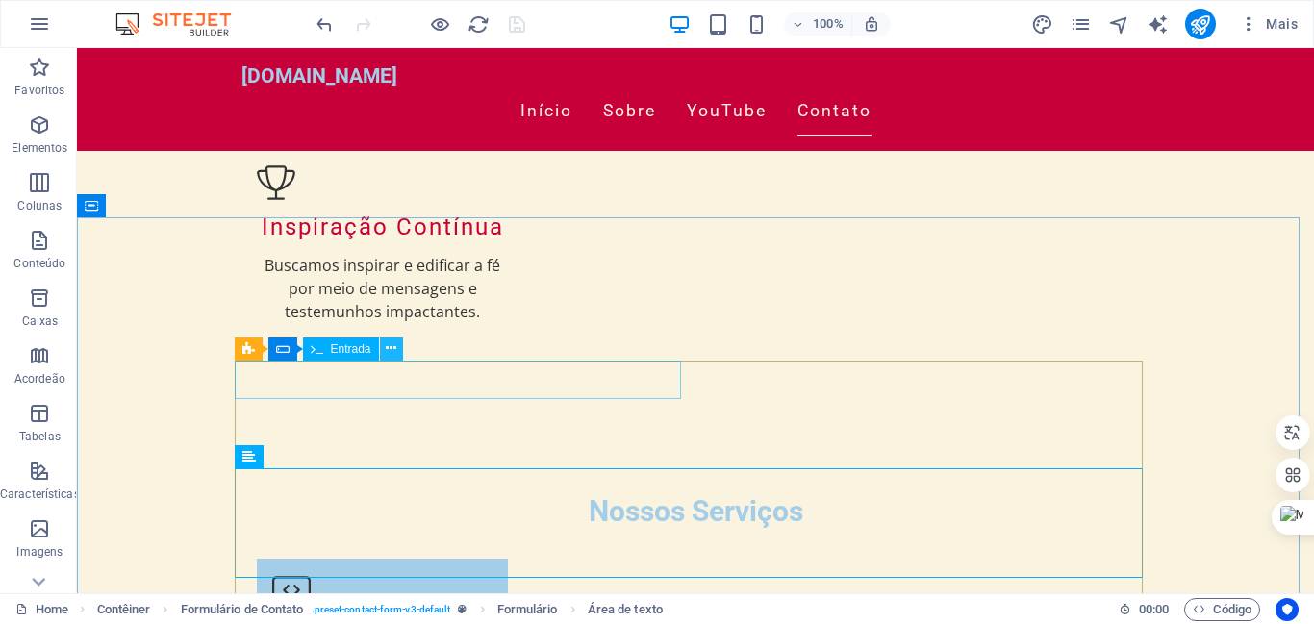
click at [394, 344] on icon at bounding box center [391, 349] width 11 height 20
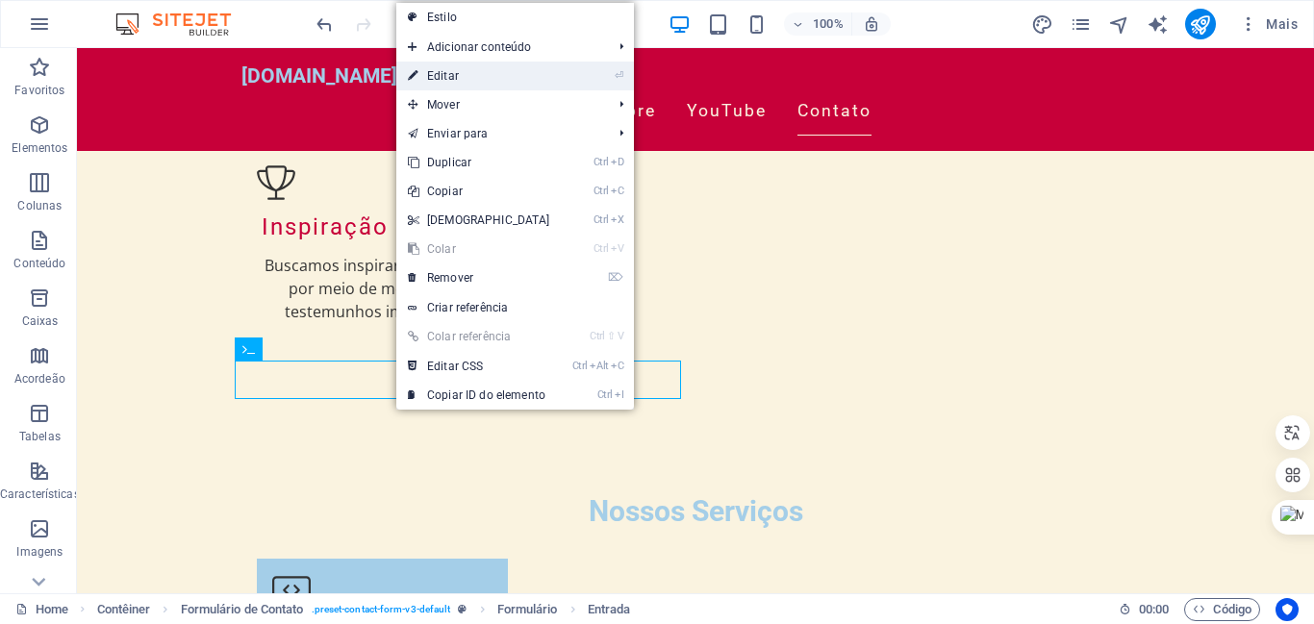
click at [428, 68] on link "⏎ Editar" at bounding box center [478, 76] width 165 height 29
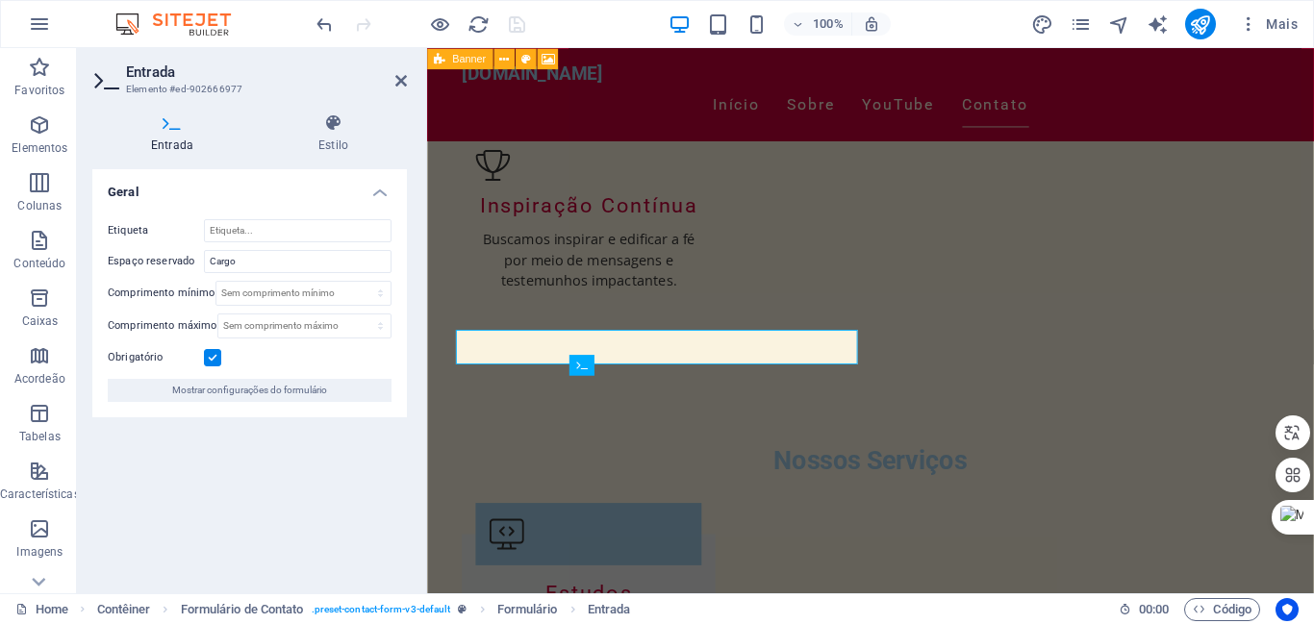
scroll to position [2367, 0]
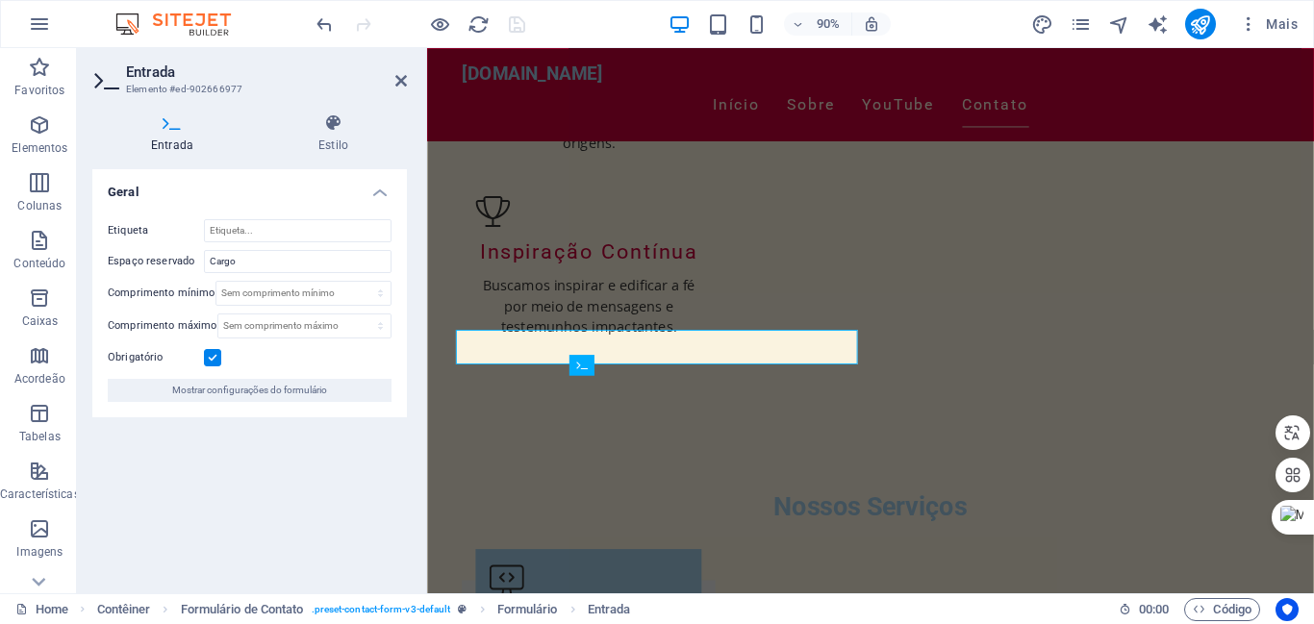
click at [212, 356] on label at bounding box center [212, 357] width 17 height 17
click at [0, 0] on input "Obrigatório" at bounding box center [0, 0] width 0 height 0
click at [520, 24] on icon "save" at bounding box center [517, 24] width 22 height 22
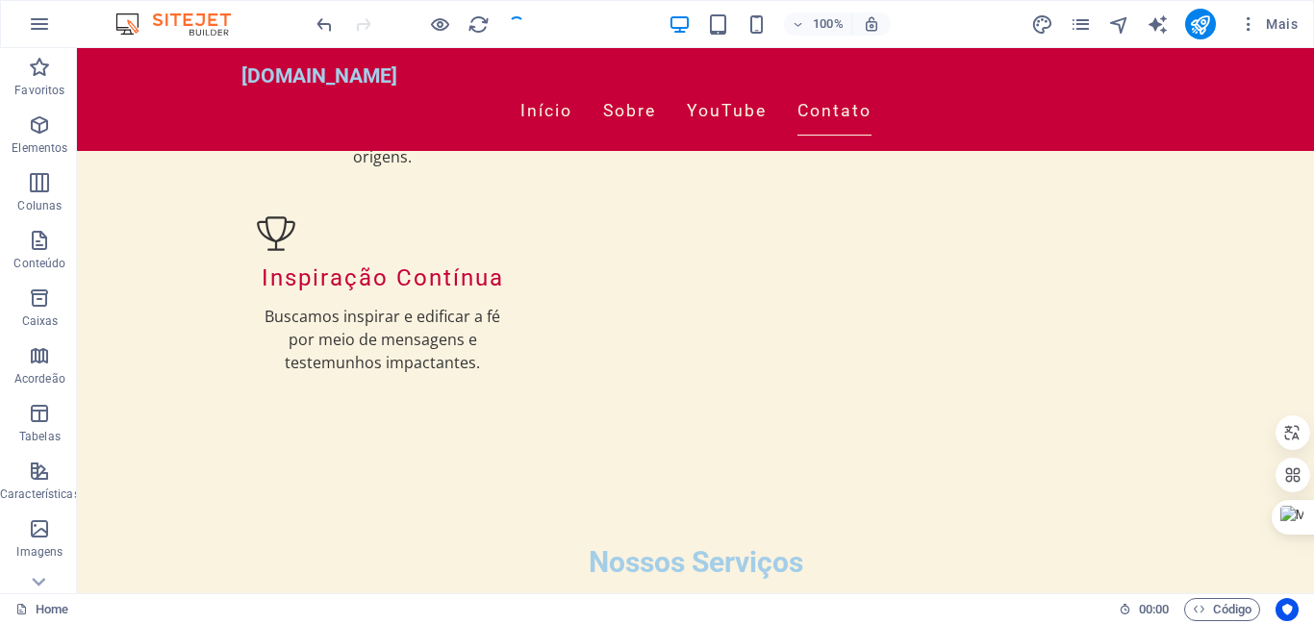
scroll to position [2418, 0]
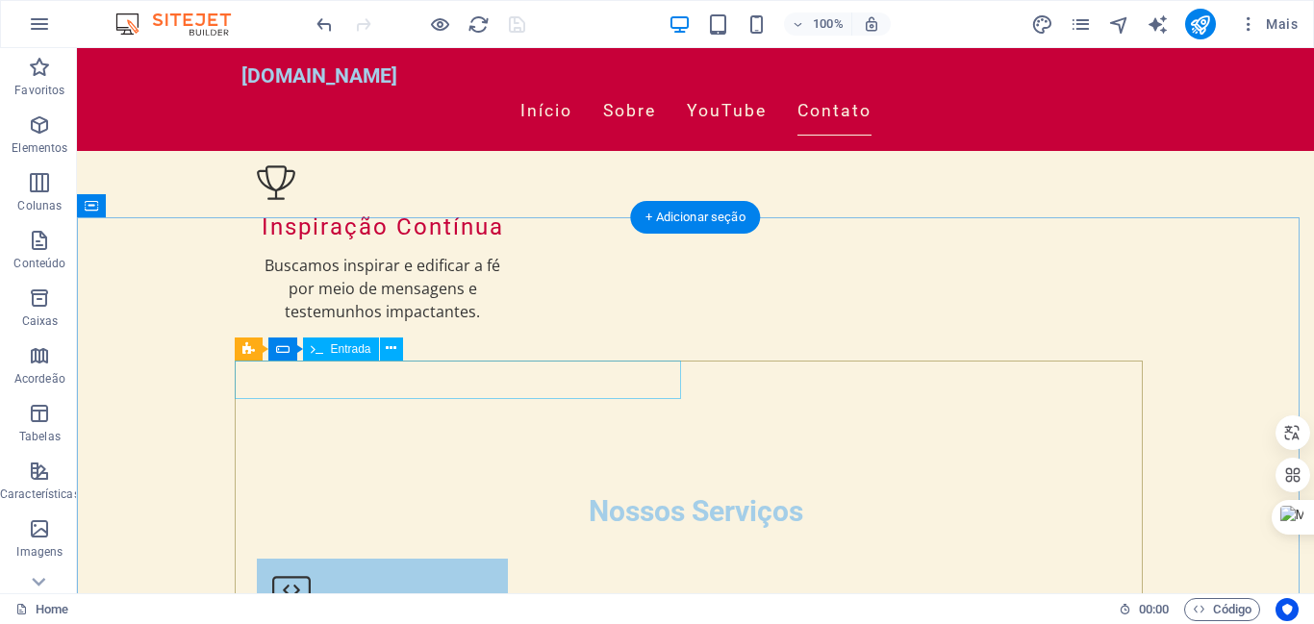
click at [392, 346] on icon at bounding box center [391, 349] width 11 height 20
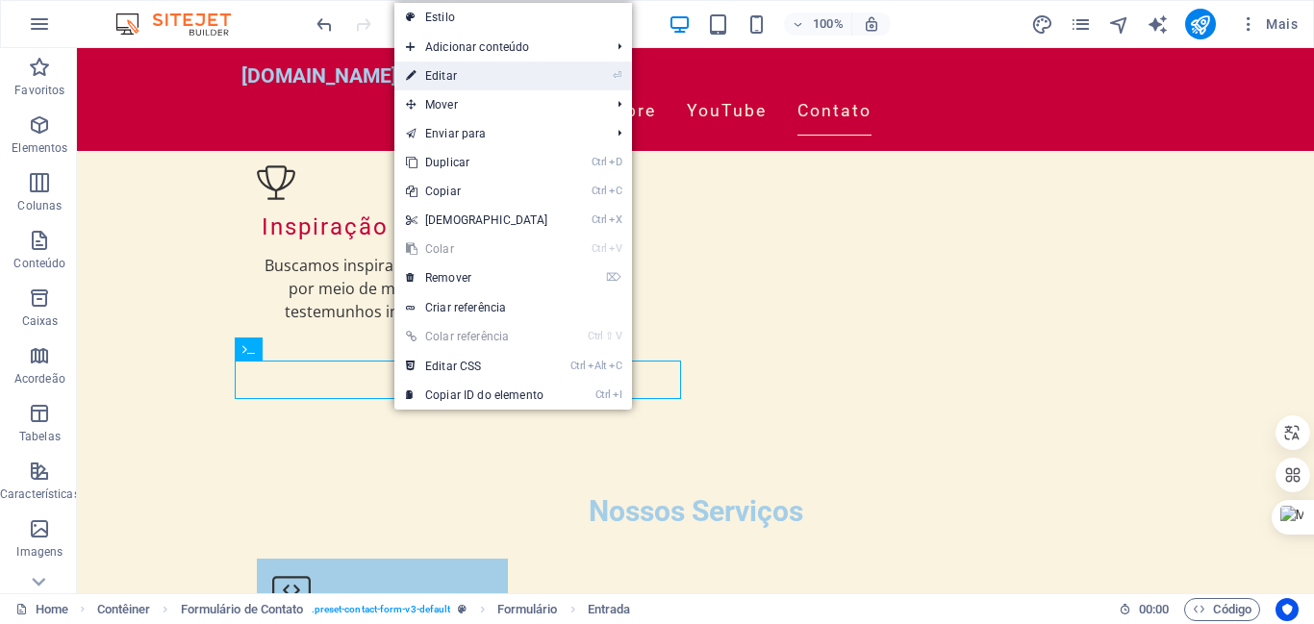
click at [443, 72] on link "⏎ Editar" at bounding box center [476, 76] width 165 height 29
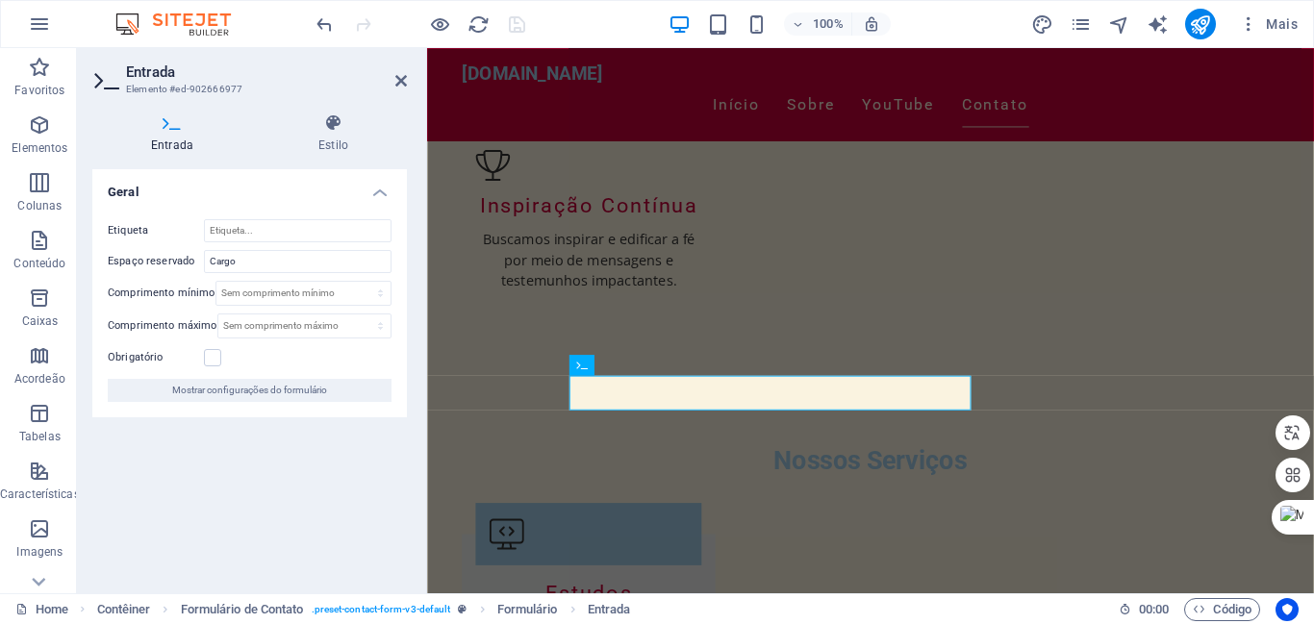
scroll to position [2367, 0]
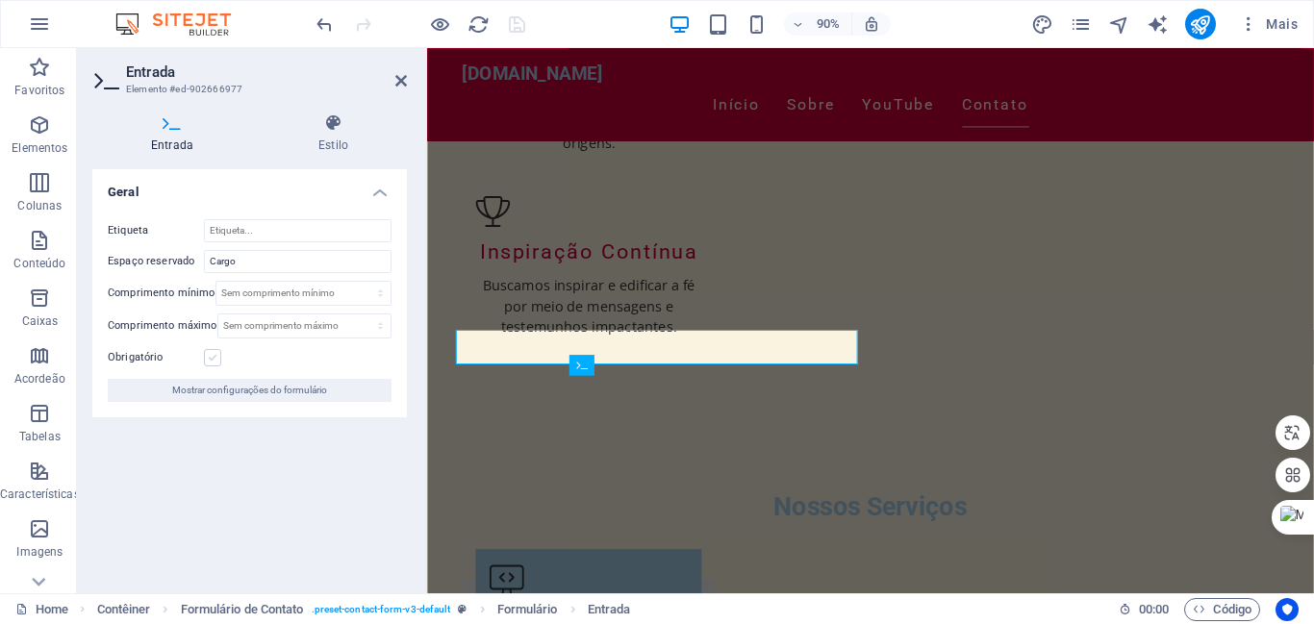
click at [215, 353] on label at bounding box center [212, 357] width 17 height 17
click at [0, 0] on input "Obrigatório" at bounding box center [0, 0] width 0 height 0
click at [518, 21] on icon "save" at bounding box center [517, 24] width 22 height 22
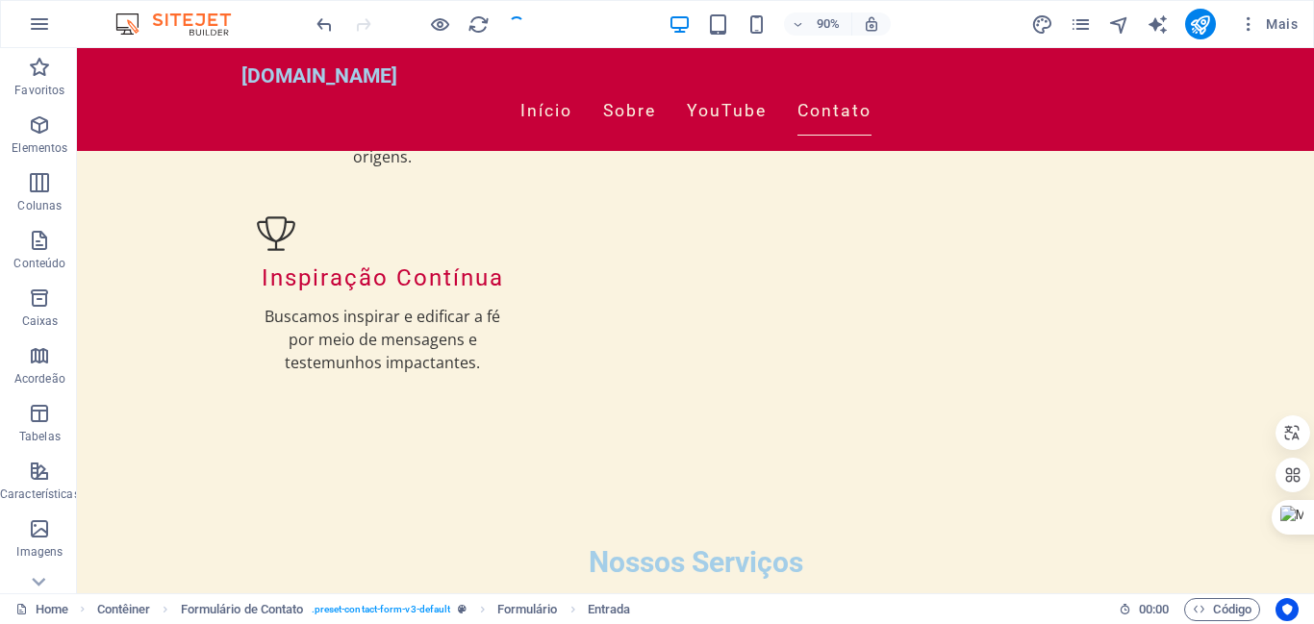
scroll to position [2418, 0]
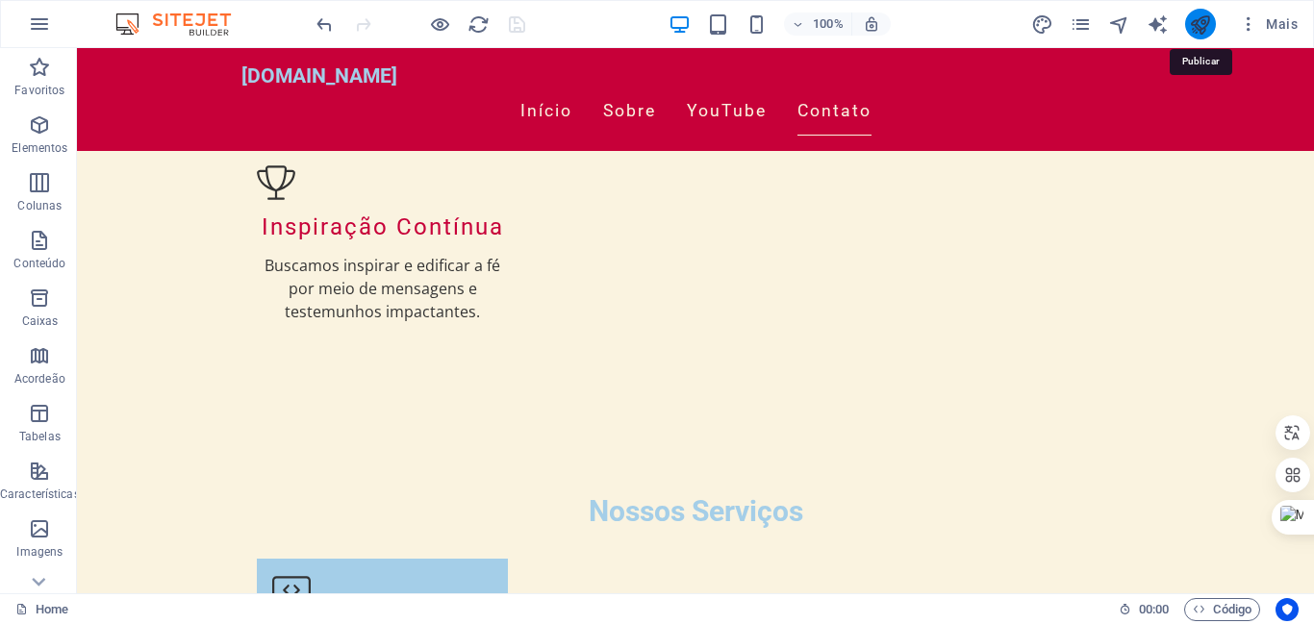
click at [1203, 24] on icon "publish" at bounding box center [1200, 24] width 22 height 22
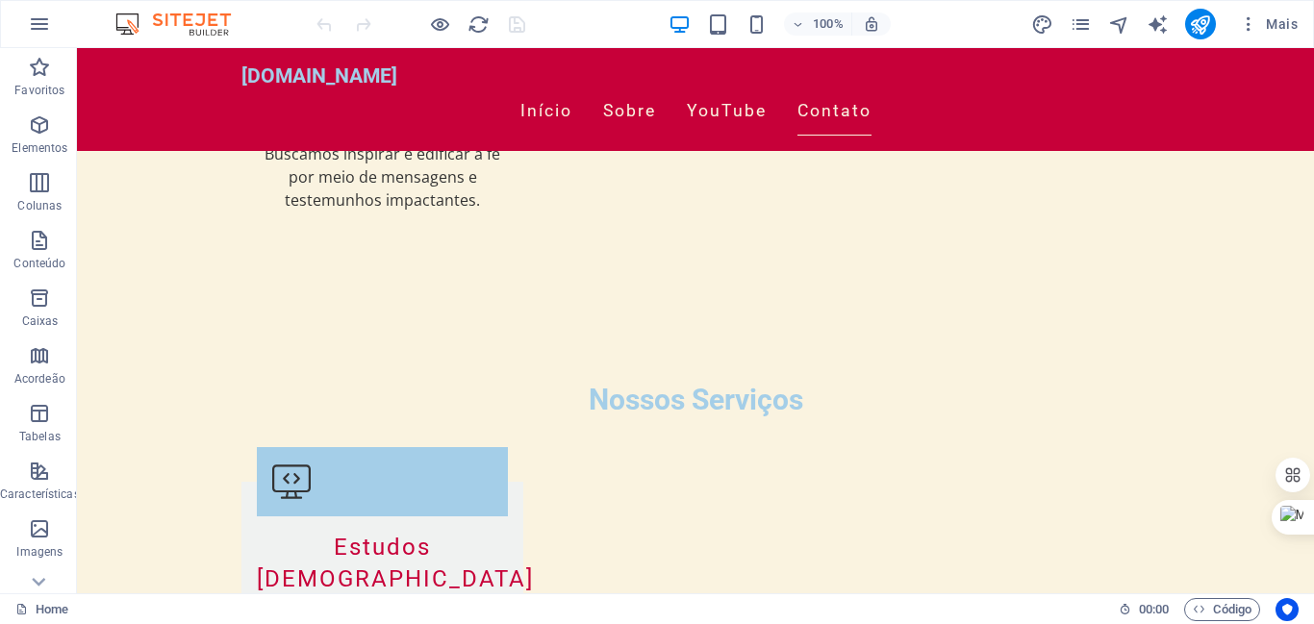
scroll to position [2522, 0]
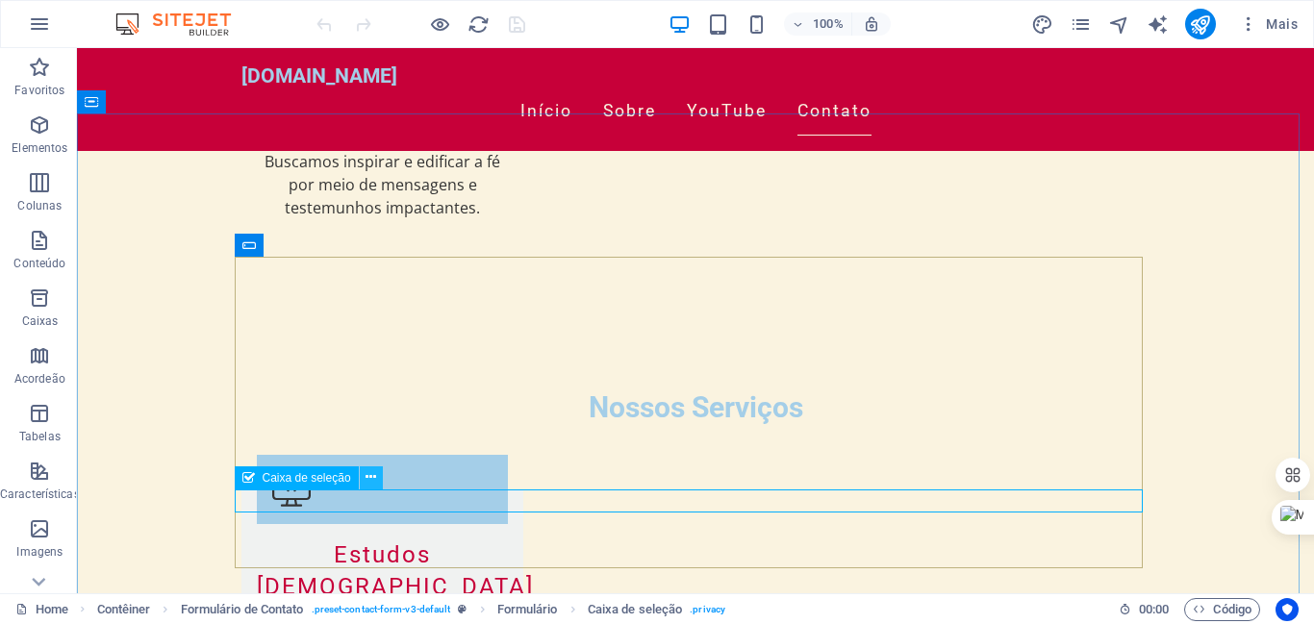
click at [371, 477] on icon at bounding box center [371, 478] width 11 height 20
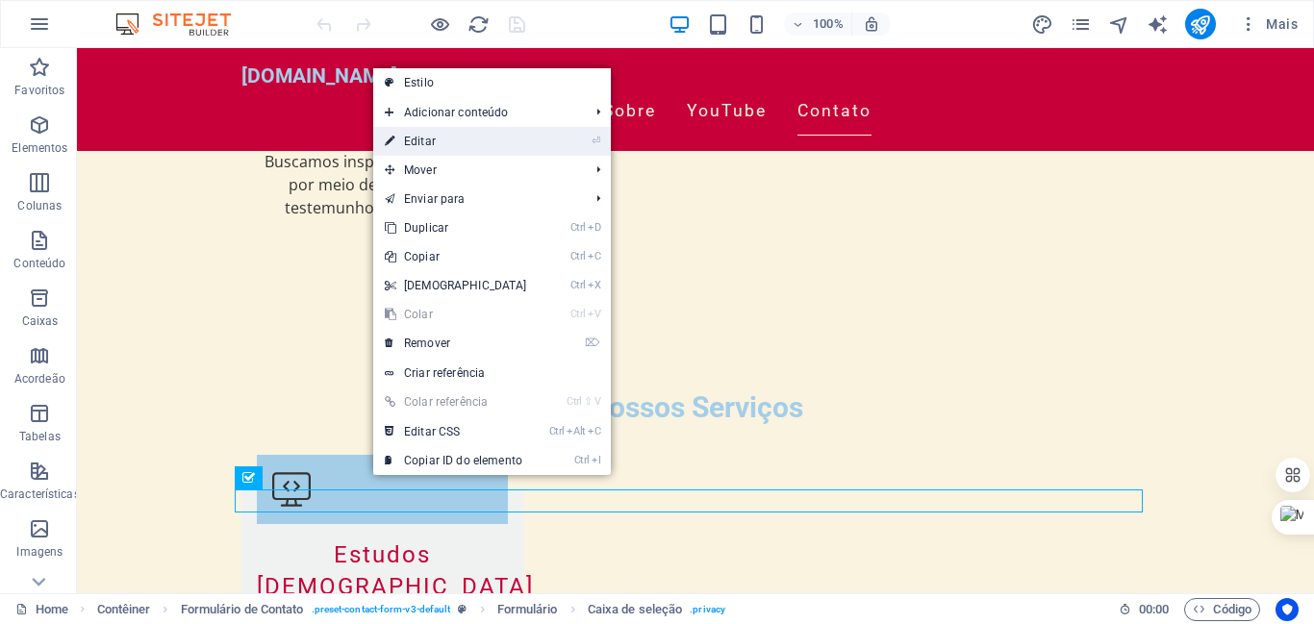
click at [424, 138] on link "⏎ Editar" at bounding box center [455, 141] width 165 height 29
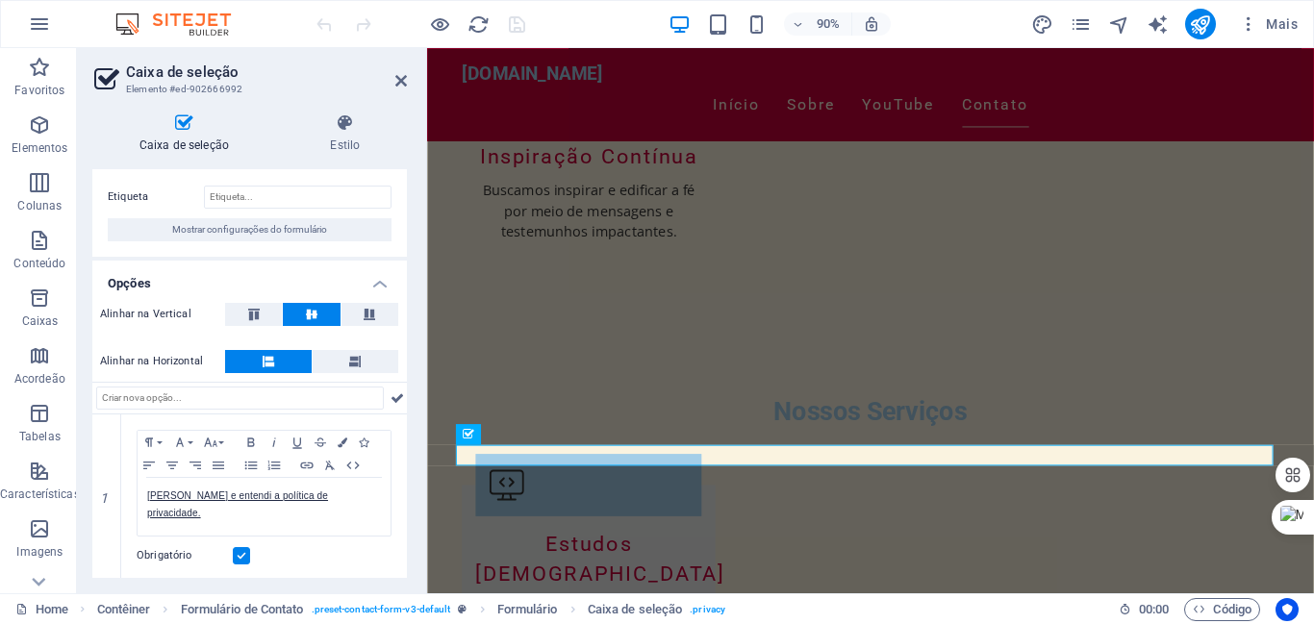
scroll to position [38, 0]
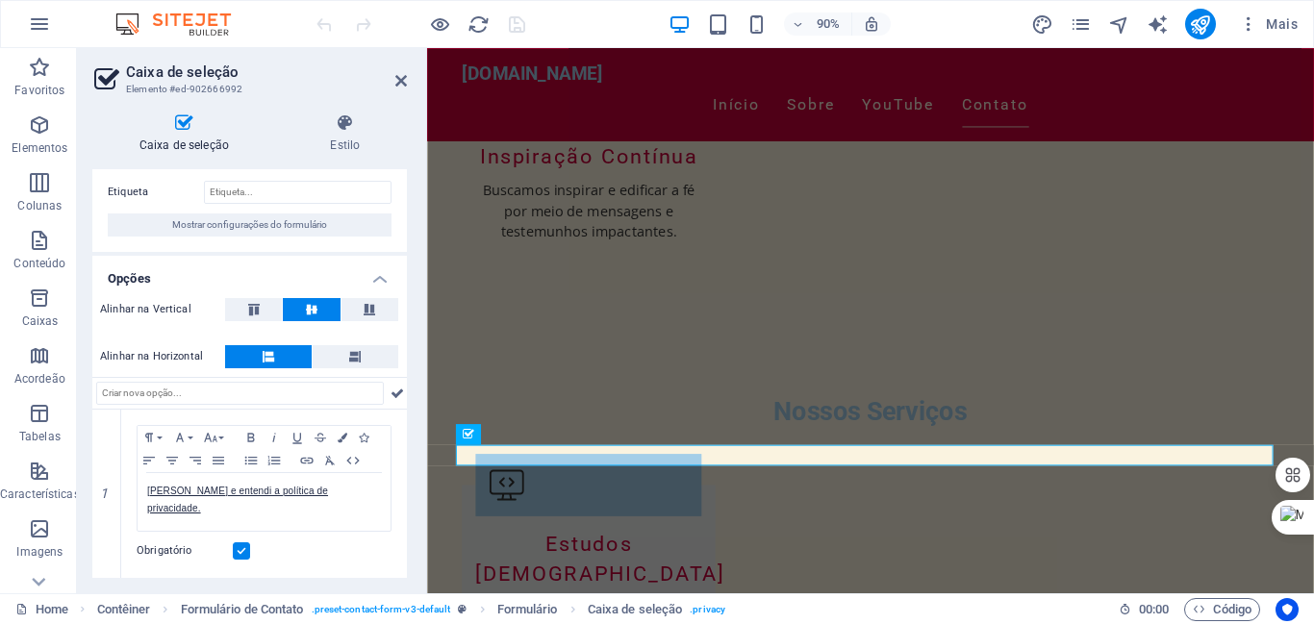
click at [455, 441] on div "Caixa de seleção" at bounding box center [467, 434] width 25 height 21
click at [321, 218] on span "Mostrar configurações do formulário" at bounding box center [249, 225] width 155 height 23
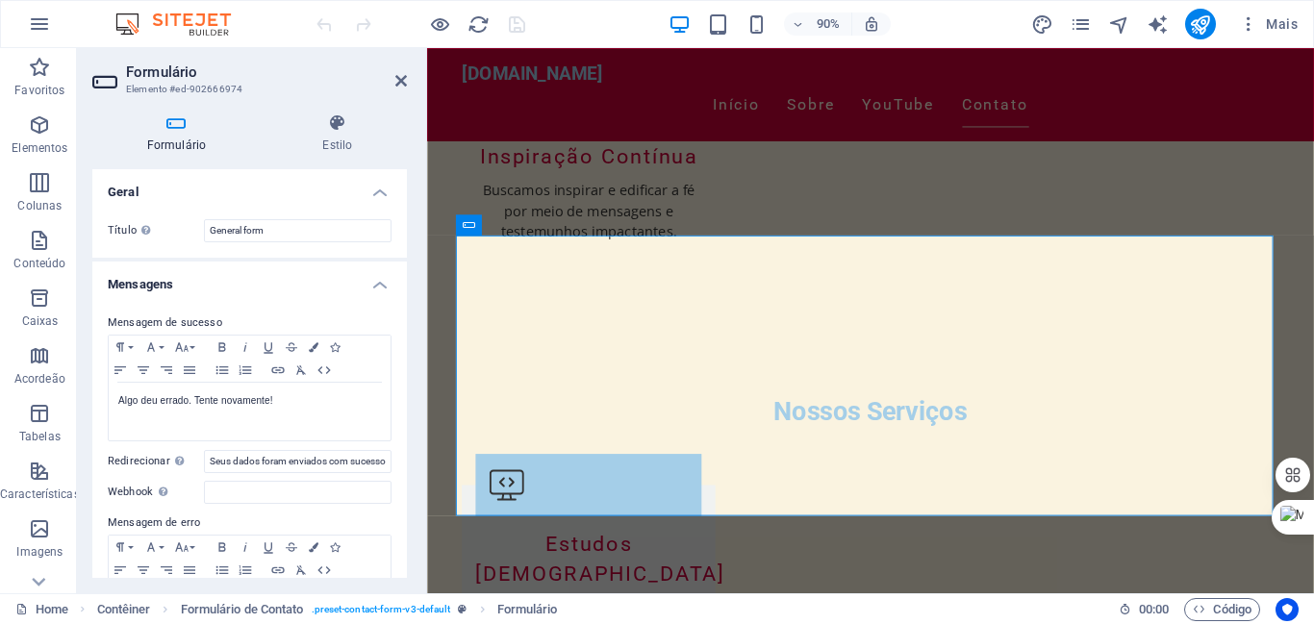
click at [110, 82] on icon at bounding box center [106, 81] width 29 height 31
click at [167, 142] on h4 "Formulário" at bounding box center [180, 134] width 176 height 40
click at [330, 134] on h4 "Estilo" at bounding box center [337, 134] width 139 height 40
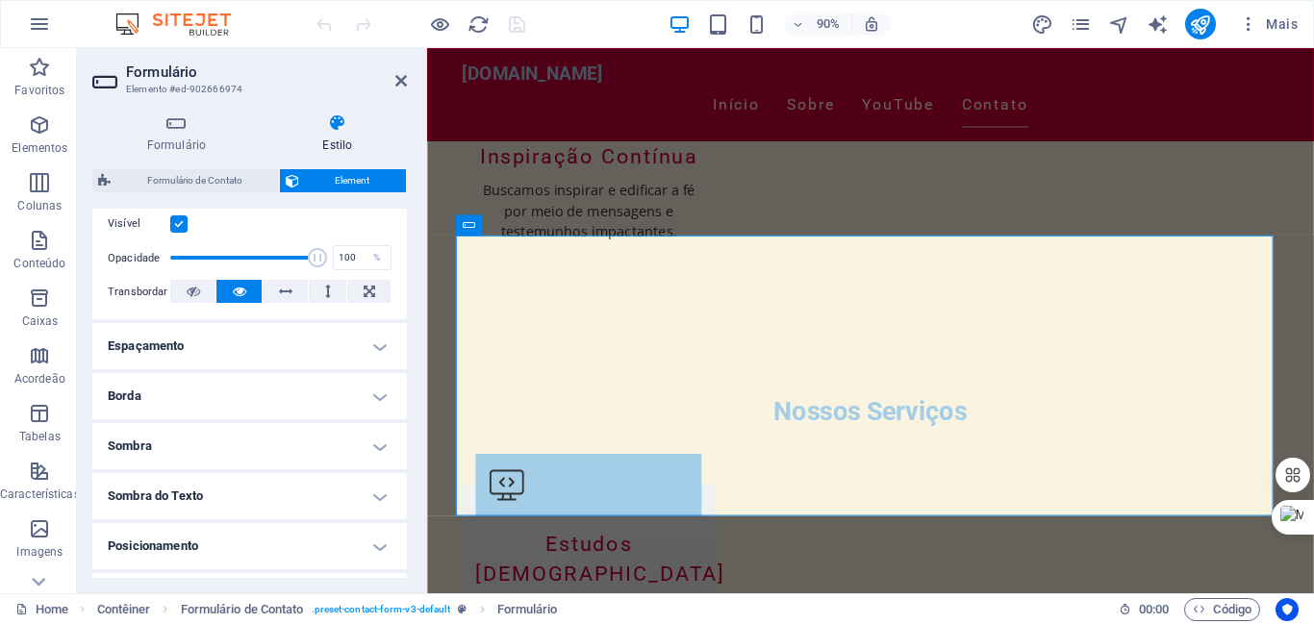
scroll to position [0, 0]
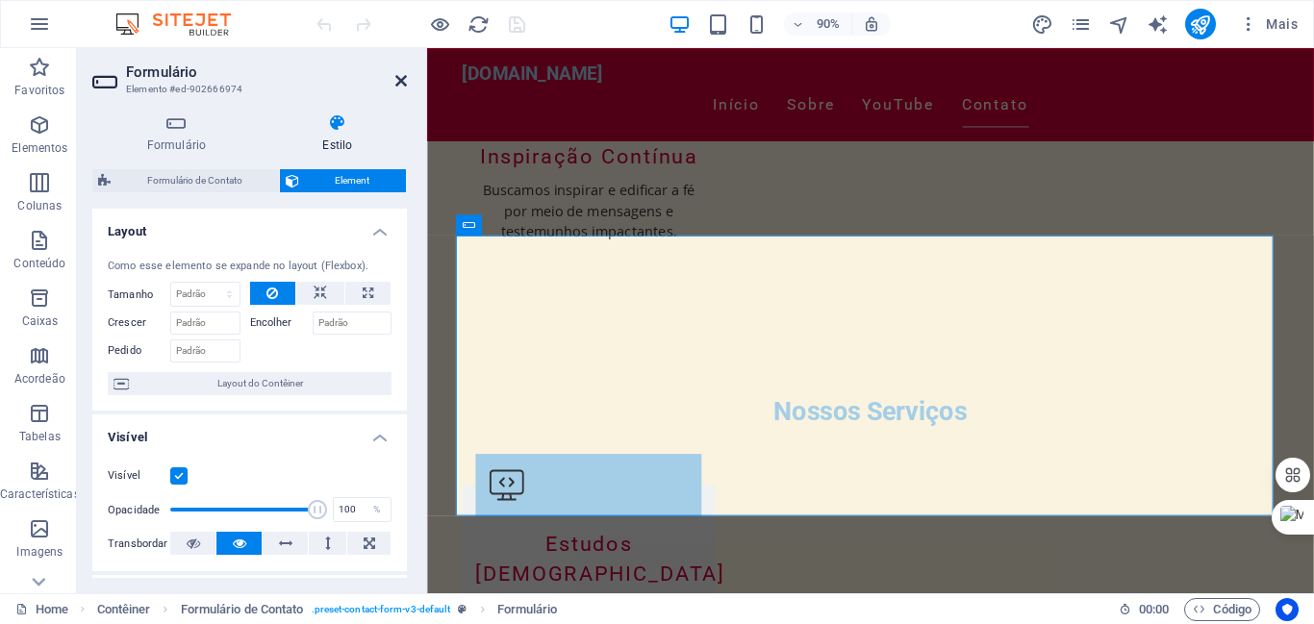
click at [395, 77] on icon at bounding box center [401, 80] width 12 height 15
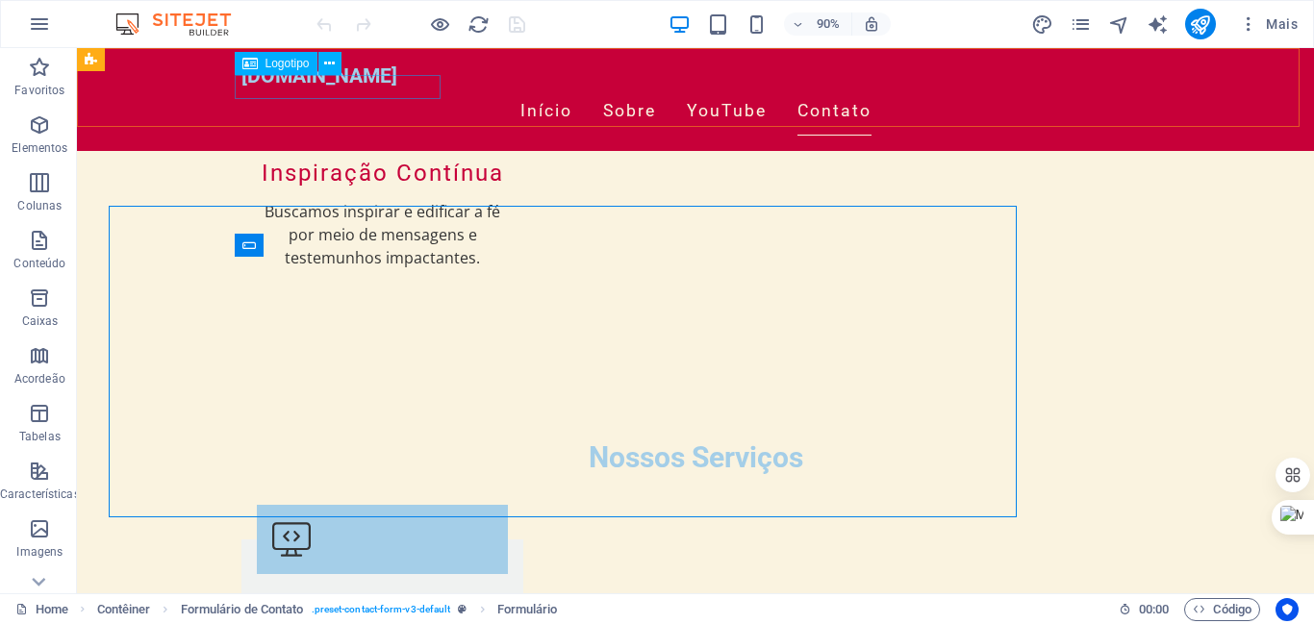
scroll to position [2522, 0]
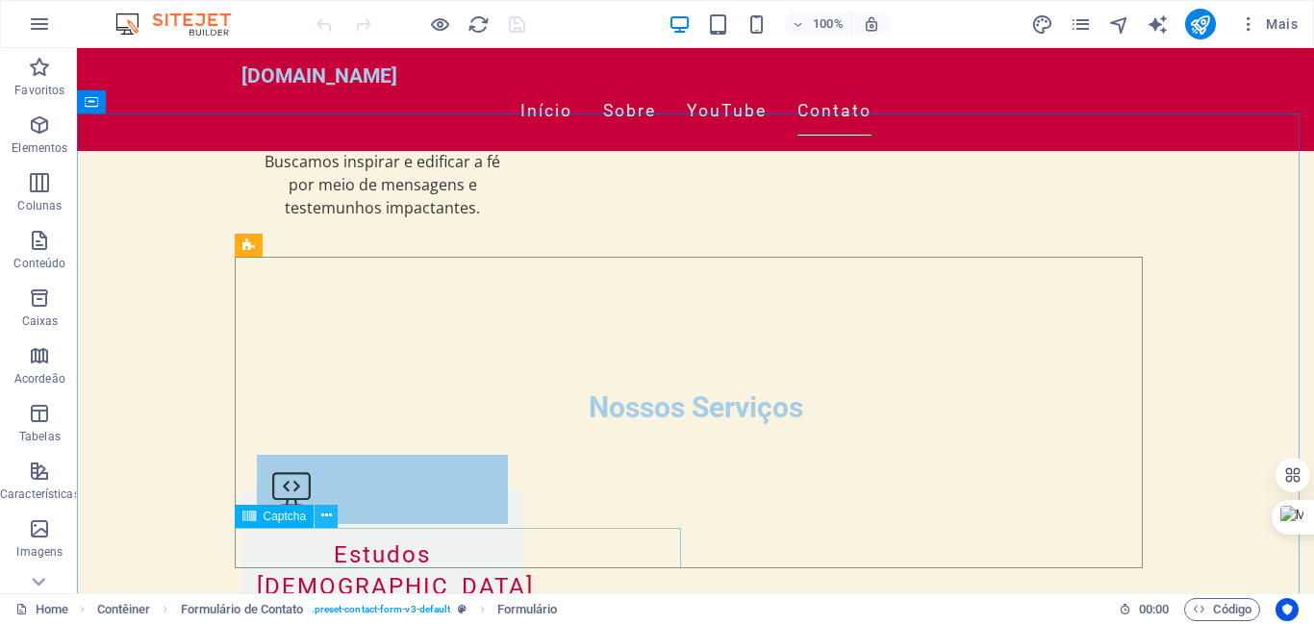
click at [328, 515] on icon at bounding box center [326, 516] width 11 height 20
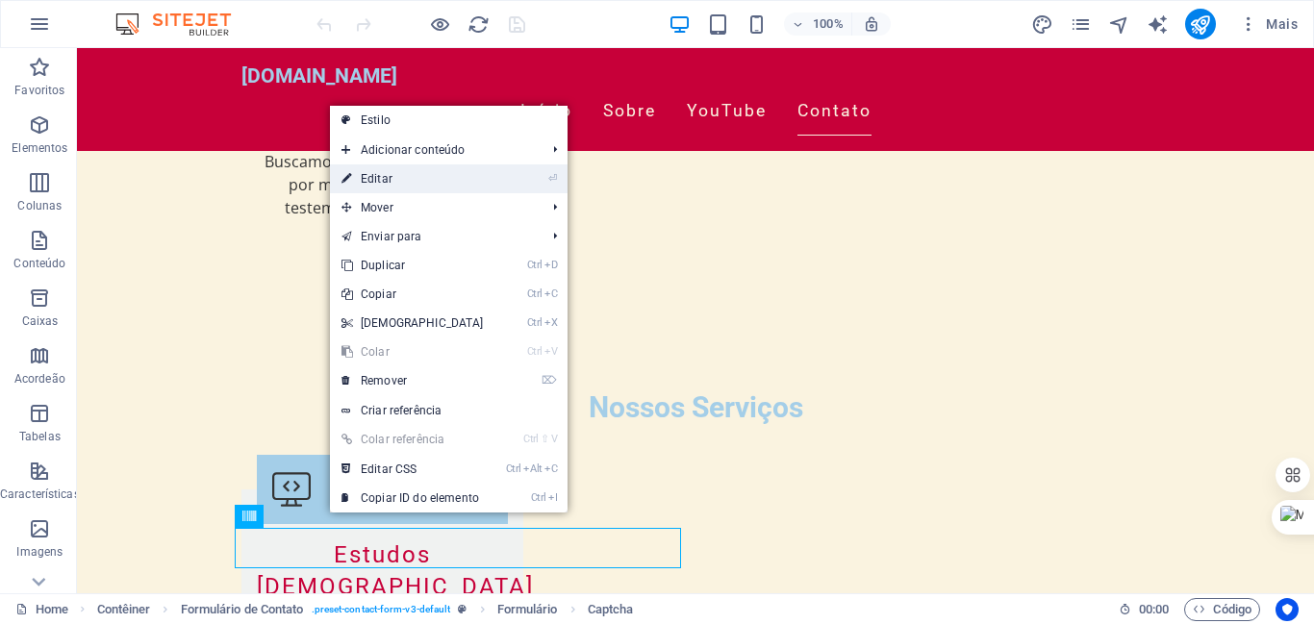
click at [377, 172] on link "⏎ Editar" at bounding box center [412, 178] width 165 height 29
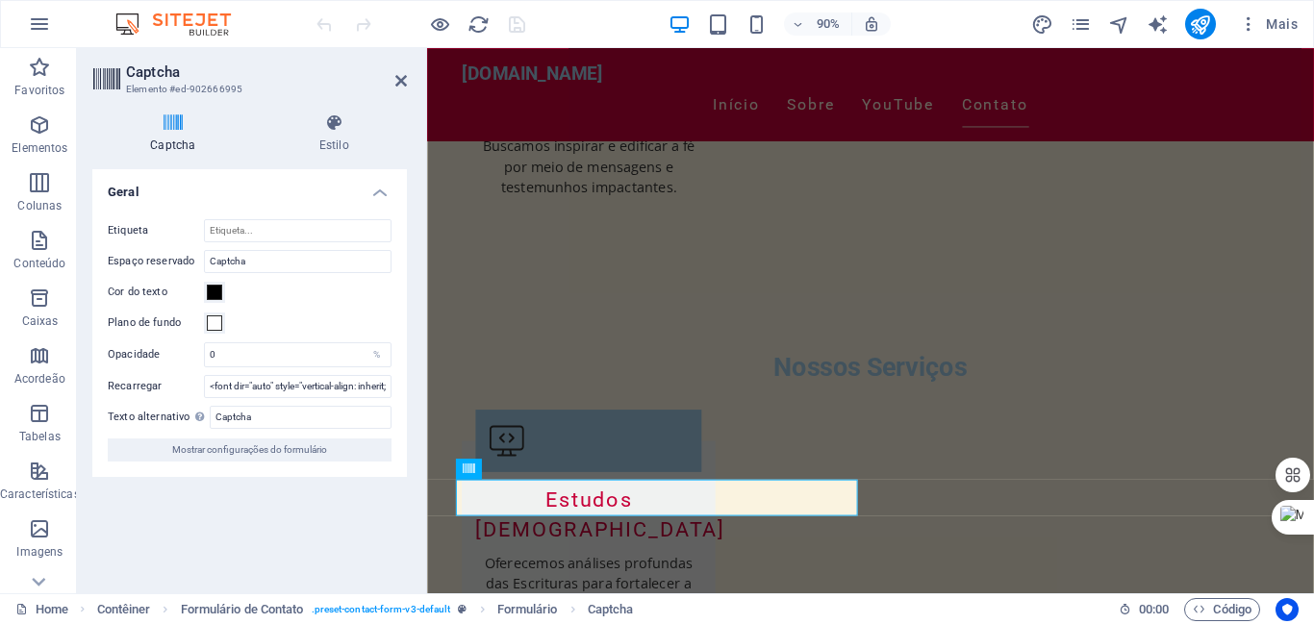
scroll to position [2472, 0]
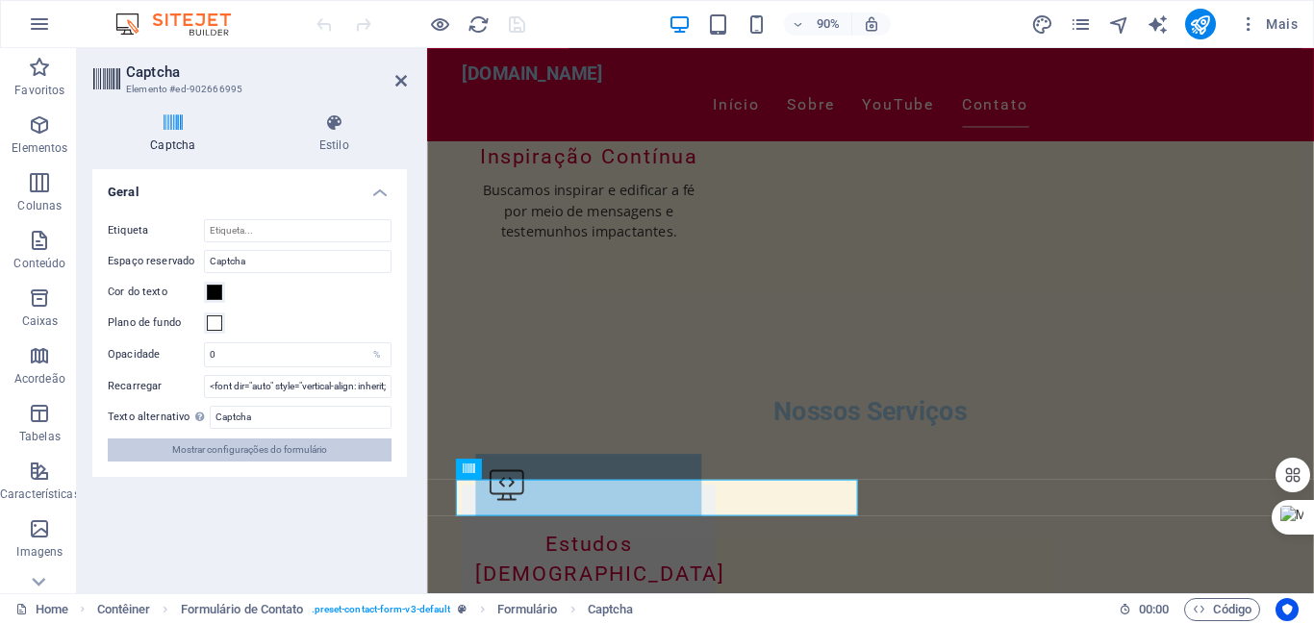
click at [291, 450] on span "Mostrar configurações do formulário" at bounding box center [249, 450] width 155 height 23
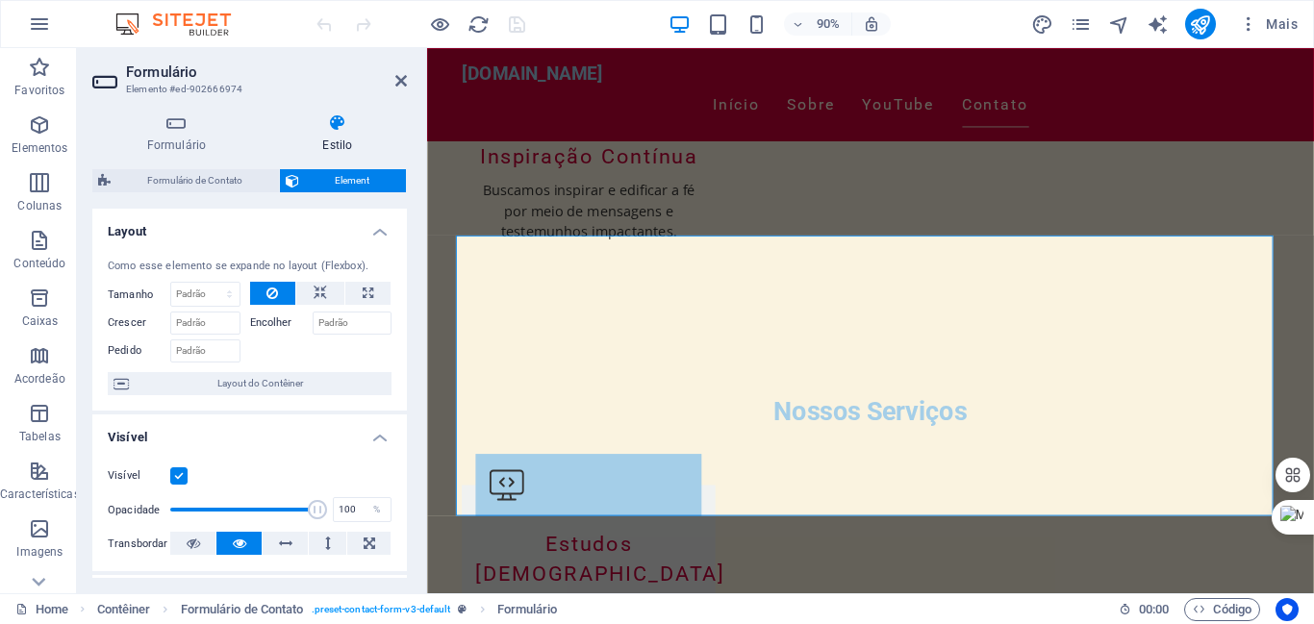
drag, startPoint x: 406, startPoint y: 353, endPoint x: 412, endPoint y: 395, distance: 42.7
click at [412, 395] on div "Formulário Estilo Geral Título Defina um nome para o formulário. General form M…" at bounding box center [249, 345] width 345 height 495
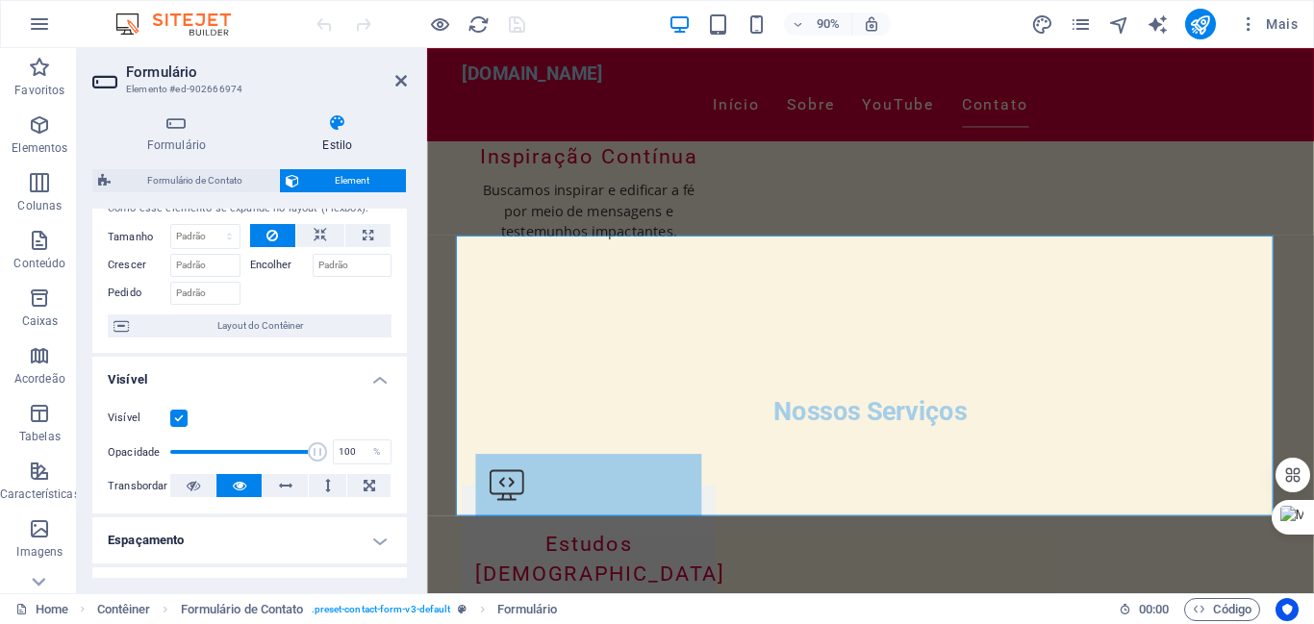
scroll to position [0, 0]
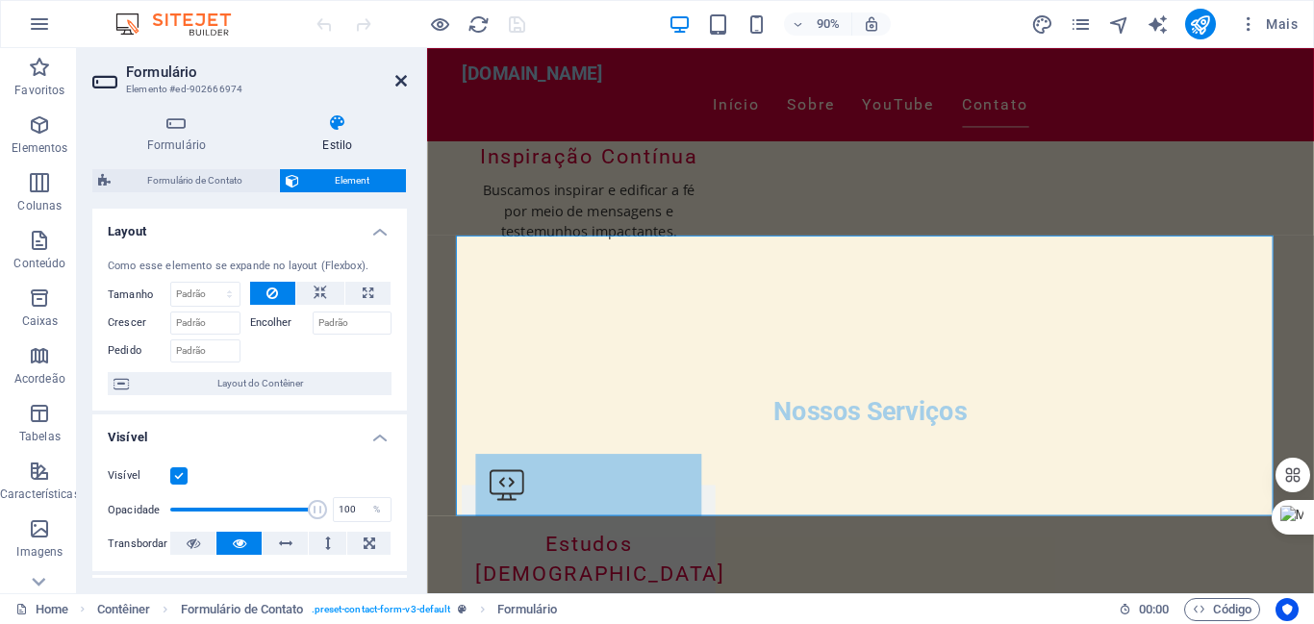
click at [395, 79] on icon at bounding box center [401, 80] width 12 height 15
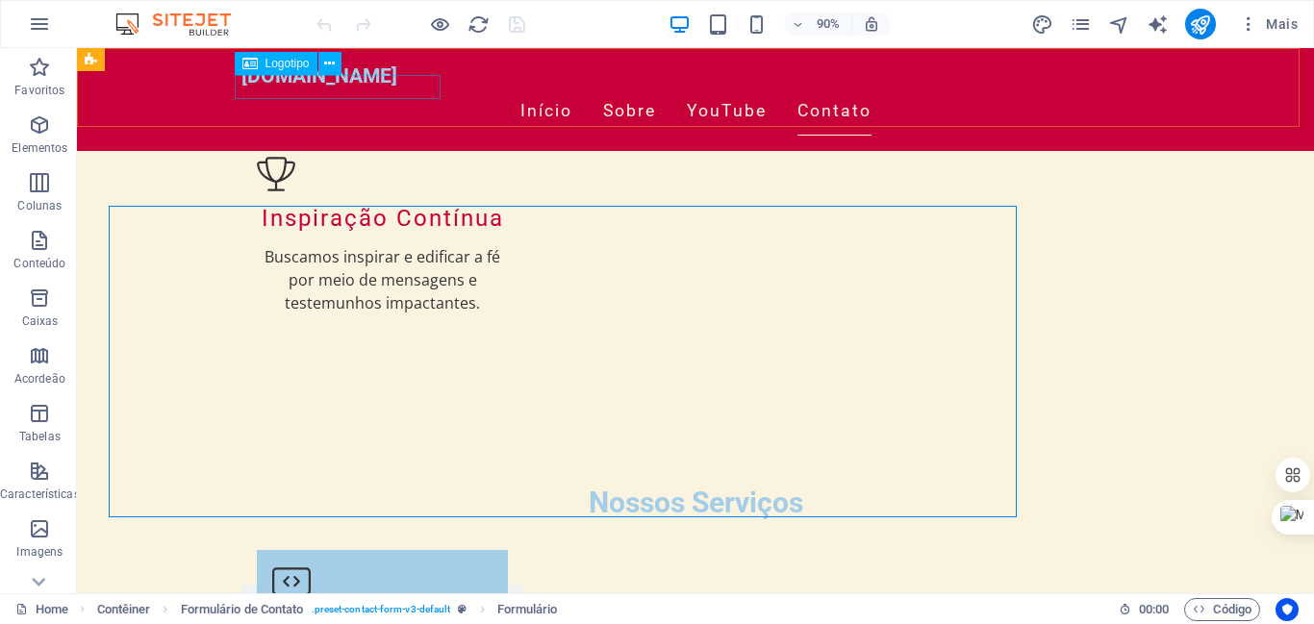
scroll to position [2522, 0]
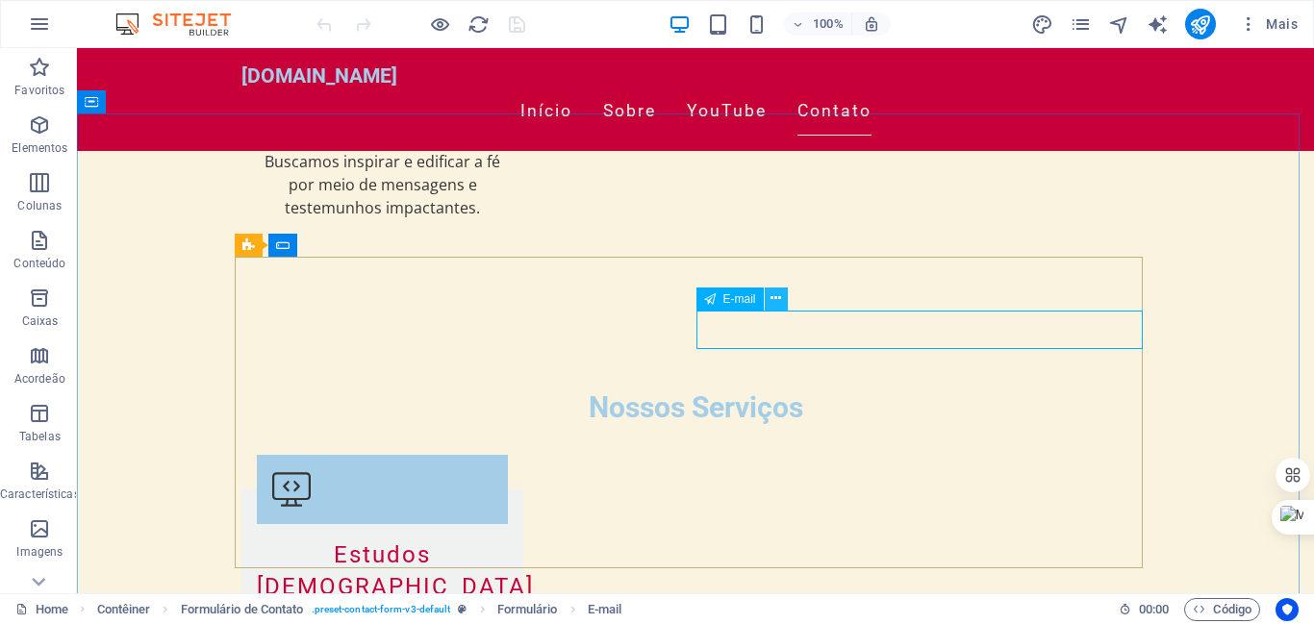
click at [772, 298] on icon at bounding box center [776, 299] width 11 height 20
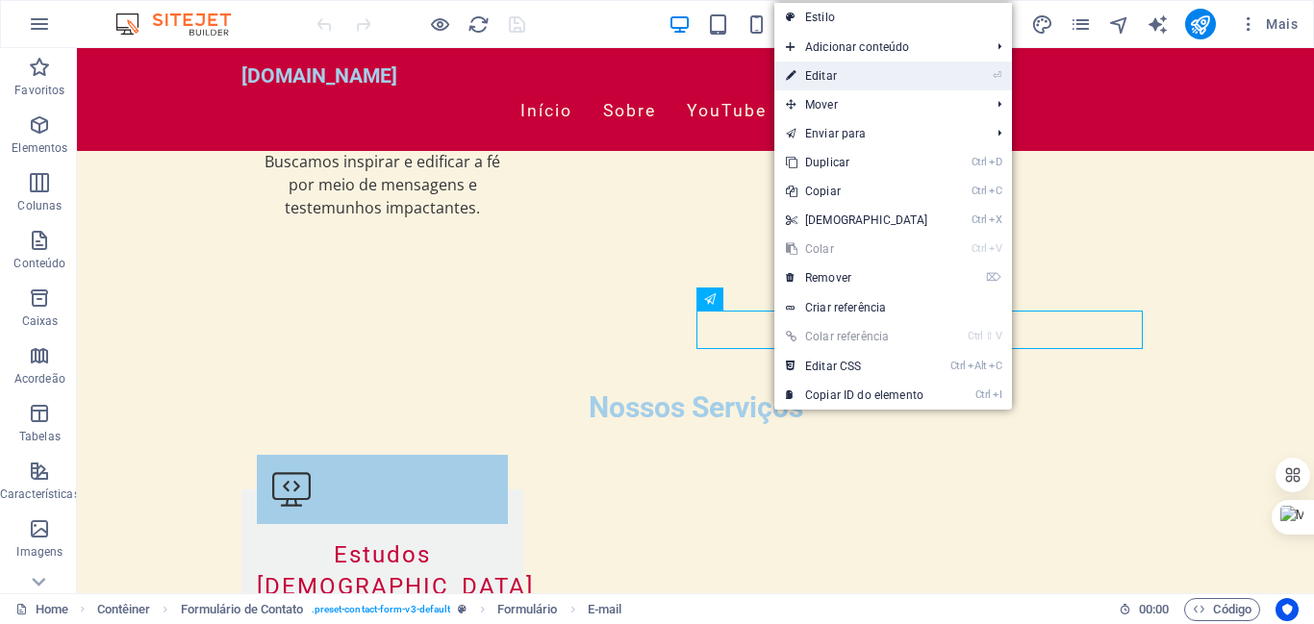
click at [814, 81] on link "⏎ Editar" at bounding box center [856, 76] width 165 height 29
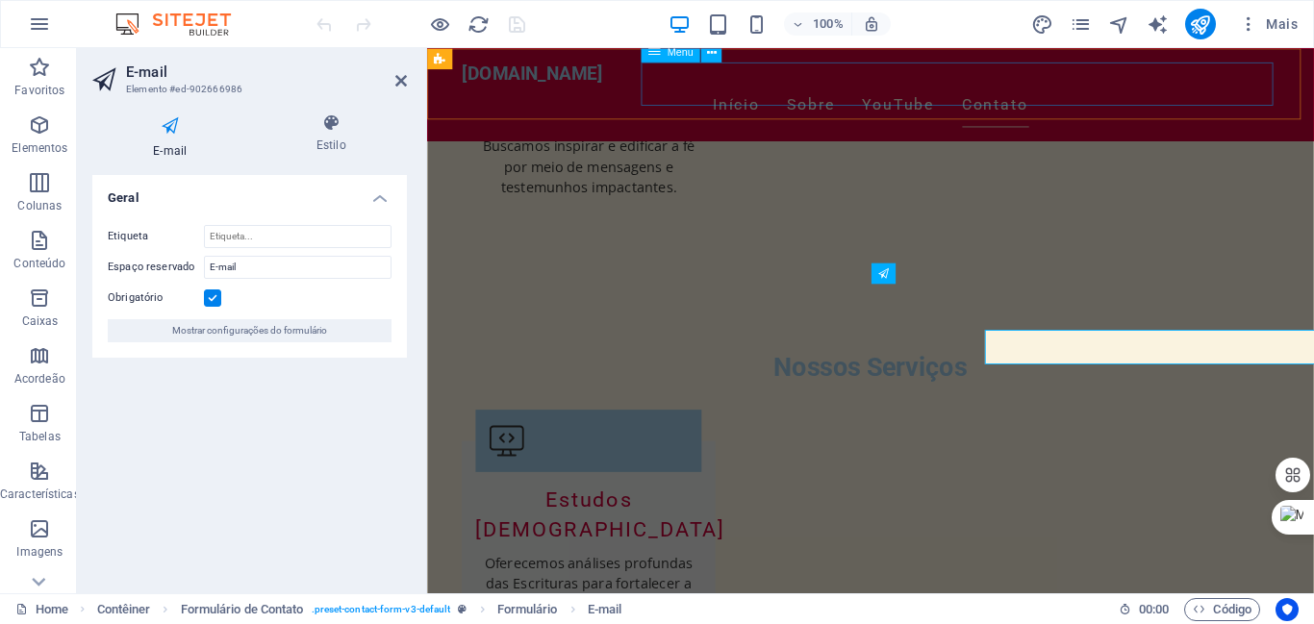
scroll to position [2472, 0]
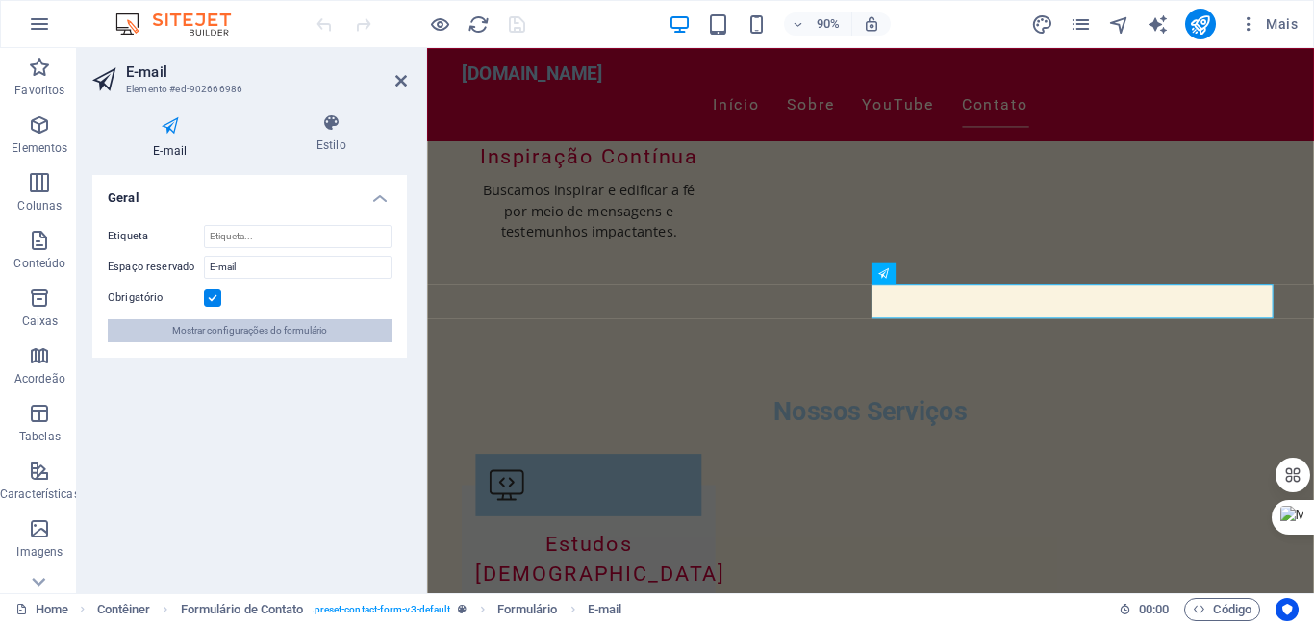
click at [291, 329] on span "Mostrar configurações do formulário" at bounding box center [249, 330] width 155 height 23
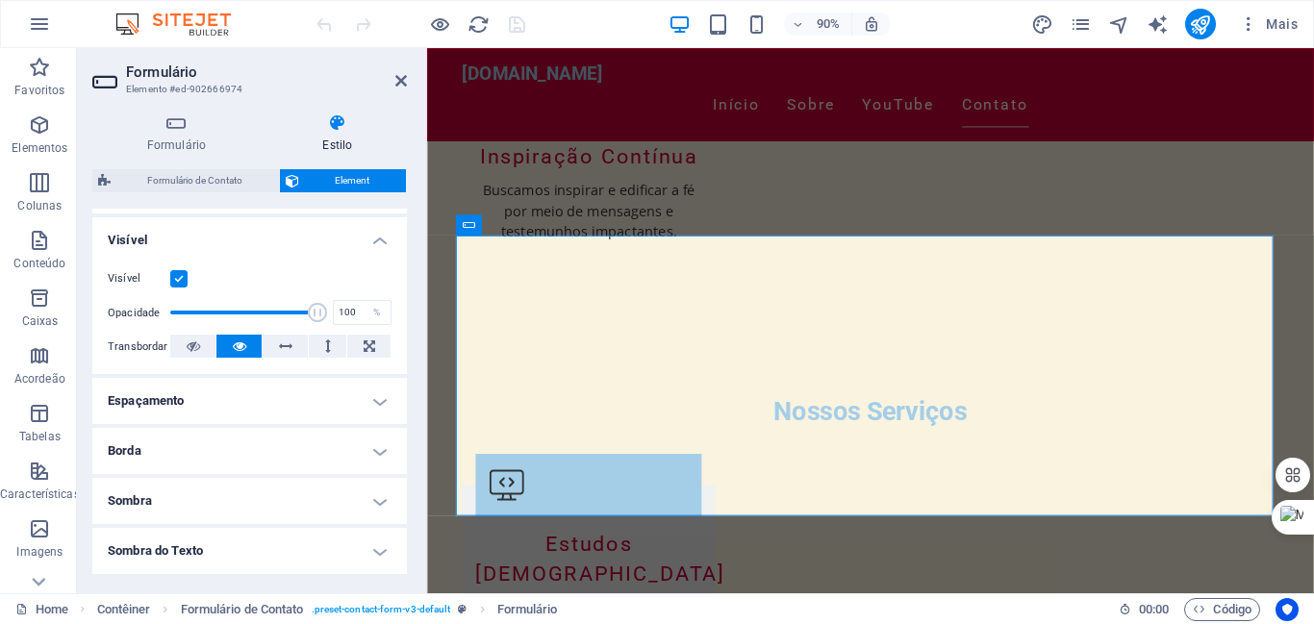
scroll to position [0, 0]
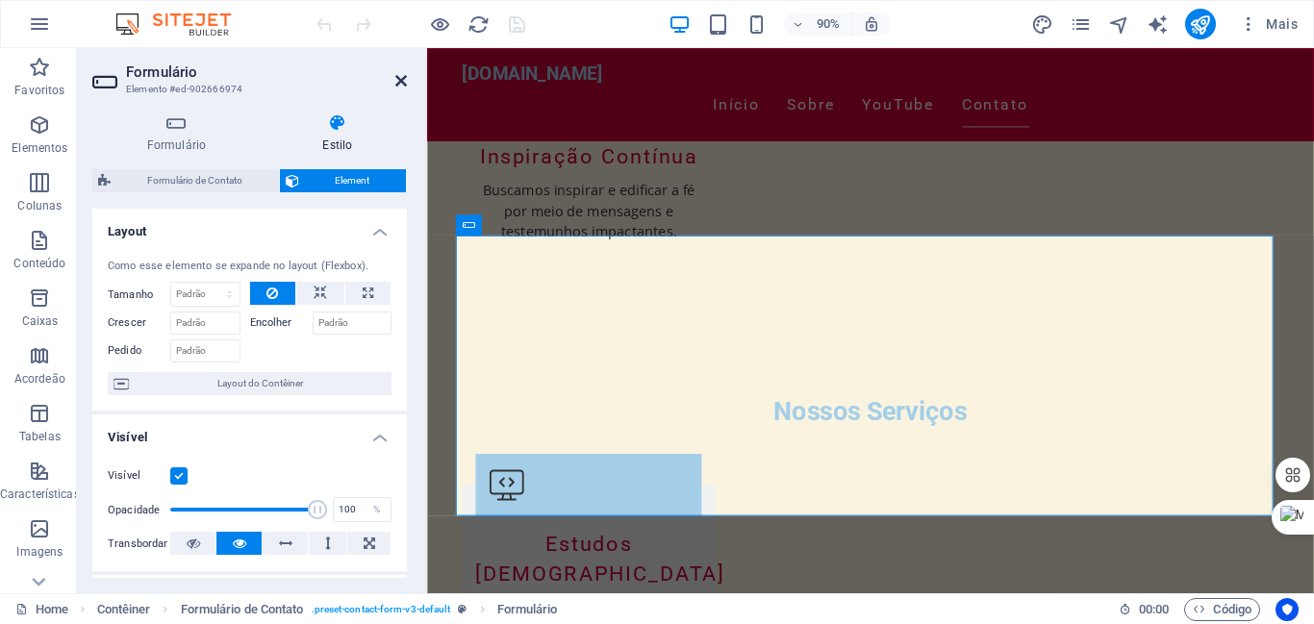
click at [396, 78] on icon at bounding box center [401, 80] width 12 height 15
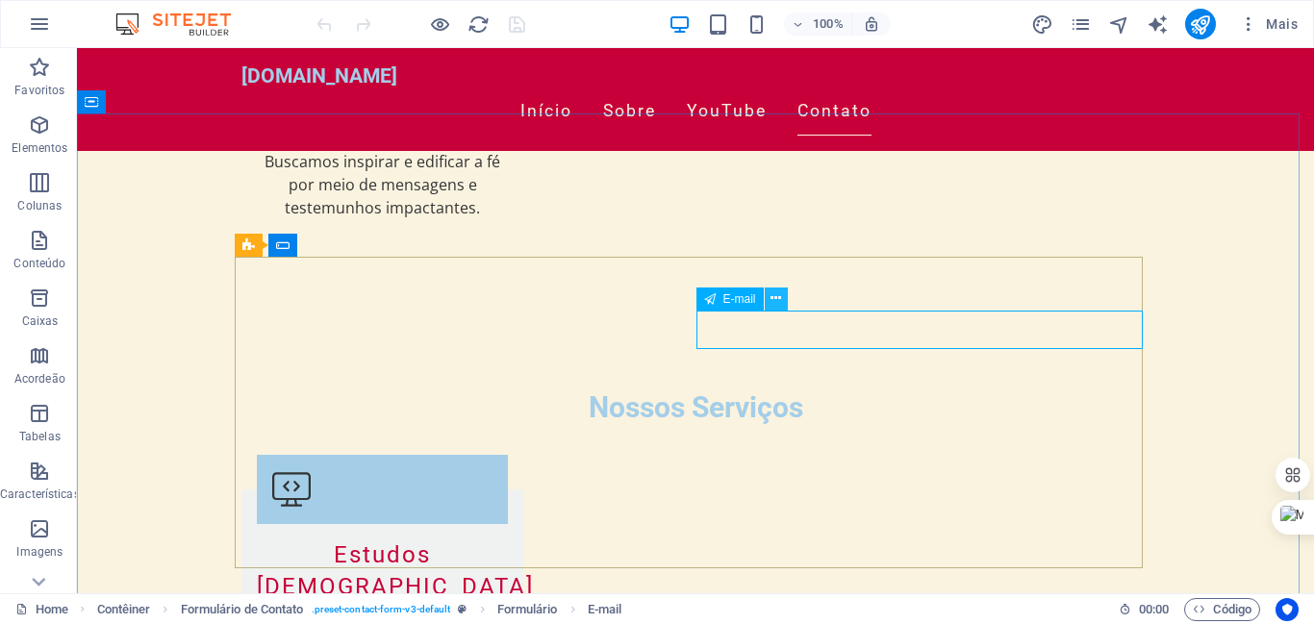
click at [777, 299] on icon at bounding box center [776, 299] width 11 height 20
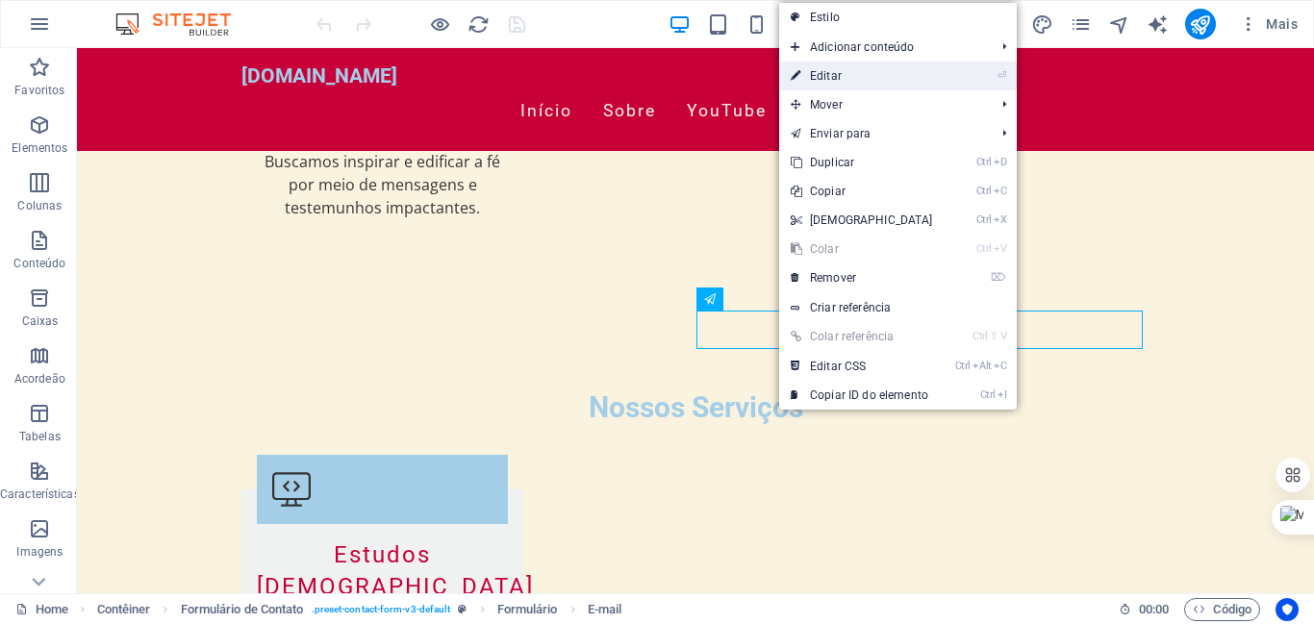
click at [824, 74] on link "⏎ Editar" at bounding box center [861, 76] width 165 height 29
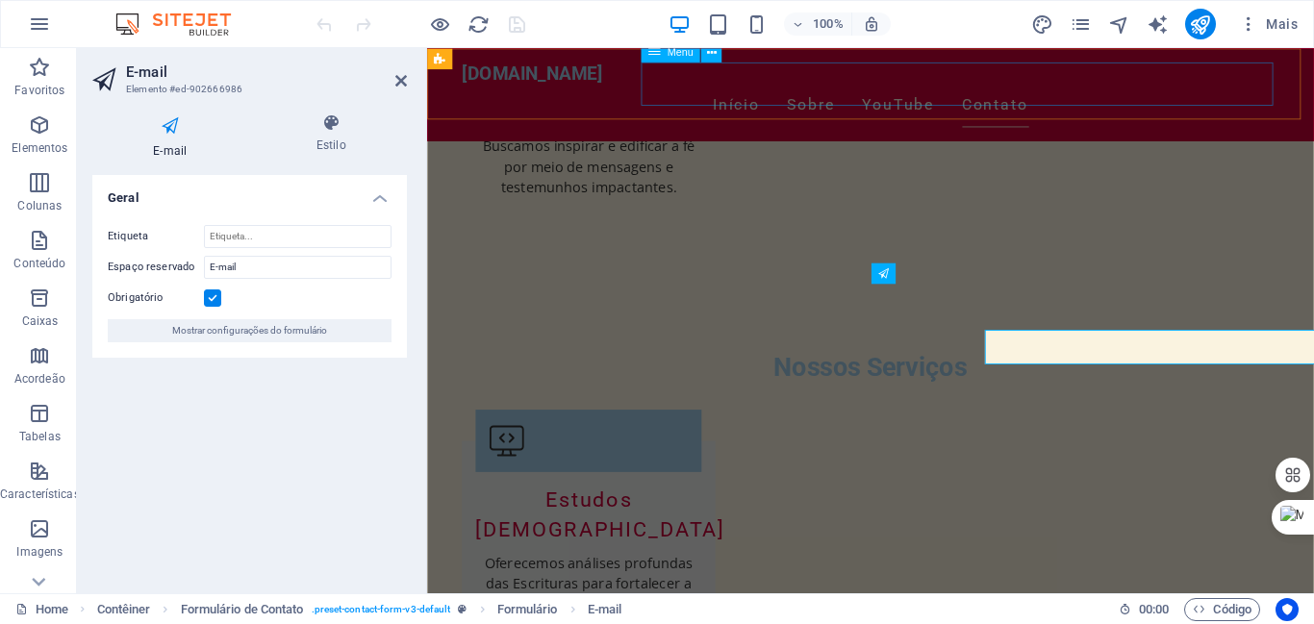
scroll to position [2472, 0]
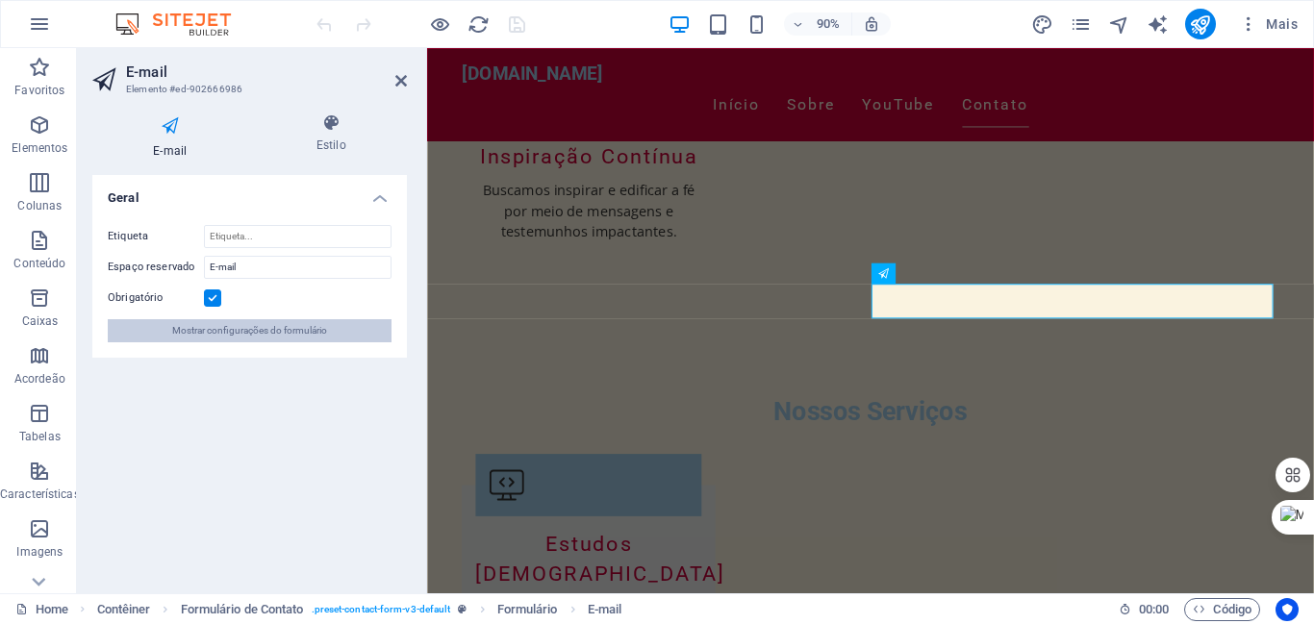
click at [279, 337] on span "Mostrar configurações do formulário" at bounding box center [249, 330] width 155 height 23
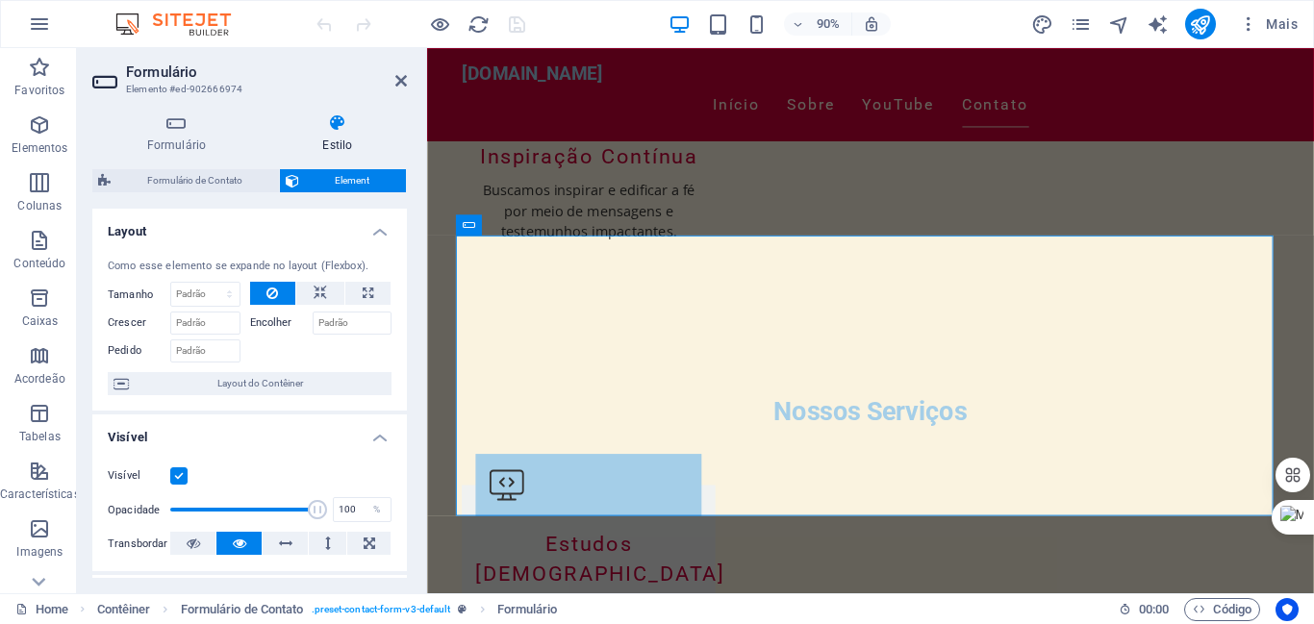
click at [276, 352] on div at bounding box center [321, 349] width 142 height 28
click at [280, 381] on span "Layout do Contêiner" at bounding box center [260, 383] width 251 height 23
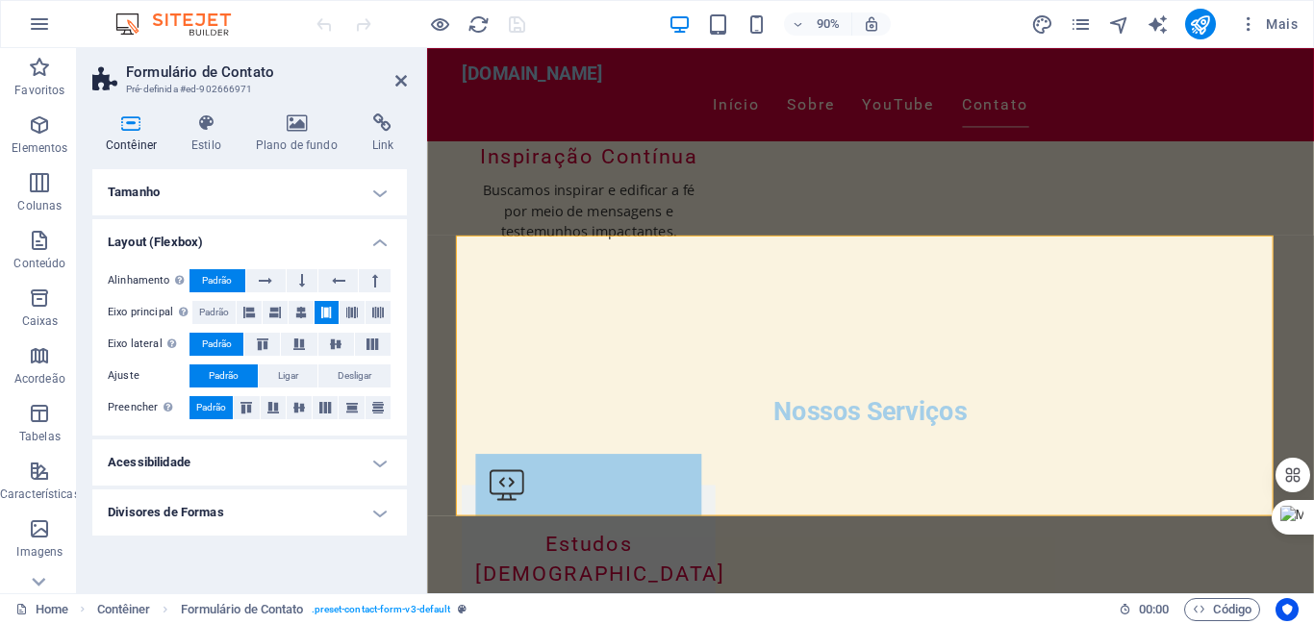
drag, startPoint x: 402, startPoint y: 367, endPoint x: 410, endPoint y: 418, distance: 51.6
click at [410, 418] on div "Contêiner Estilo Plano de fundo Link Tamanho Altura Padrão px rem % vh vw Altur…" at bounding box center [249, 345] width 345 height 495
click at [127, 136] on h4 "Contêiner" at bounding box center [135, 134] width 86 height 40
click at [199, 139] on h4 "Estilo" at bounding box center [210, 134] width 64 height 40
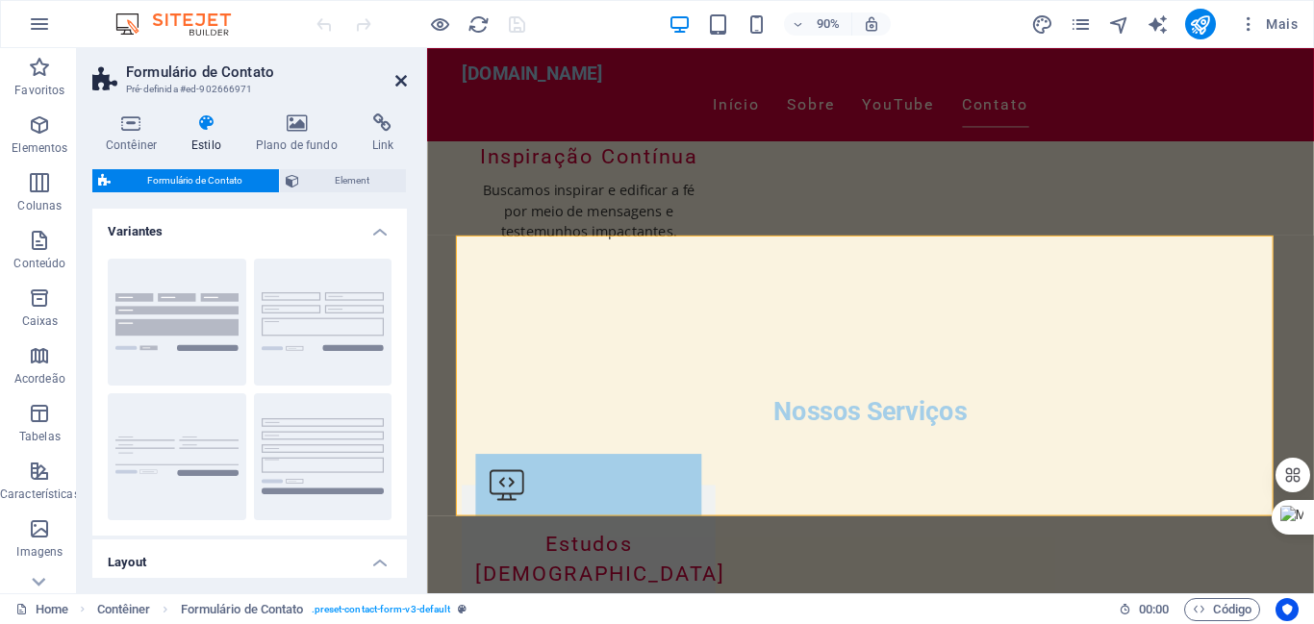
click at [404, 80] on icon at bounding box center [401, 80] width 12 height 15
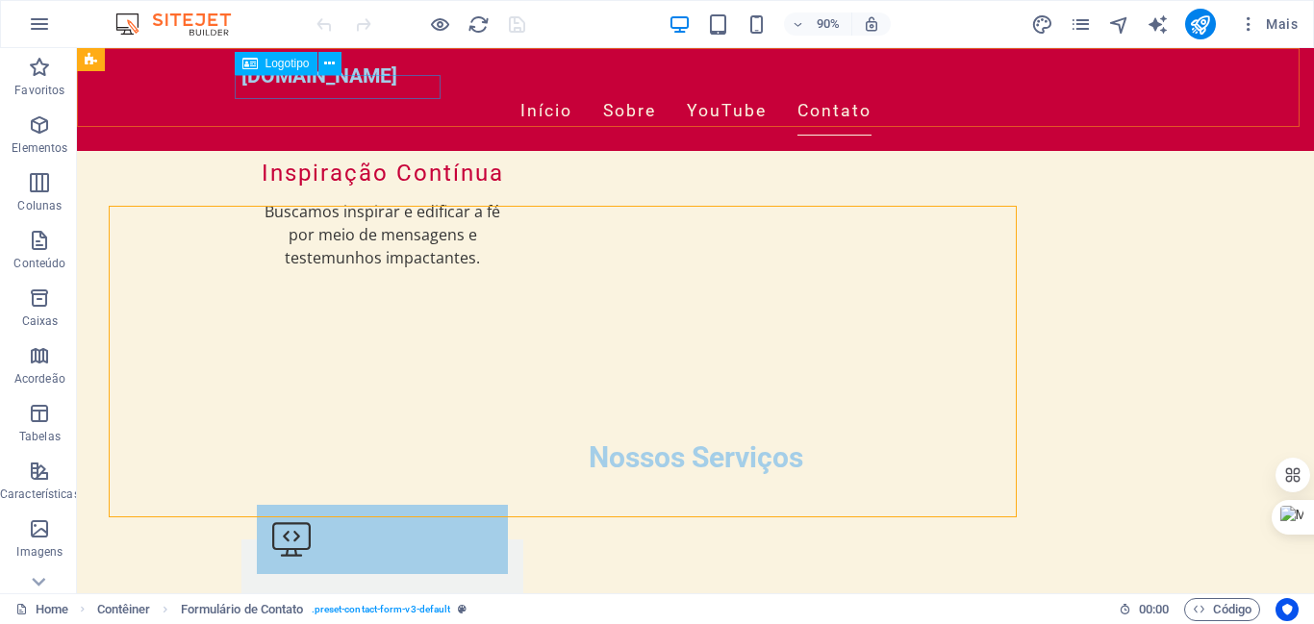
scroll to position [2522, 0]
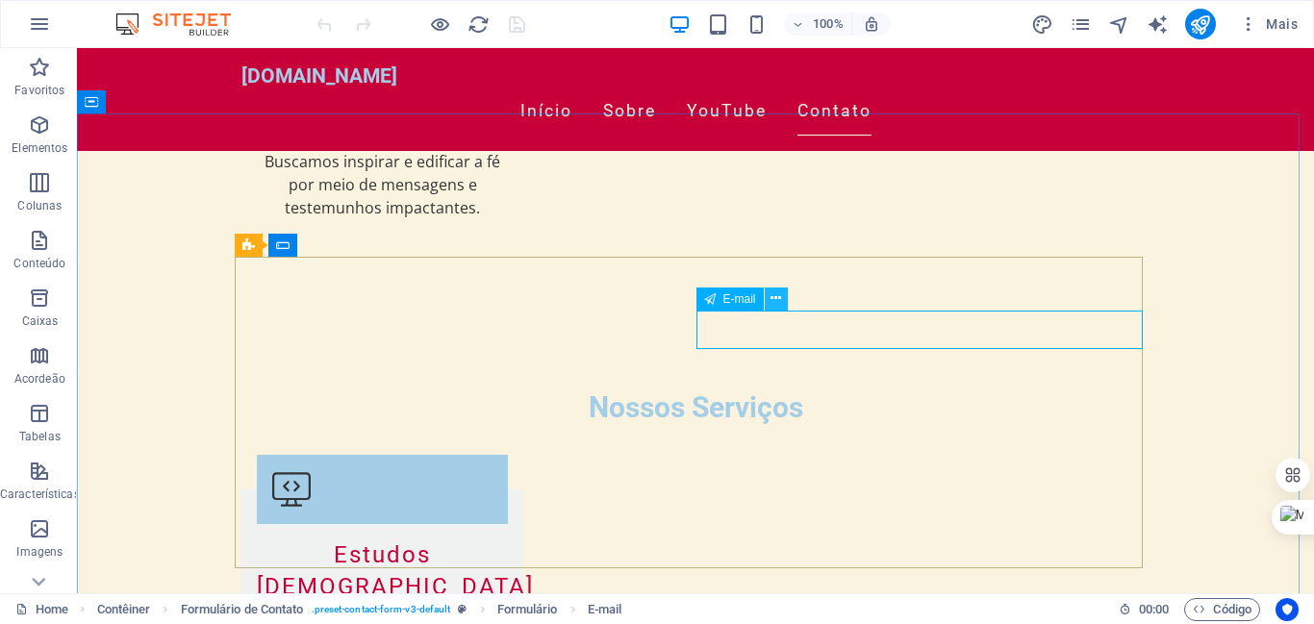
click at [779, 300] on icon at bounding box center [776, 299] width 11 height 20
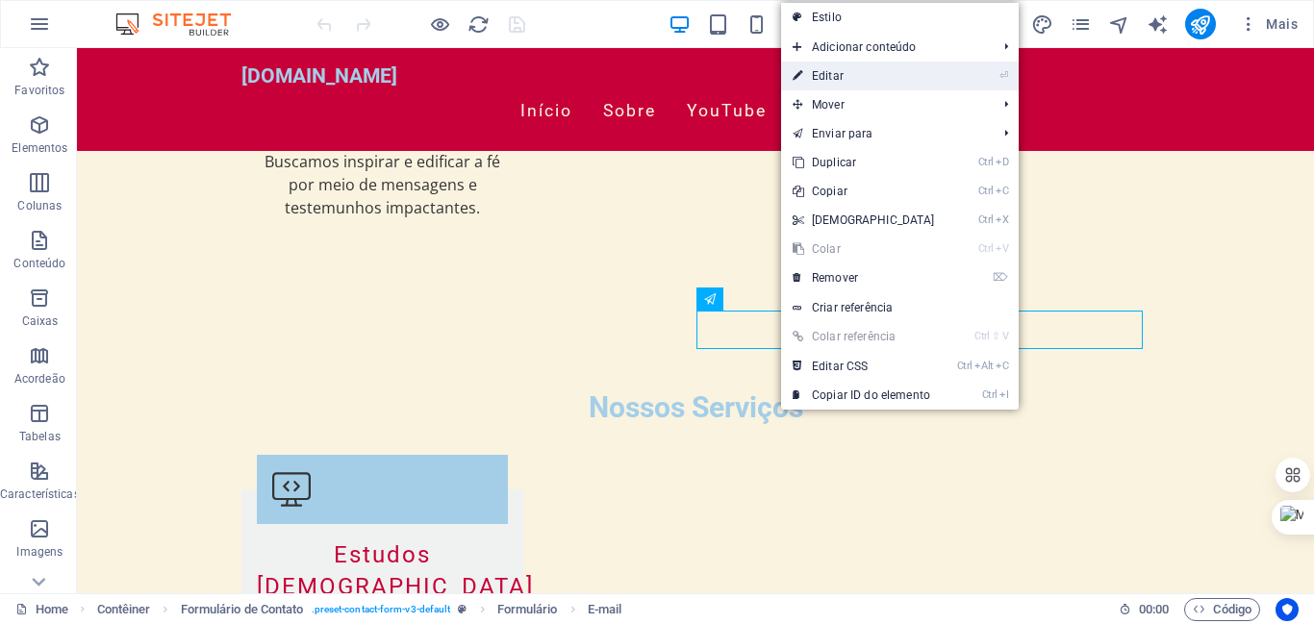
click at [819, 74] on link "⏎ Editar" at bounding box center [863, 76] width 165 height 29
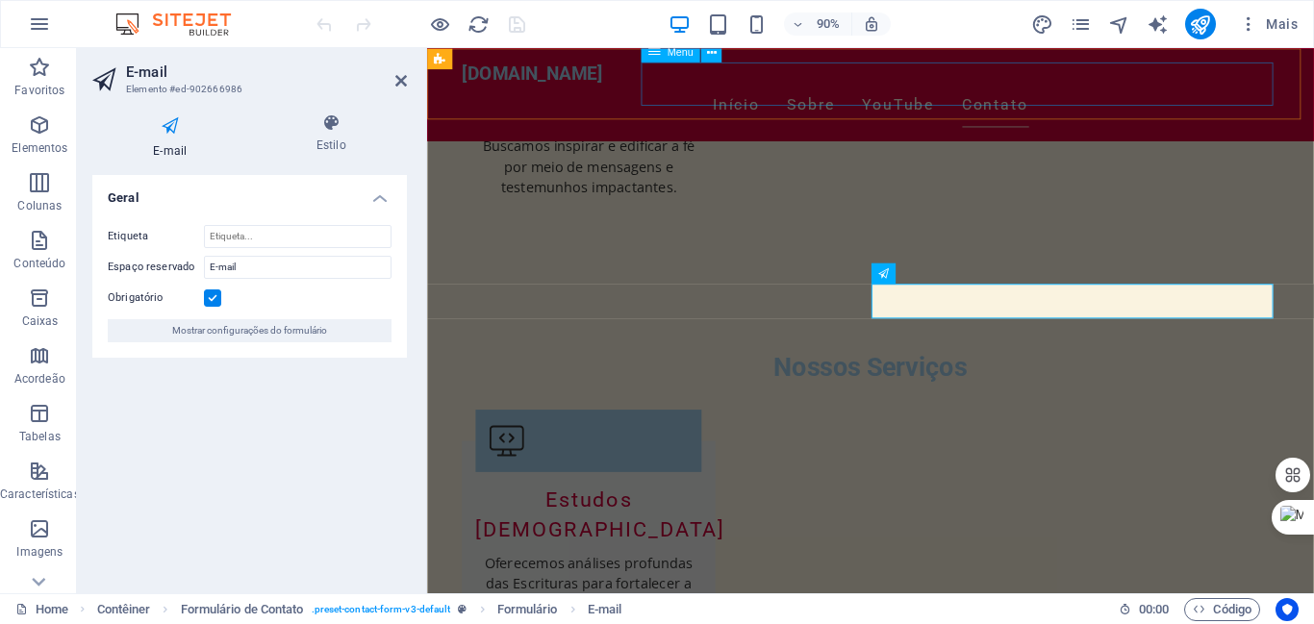
scroll to position [2472, 0]
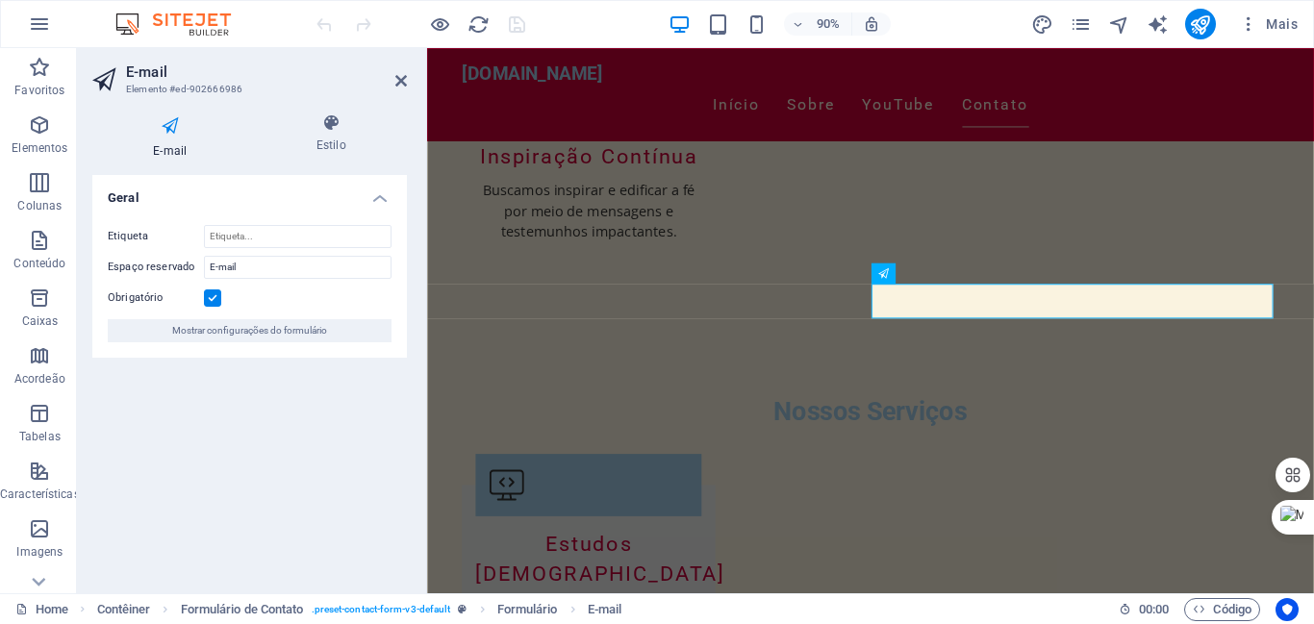
click at [380, 197] on h4 "Geral" at bounding box center [249, 192] width 315 height 35
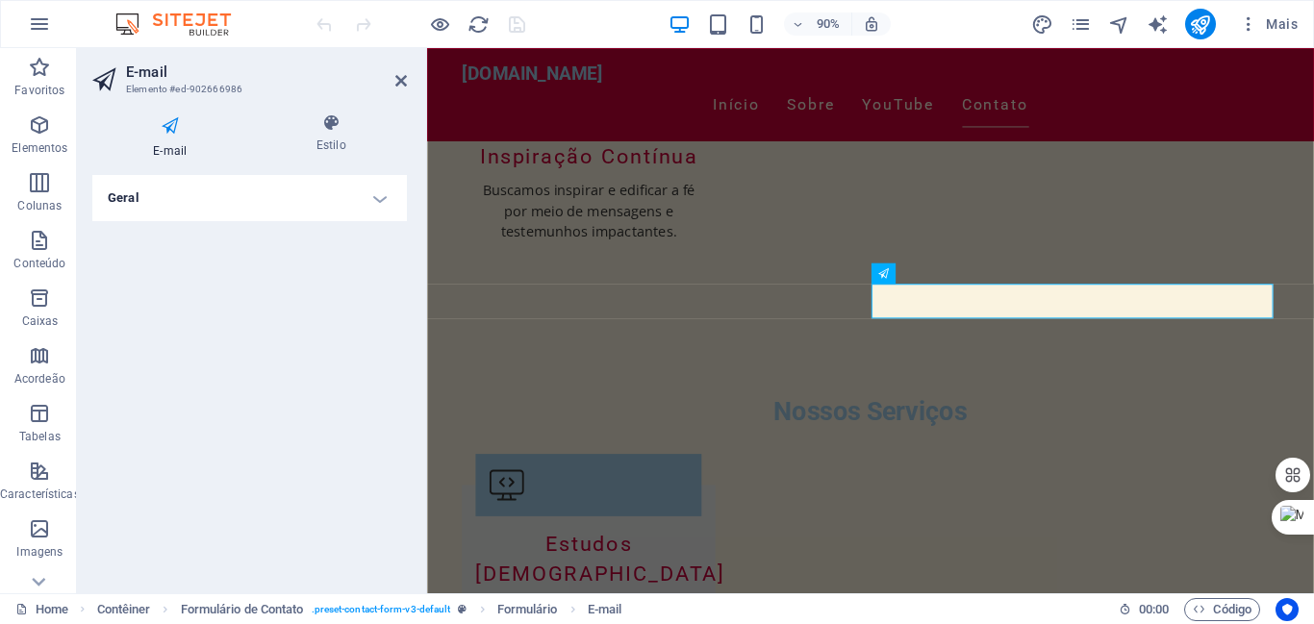
click at [380, 197] on h4 "Geral" at bounding box center [249, 198] width 315 height 46
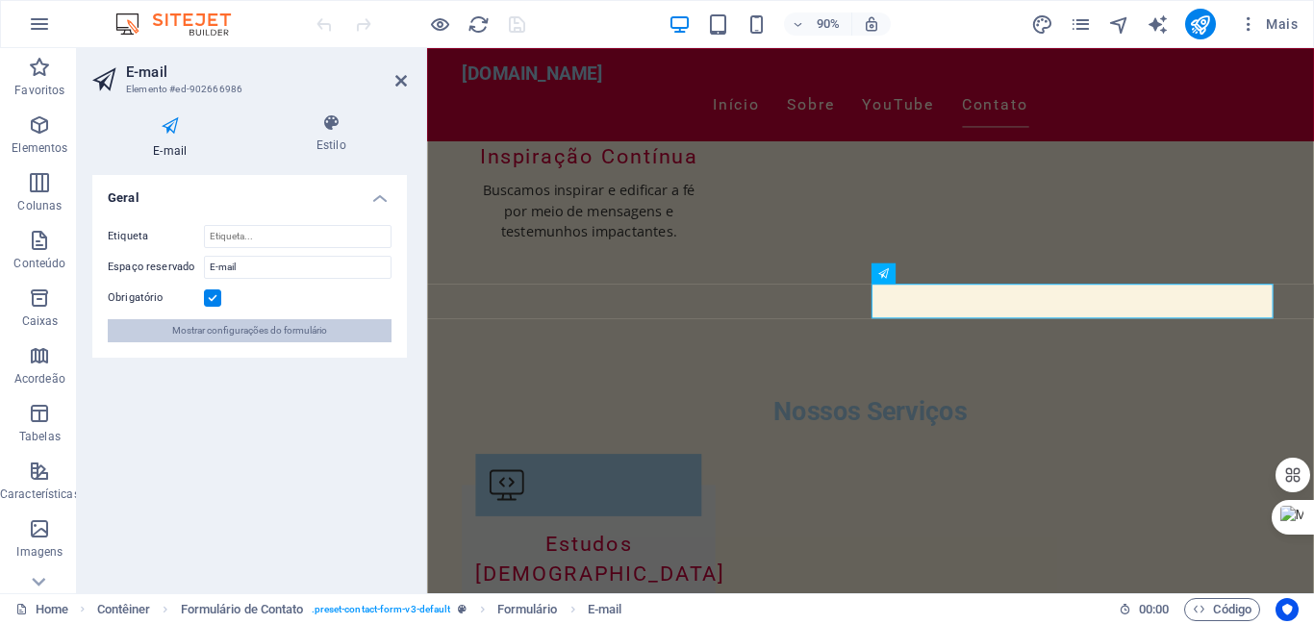
click at [329, 330] on button "Mostrar configurações do formulário" at bounding box center [250, 330] width 284 height 23
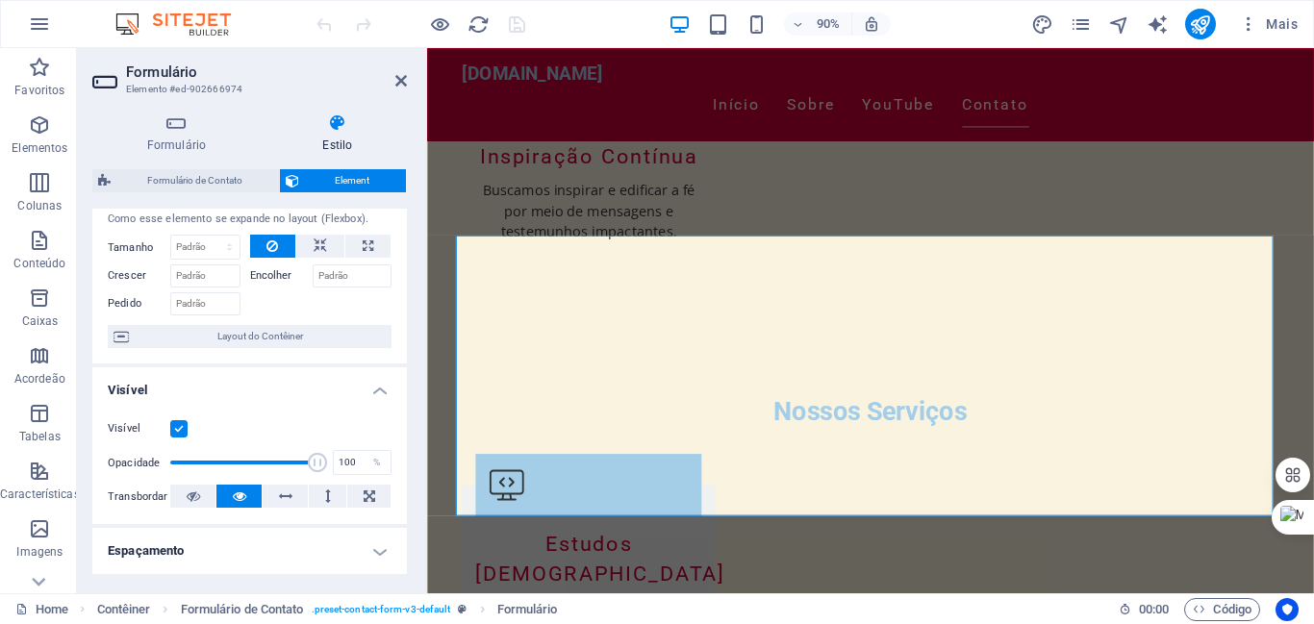
scroll to position [0, 0]
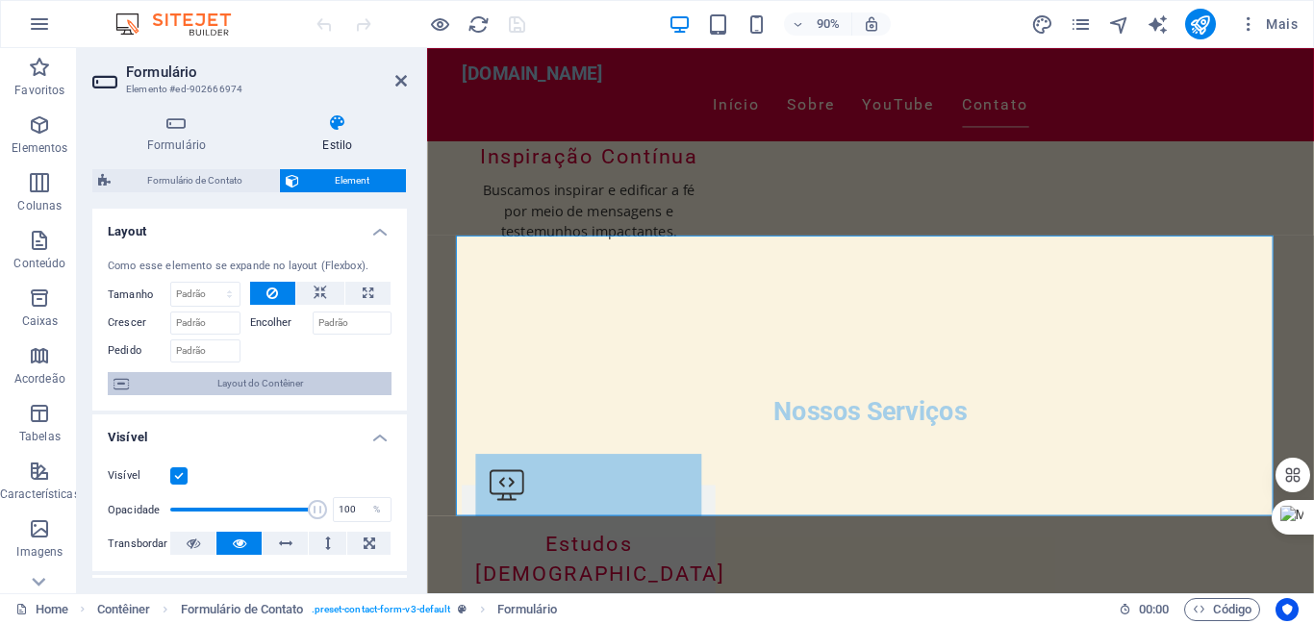
click at [289, 384] on span "Layout do Contêiner" at bounding box center [260, 383] width 251 height 23
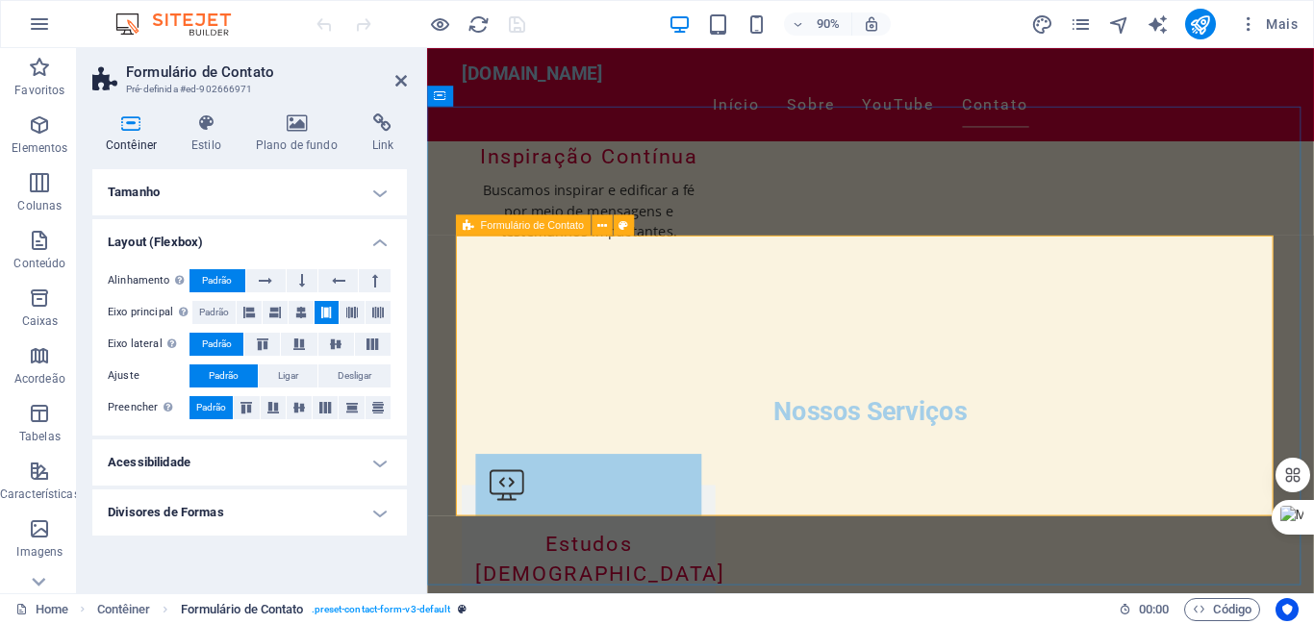
click at [366, 604] on span ". preset-contact-form-v3-default" at bounding box center [381, 609] width 139 height 23
click at [241, 619] on span "Formulário de Contato" at bounding box center [242, 609] width 123 height 23
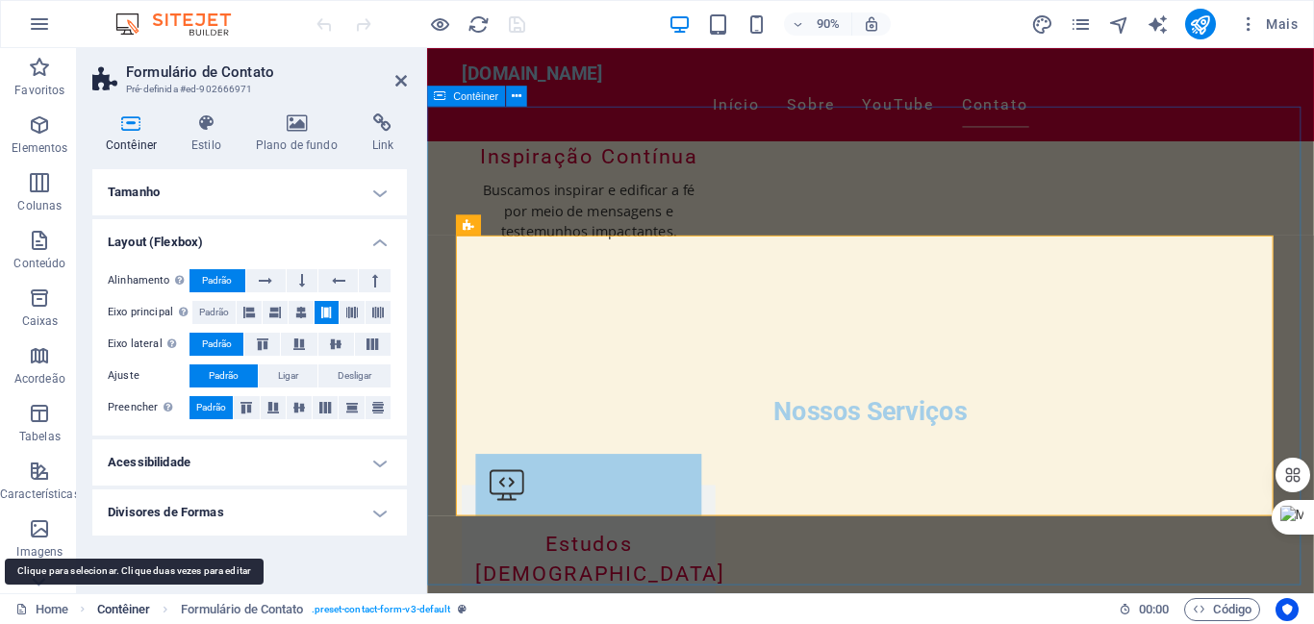
click at [136, 611] on span "Contêiner" at bounding box center [124, 609] width 54 height 23
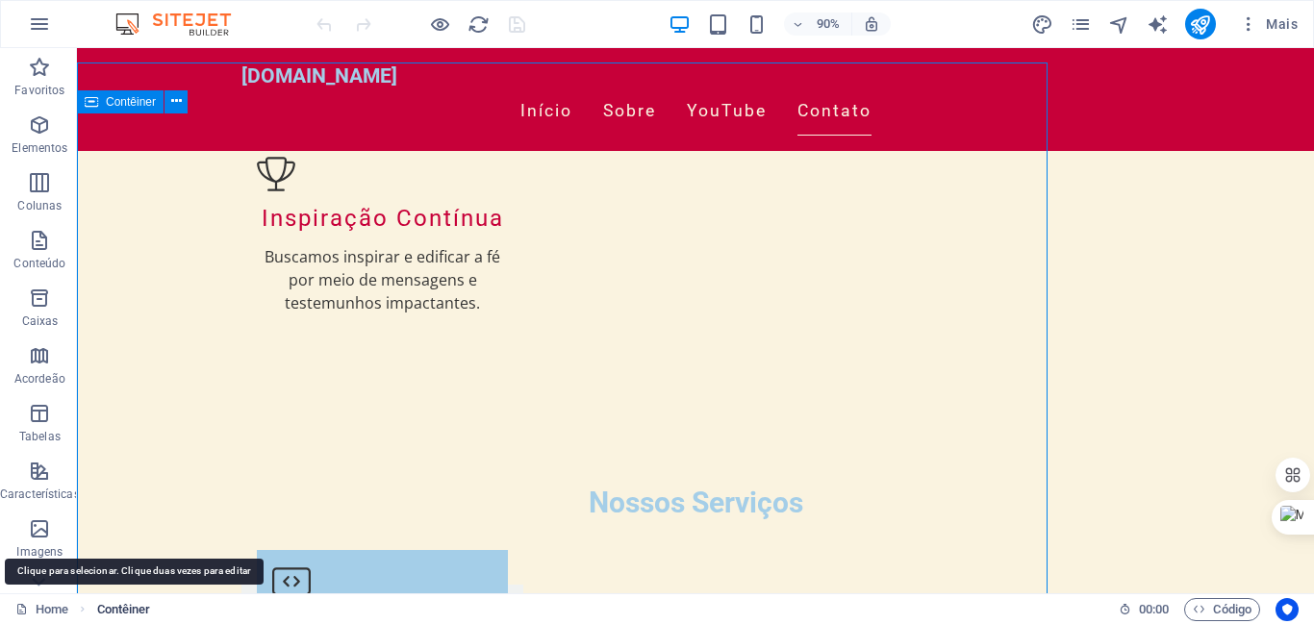
scroll to position [2522, 0]
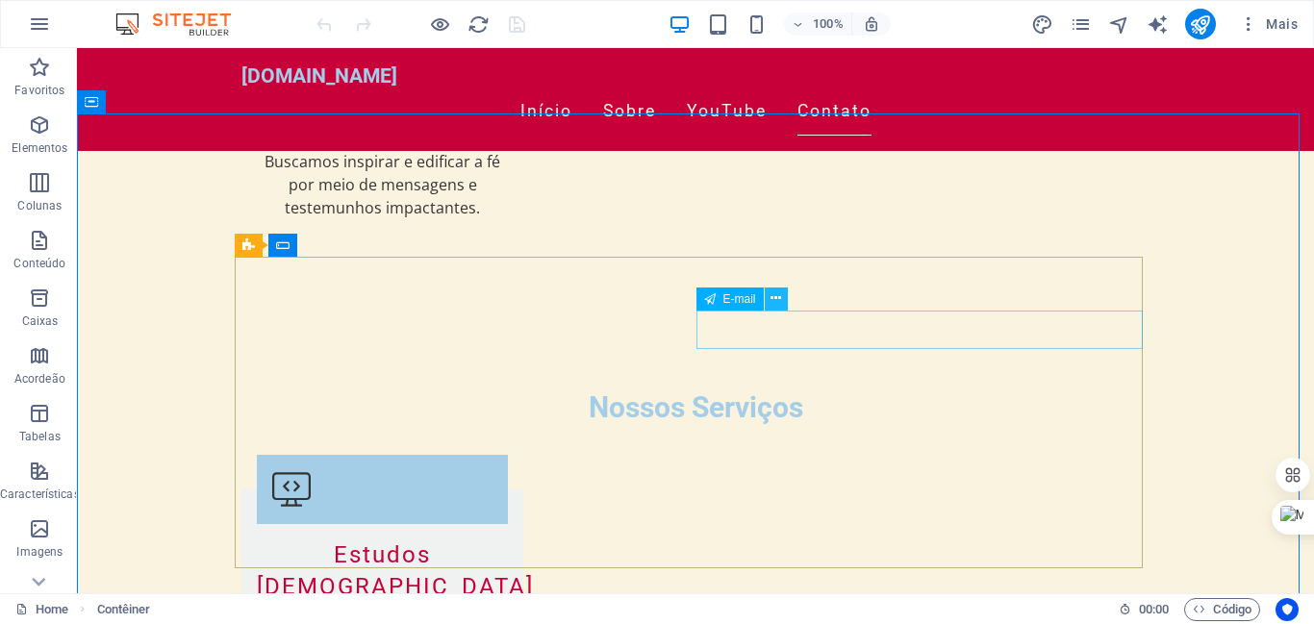
click at [778, 297] on icon at bounding box center [776, 299] width 11 height 20
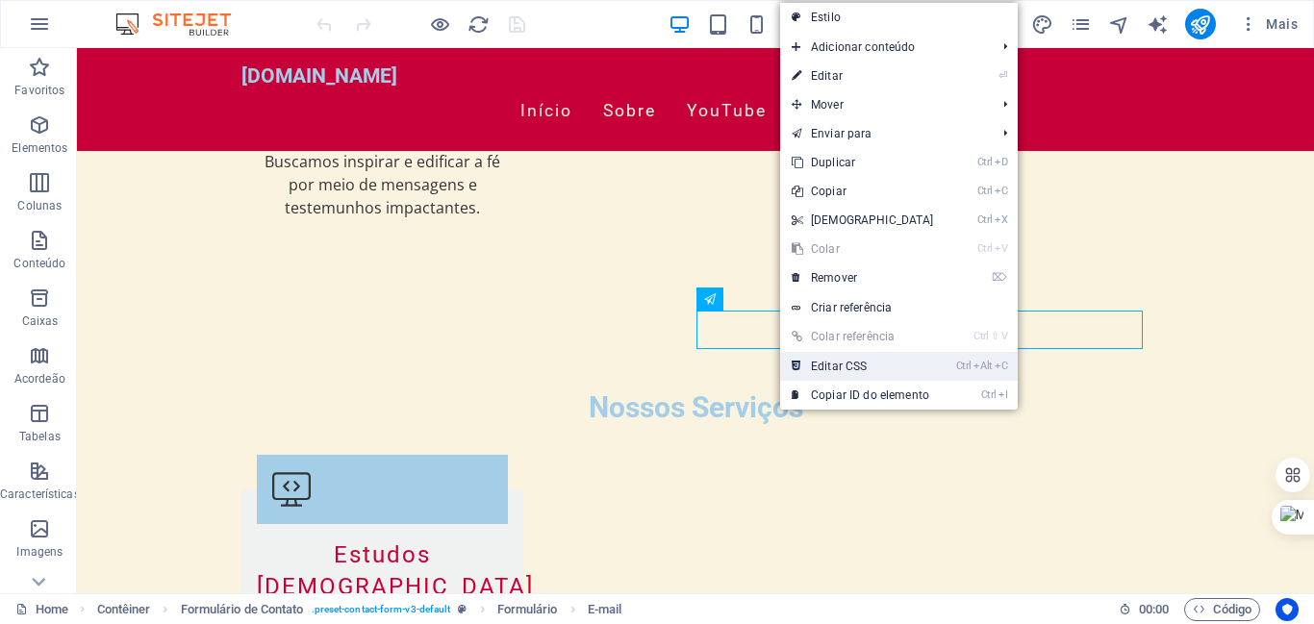
click at [830, 363] on link "Ctrl Alt C Editar CSS" at bounding box center [862, 366] width 165 height 29
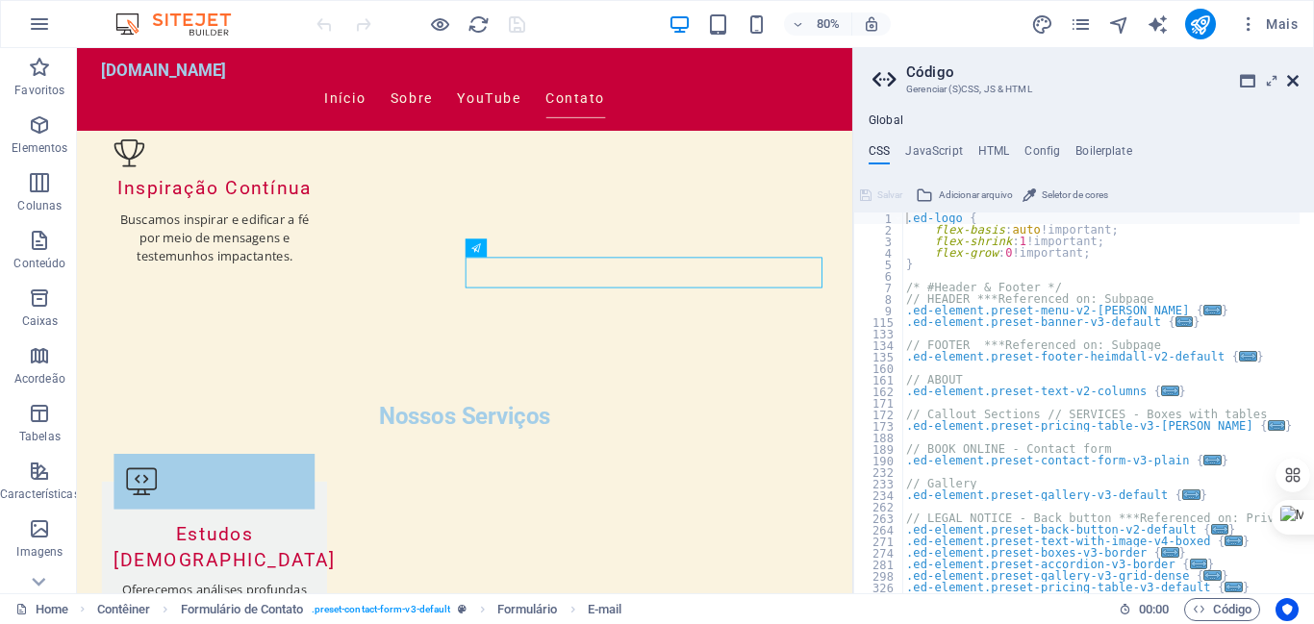
click at [1292, 74] on icon at bounding box center [1293, 80] width 12 height 15
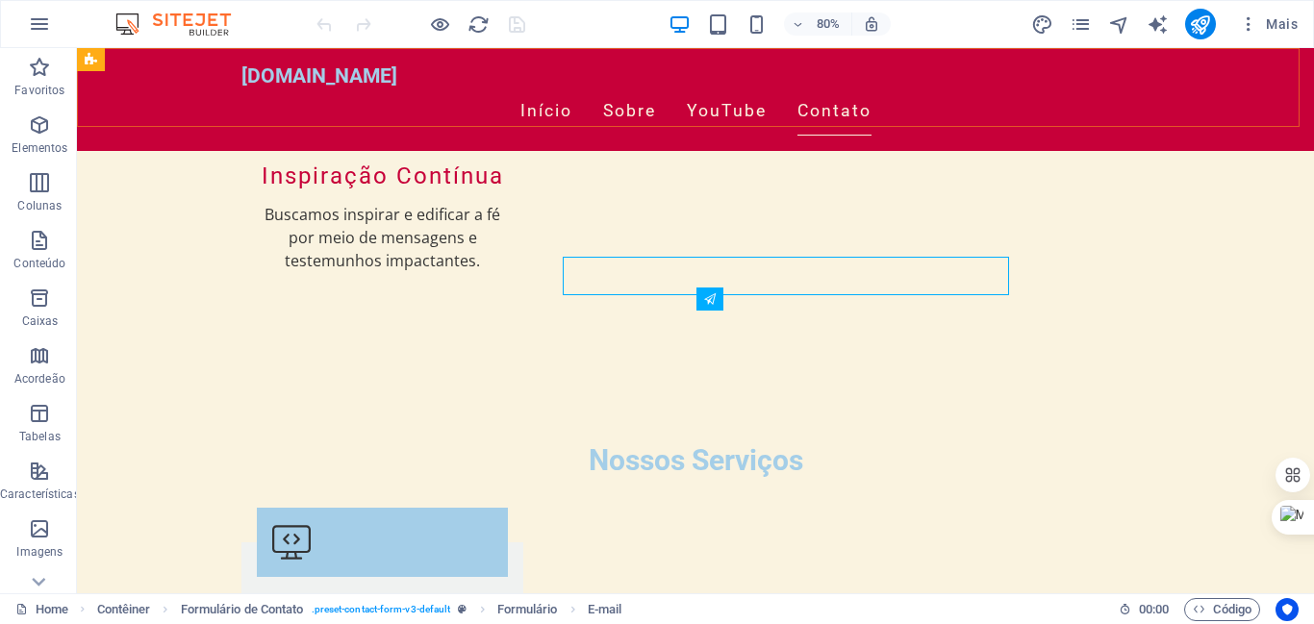
scroll to position [2522, 0]
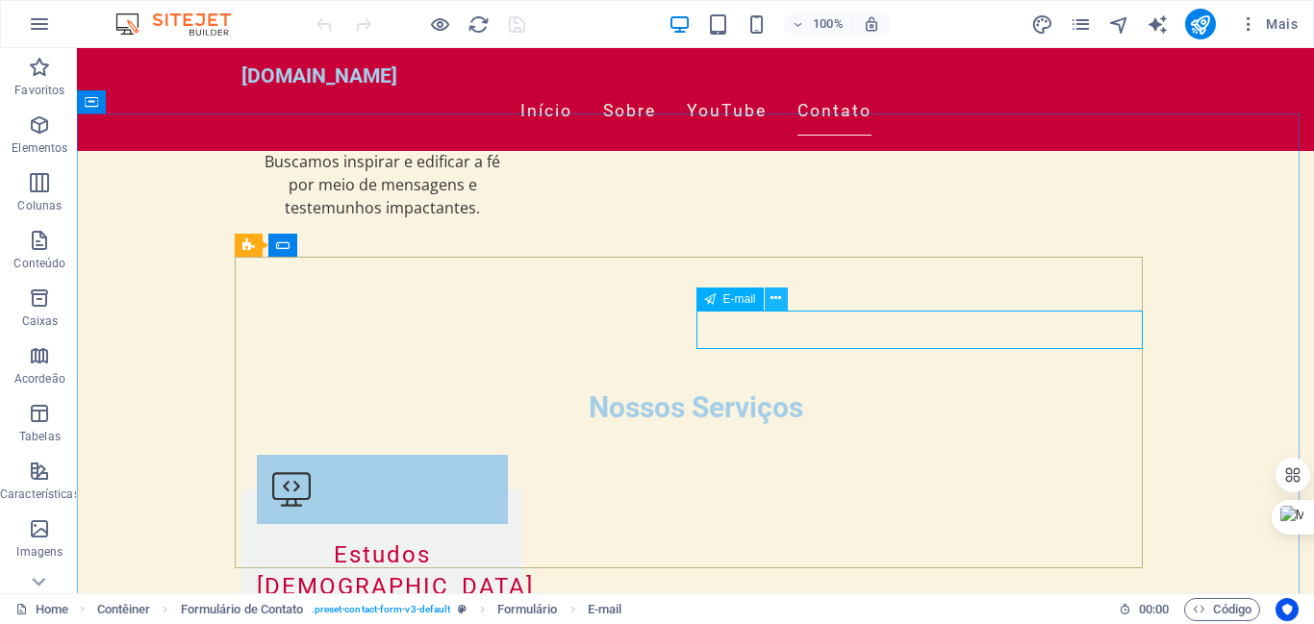
click at [781, 295] on button at bounding box center [776, 299] width 23 height 23
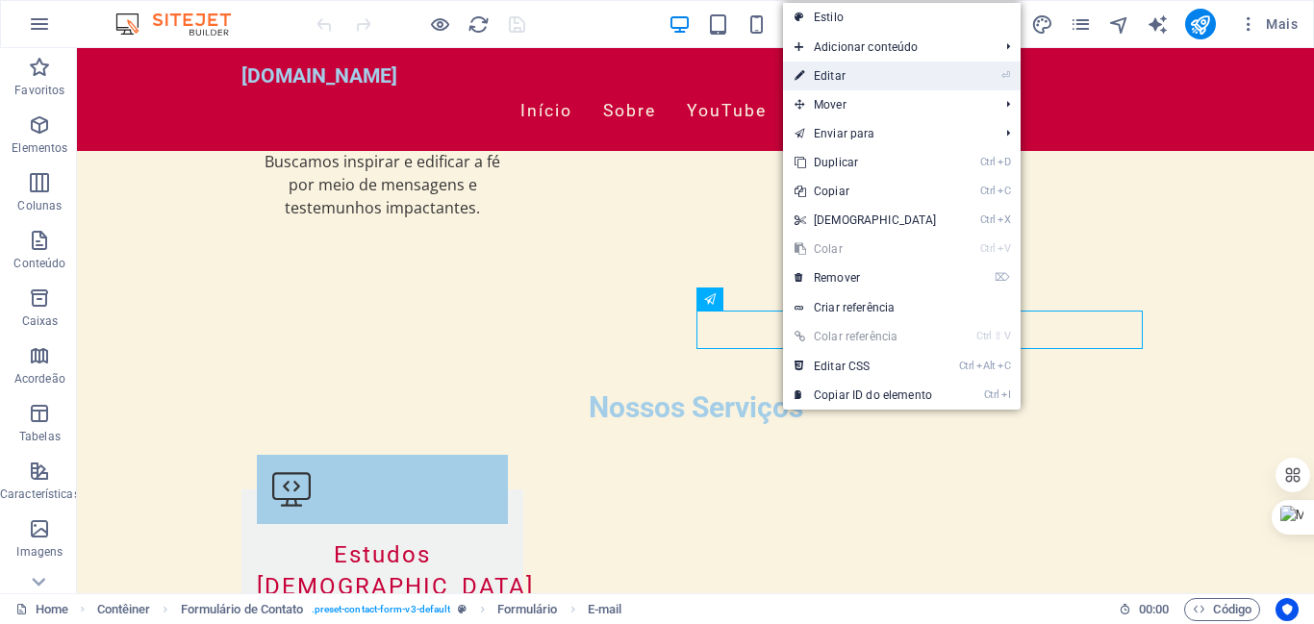
click at [824, 71] on link "⏎ Editar" at bounding box center [865, 76] width 165 height 29
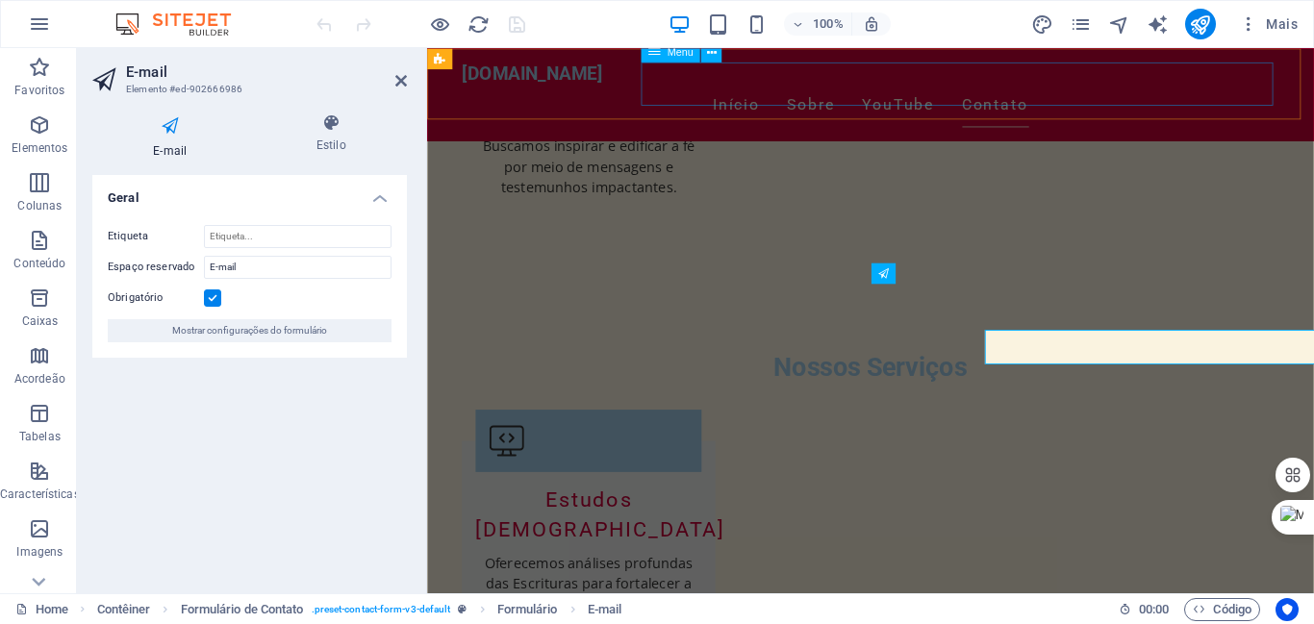
scroll to position [2472, 0]
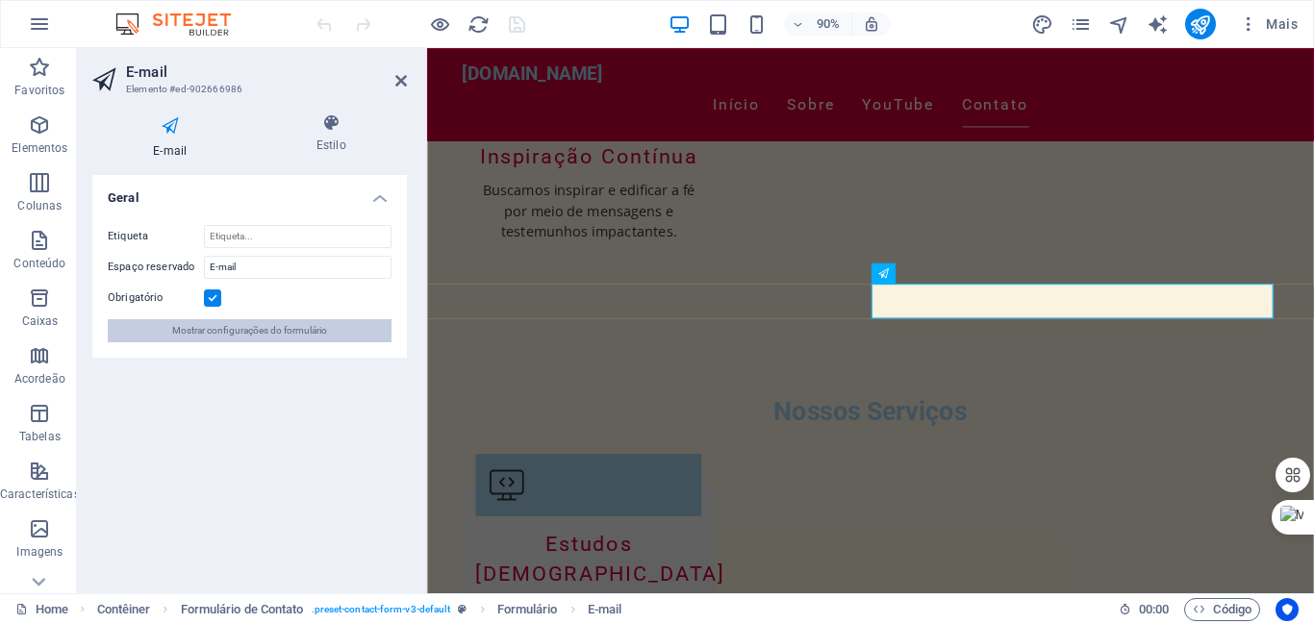
click at [254, 330] on span "Mostrar configurações do formulário" at bounding box center [249, 330] width 155 height 23
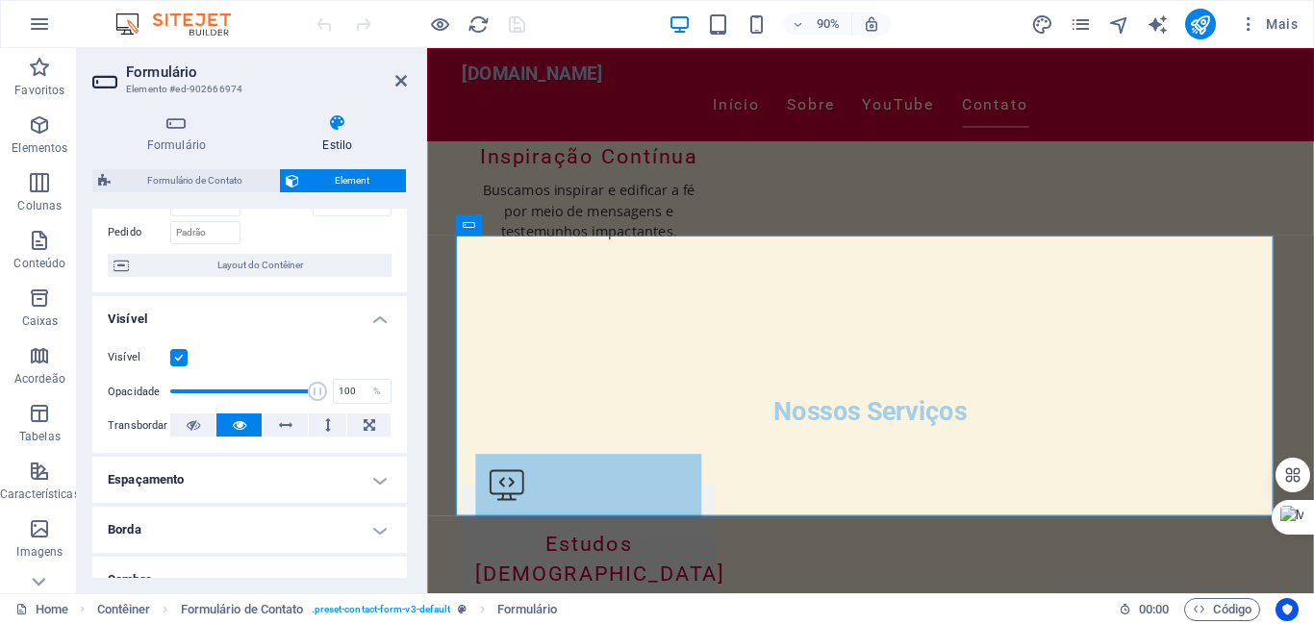
scroll to position [142, 0]
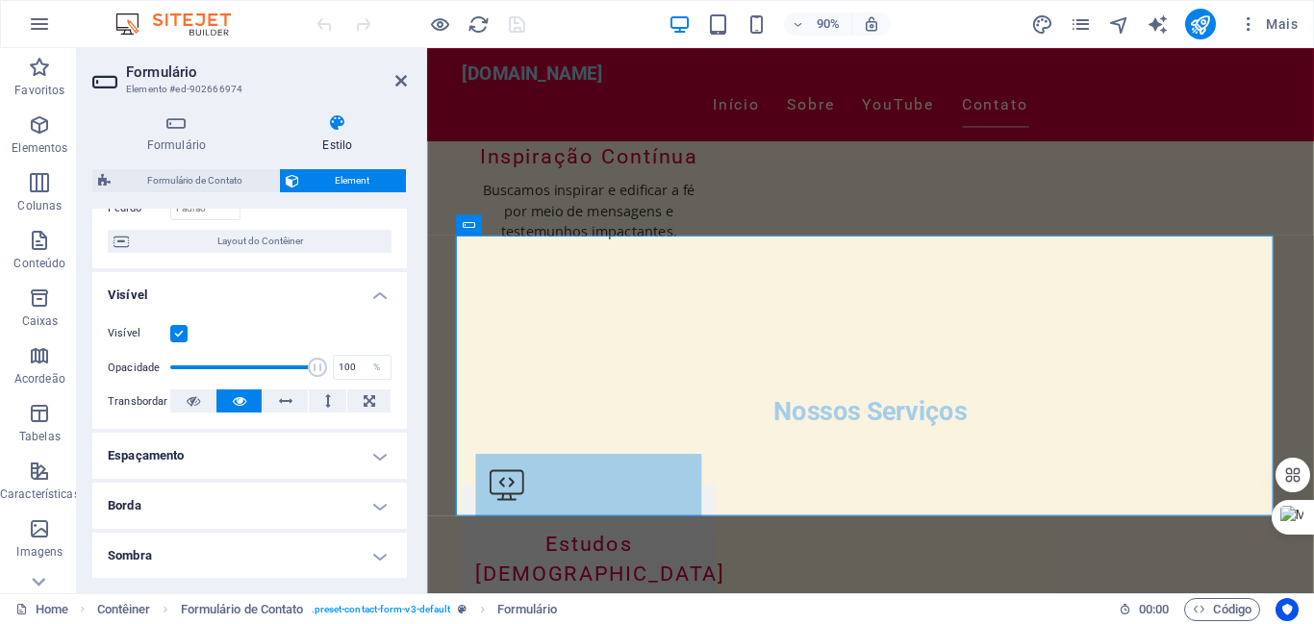
click at [379, 461] on h4 "Espaçamento" at bounding box center [249, 456] width 315 height 46
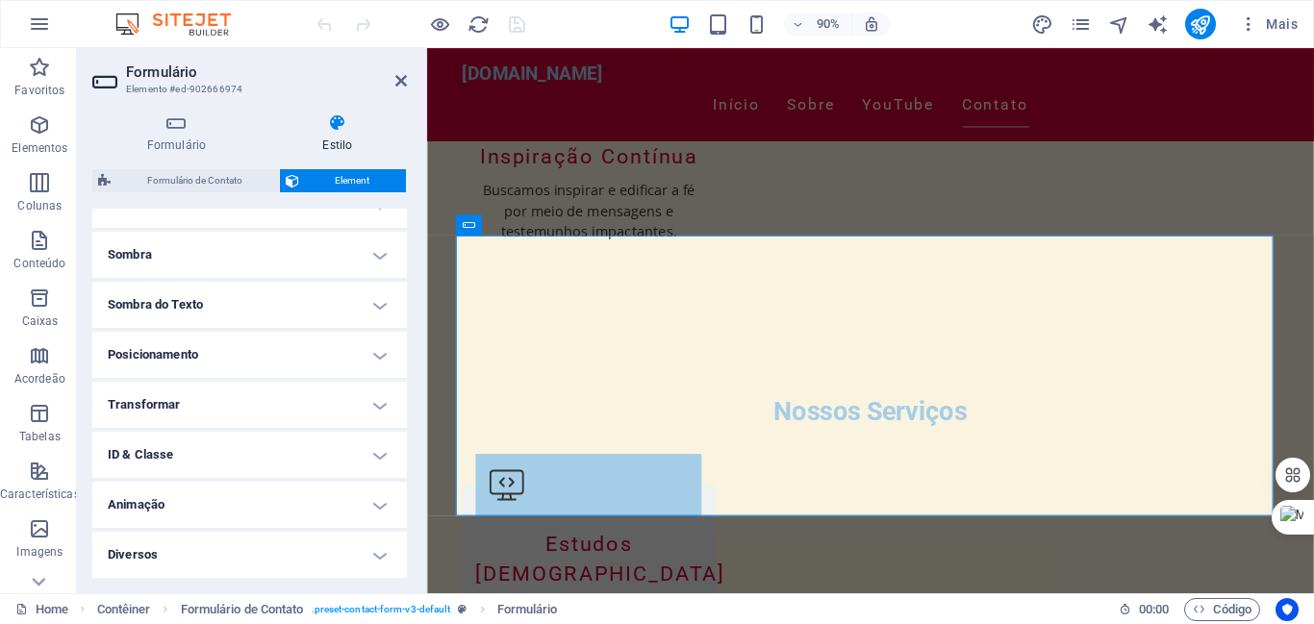
scroll to position [0, 0]
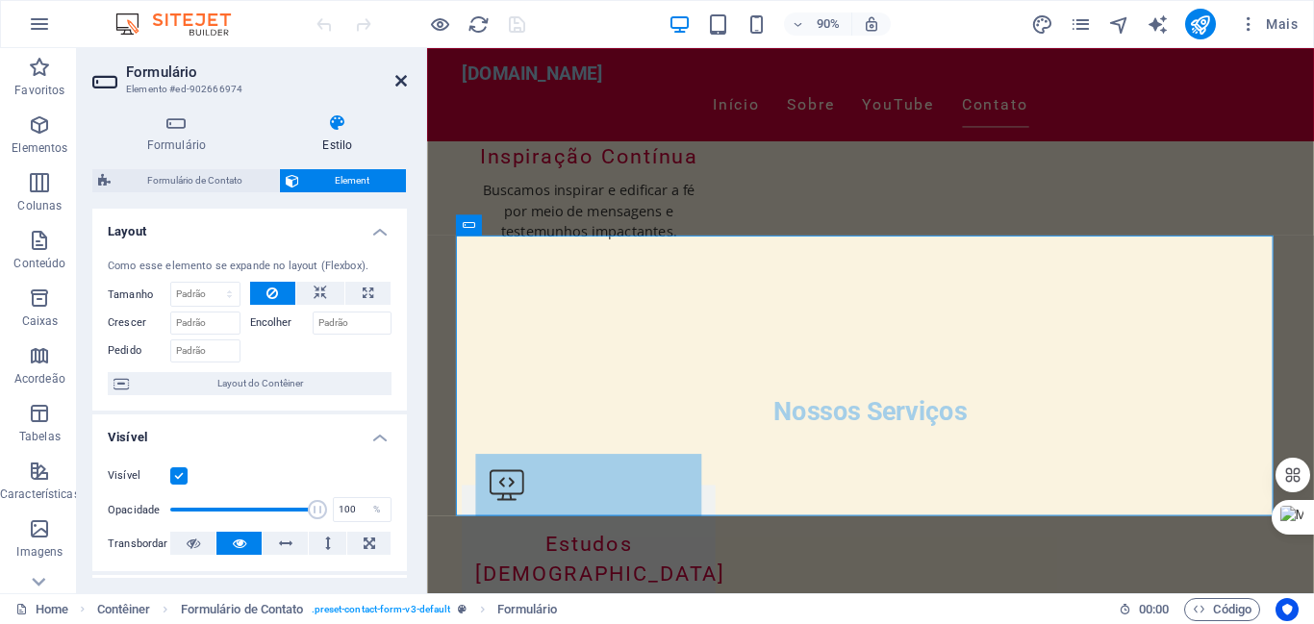
click at [403, 76] on icon at bounding box center [401, 80] width 12 height 15
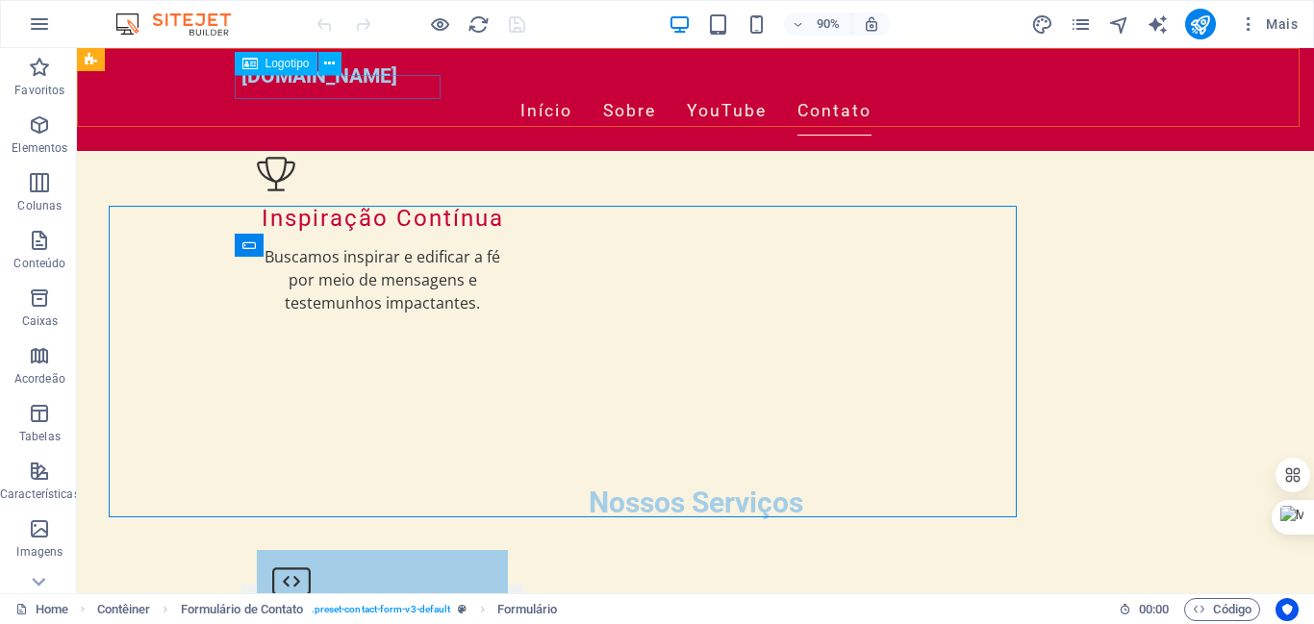
scroll to position [2522, 0]
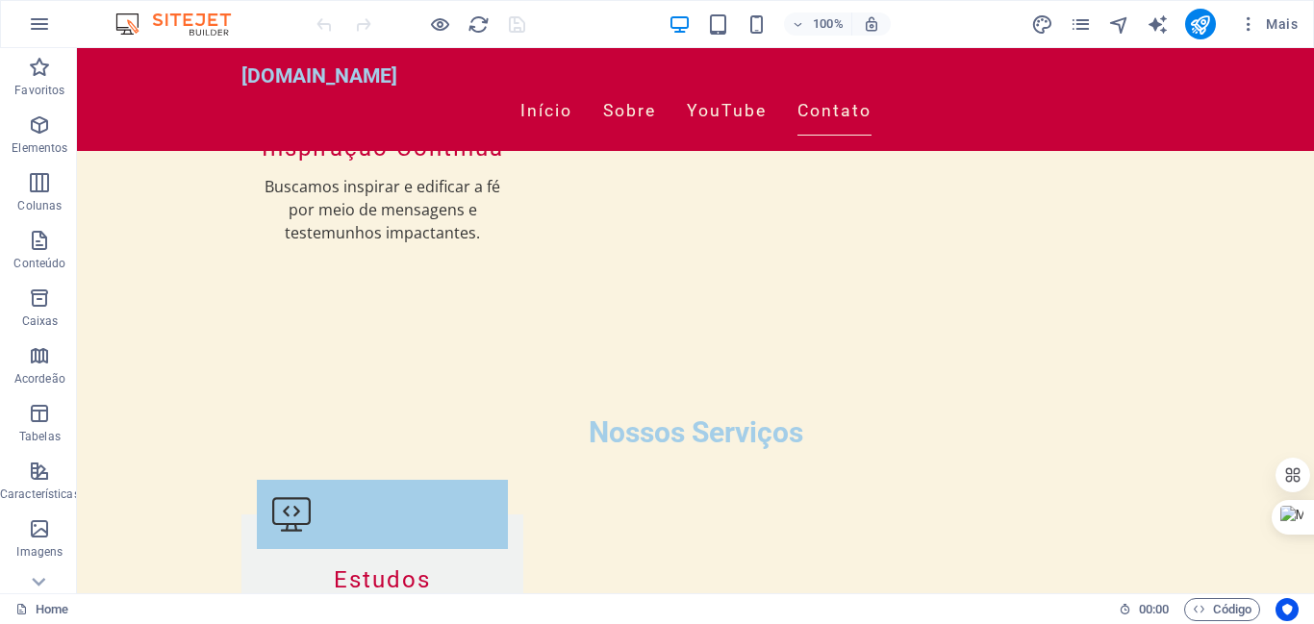
scroll to position [2542, 0]
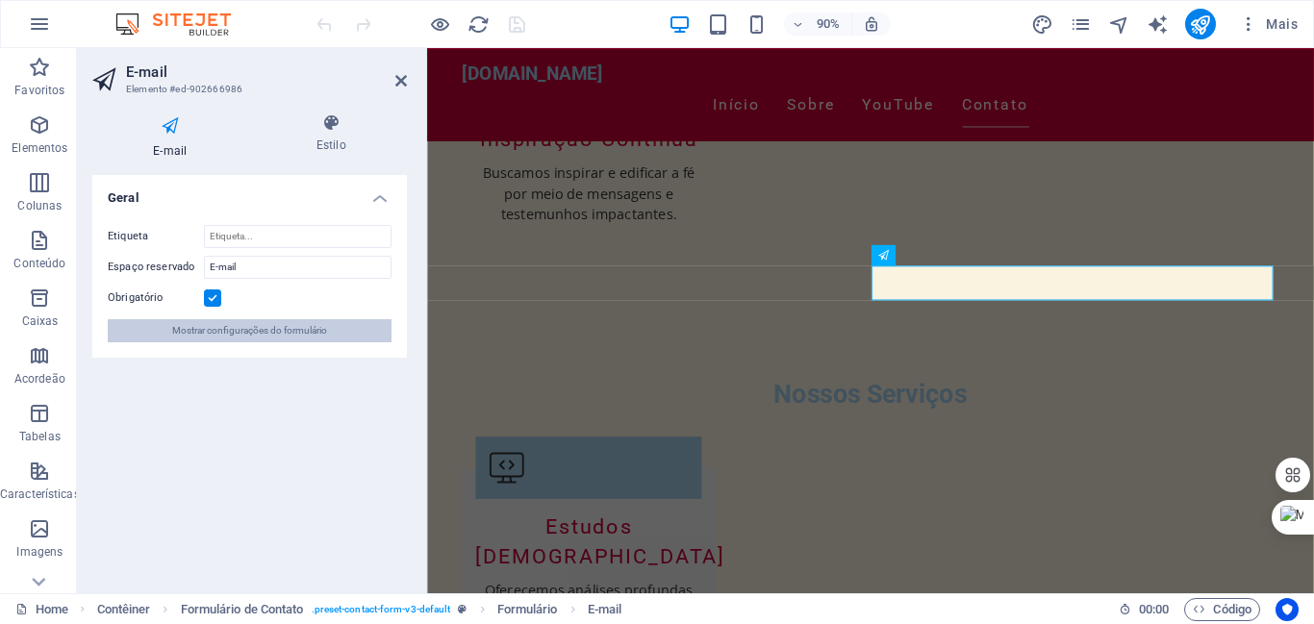
click at [327, 337] on span "Mostrar configurações do formulário" at bounding box center [249, 330] width 155 height 23
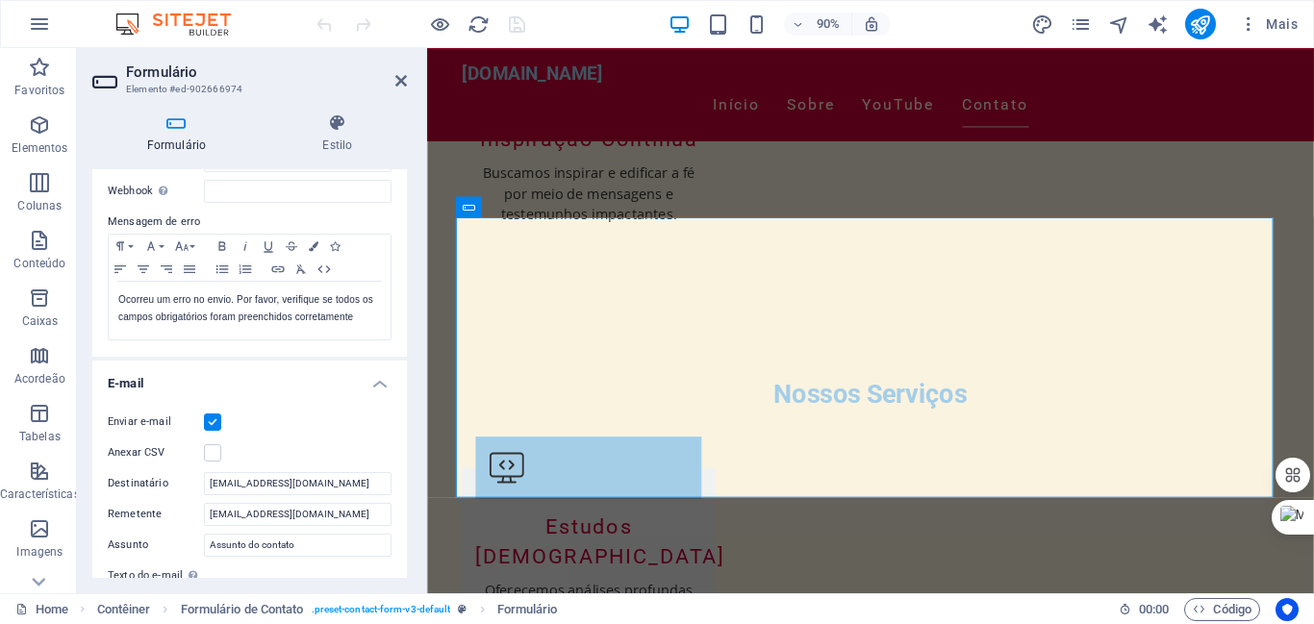
scroll to position [328, 0]
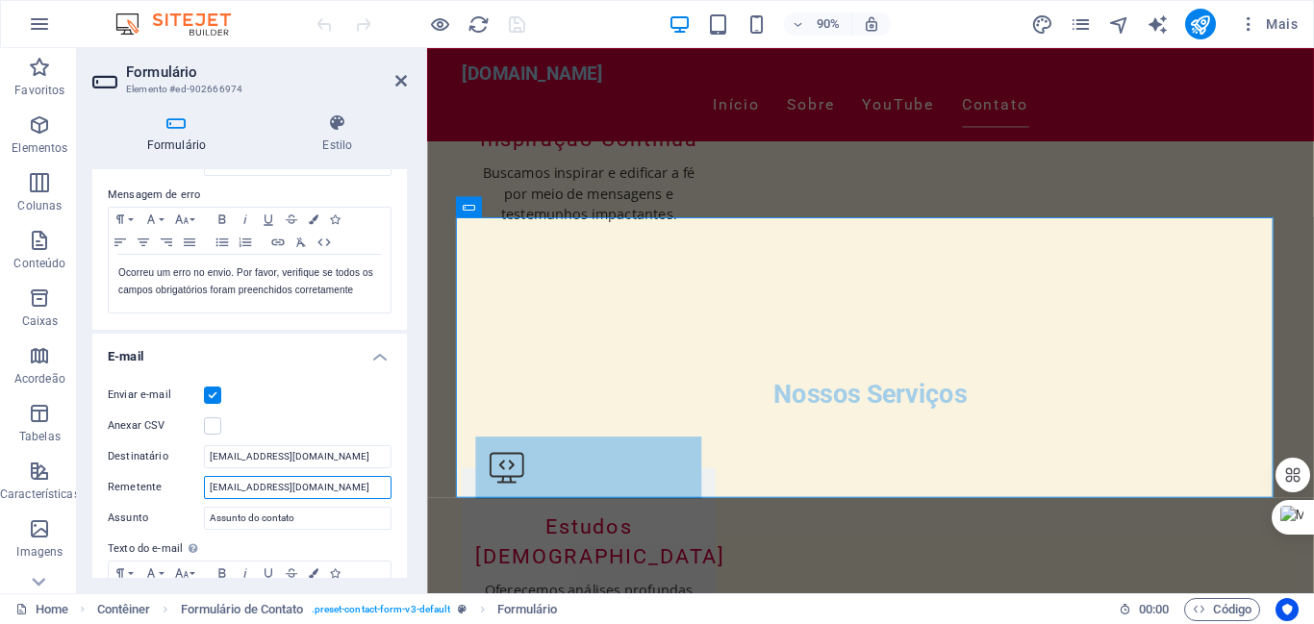
click at [273, 488] on input "[EMAIL_ADDRESS][DOMAIN_NAME]" at bounding box center [298, 487] width 188 height 23
type input "[EMAIL_ADDRESS][DOMAIN_NAME]"
click at [353, 454] on input "[EMAIL_ADDRESS][DOMAIN_NAME]" at bounding box center [298, 456] width 188 height 23
type input "c"
type input "[EMAIL_ADDRESS][DOMAIN_NAME]"
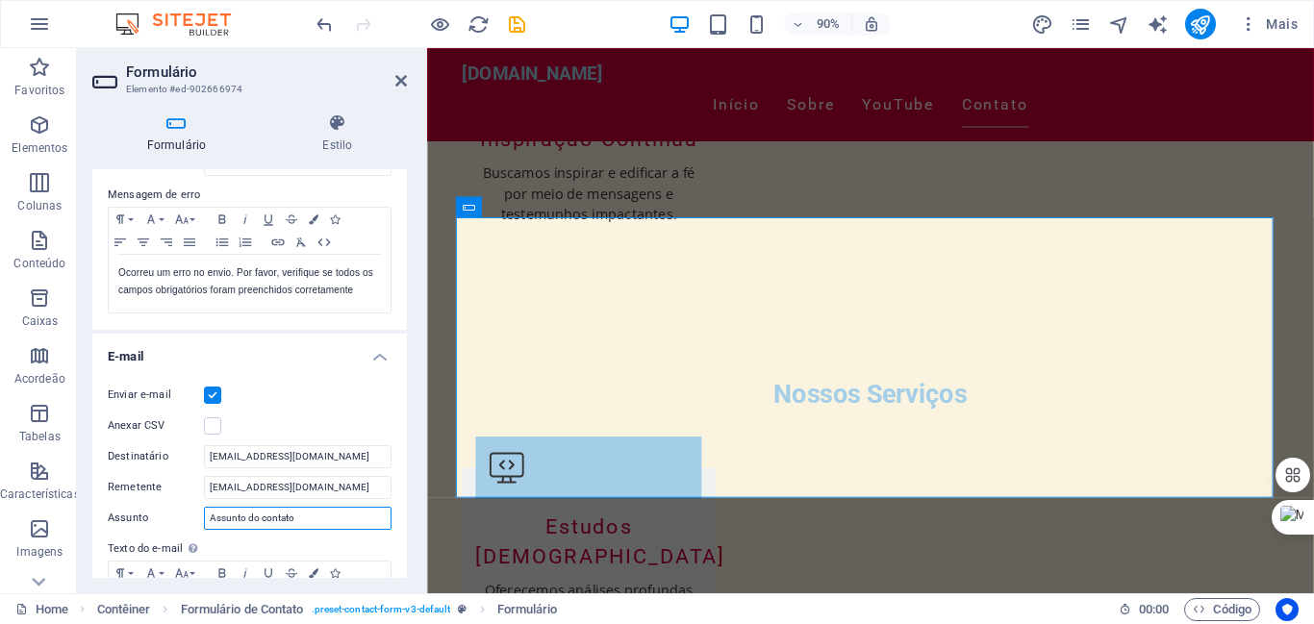
click at [306, 522] on input "Assunto do contato" at bounding box center [298, 518] width 188 height 23
click at [518, 15] on icon "save" at bounding box center [517, 24] width 22 height 22
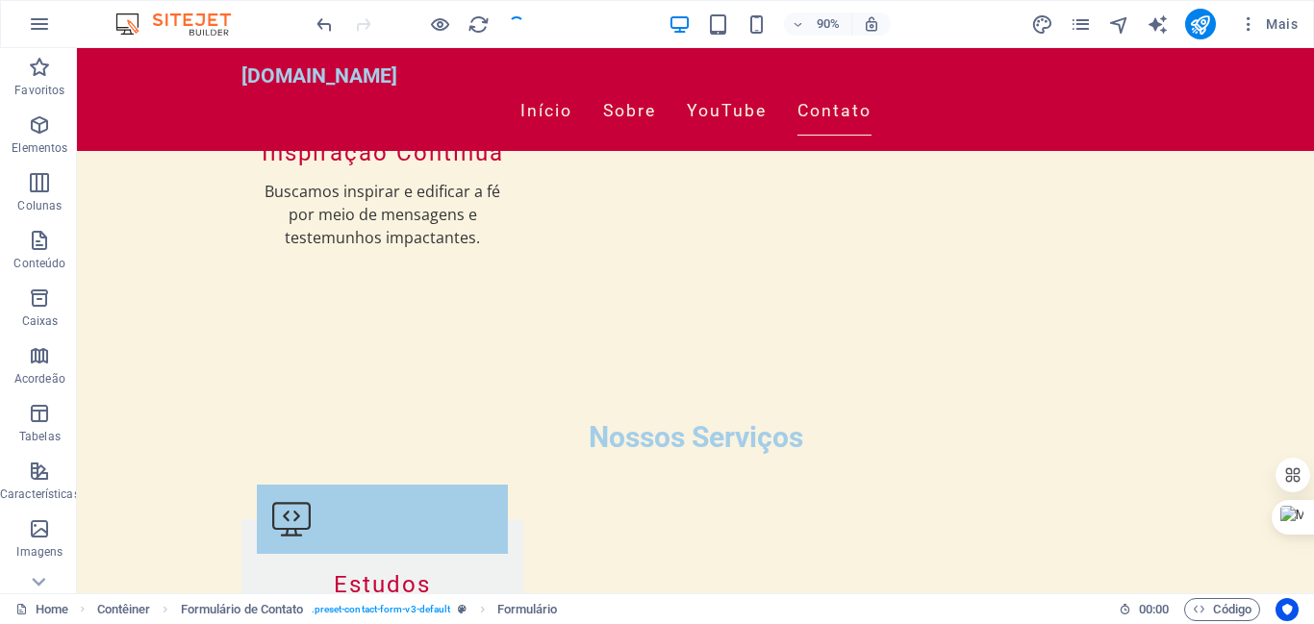
scroll to position [2542, 0]
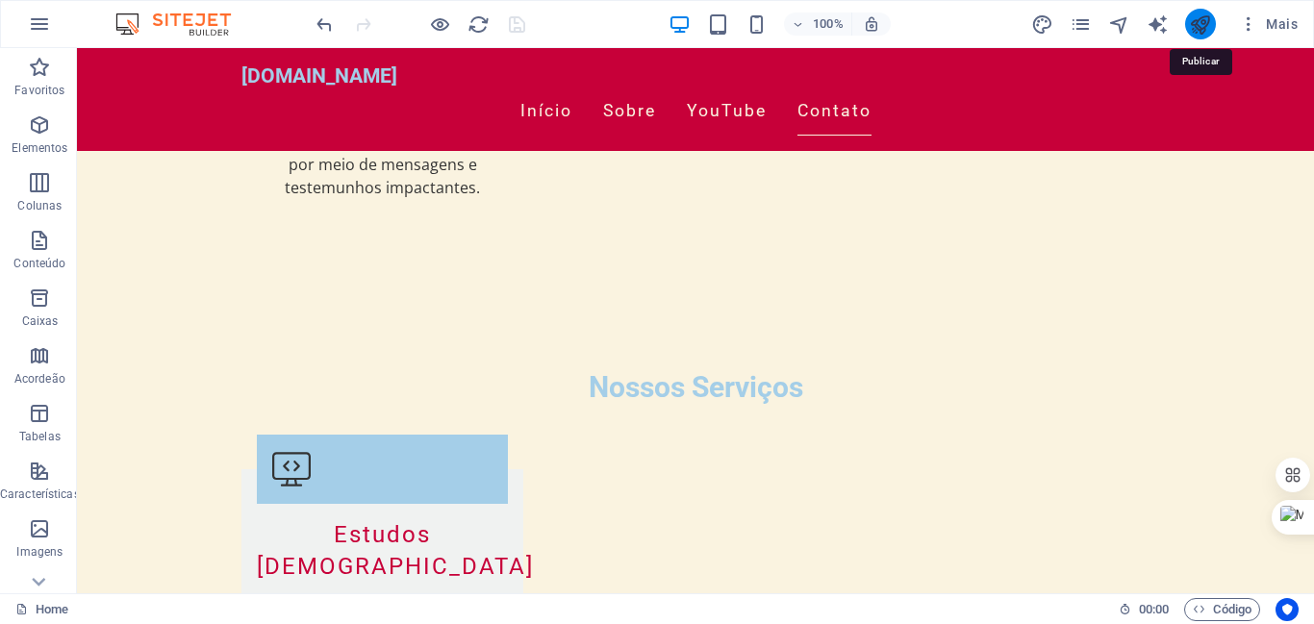
click at [1206, 20] on icon "publish" at bounding box center [1200, 24] width 22 height 22
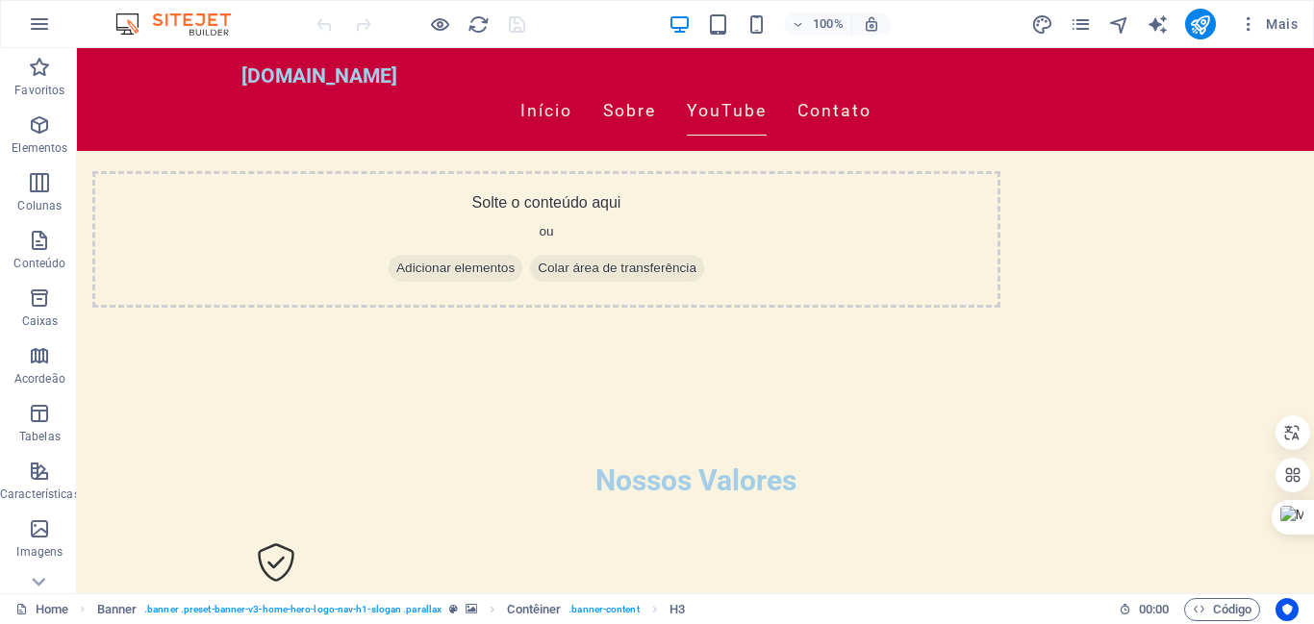
scroll to position [2608, 0]
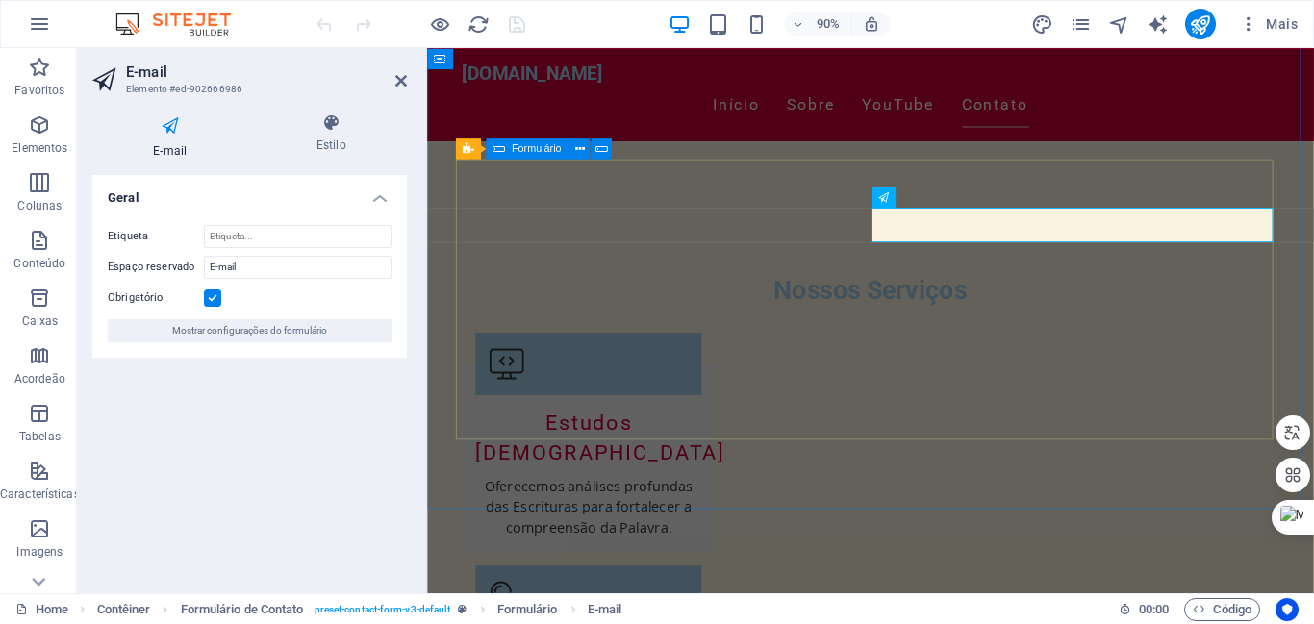
scroll to position [2557, 0]
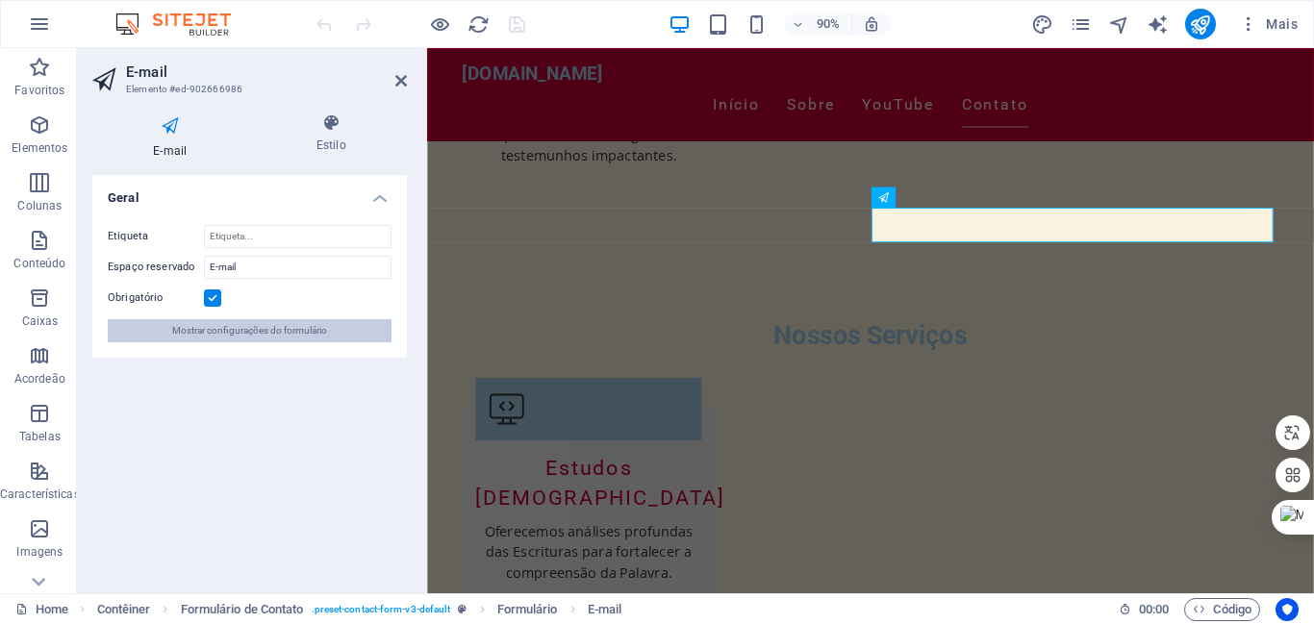
click at [240, 329] on span "Mostrar configurações do formulário" at bounding box center [249, 330] width 155 height 23
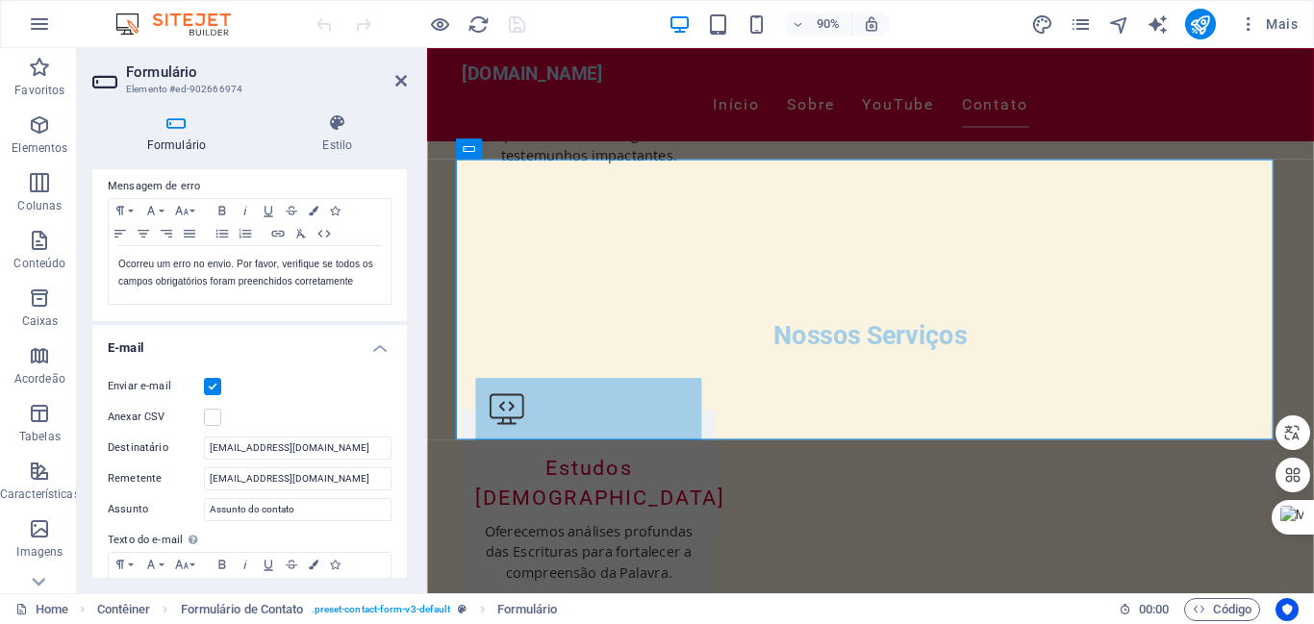
scroll to position [374, 0]
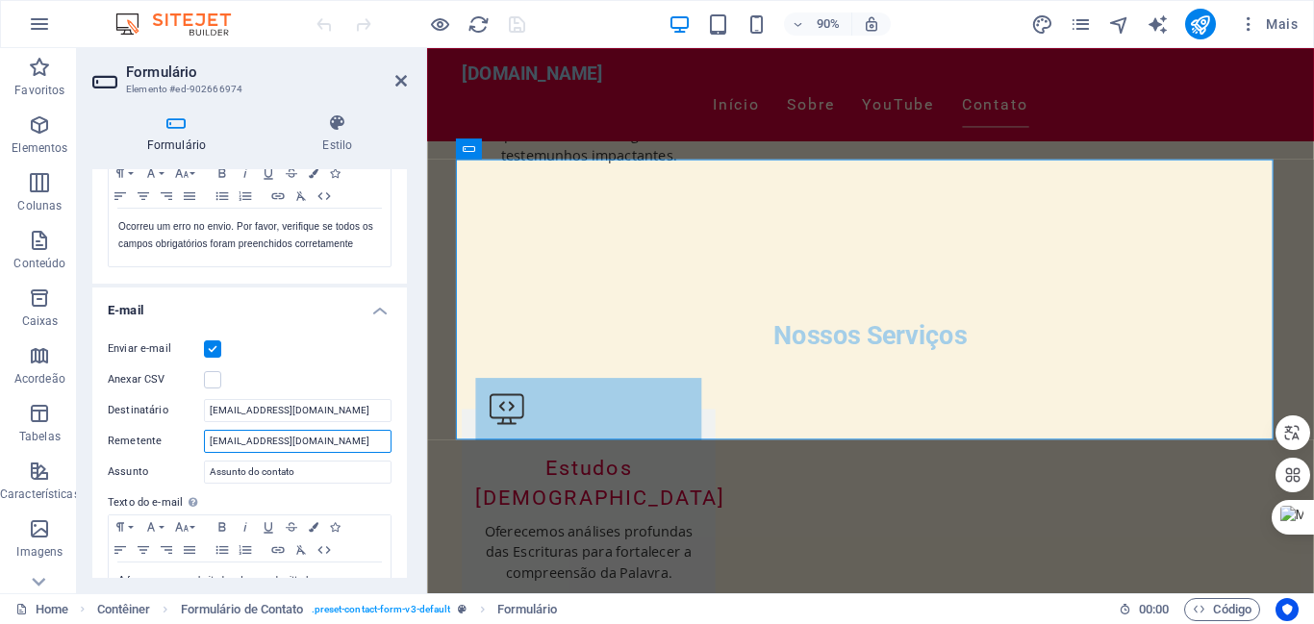
click at [267, 443] on input "[EMAIL_ADDRESS][DOMAIN_NAME]" at bounding box center [298, 441] width 188 height 23
type input "[PERSON_NAME][EMAIL_ADDRESS][DOMAIN_NAME]"
click at [519, 26] on icon "save" at bounding box center [517, 24] width 22 height 22
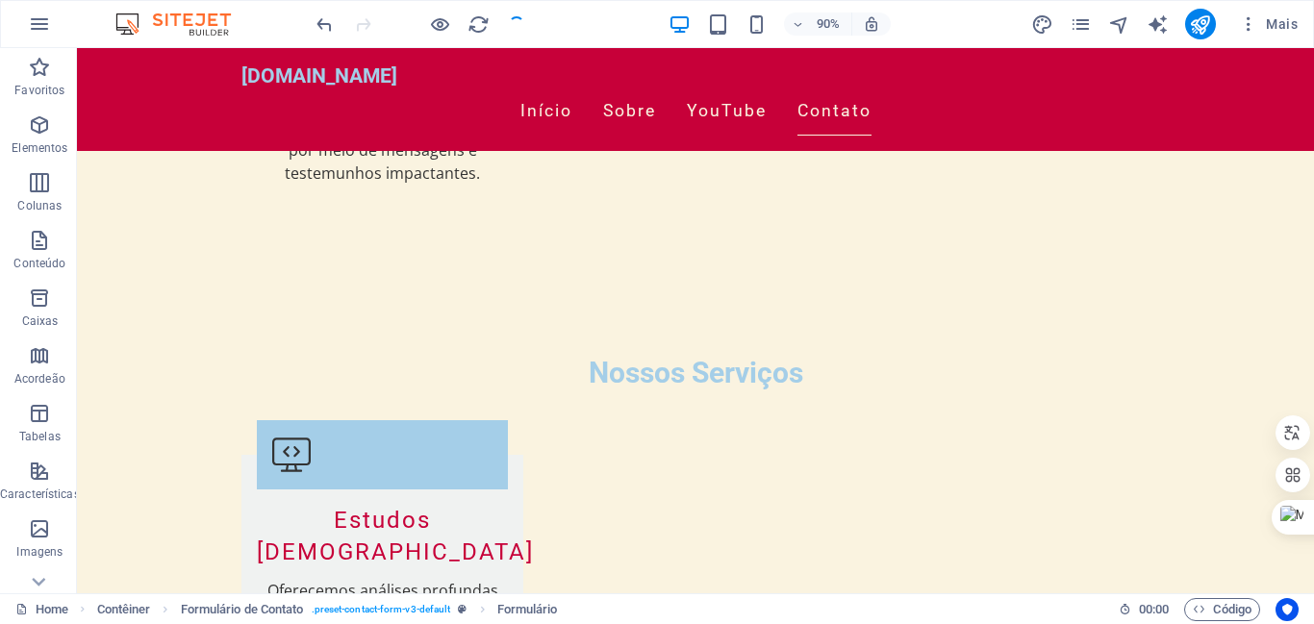
scroll to position [2608, 0]
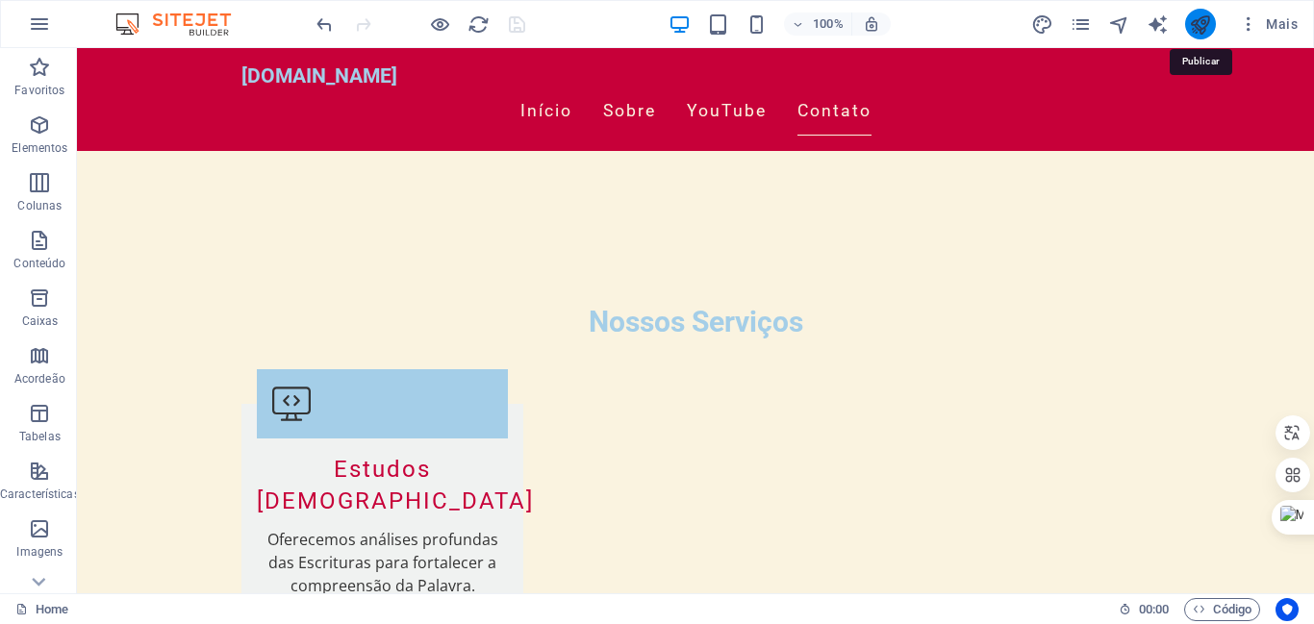
click at [1201, 22] on icon "publish" at bounding box center [1200, 24] width 22 height 22
